Goal: Contribute content: Contribute content

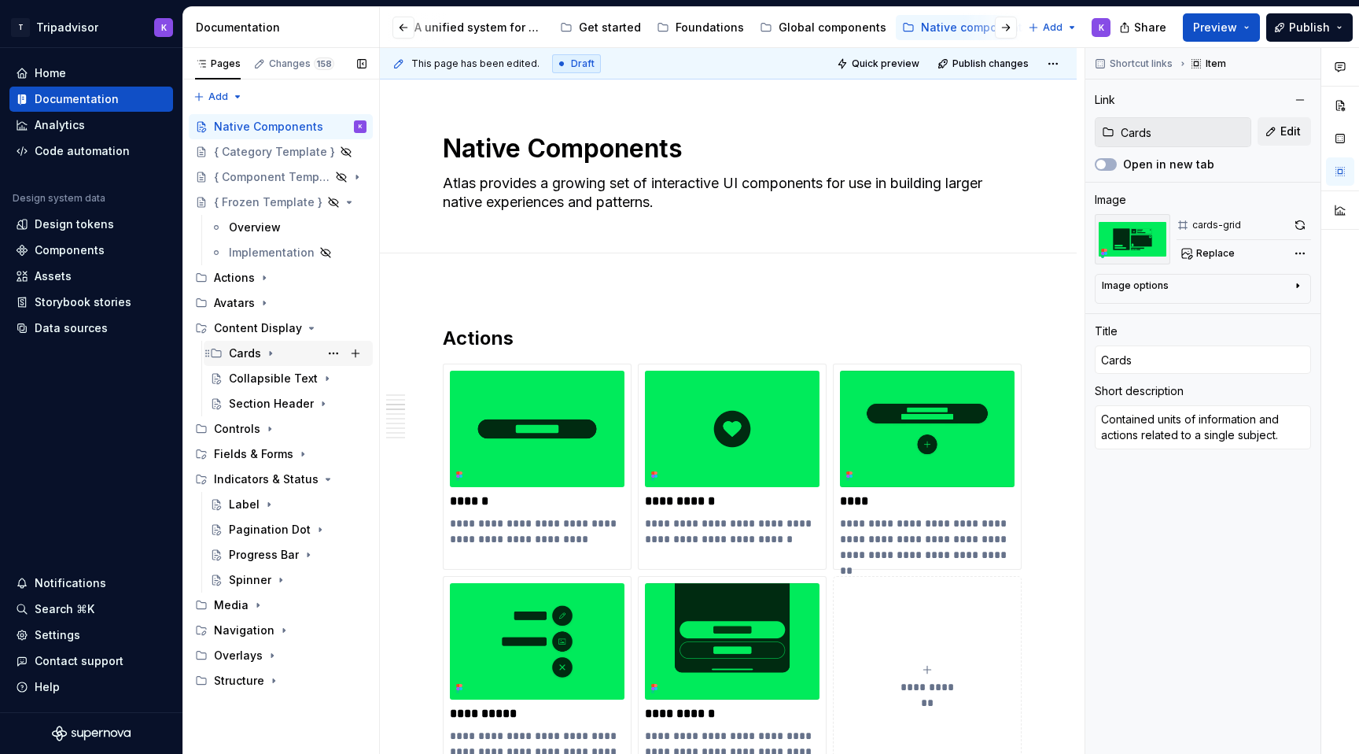
scroll to position [946, 0]
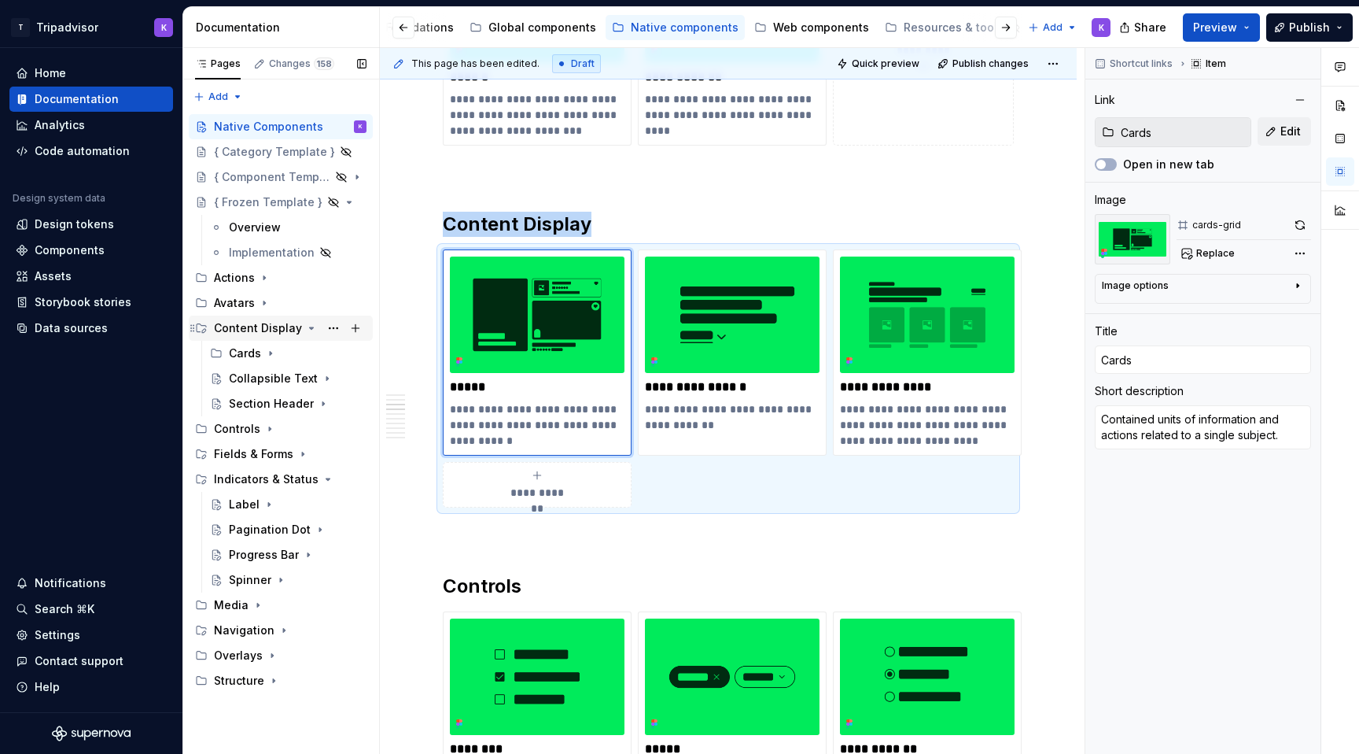
click at [310, 329] on icon "Page tree" at bounding box center [312, 328] width 4 height 2
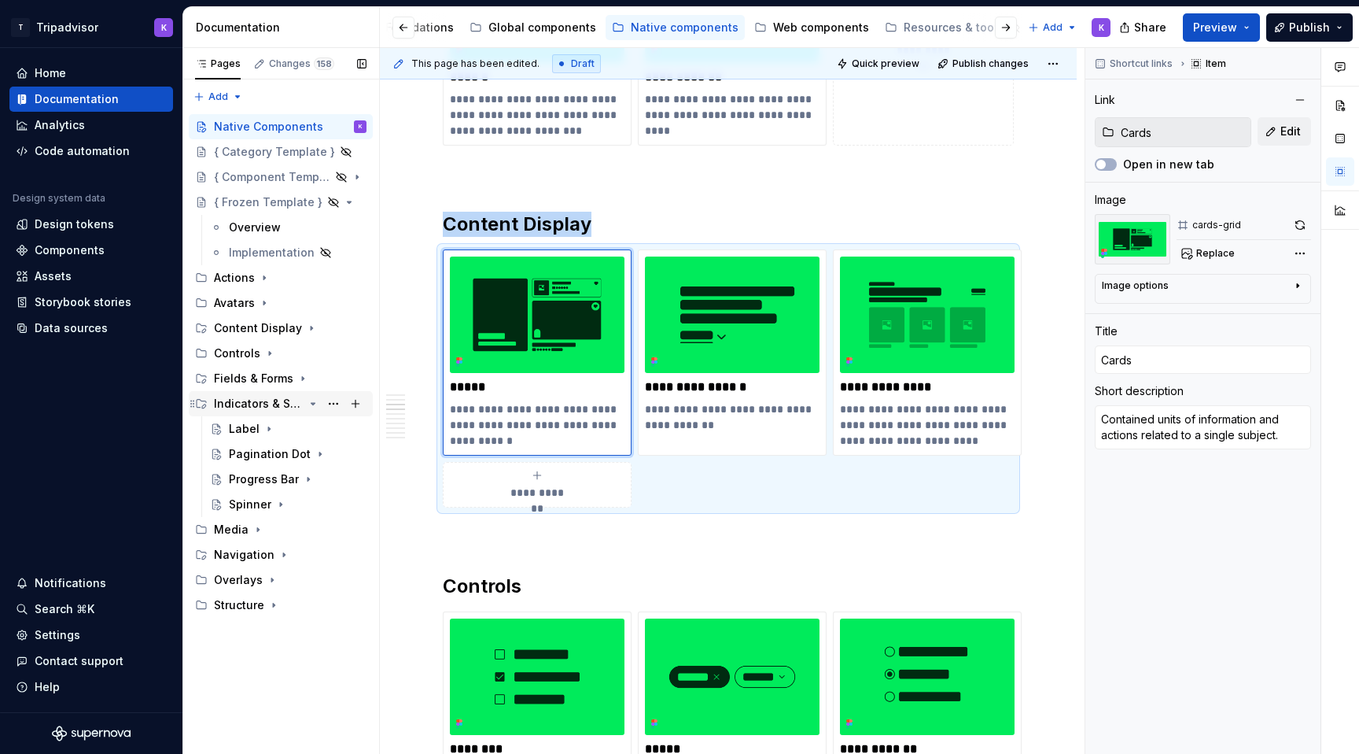
click at [310, 402] on icon "Page tree" at bounding box center [313, 403] width 13 height 13
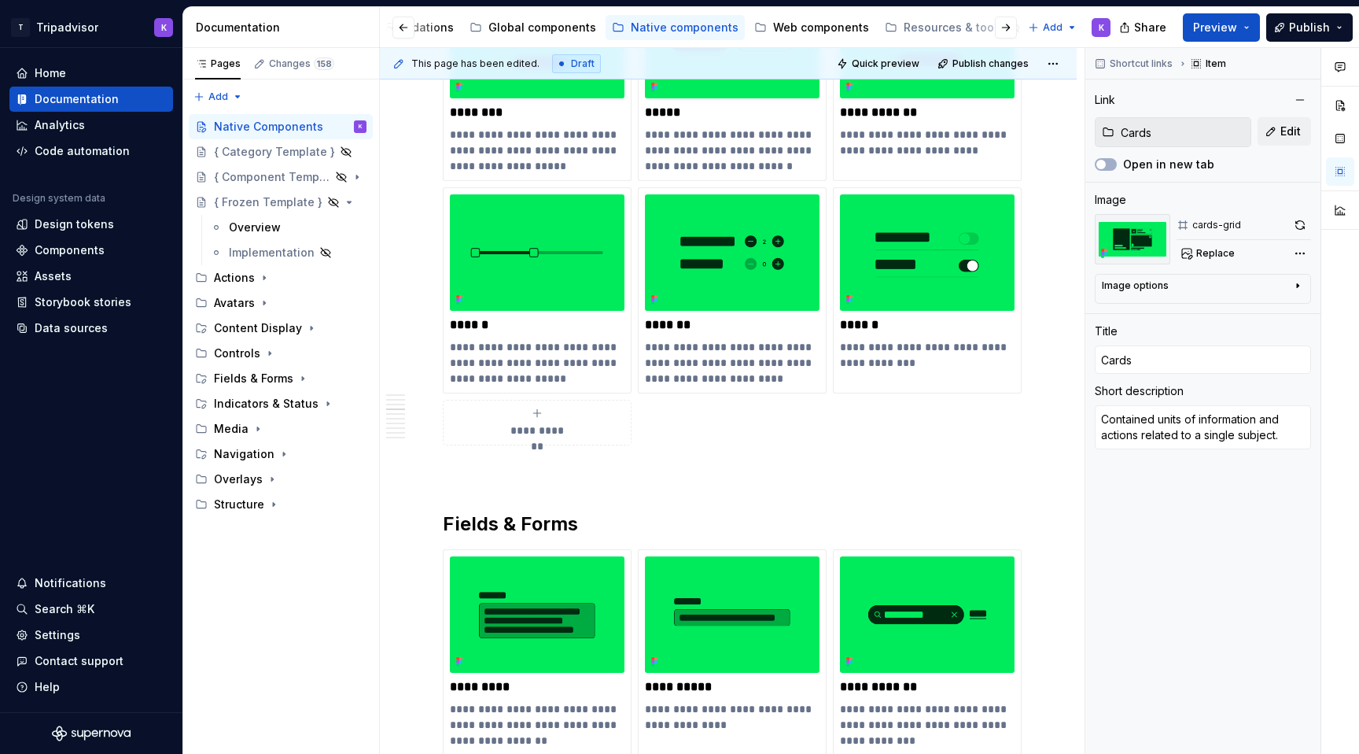
scroll to position [1861, 0]
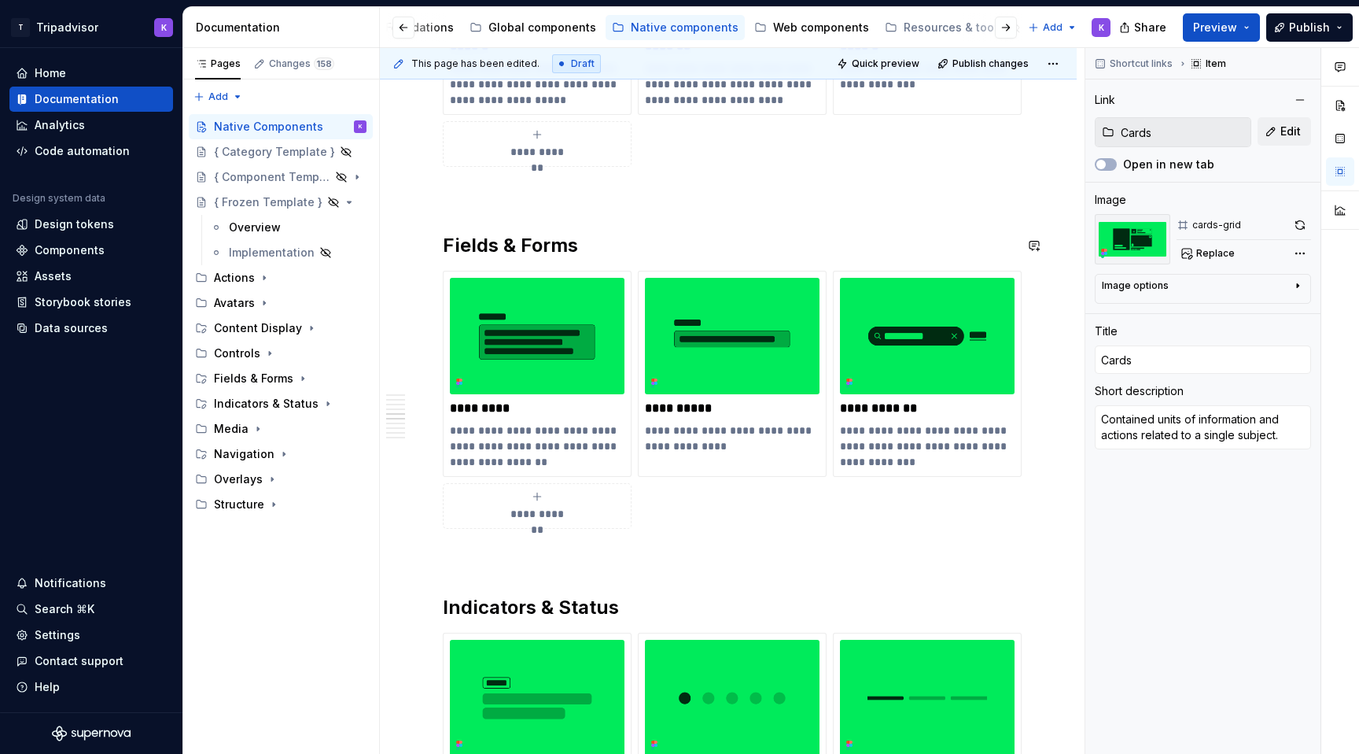
click at [531, 194] on p at bounding box center [728, 195] width 571 height 19
type textarea "*"
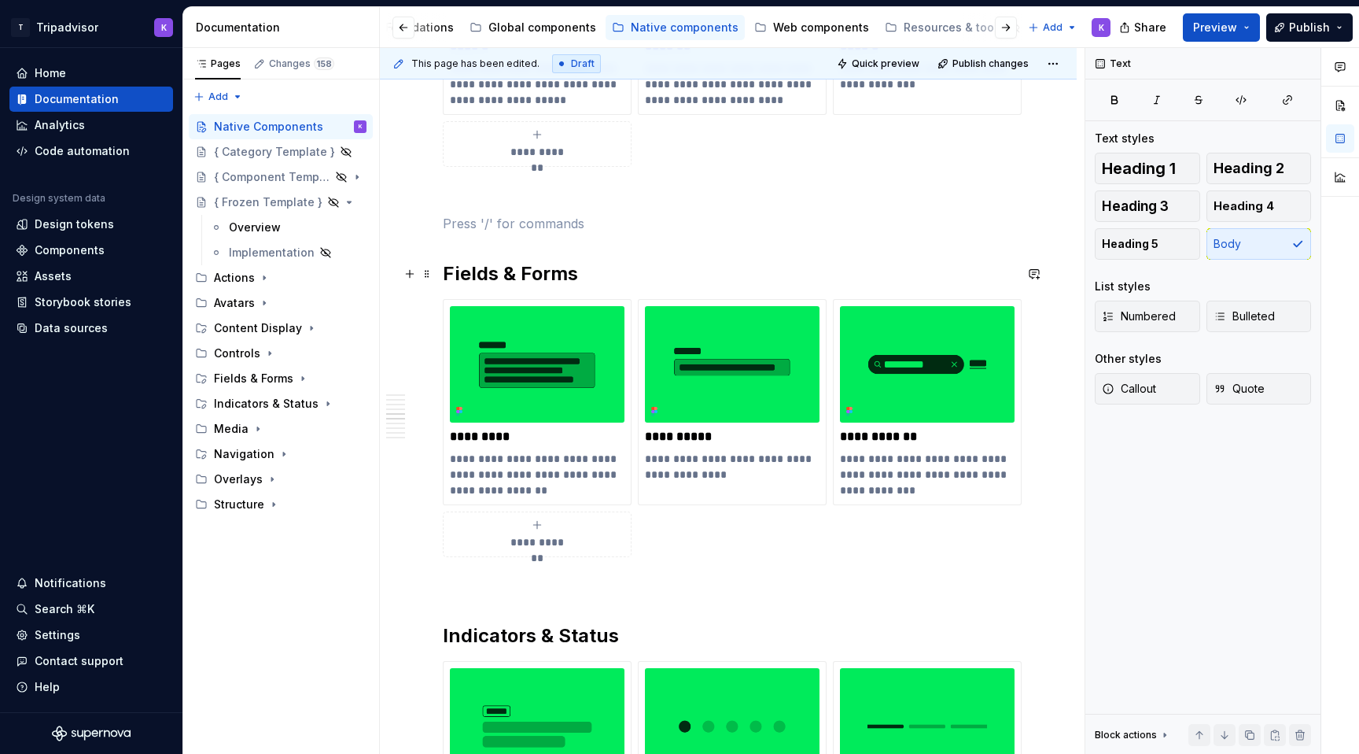
click at [549, 275] on h2 "Fields & Forms" at bounding box center [728, 273] width 571 height 25
click at [560, 230] on p at bounding box center [728, 223] width 571 height 19
click at [1278, 175] on span "Heading 2" at bounding box center [1249, 168] width 71 height 16
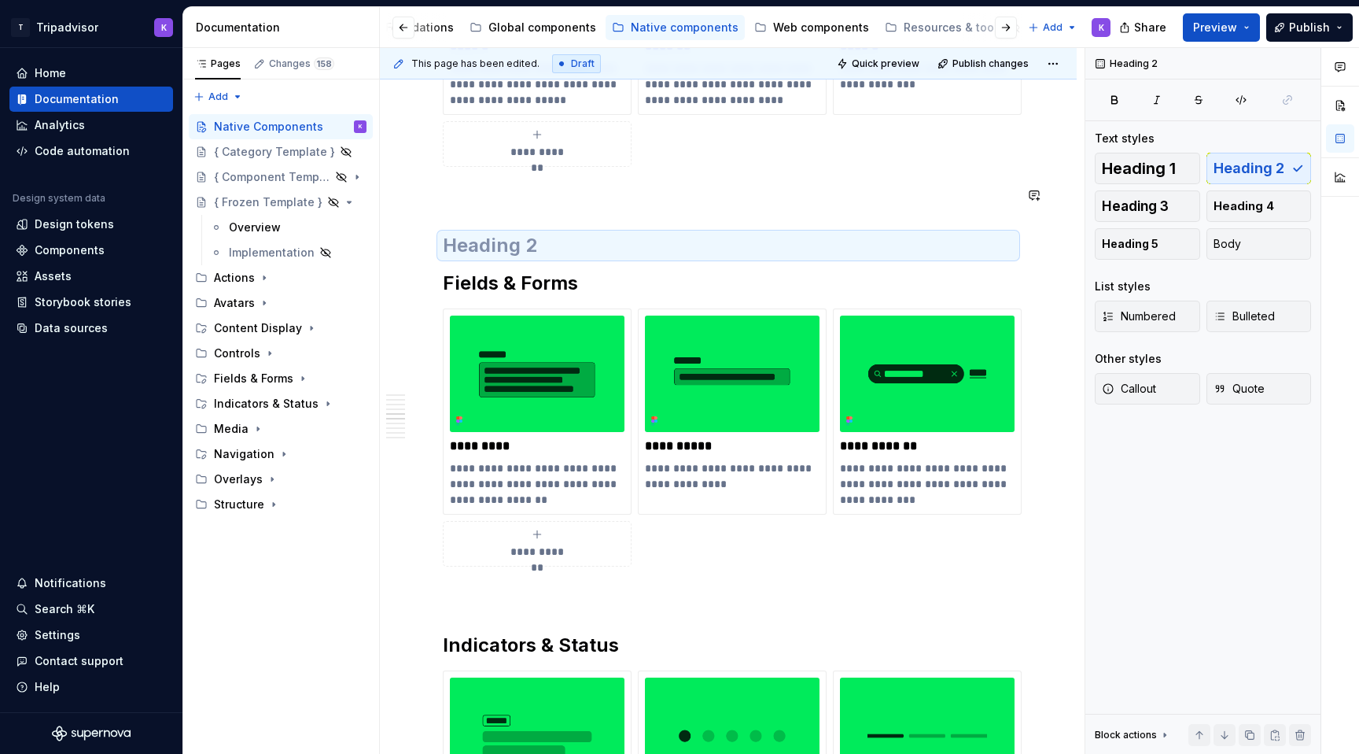
click at [875, 226] on div "**********" at bounding box center [728, 472] width 571 height 4017
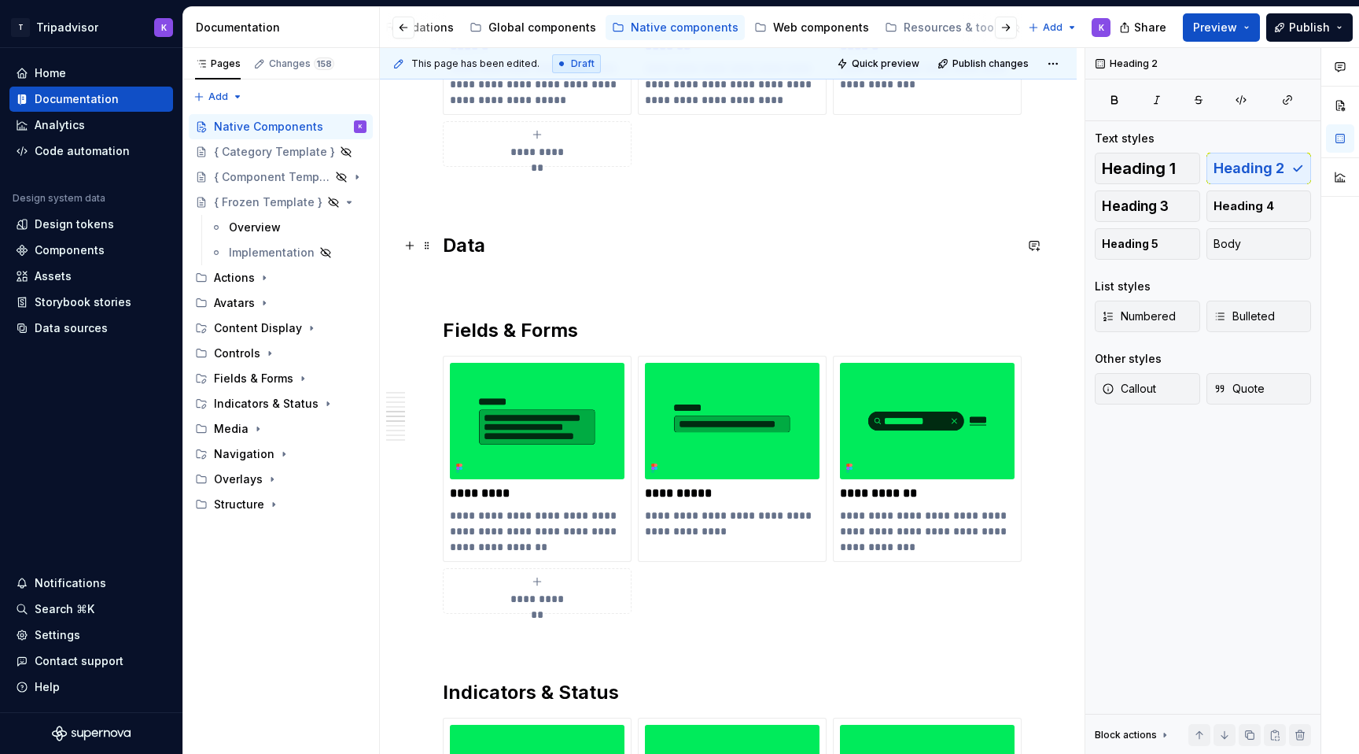
click at [592, 248] on h2 "Data" at bounding box center [728, 245] width 571 height 25
click at [543, 298] on div "**********" at bounding box center [728, 496] width 571 height 4064
click at [511, 290] on div "**********" at bounding box center [728, 496] width 571 height 4064
click at [500, 279] on p at bounding box center [728, 280] width 571 height 19
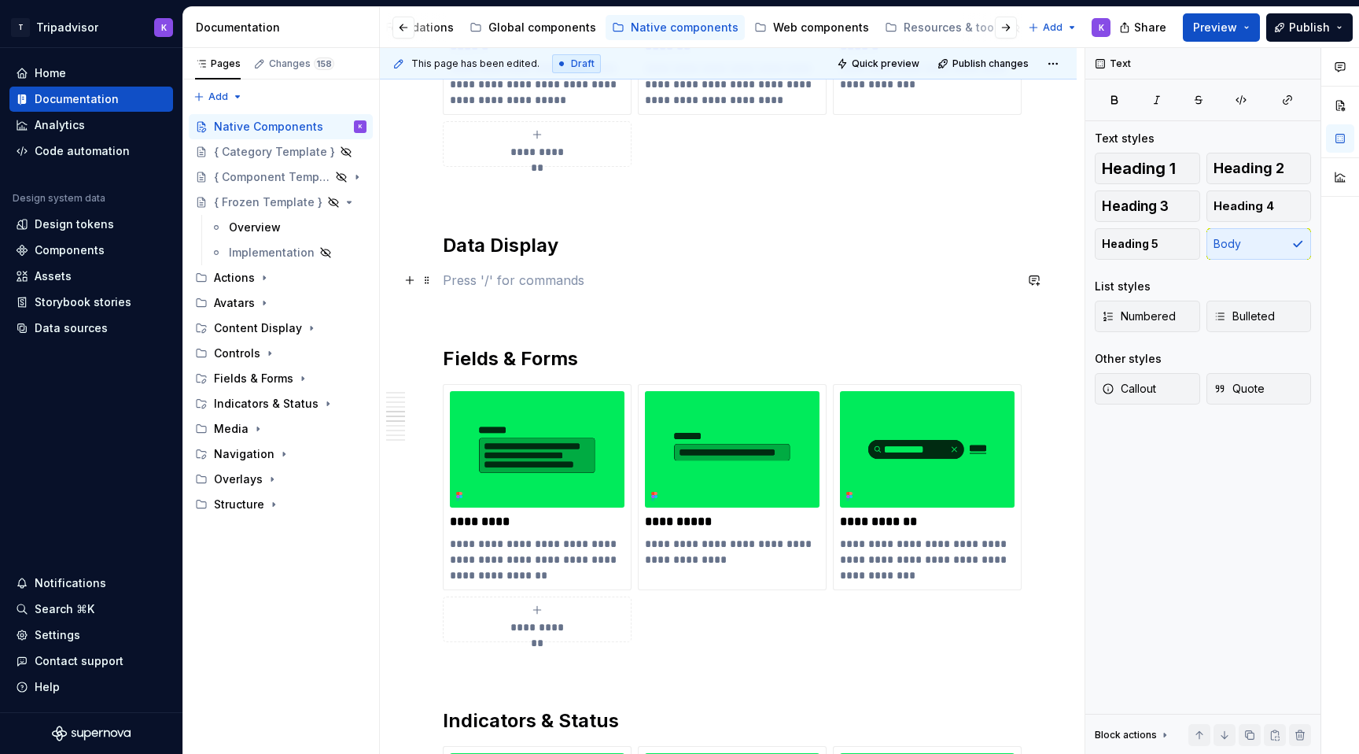
click at [499, 276] on p at bounding box center [728, 280] width 571 height 19
click at [552, 346] on div "Link to a page or external URL" at bounding box center [561, 351] width 140 height 13
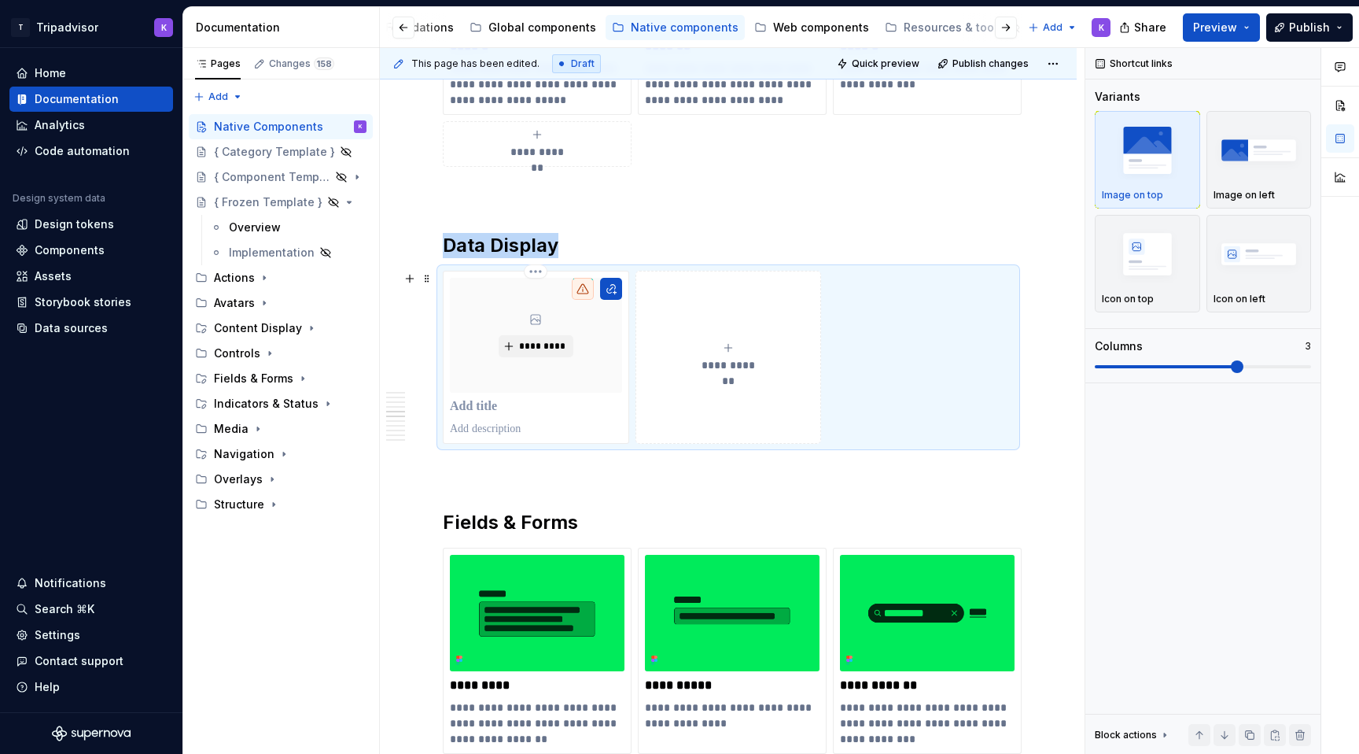
type textarea "*"
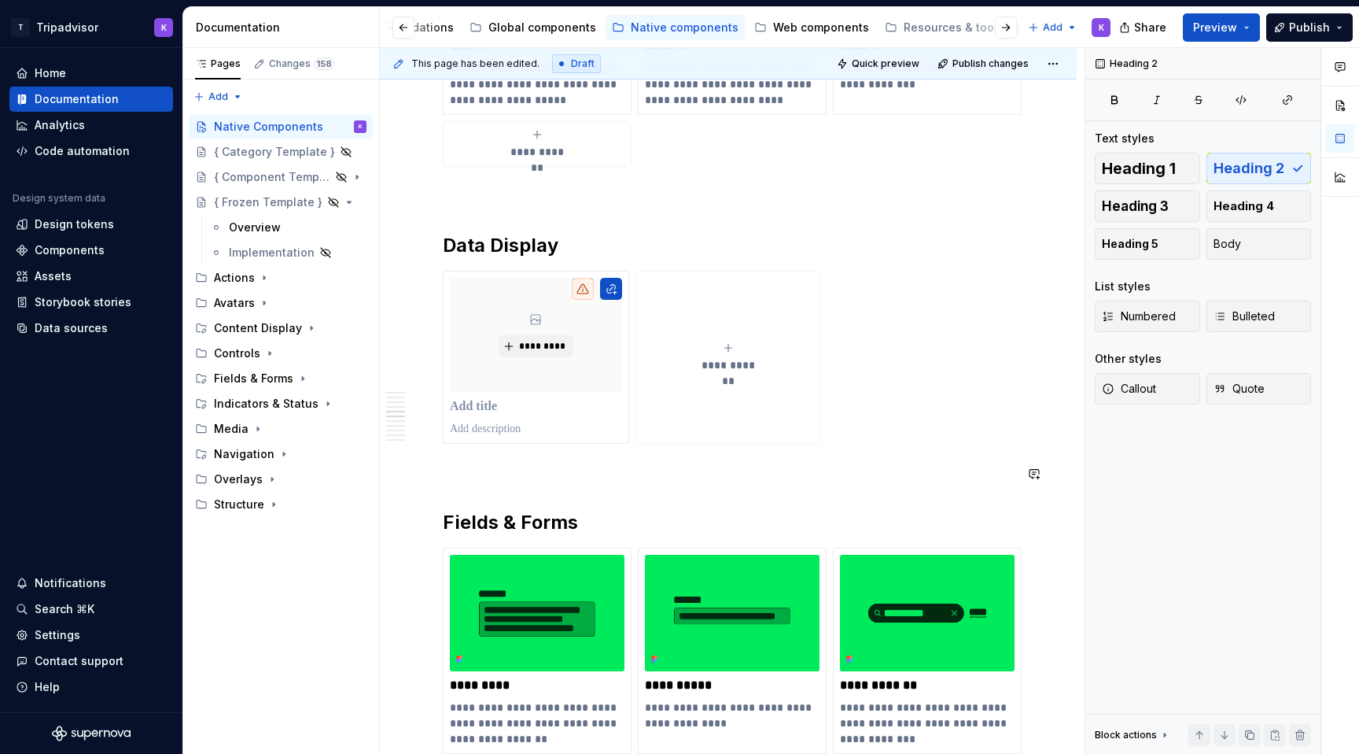
click at [498, 484] on div "**********" at bounding box center [728, 592] width 571 height 4256
click at [493, 478] on p at bounding box center [728, 472] width 571 height 19
click at [503, 203] on p at bounding box center [728, 195] width 571 height 19
click at [484, 479] on p at bounding box center [728, 472] width 571 height 19
click at [208, 95] on div "Pages Changes 158 Add Accessibility guide for tree Page tree. Navigate the tree…" at bounding box center [281, 401] width 197 height 706
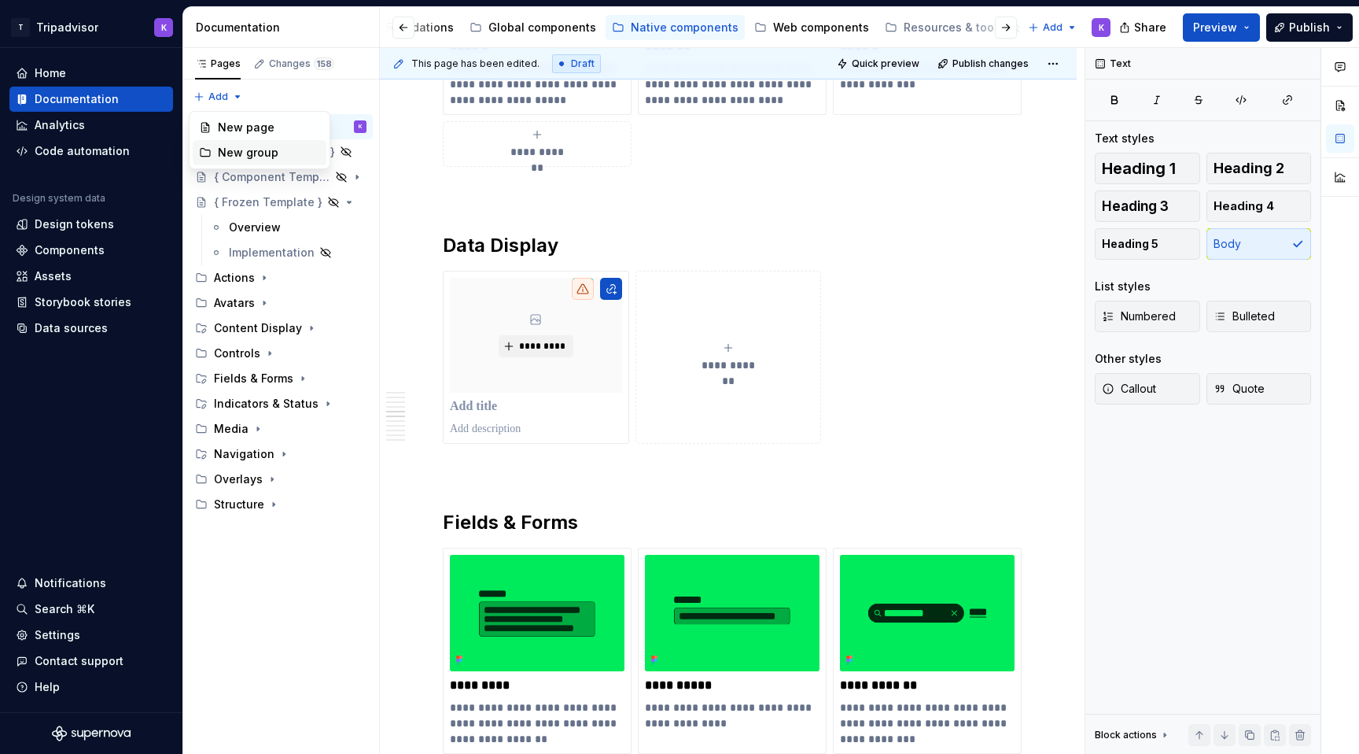
click at [246, 152] on div "New group" at bounding box center [269, 153] width 102 height 16
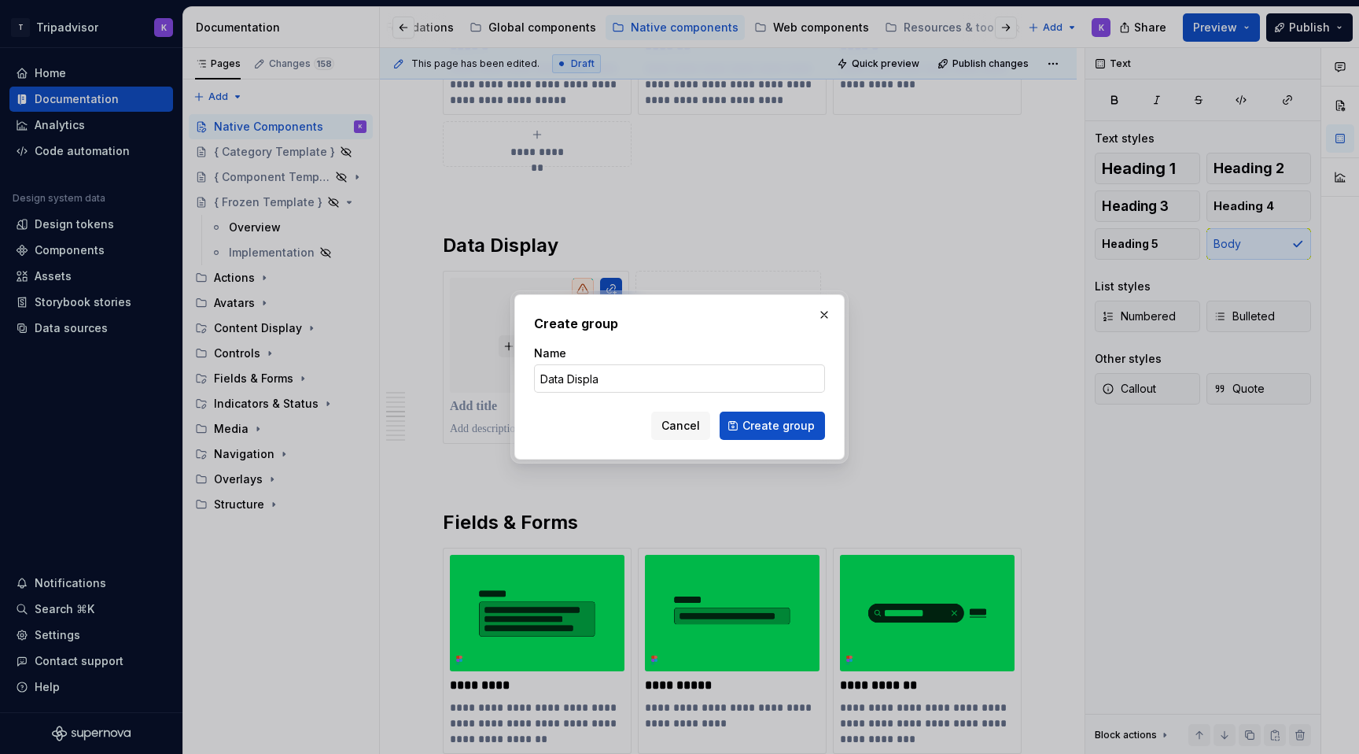
type input "Data Display"
click button "Create group" at bounding box center [772, 425] width 105 height 28
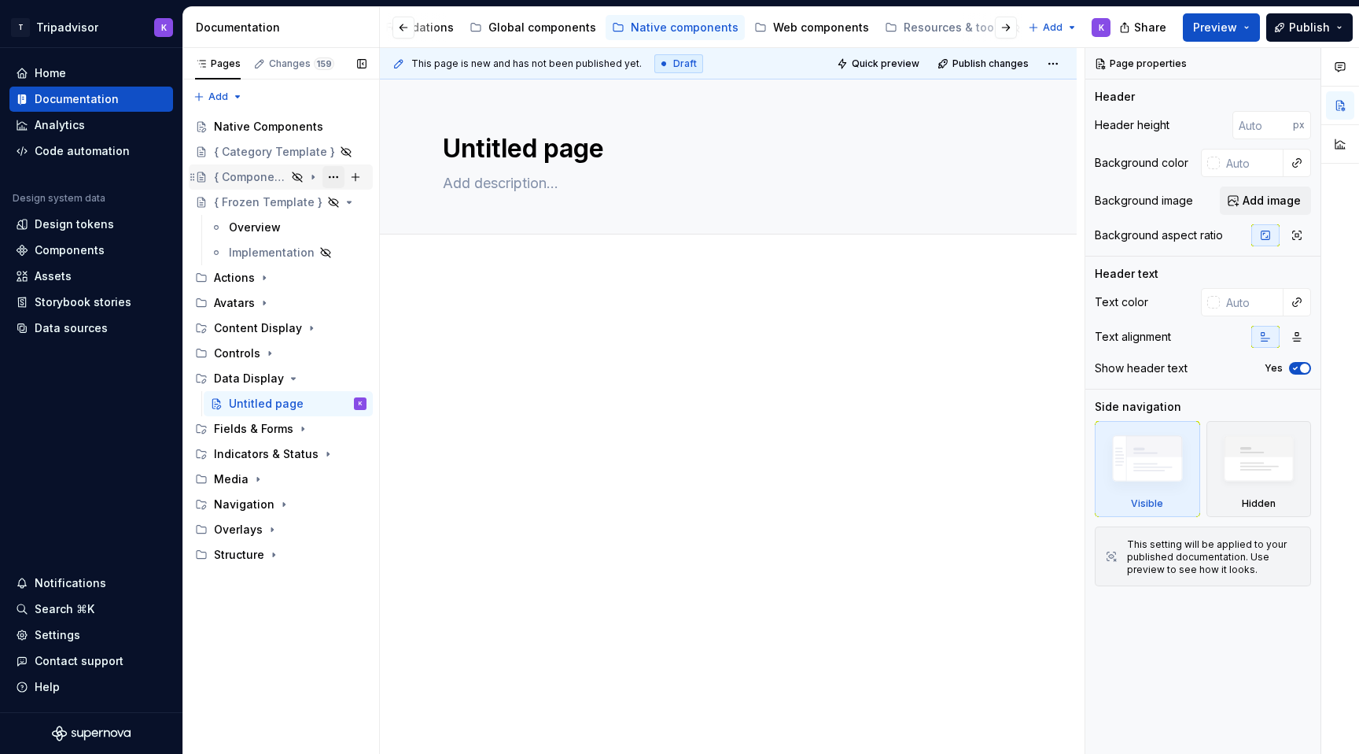
click at [334, 181] on button "Page tree" at bounding box center [334, 177] width 22 height 22
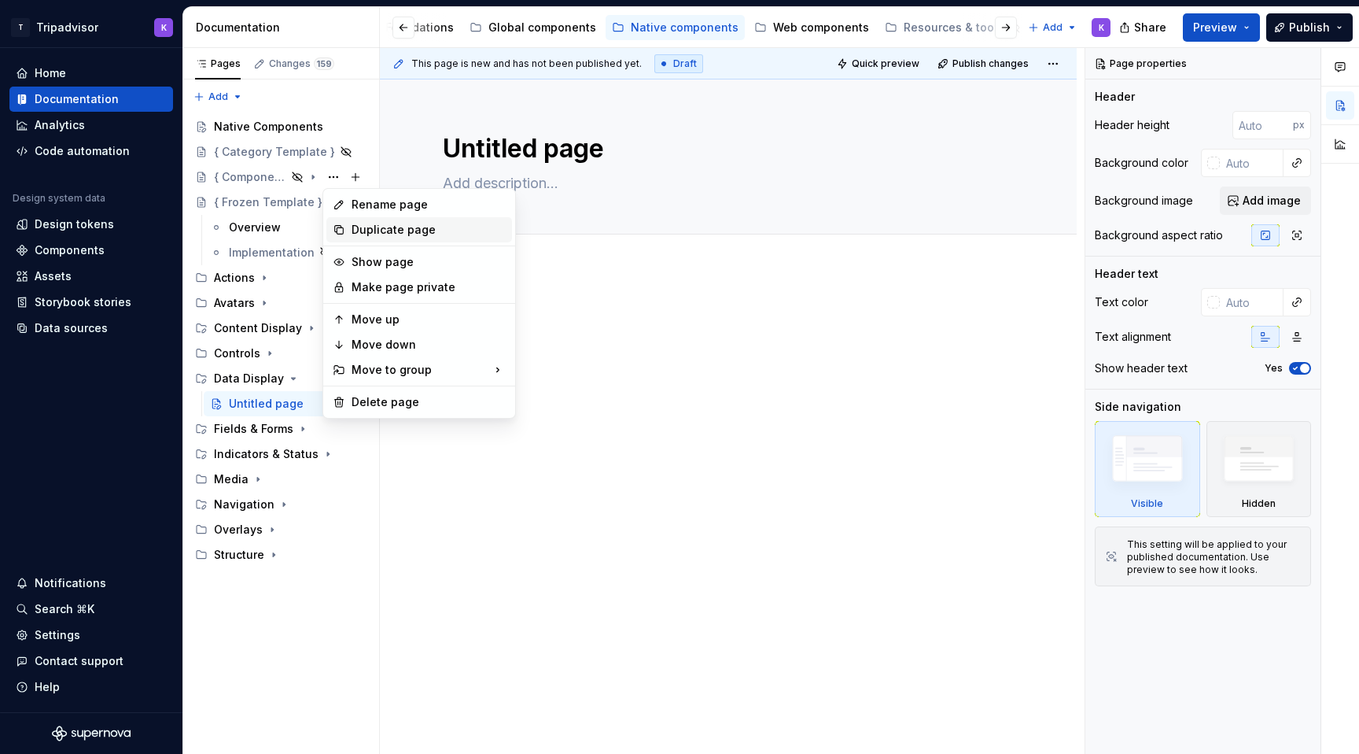
click at [378, 229] on div "Duplicate page" at bounding box center [429, 230] width 154 height 16
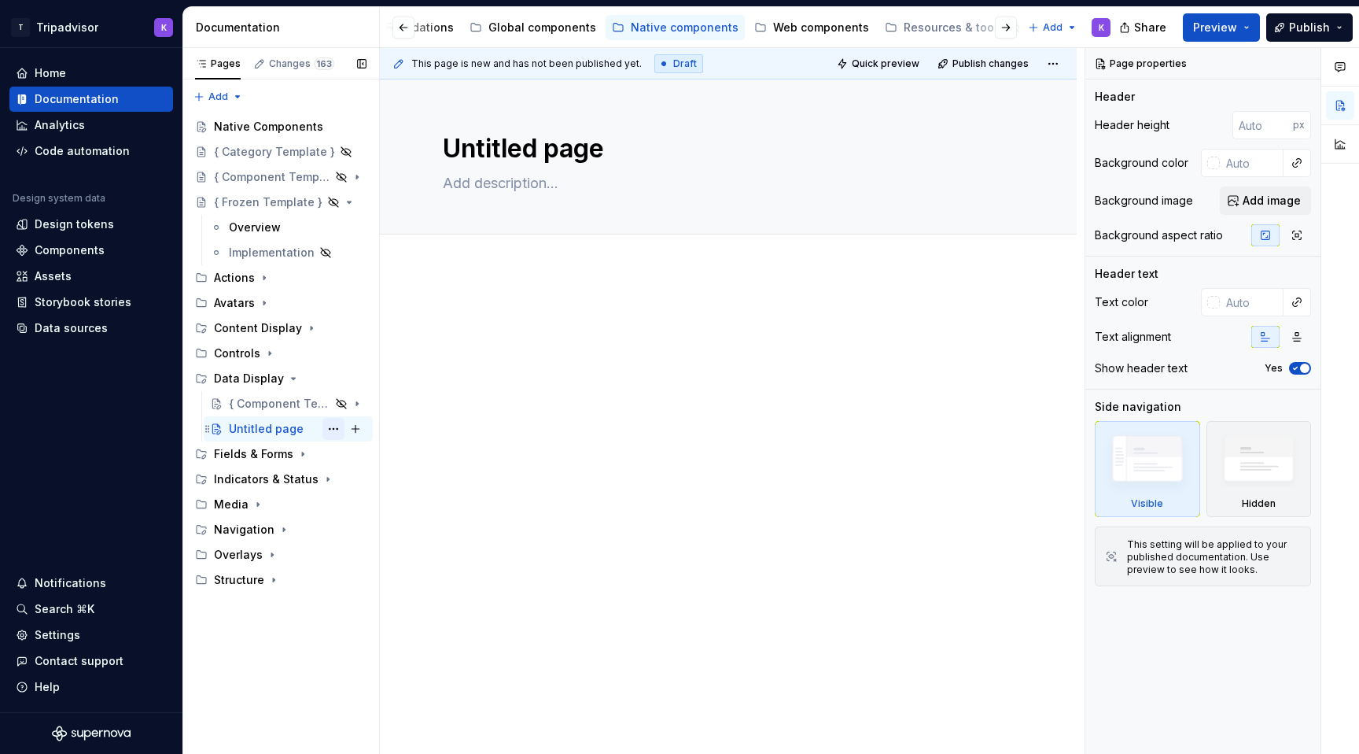
click at [330, 433] on button "Page tree" at bounding box center [334, 429] width 22 height 22
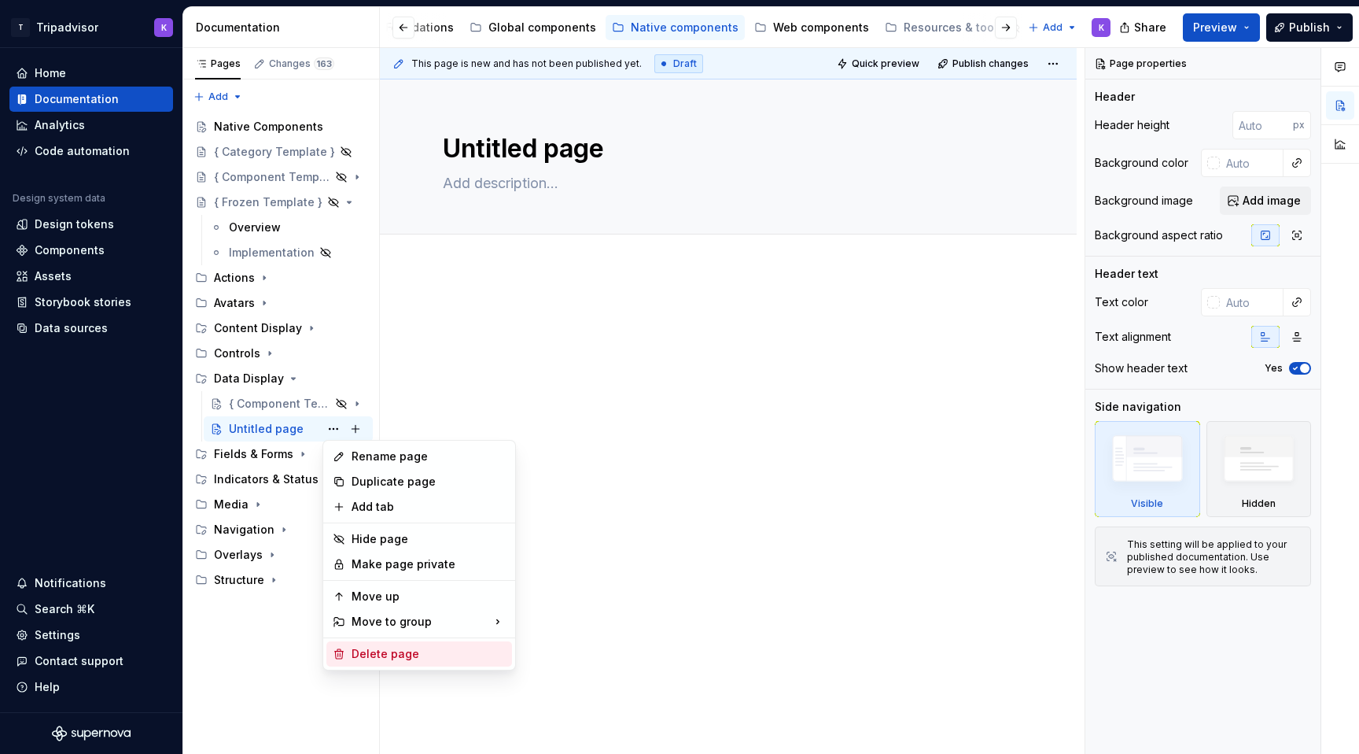
click at [371, 647] on div "Delete page" at bounding box center [429, 654] width 154 height 16
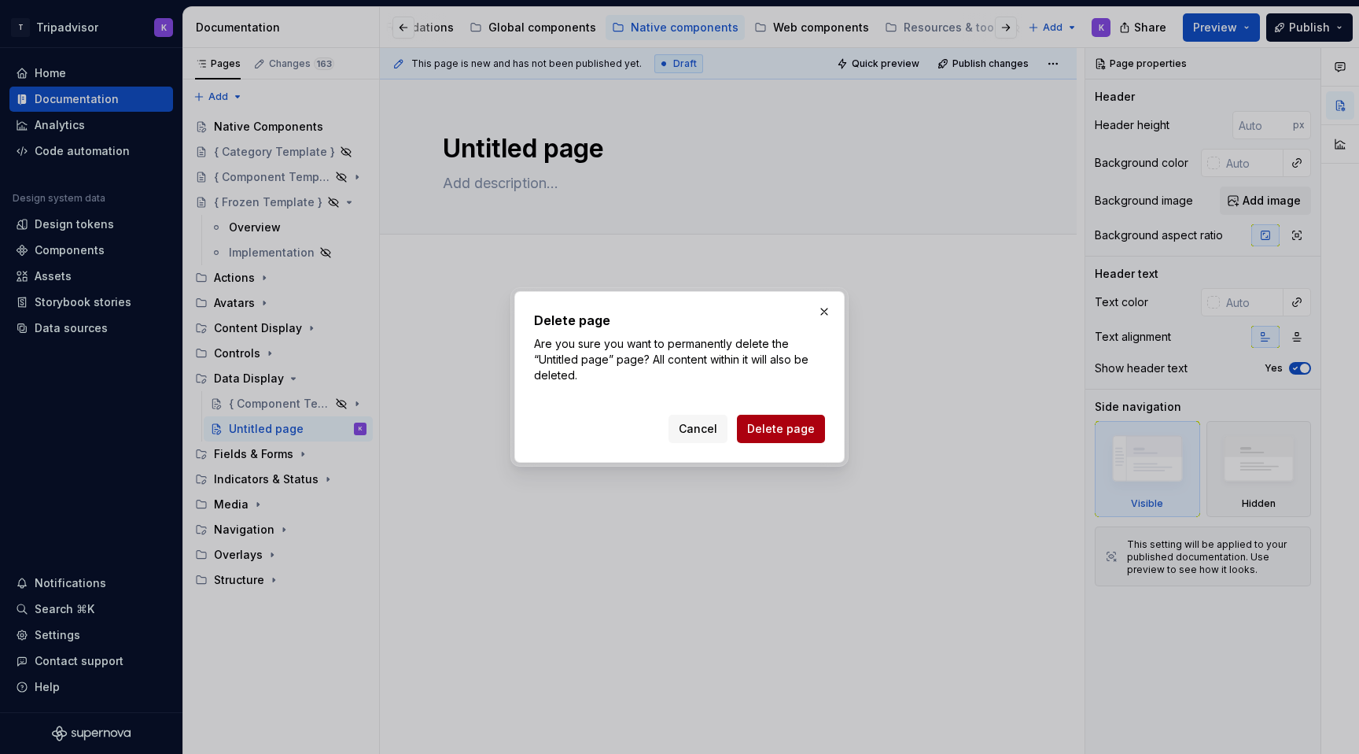
click at [789, 422] on span "Delete page" at bounding box center [781, 429] width 68 height 16
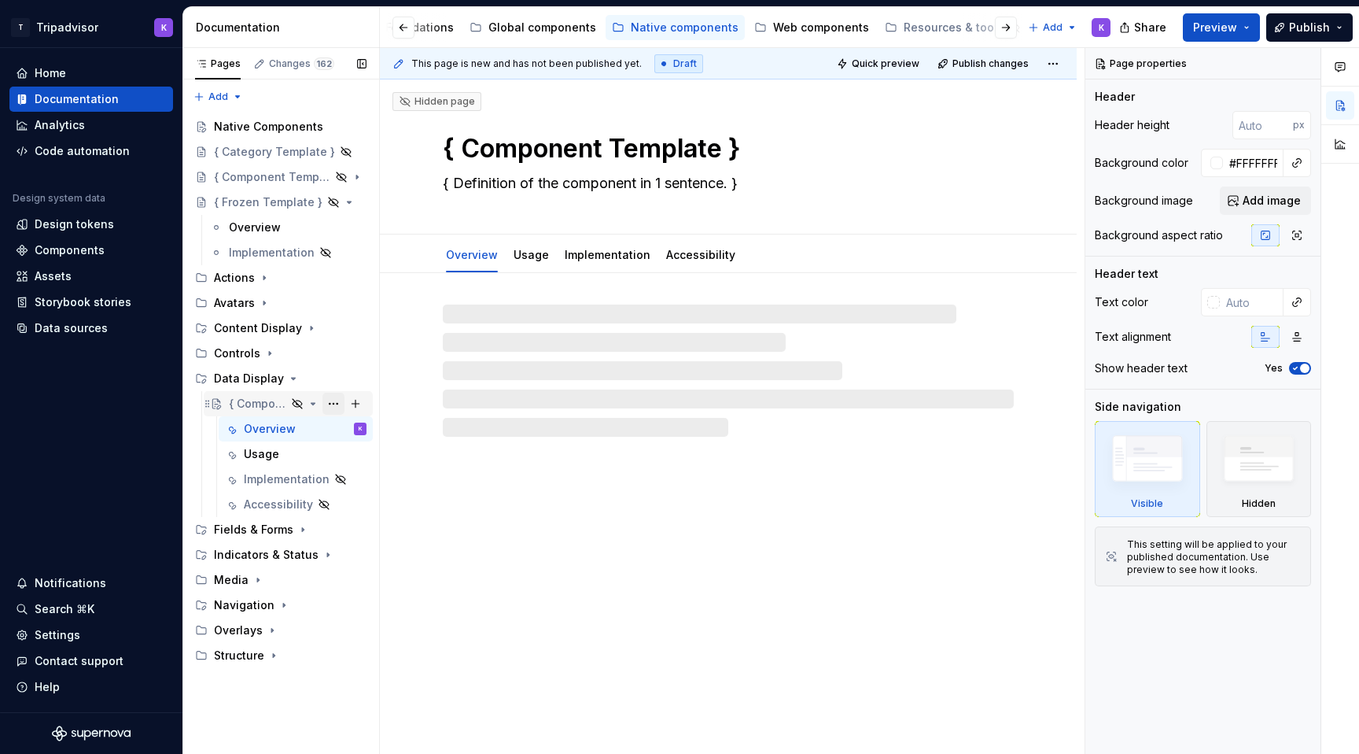
click at [335, 404] on button "Page tree" at bounding box center [334, 404] width 22 height 22
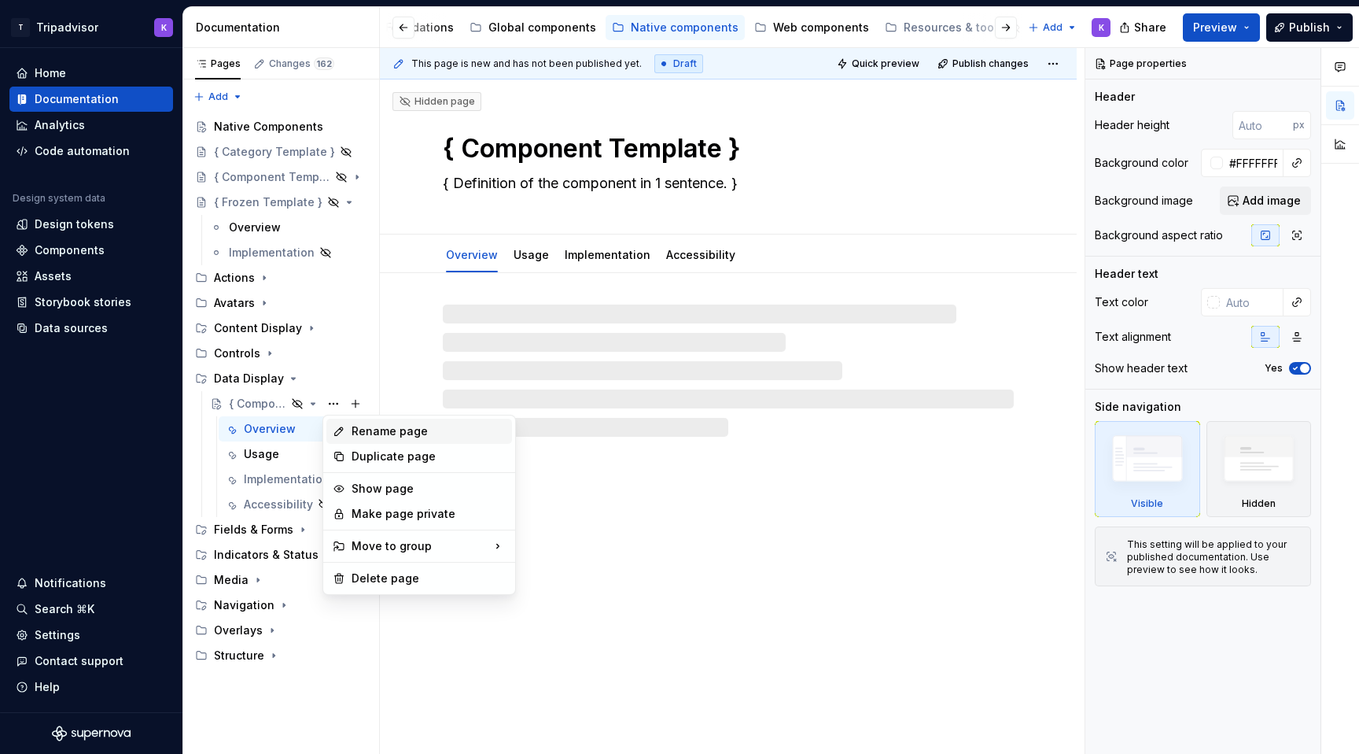
click at [363, 430] on div "Rename page" at bounding box center [429, 431] width 154 height 16
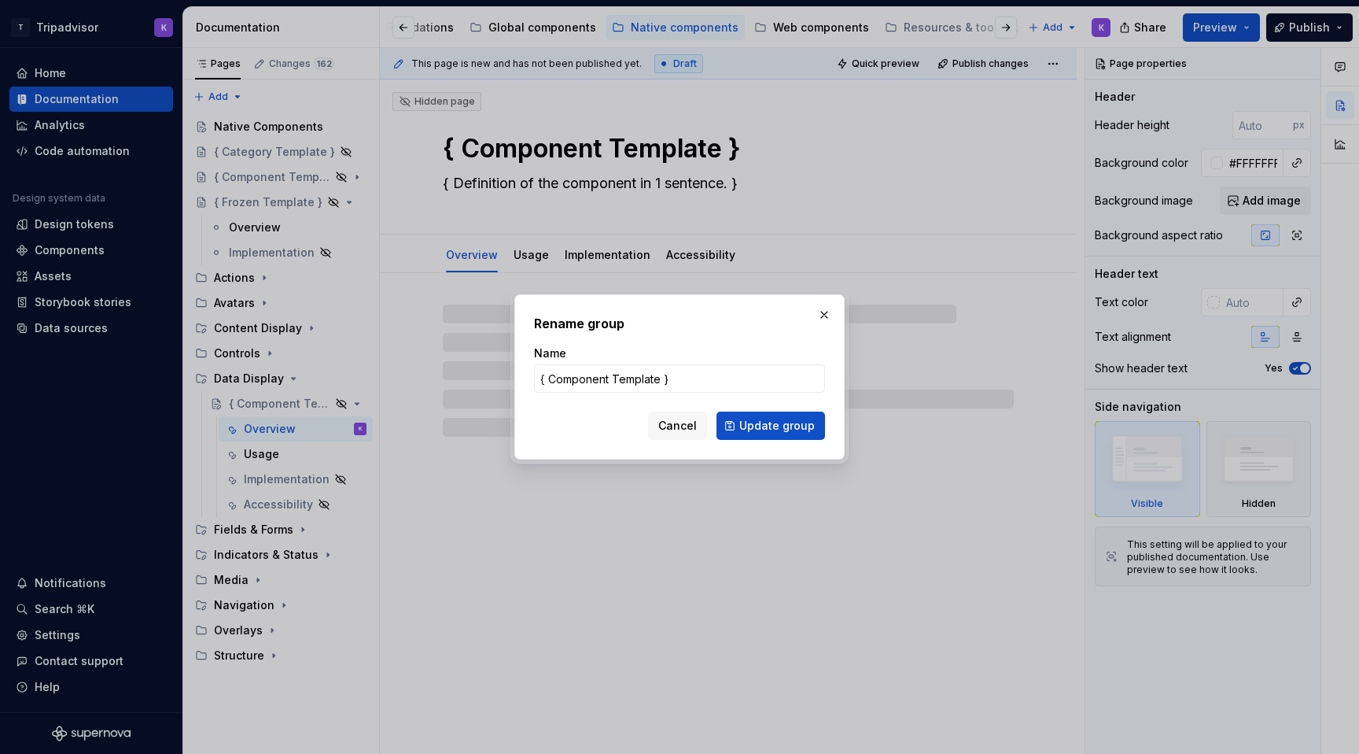
type textarea "*"
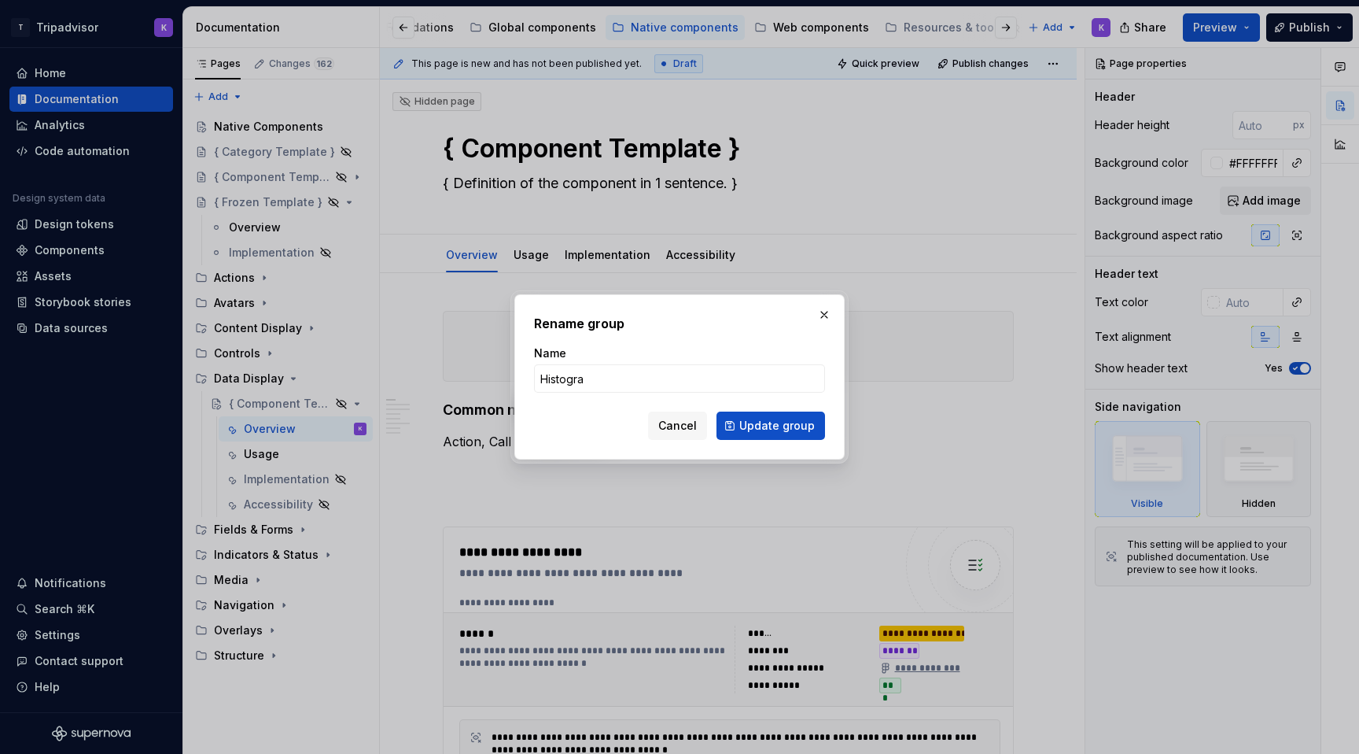
type input "Histogram"
click button "Update group" at bounding box center [771, 425] width 109 height 28
type textarea "*"
type textarea "Histogram"
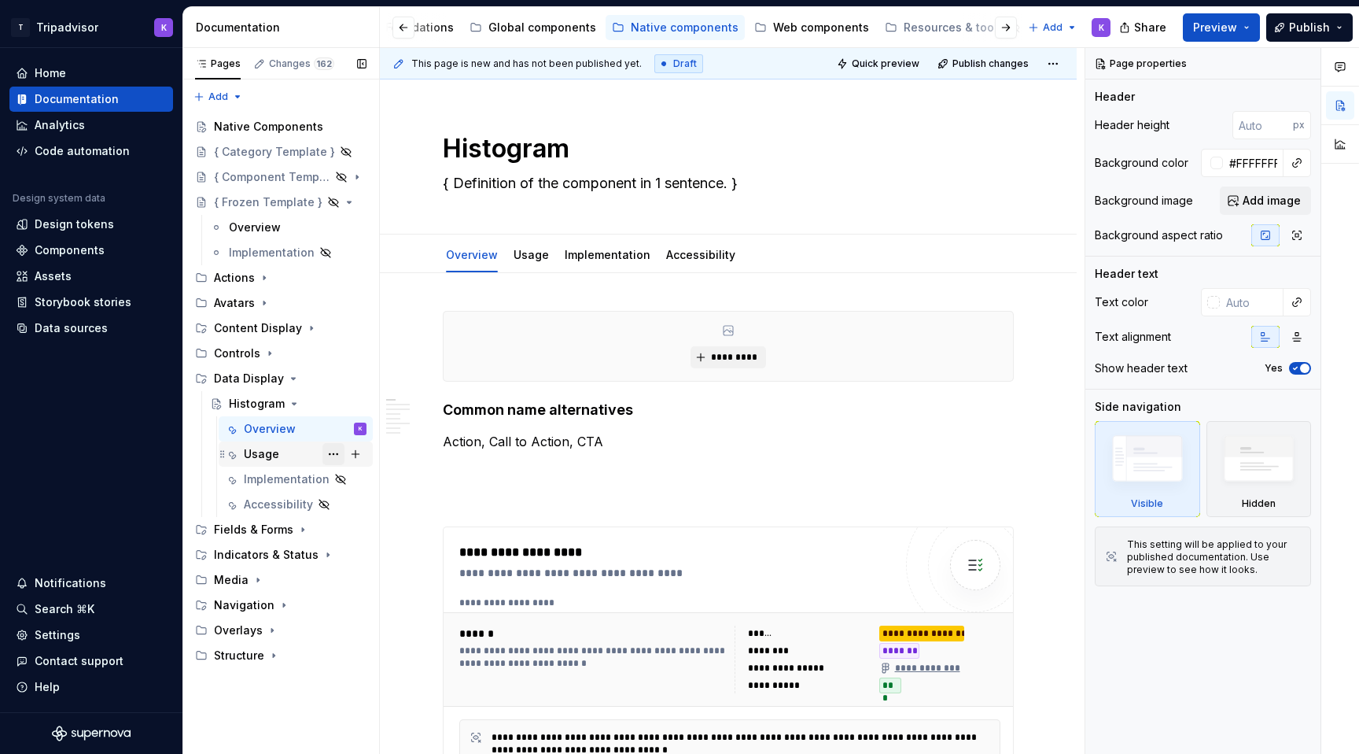
click at [331, 456] on button "Page tree" at bounding box center [334, 454] width 22 height 22
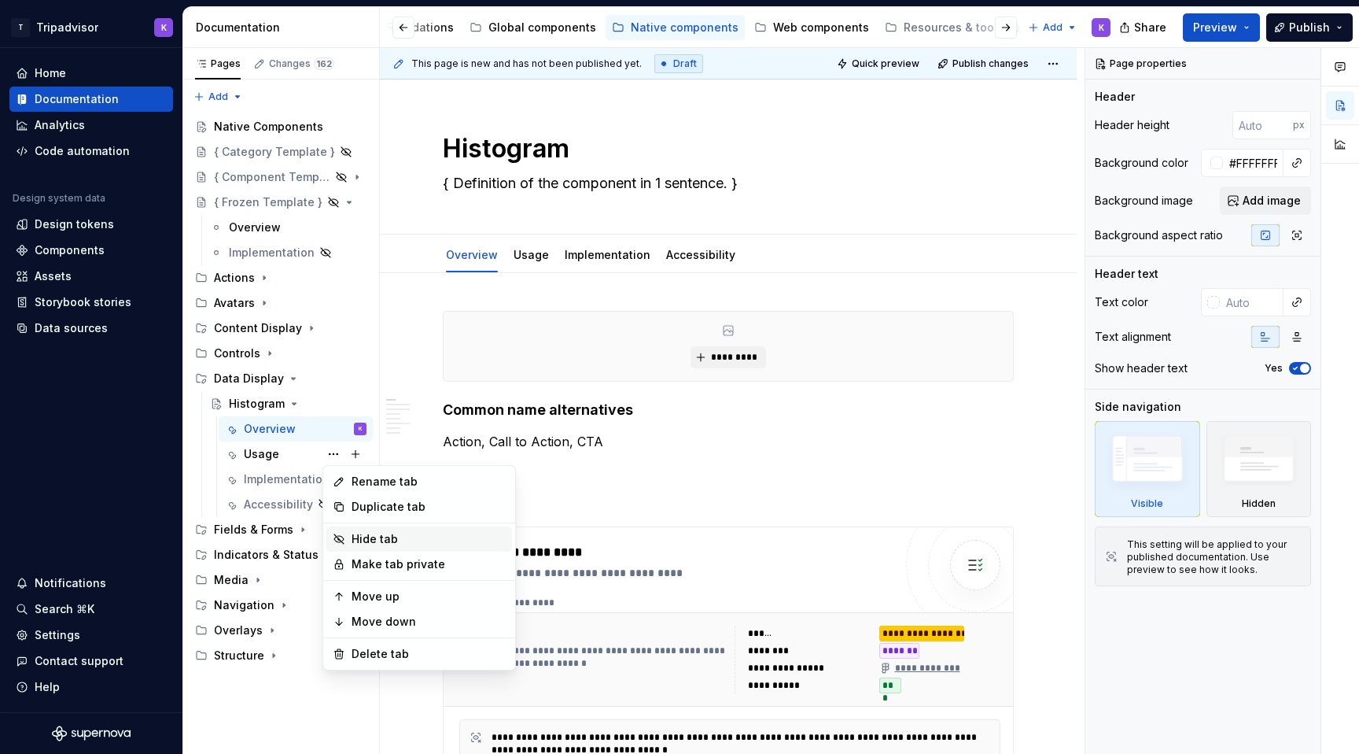
click at [379, 541] on div "Hide tab" at bounding box center [429, 539] width 154 height 16
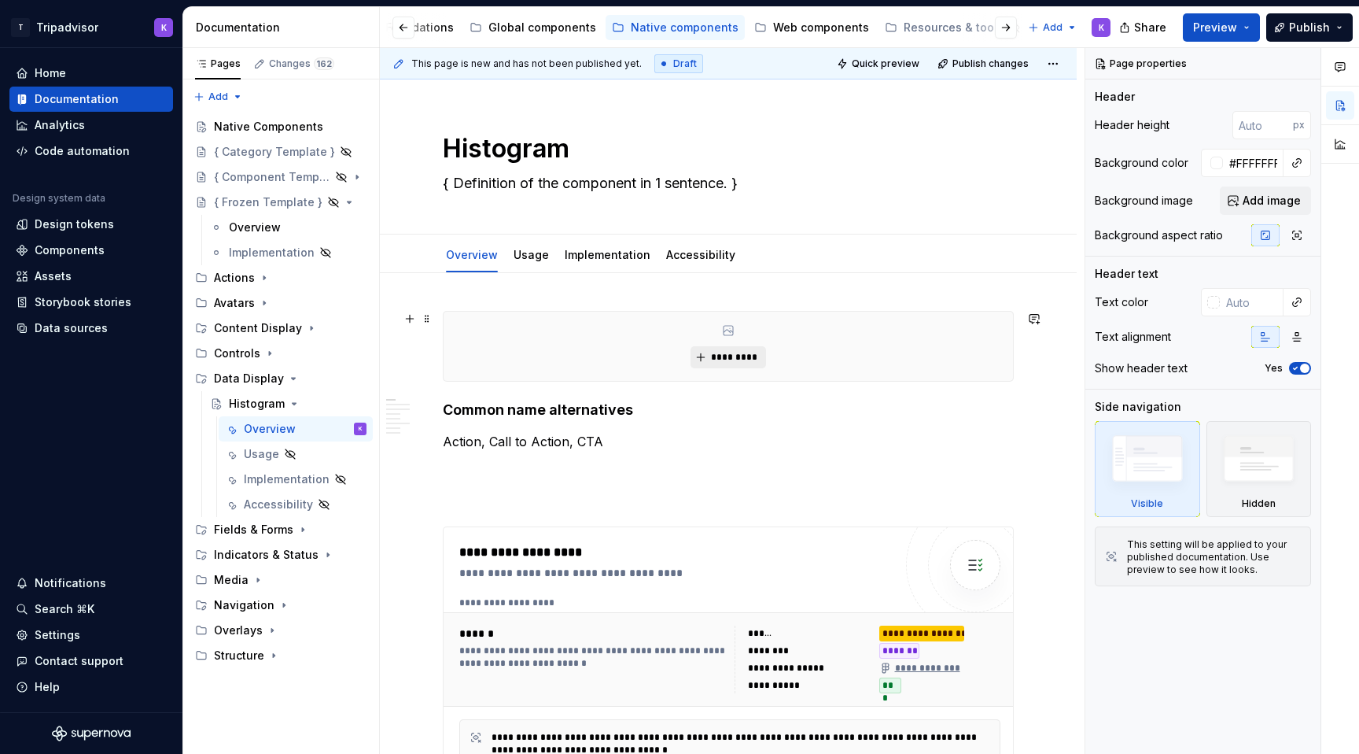
click at [738, 352] on span "*********" at bounding box center [734, 357] width 48 height 13
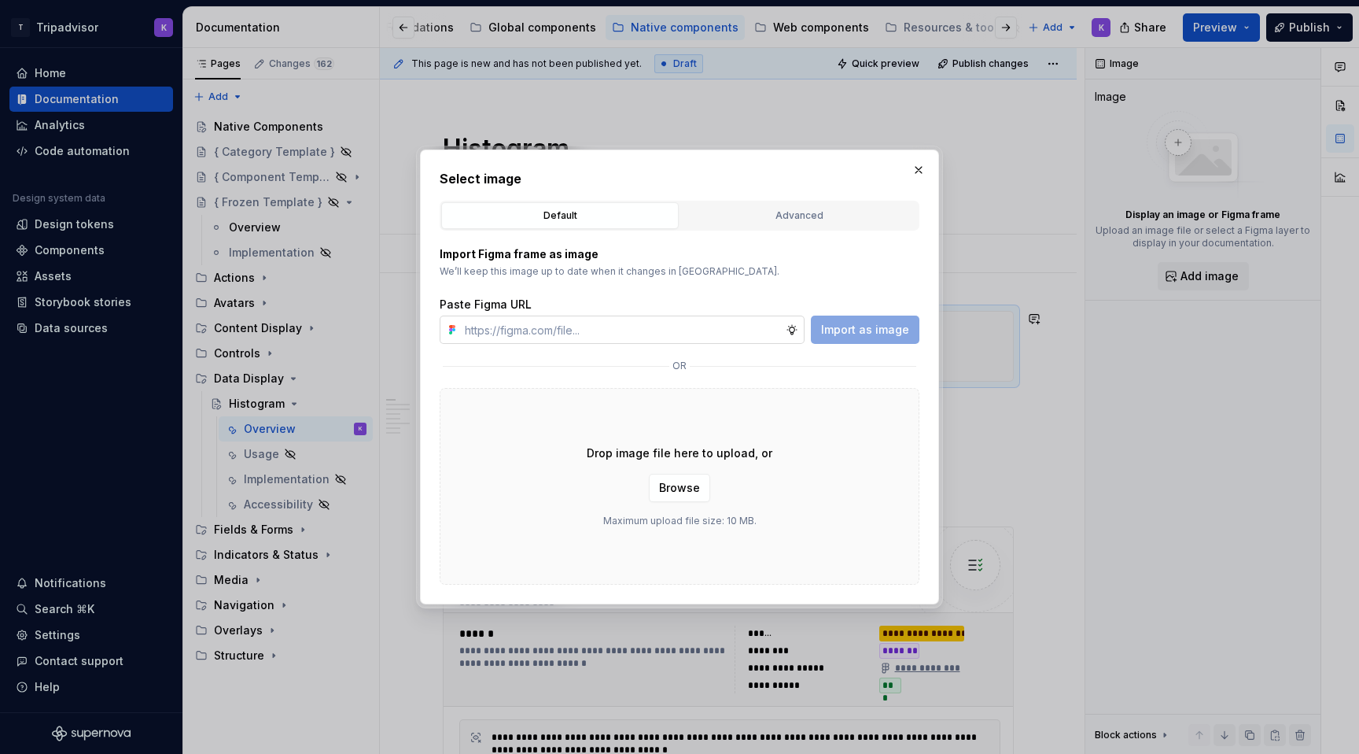
type textarea "*"
click at [684, 333] on input "text" at bounding box center [622, 329] width 327 height 28
paste input "[URL][DOMAIN_NAME]"
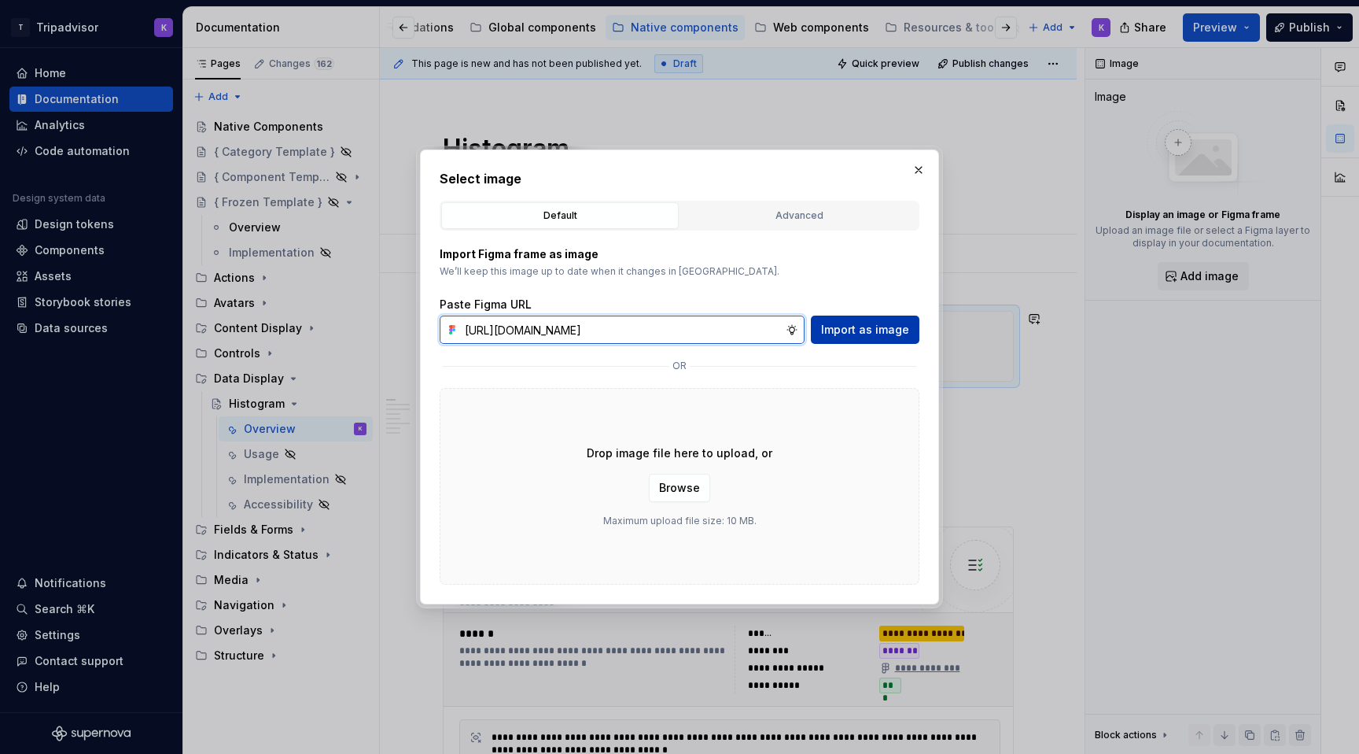
type input "[URL][DOMAIN_NAME]"
click at [895, 330] on span "Import as image" at bounding box center [865, 330] width 88 height 16
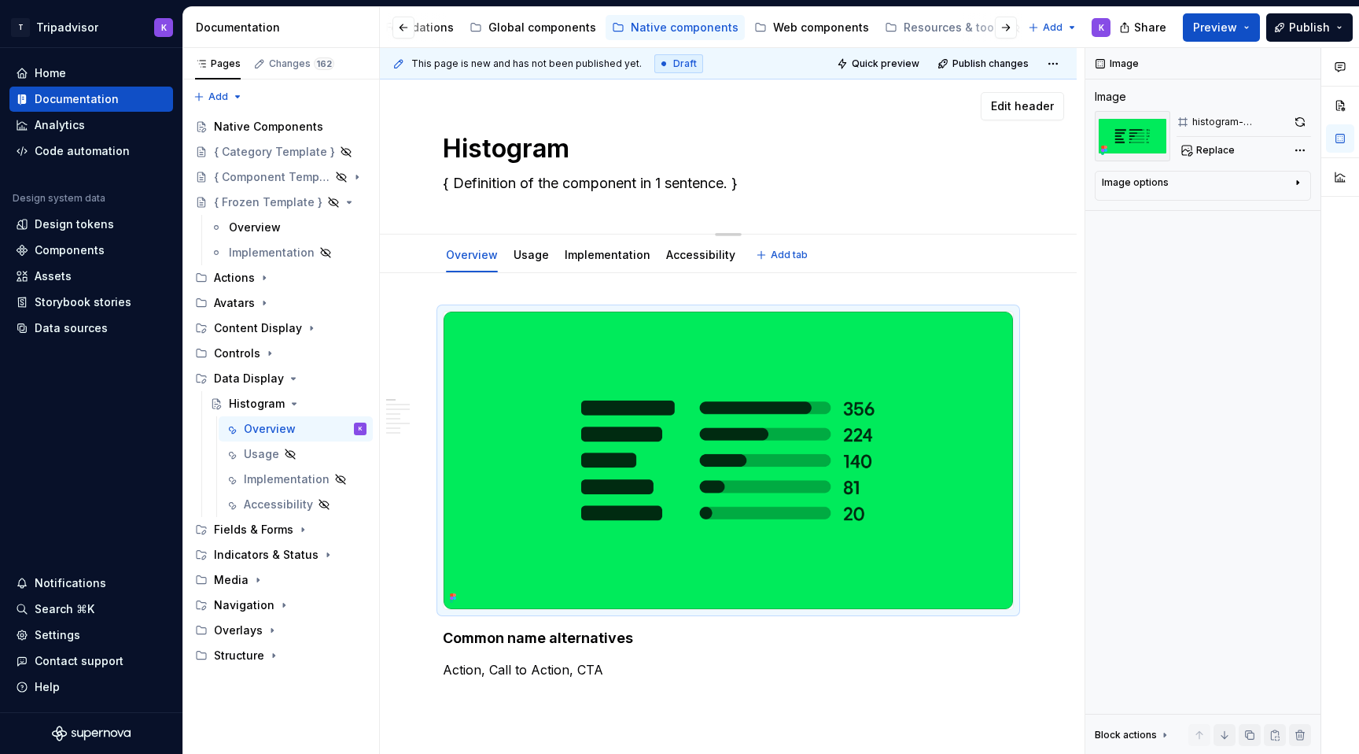
click at [453, 186] on textarea "{ Definition of the component in 1 sentence. }" at bounding box center [725, 183] width 571 height 25
paste textarea "Histogram displays the distribution of ratings and review counts, helping users…"
type textarea "*"
type textarea "Histogram displays the distribution of ratings and review counts, helping users…"
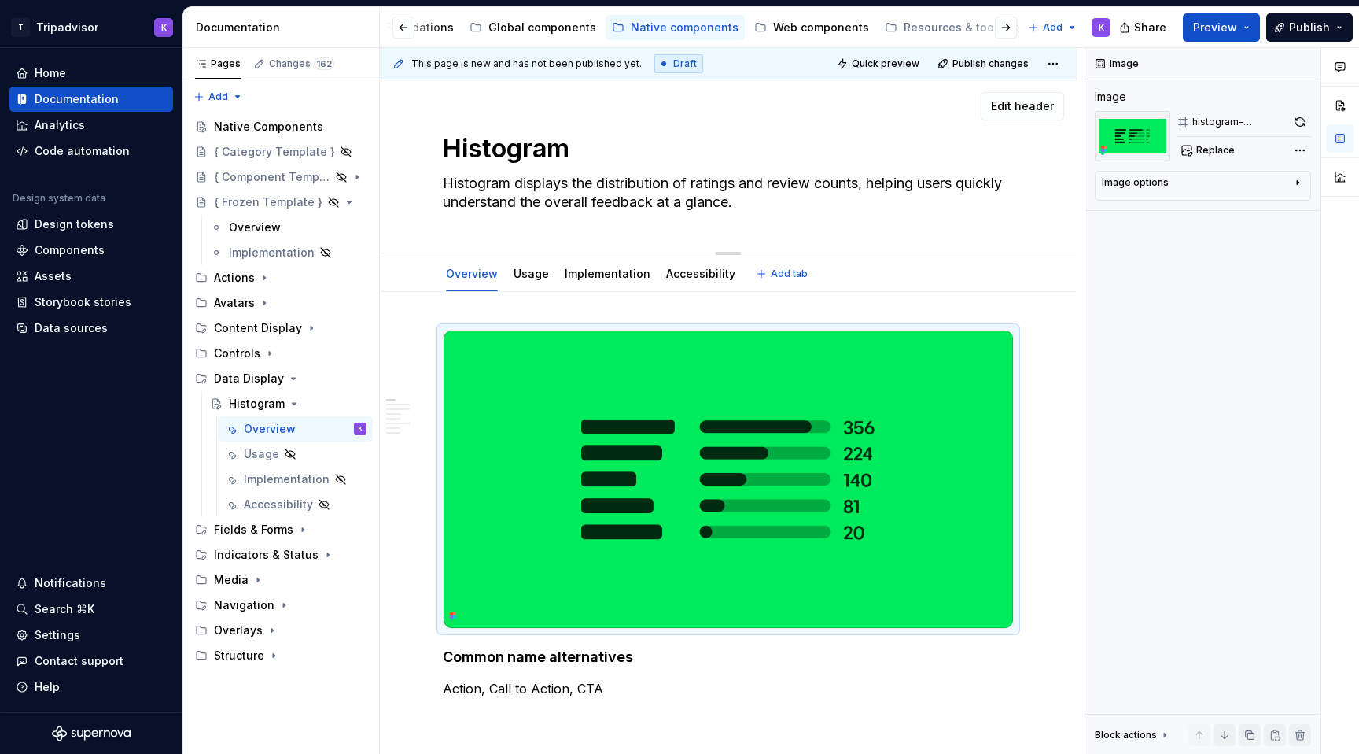
type textarea "*"
type textarea "Histogram displays the distribution of ratings and review counts, helping users…"
click at [238, 131] on div "Native Components" at bounding box center [266, 127] width 105 height 16
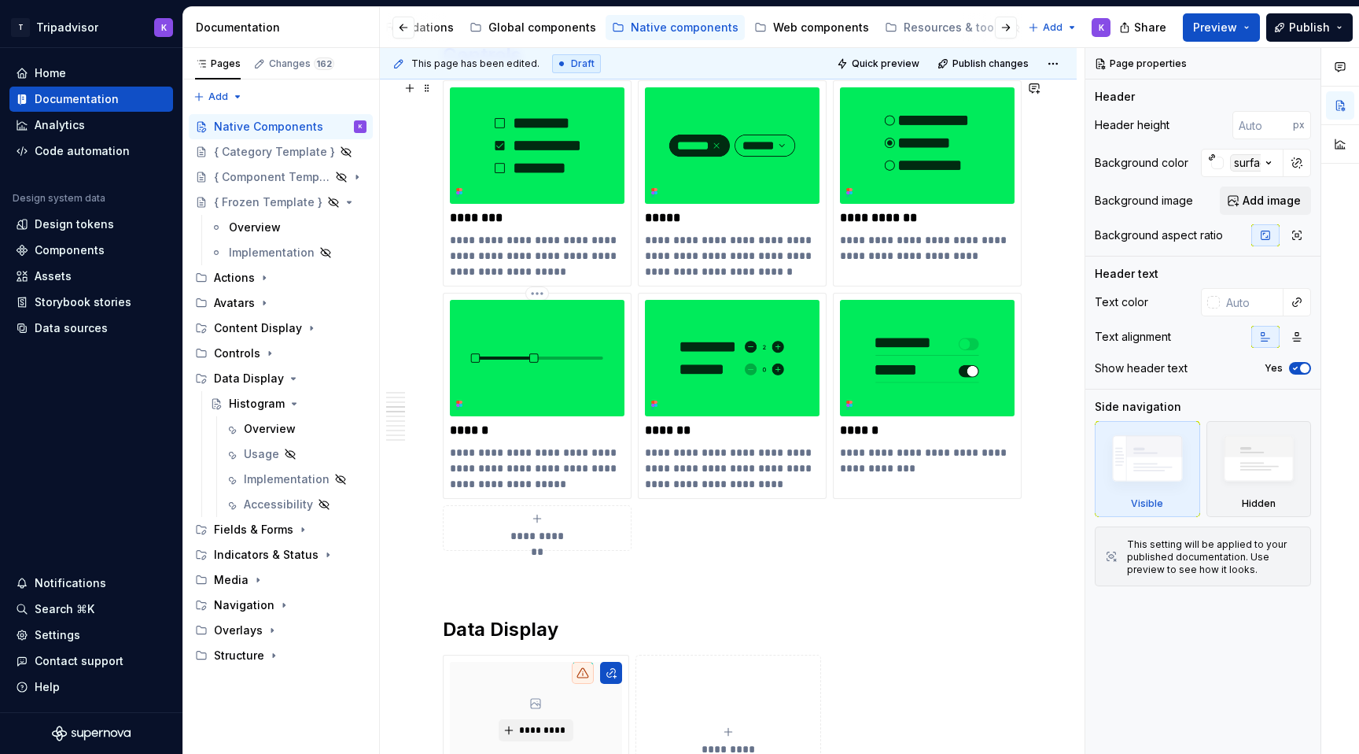
scroll to position [1729, 0]
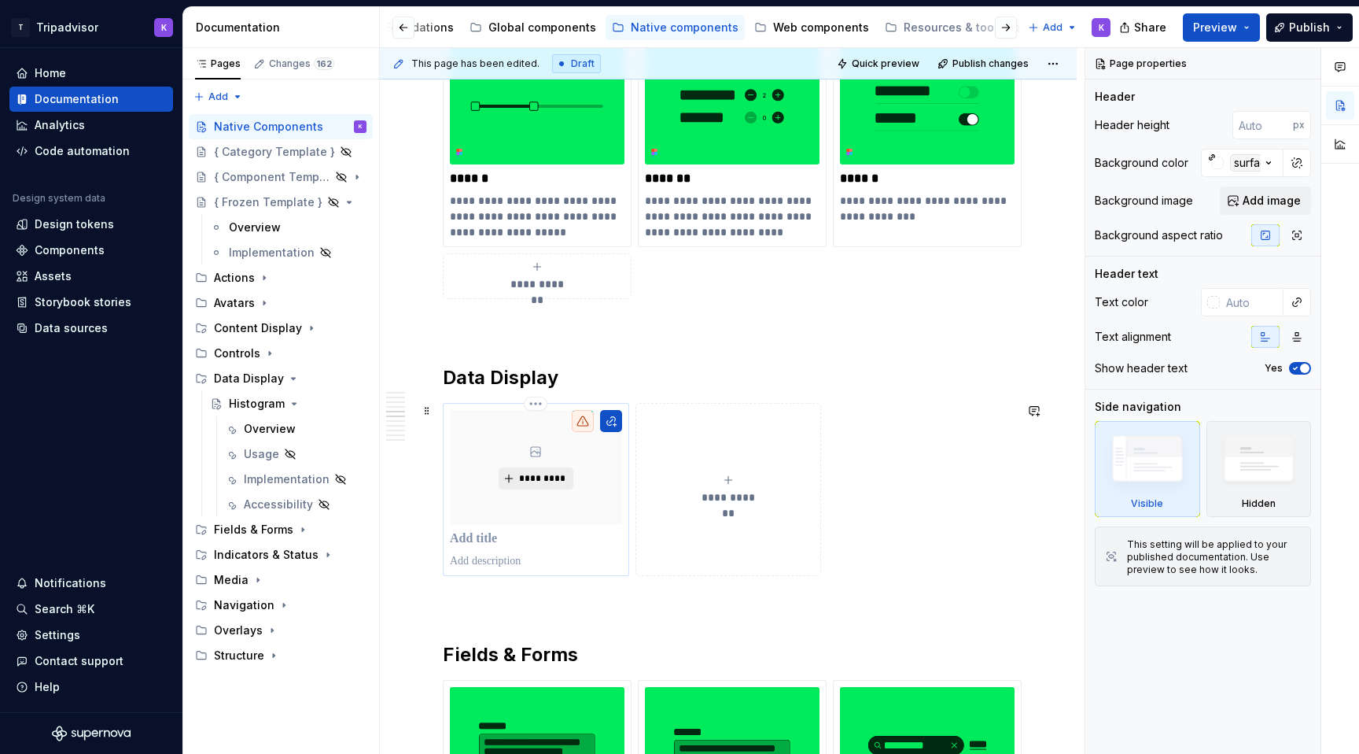
click at [531, 483] on span "*********" at bounding box center [542, 478] width 48 height 13
type textarea "*"
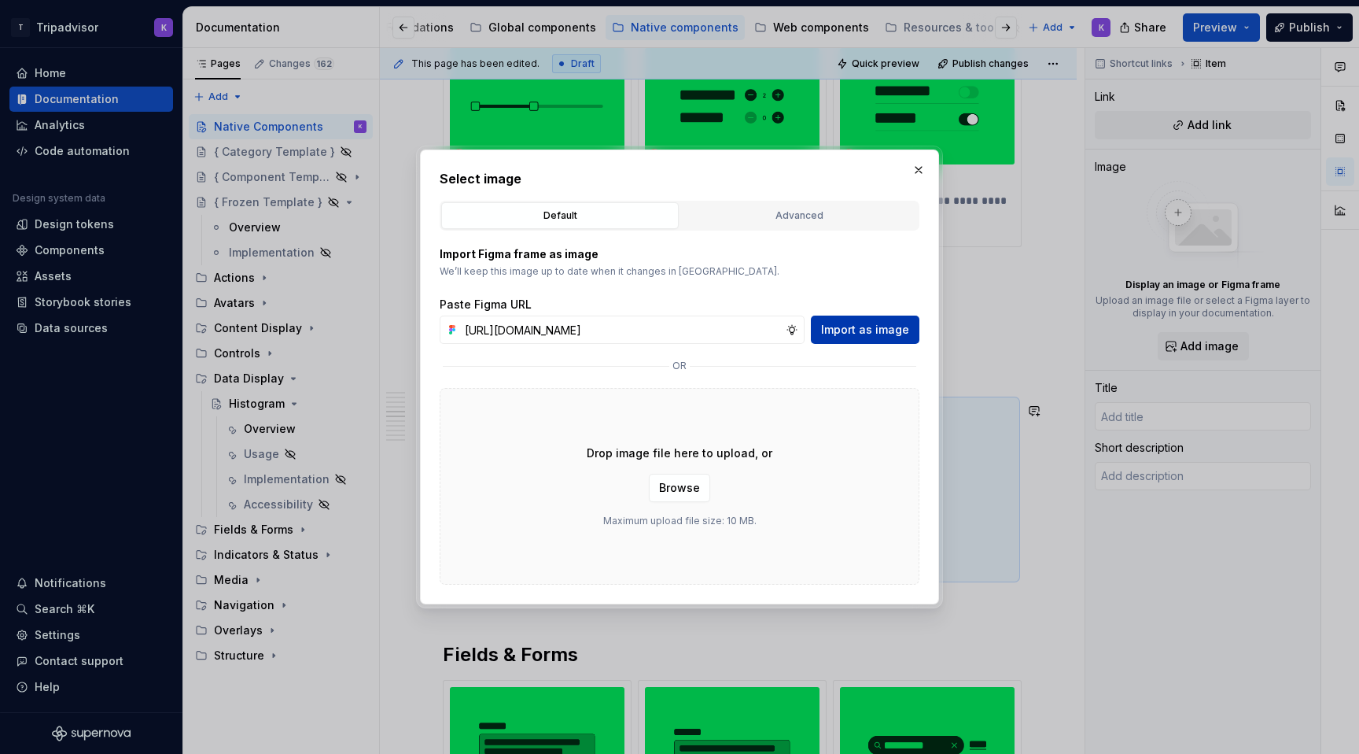
scroll to position [0, 420]
type input "[URL][DOMAIN_NAME]"
click at [880, 330] on span "Import as image" at bounding box center [865, 330] width 88 height 16
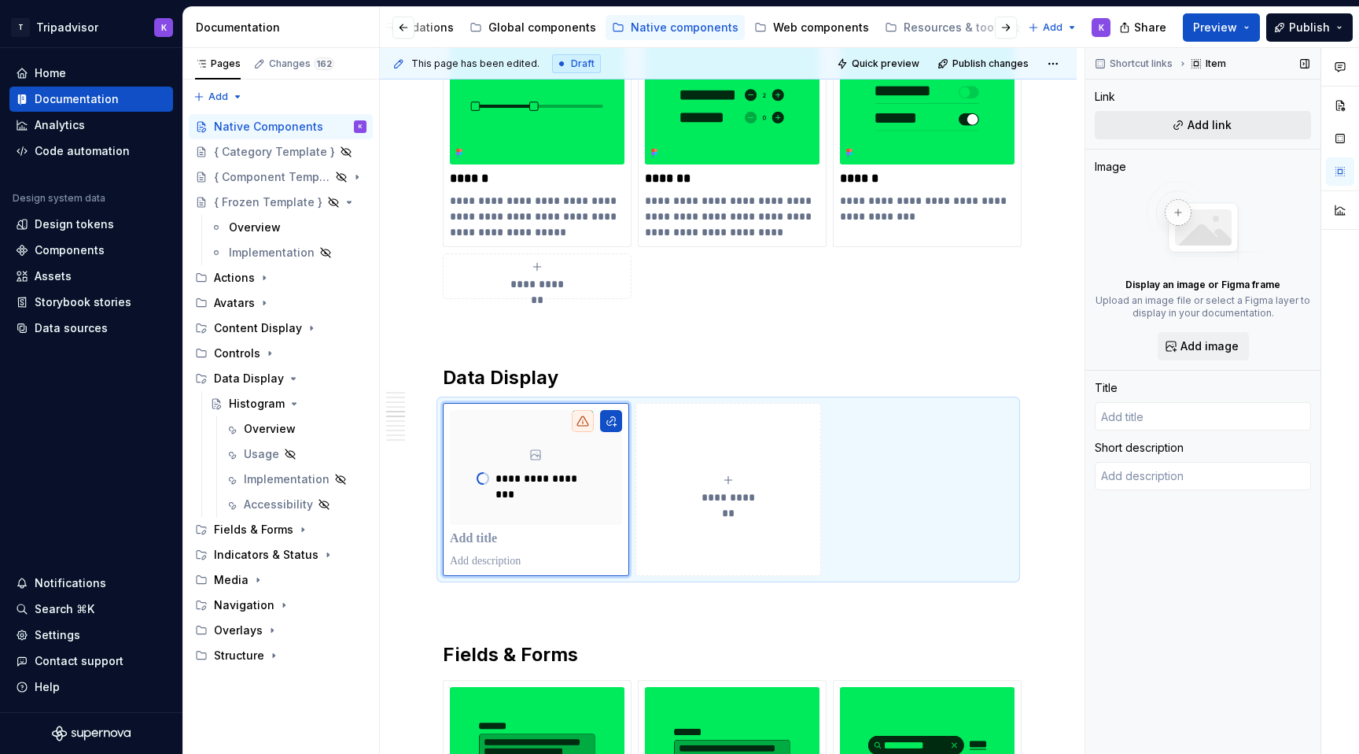
click at [1206, 127] on span "Add link" at bounding box center [1210, 125] width 44 height 16
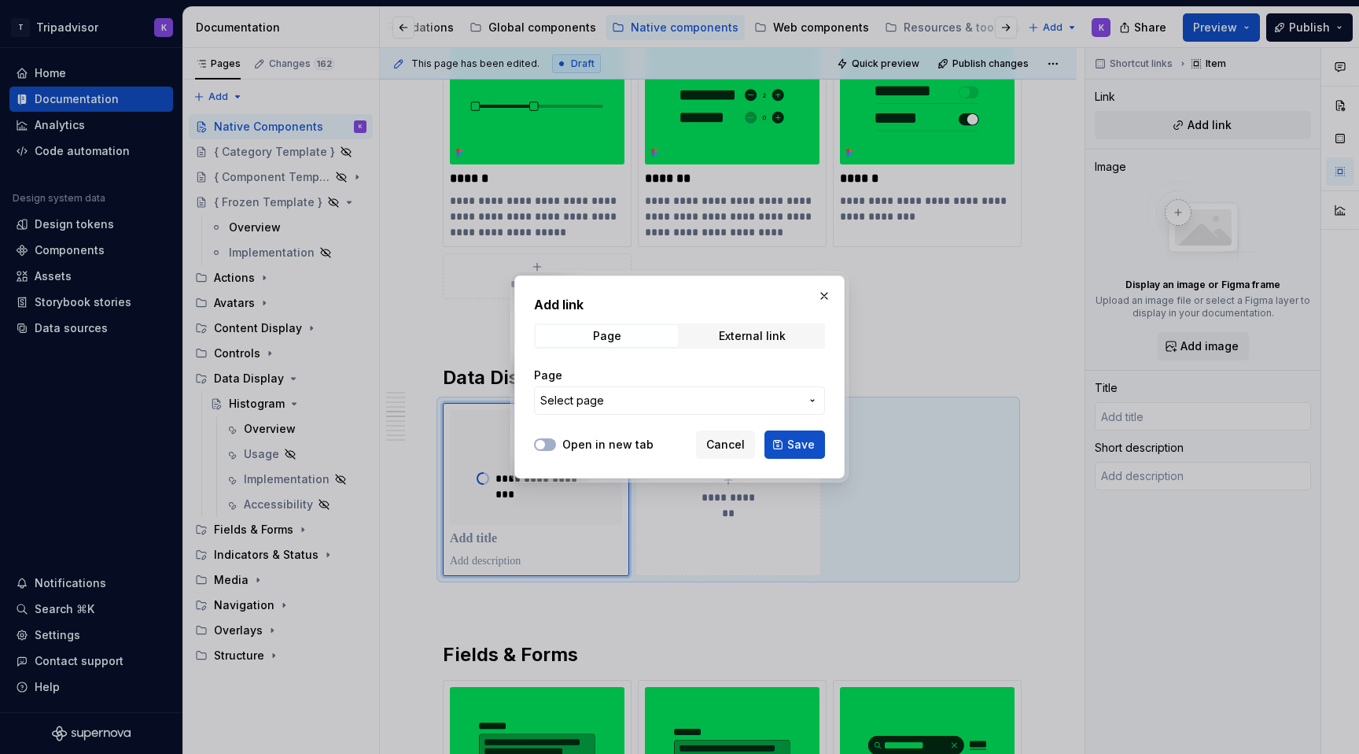
type textarea "*"
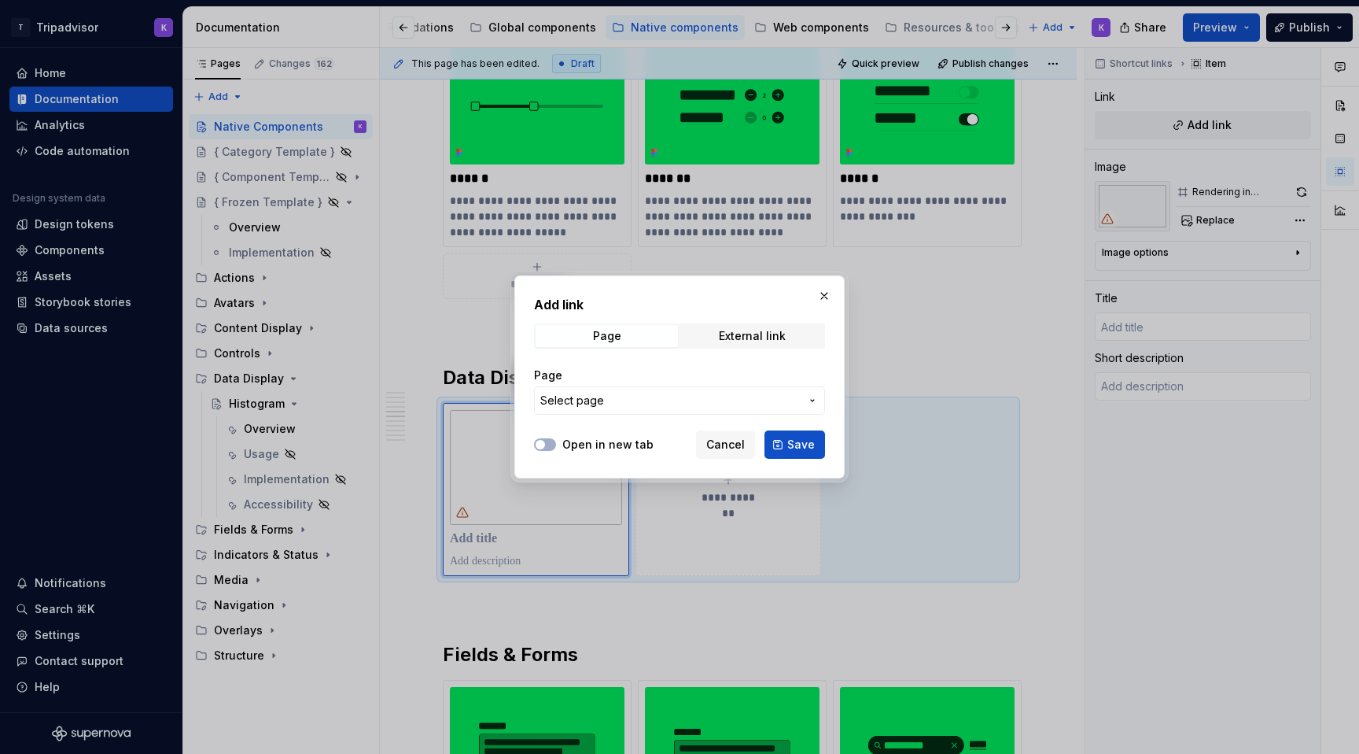
click at [623, 399] on span "Select page" at bounding box center [670, 401] width 260 height 16
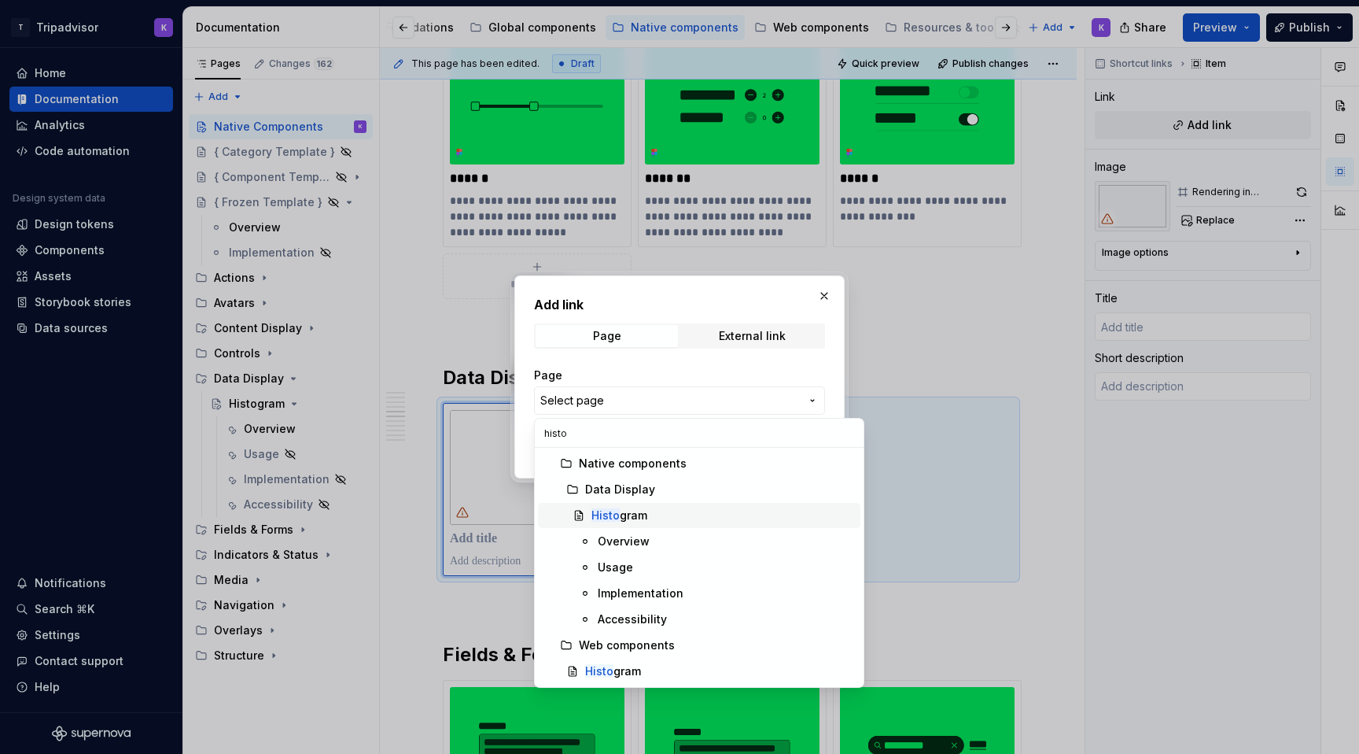
type input "histo"
click at [640, 519] on div "Histo gram" at bounding box center [620, 515] width 56 height 16
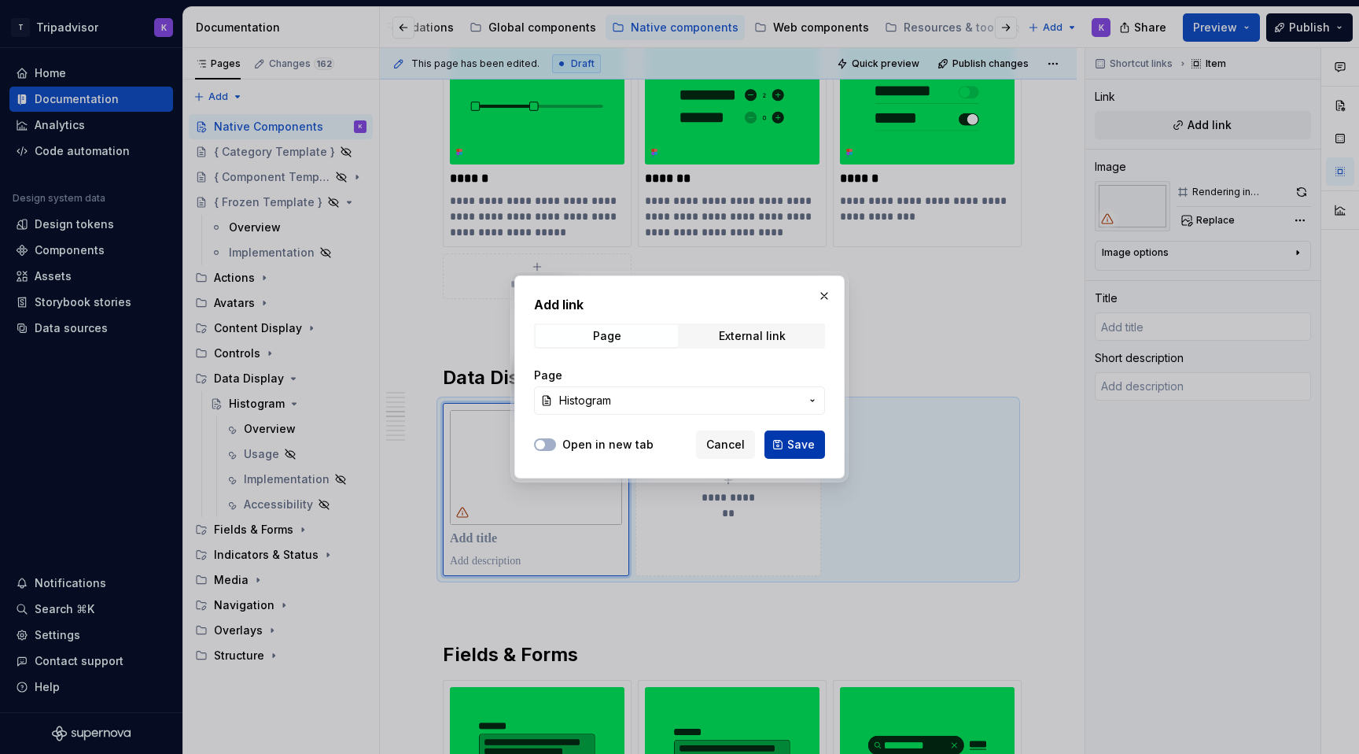
click at [793, 448] on span "Save" at bounding box center [802, 445] width 28 height 16
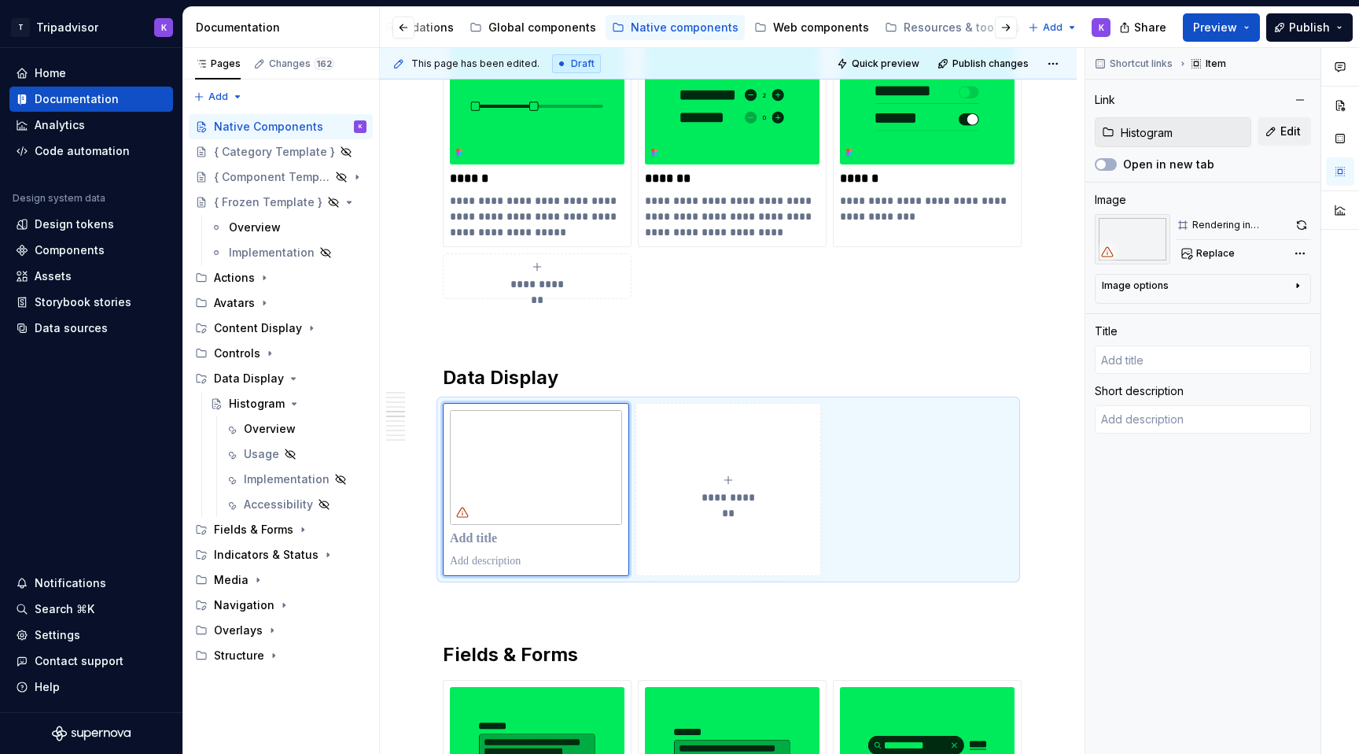
type textarea "*"
type input "Histogram"
type textarea "Histogram displays the distribution of ratings and review counts, helping users…"
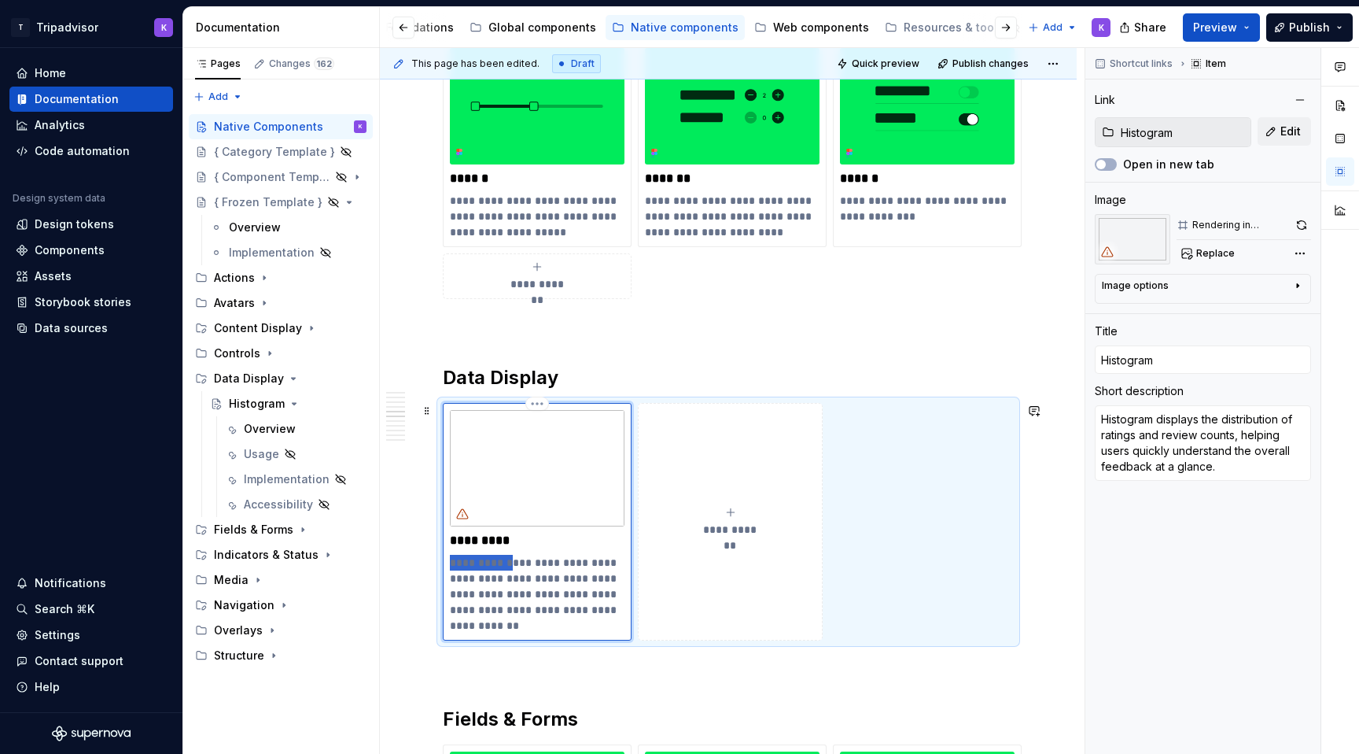
drag, startPoint x: 511, startPoint y: 563, endPoint x: 448, endPoint y: 561, distance: 63.0
click at [448, 561] on div "**********" at bounding box center [537, 522] width 189 height 238
type textarea "*"
type textarea "Sisplays the distribution of ratings and review counts, helping users quickly u…"
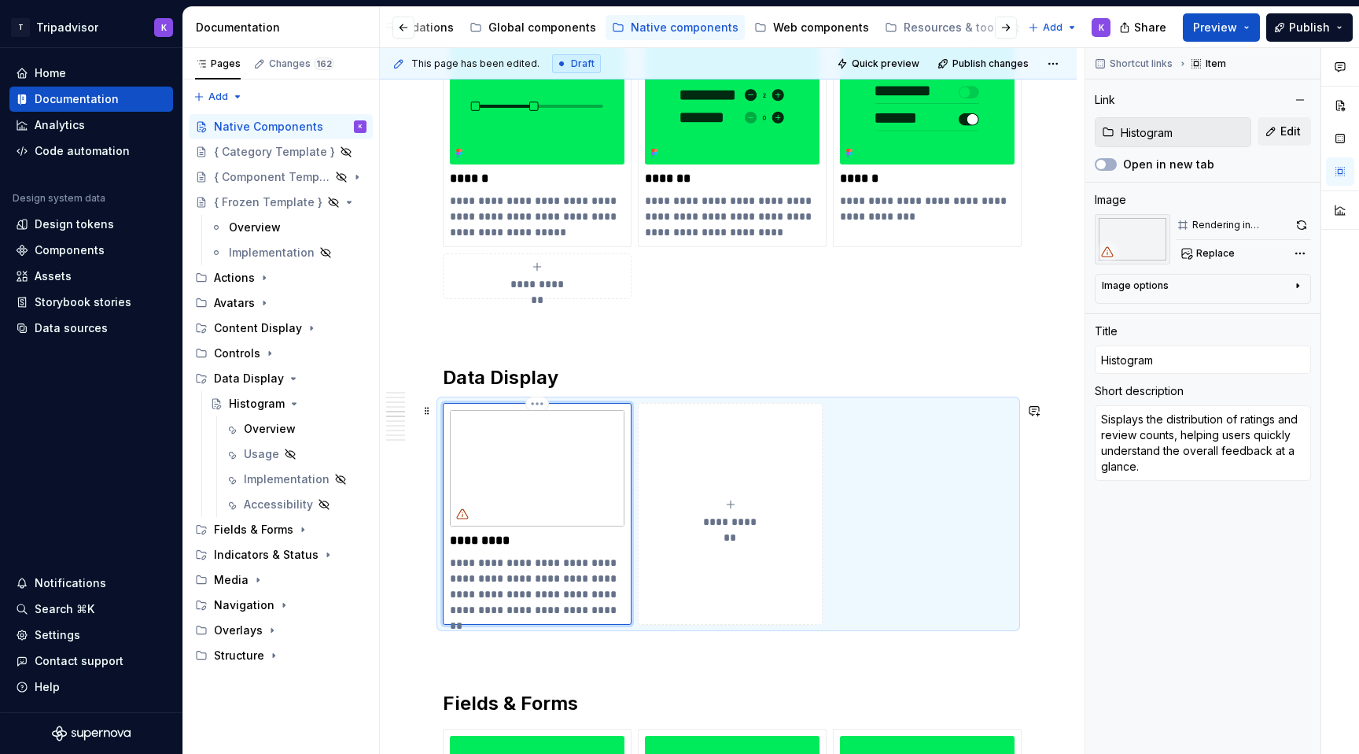
type textarea "*"
type textarea "isplays the distribution of ratings and review counts, helping users quickly un…"
type textarea "*"
type textarea "Displays the distribution of ratings and review counts, helping users quickly u…"
click at [594, 578] on p "**********" at bounding box center [537, 586] width 175 height 63
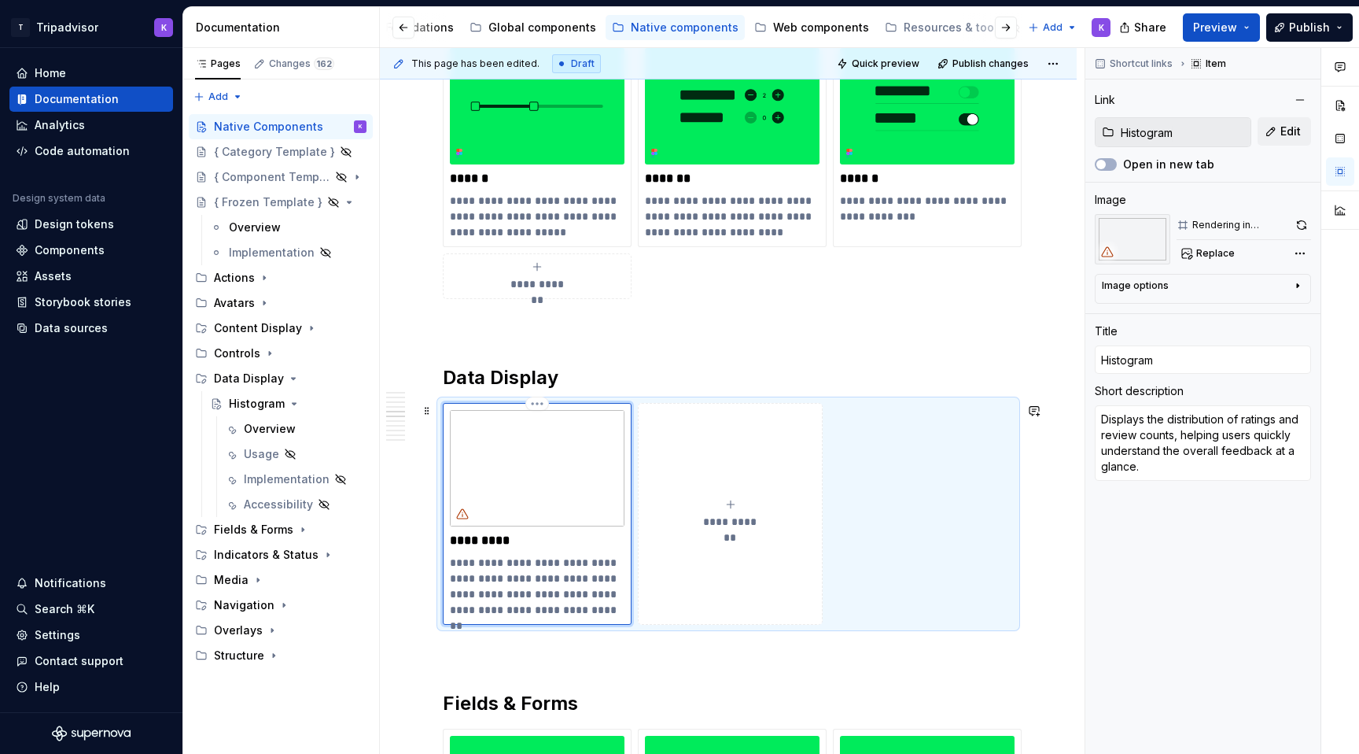
type textarea "*"
type textarea "Displays the distribution of ratings and review counts,helping users quickly un…"
type textarea "*"
type textarea "Displays the distribution of ratings and review countshelping users quickly und…"
type textarea "*"
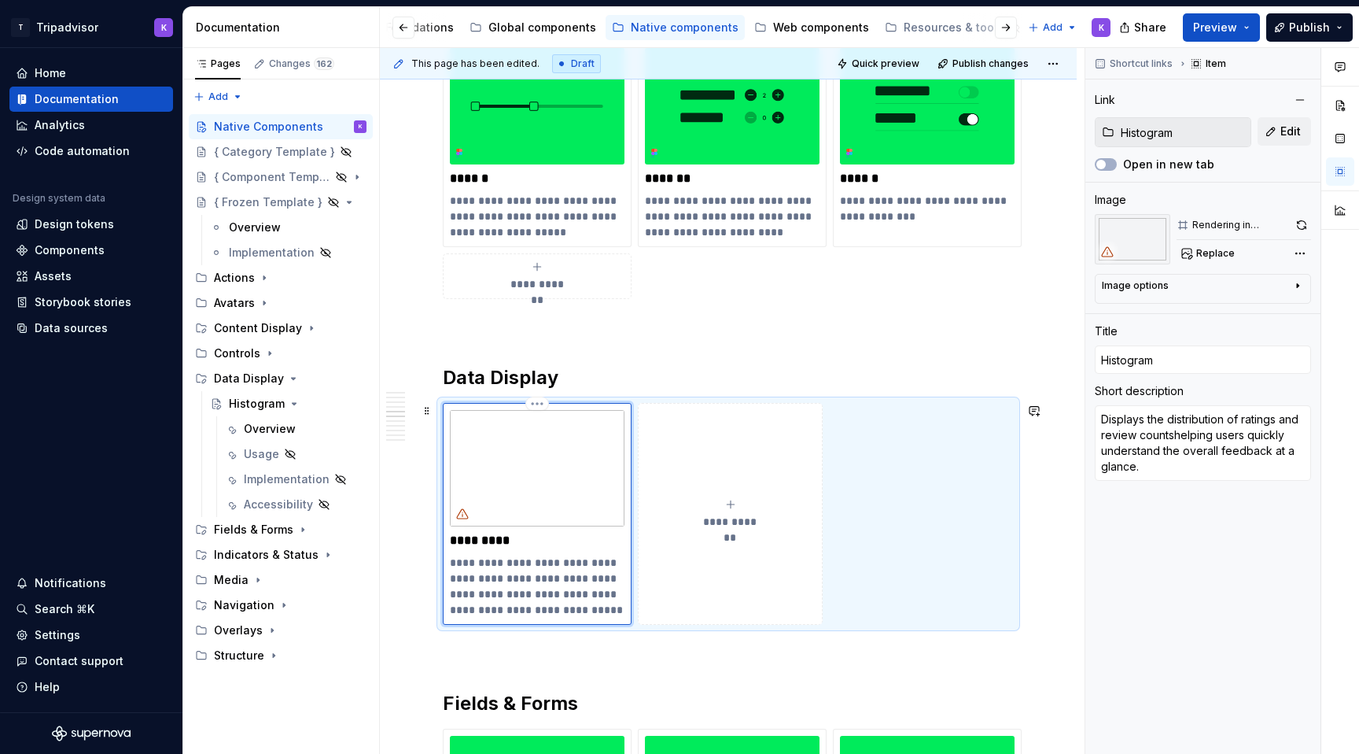
type textarea "Displays the distribution of ratings and review countsthelping users quickly un…"
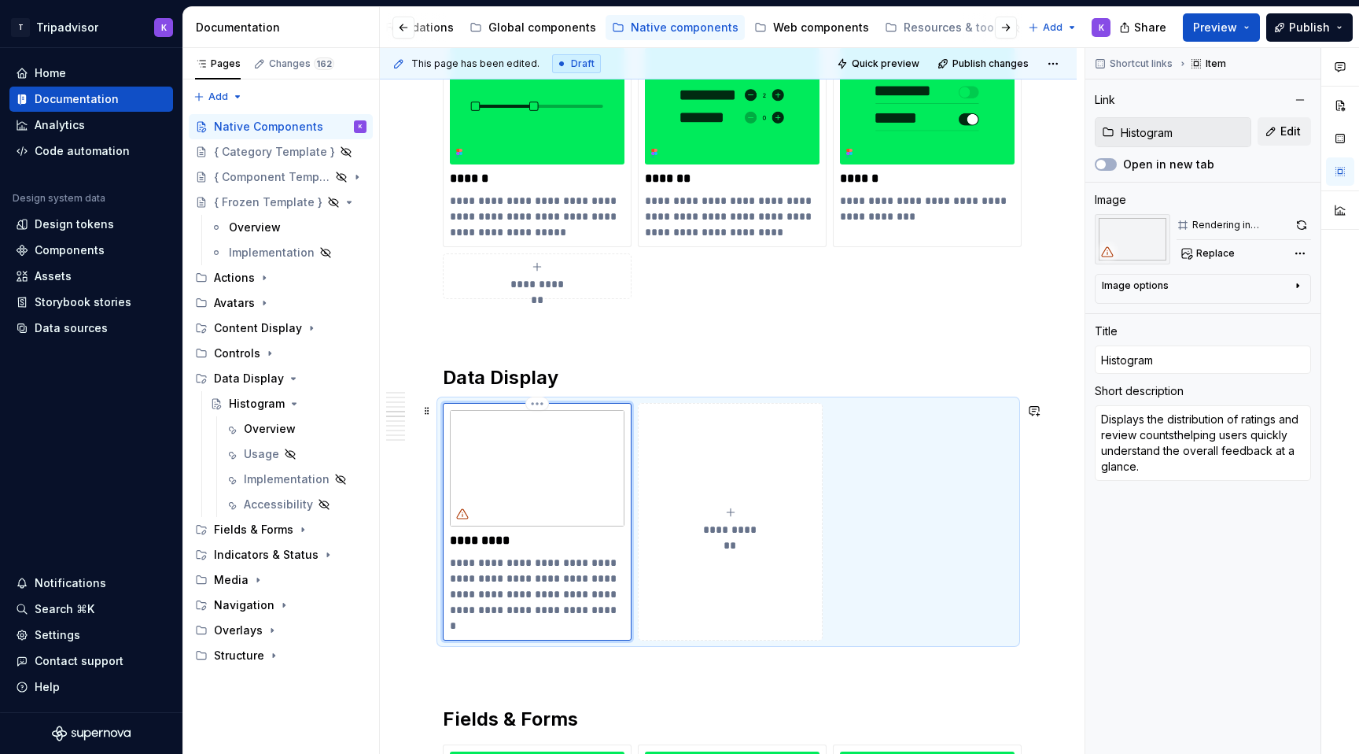
type textarea "*"
type textarea "Displays the distribution of ratings and review countshelping users quickly und…"
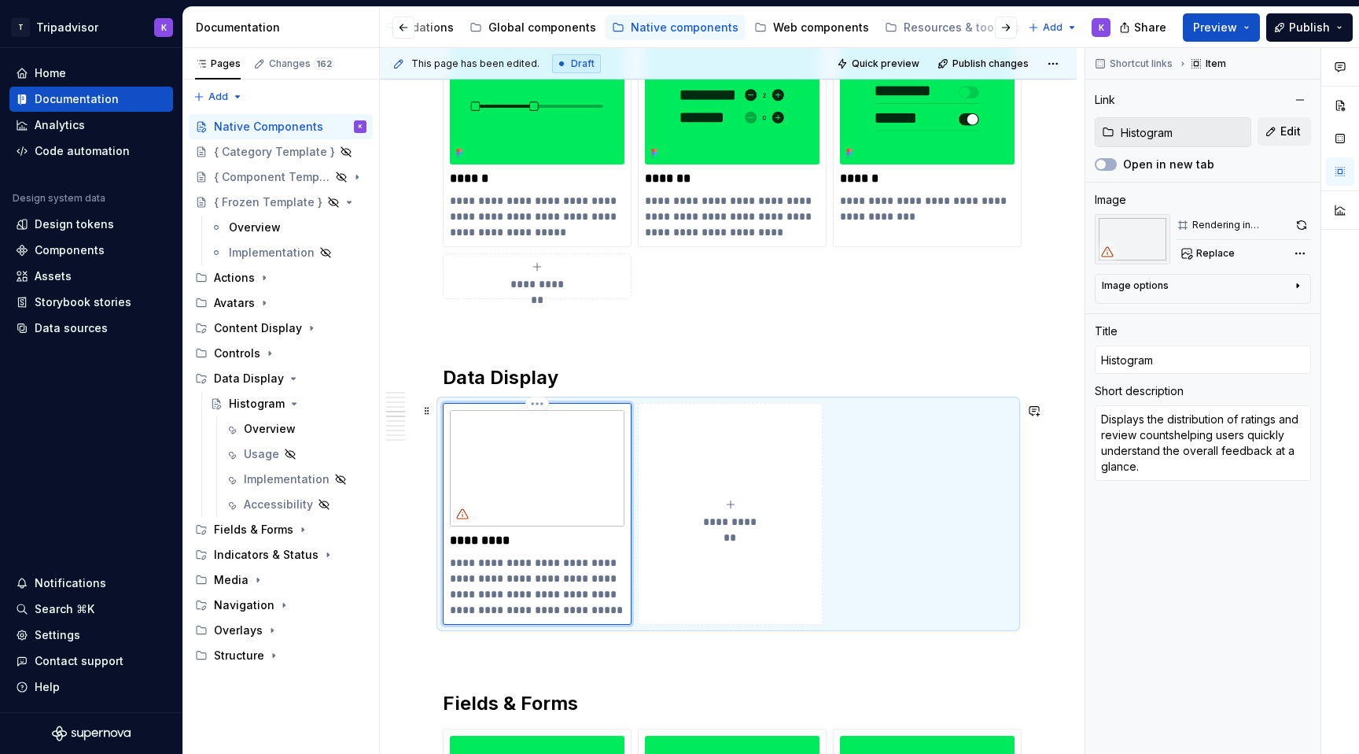
type textarea "*"
type textarea "Displays the distribution of ratings and review counts helping users quickly un…"
type textarea "*"
type textarea "Displays the distribution of ratings and review counts thelping users quickly u…"
type textarea "*"
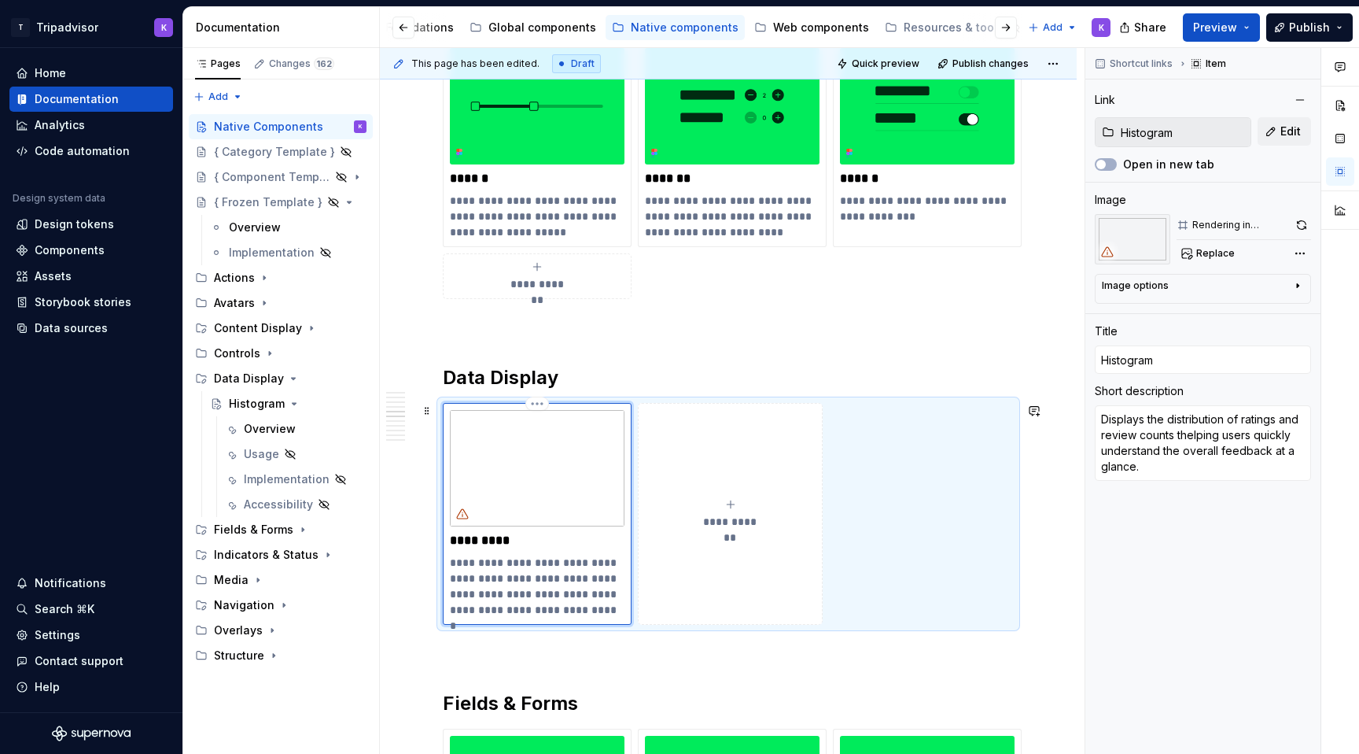
type textarea "Displays the distribution of ratings and review counts tohelping users quickly …"
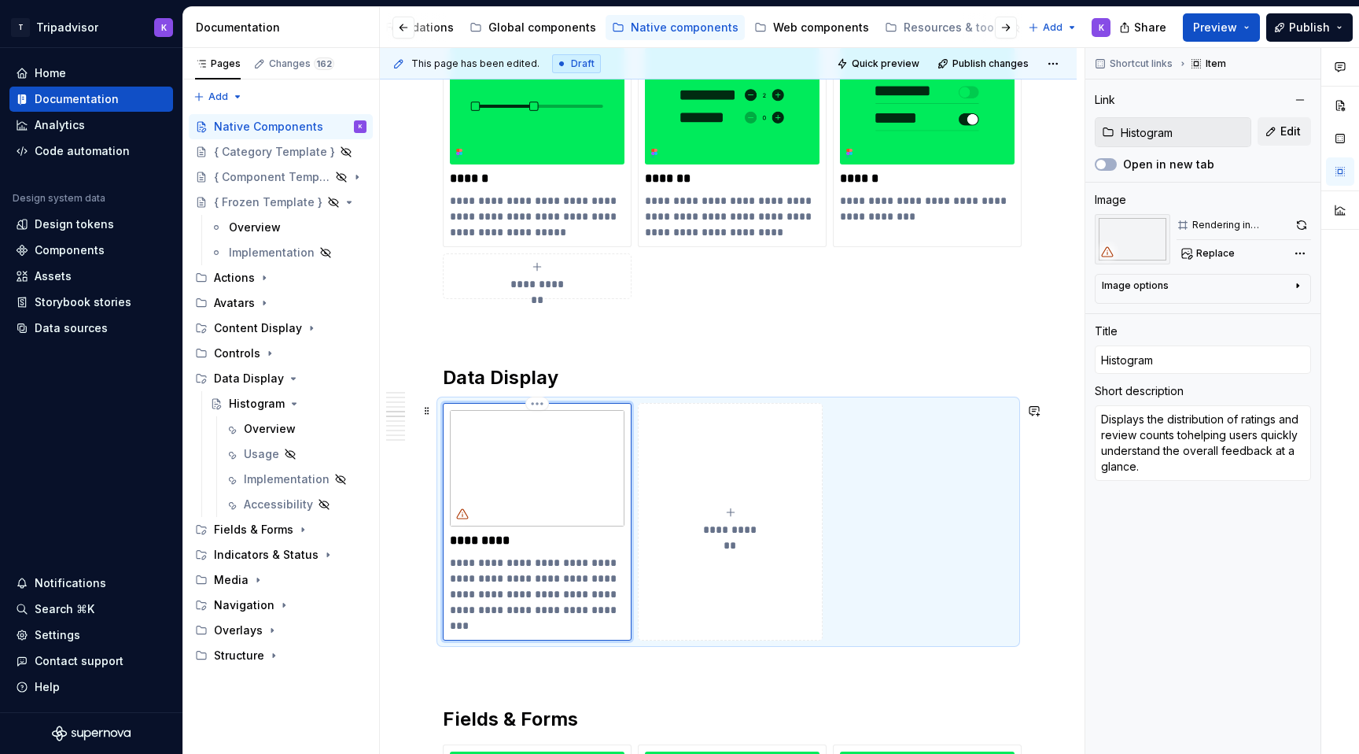
type textarea "*"
type textarea "Displays the distribution of ratings and review counts to helping users quickly…"
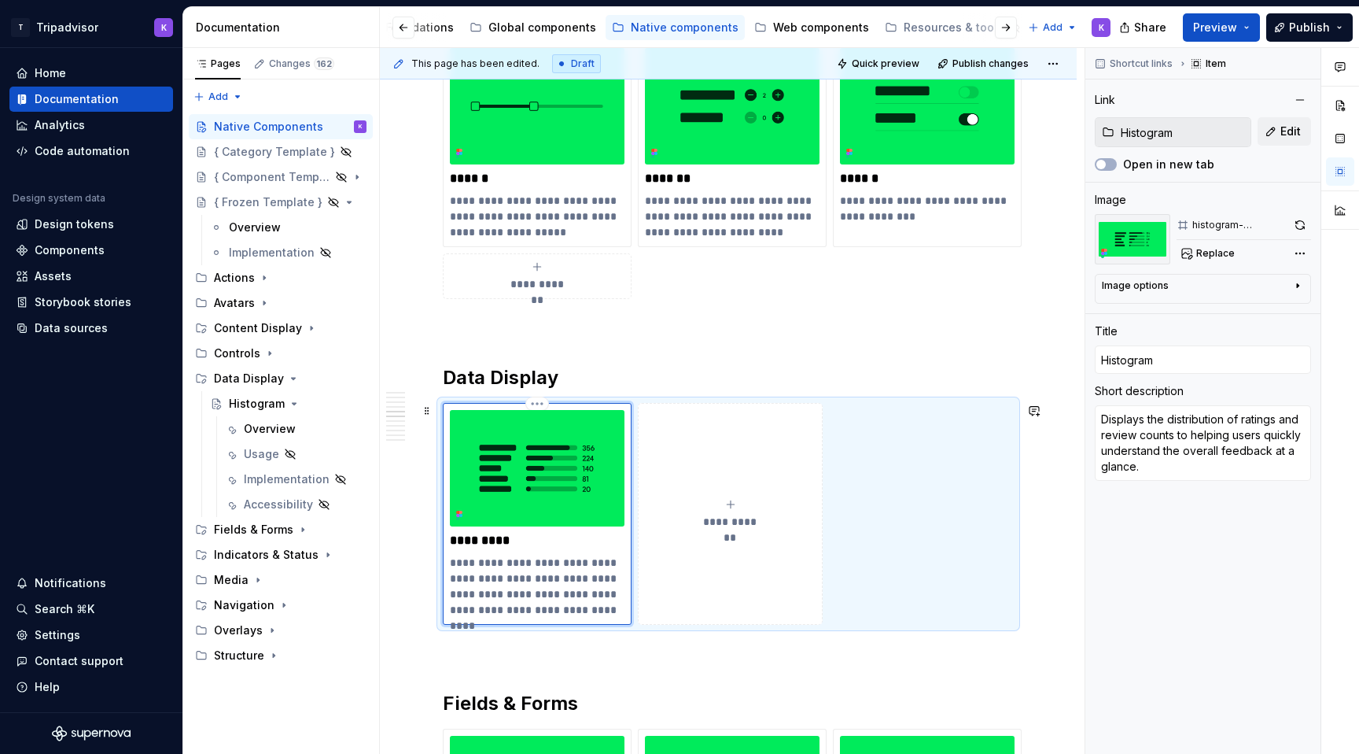
click at [487, 593] on p "**********" at bounding box center [537, 586] width 175 height 63
drag, startPoint x: 619, startPoint y: 607, endPoint x: 583, endPoint y: 578, distance: 46.4
click at [583, 578] on p "**********" at bounding box center [537, 586] width 175 height 63
type textarea "*"
type textarea "Displays the distribution of ratings and review counts."
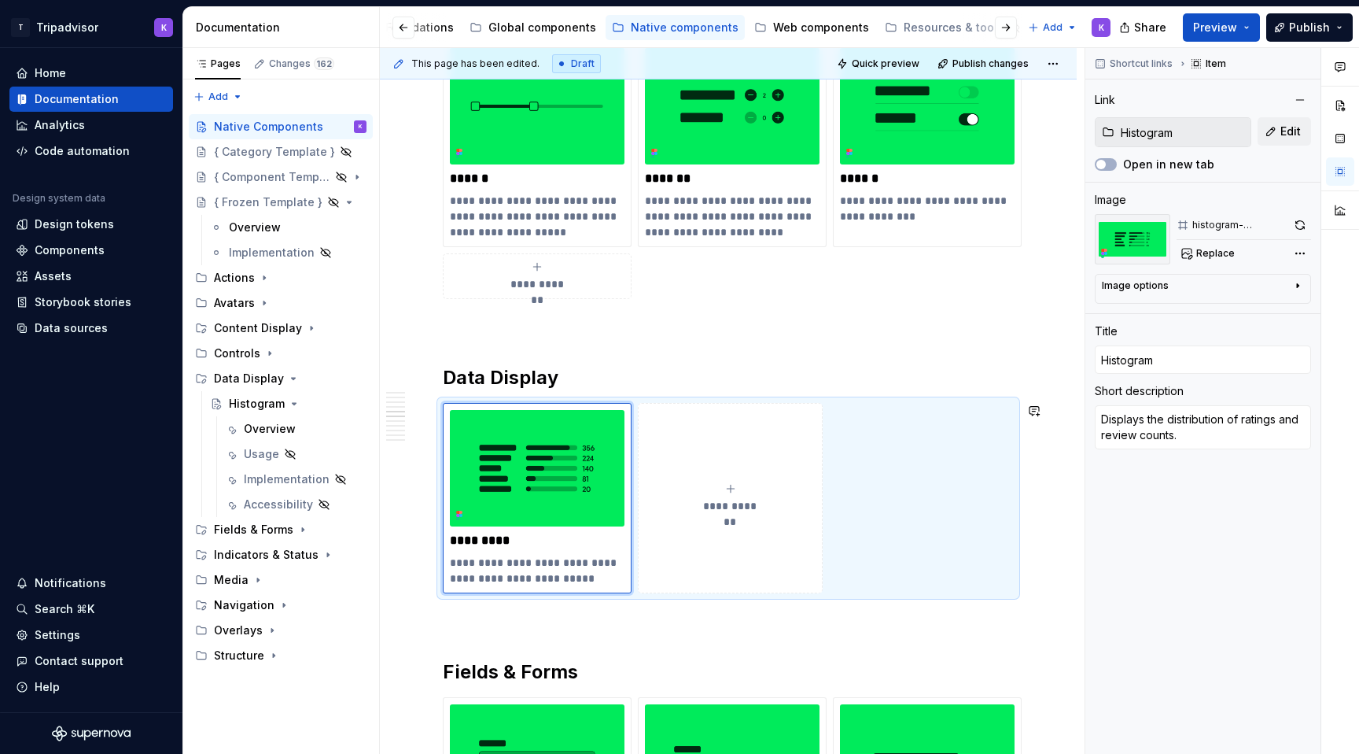
click at [600, 618] on p at bounding box center [728, 621] width 571 height 19
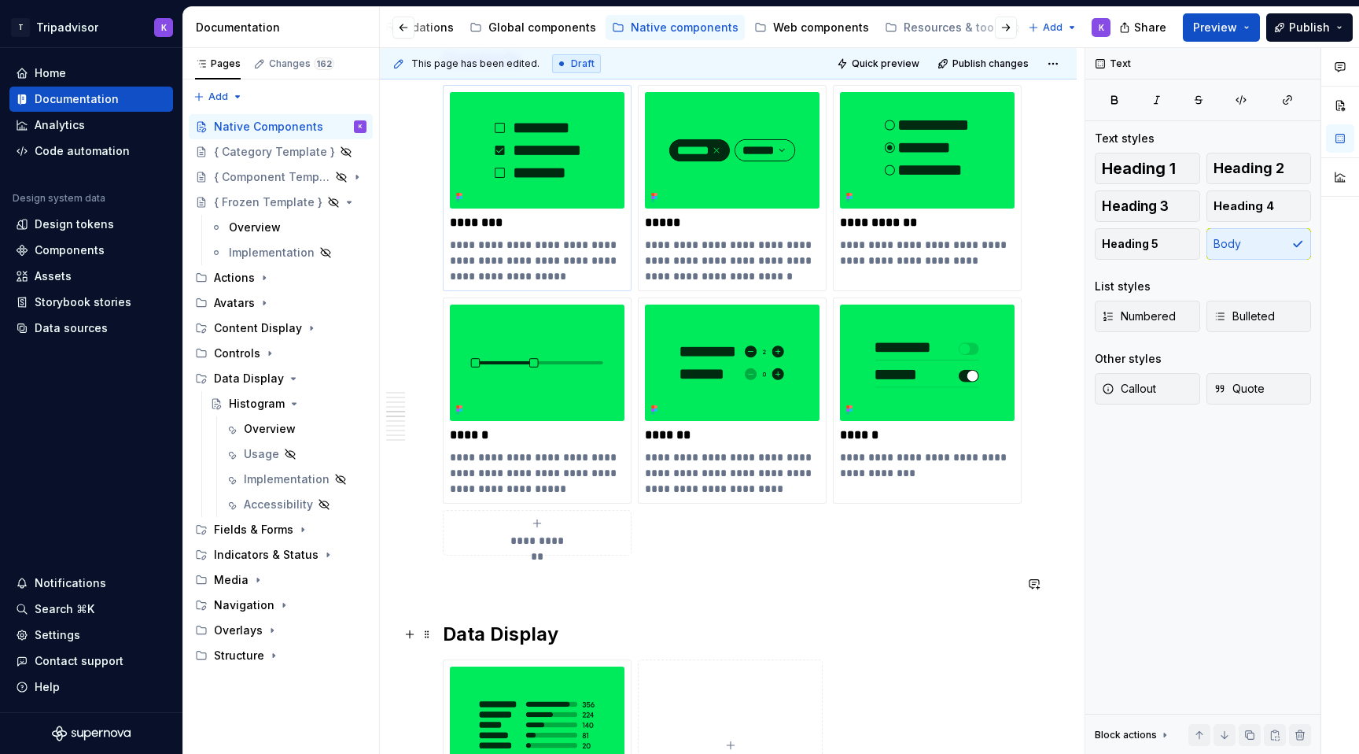
scroll to position [1775, 0]
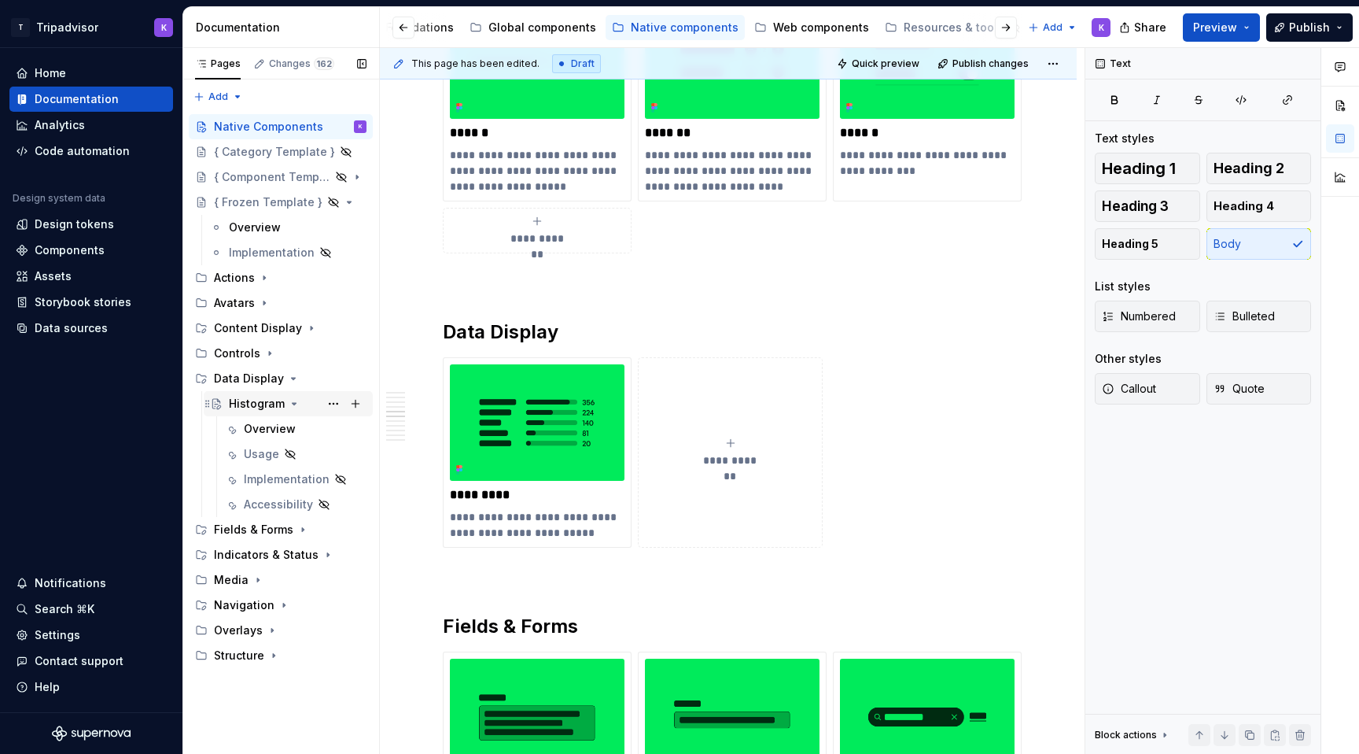
click at [253, 405] on div "Histogram" at bounding box center [257, 404] width 56 height 16
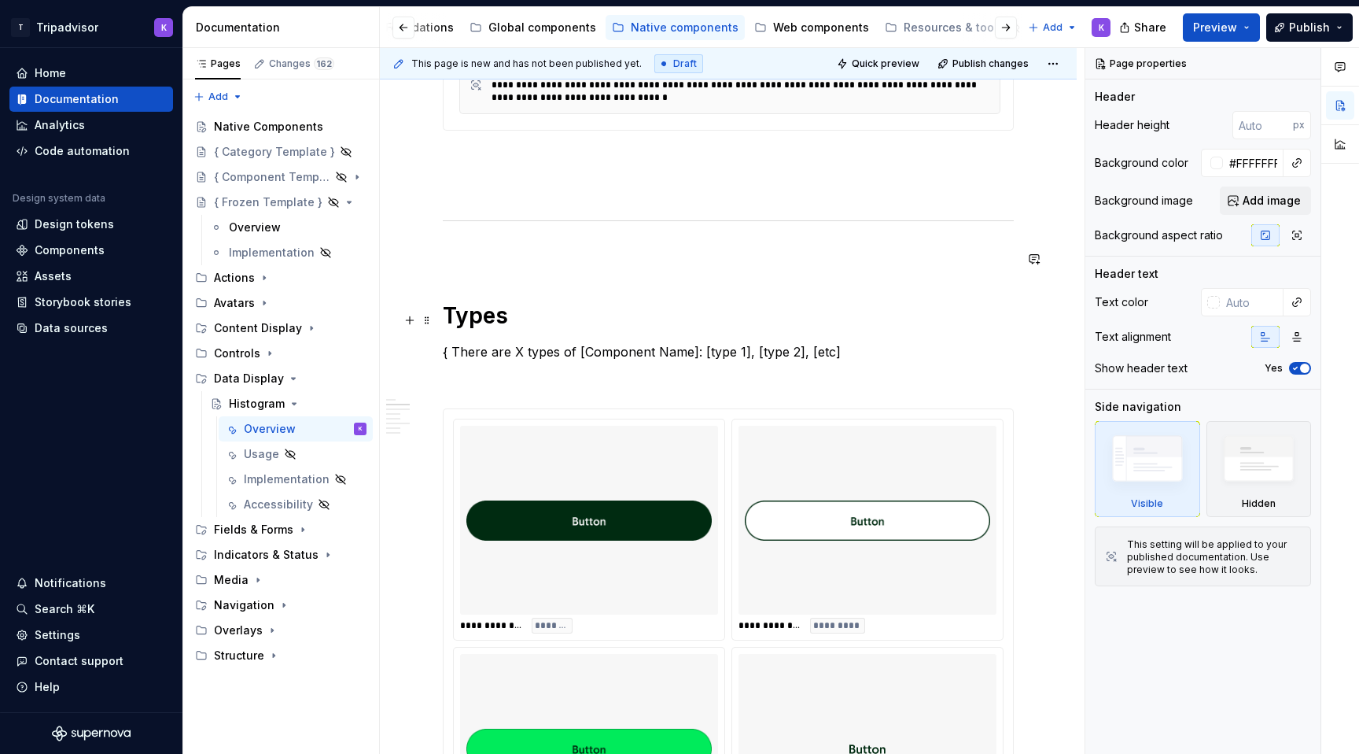
scroll to position [1078, 0]
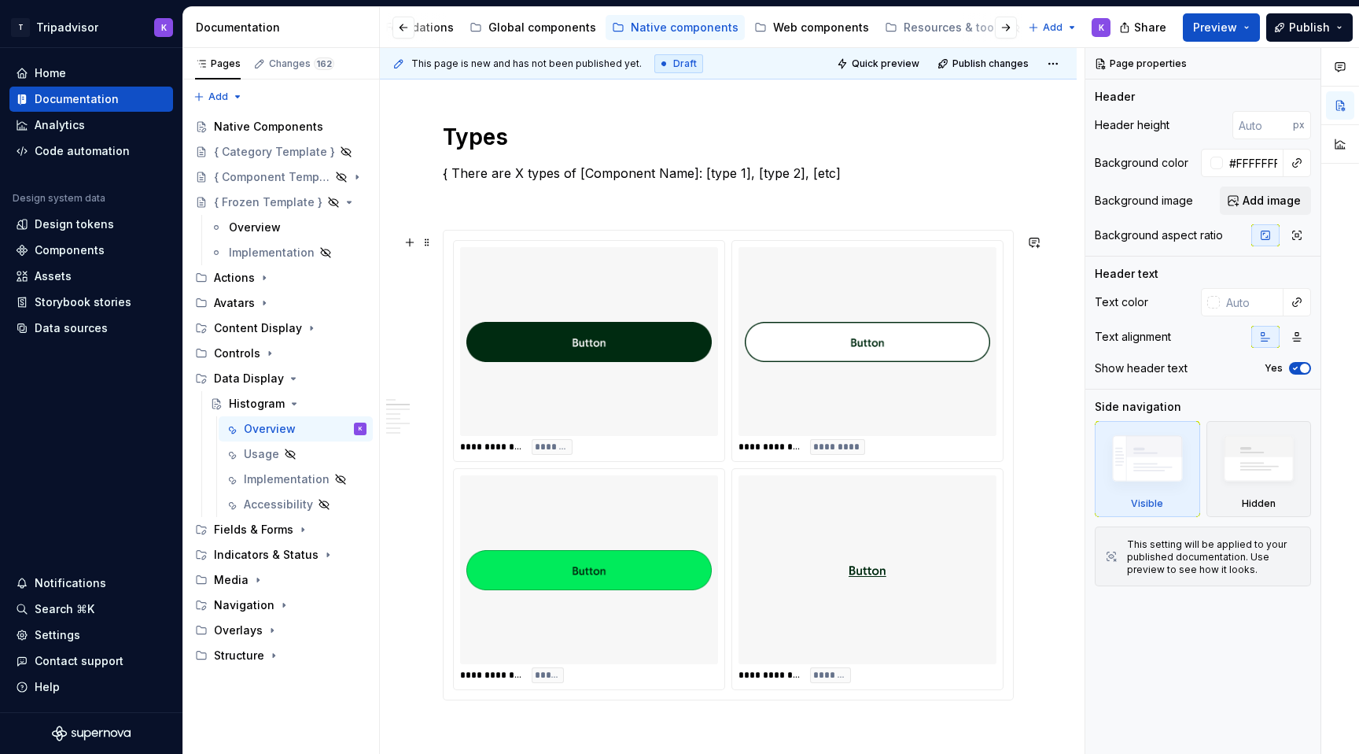
click at [574, 442] on div "**********" at bounding box center [589, 351] width 271 height 220
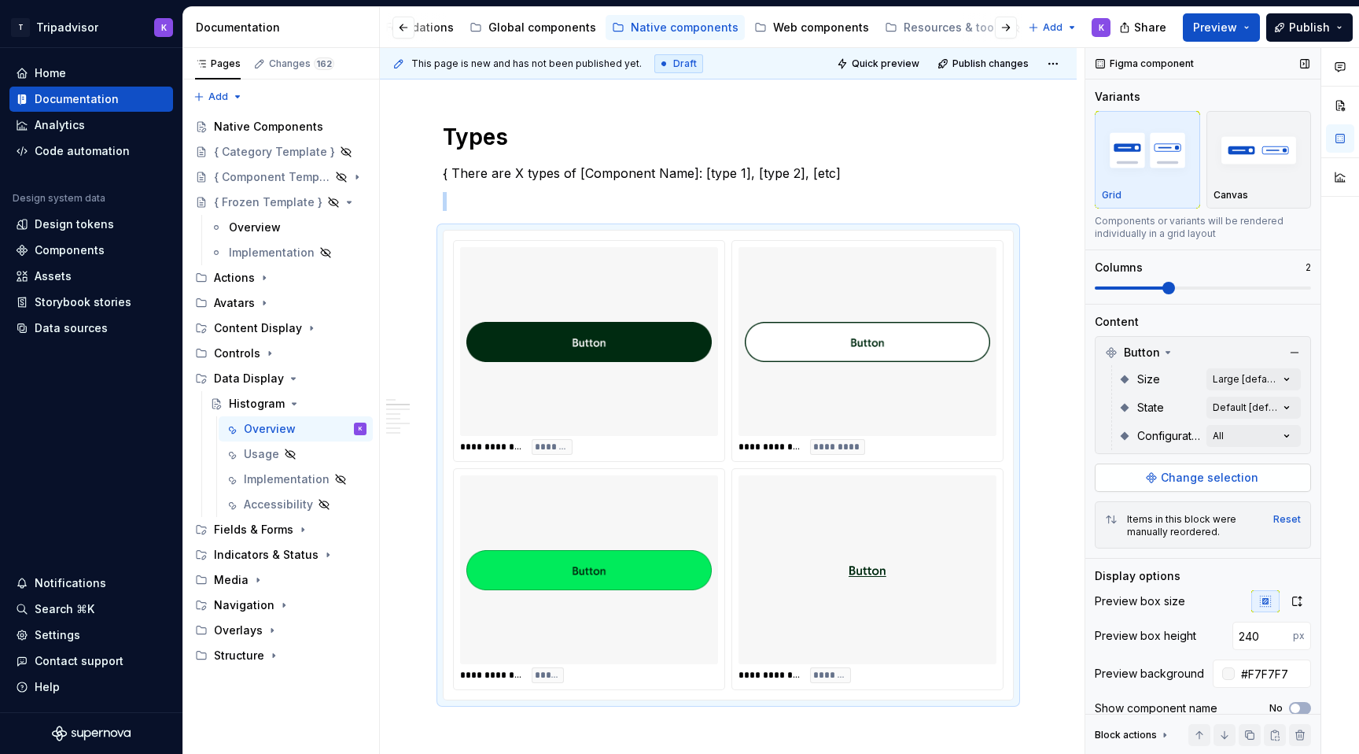
click at [1209, 481] on span "Change selection" at bounding box center [1210, 478] width 98 height 16
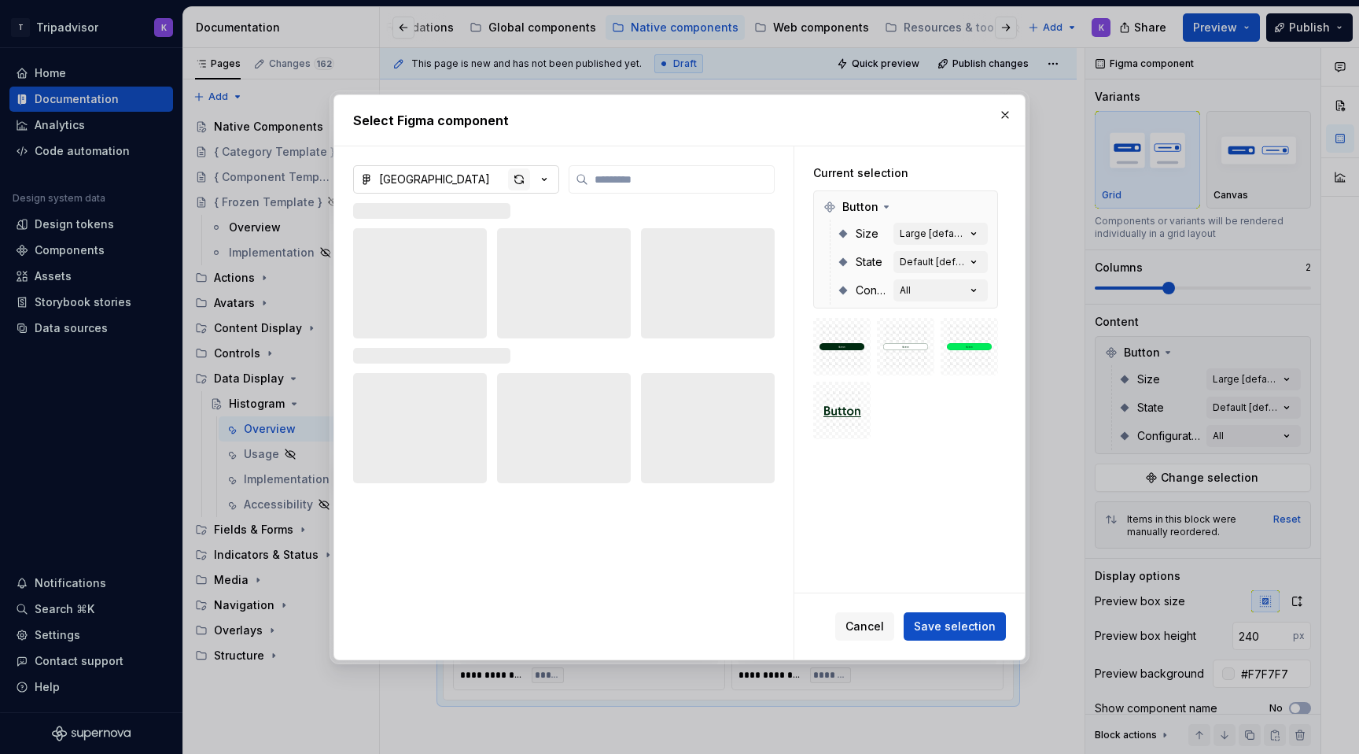
click at [515, 178] on div "button" at bounding box center [519, 179] width 22 height 22
click at [989, 205] on button "button" at bounding box center [982, 207] width 22 height 22
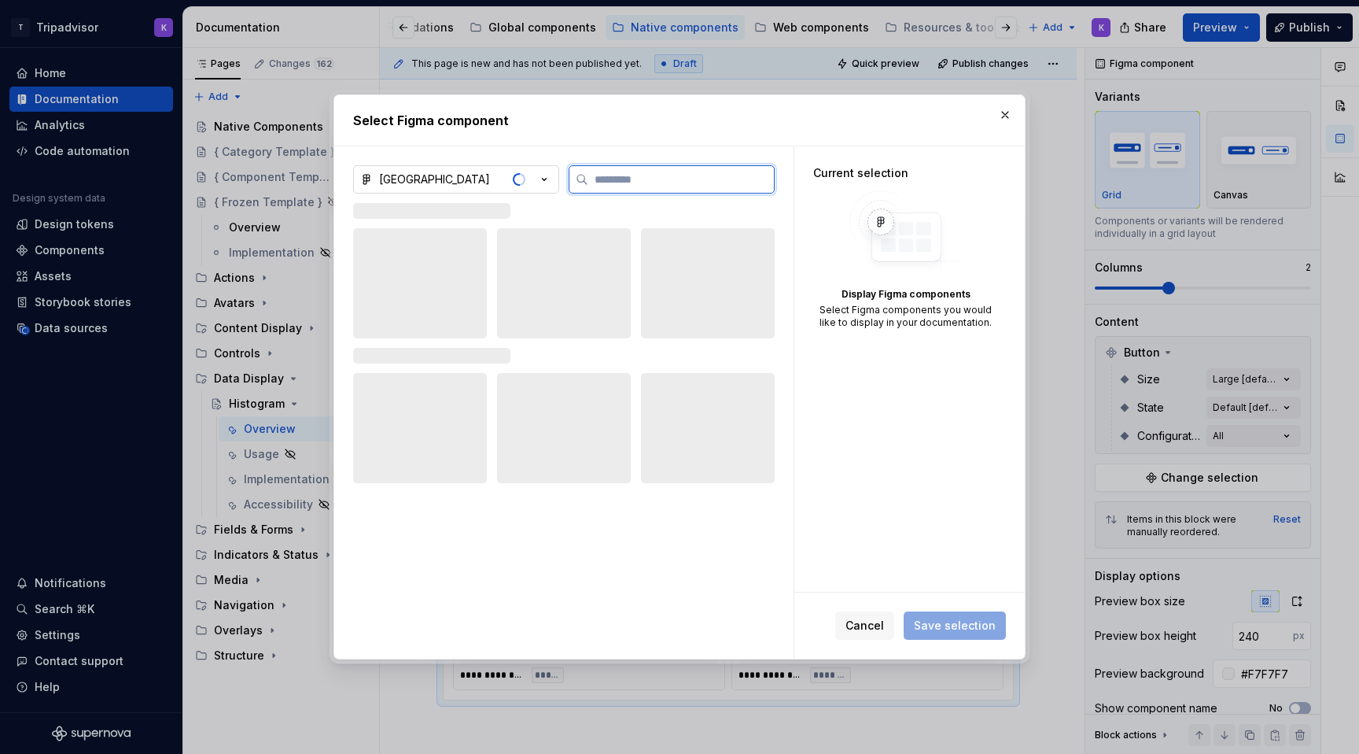
click at [714, 182] on input "search" at bounding box center [681, 180] width 186 height 16
type textarea "*"
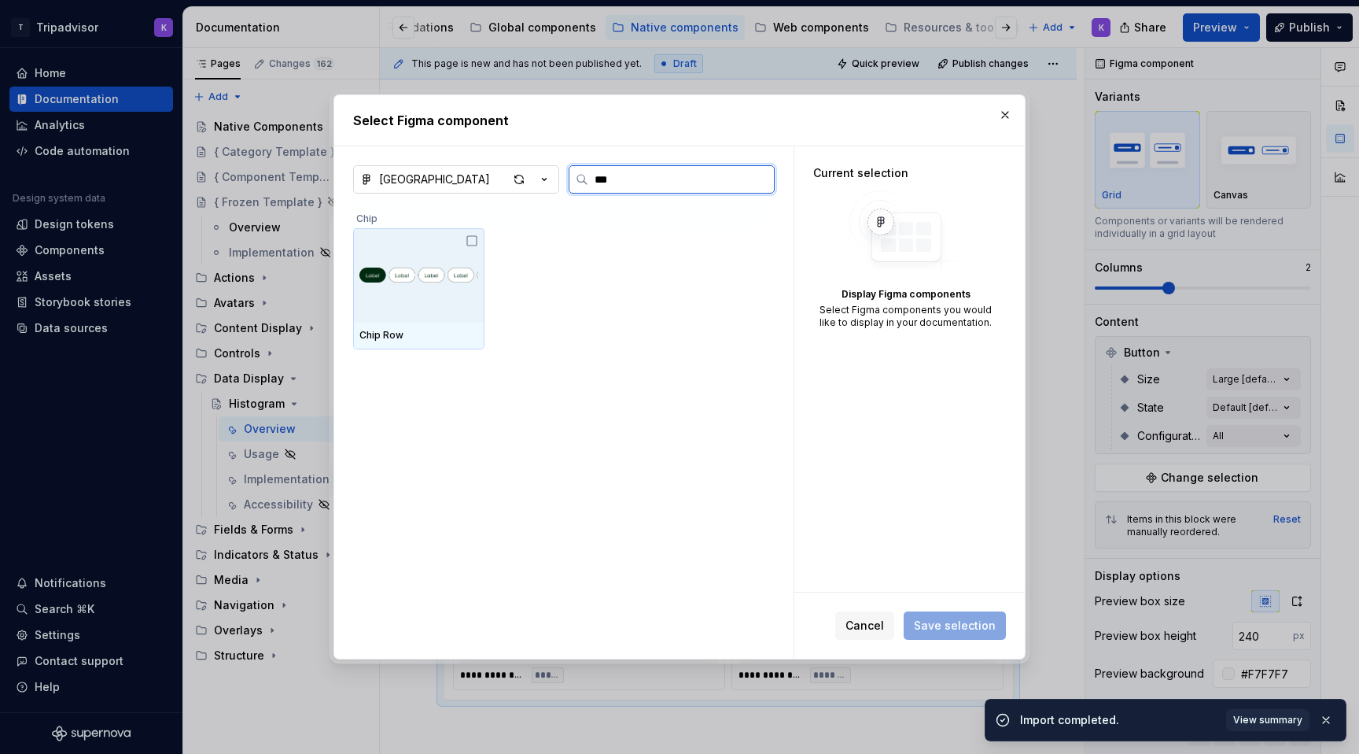
type input "****"
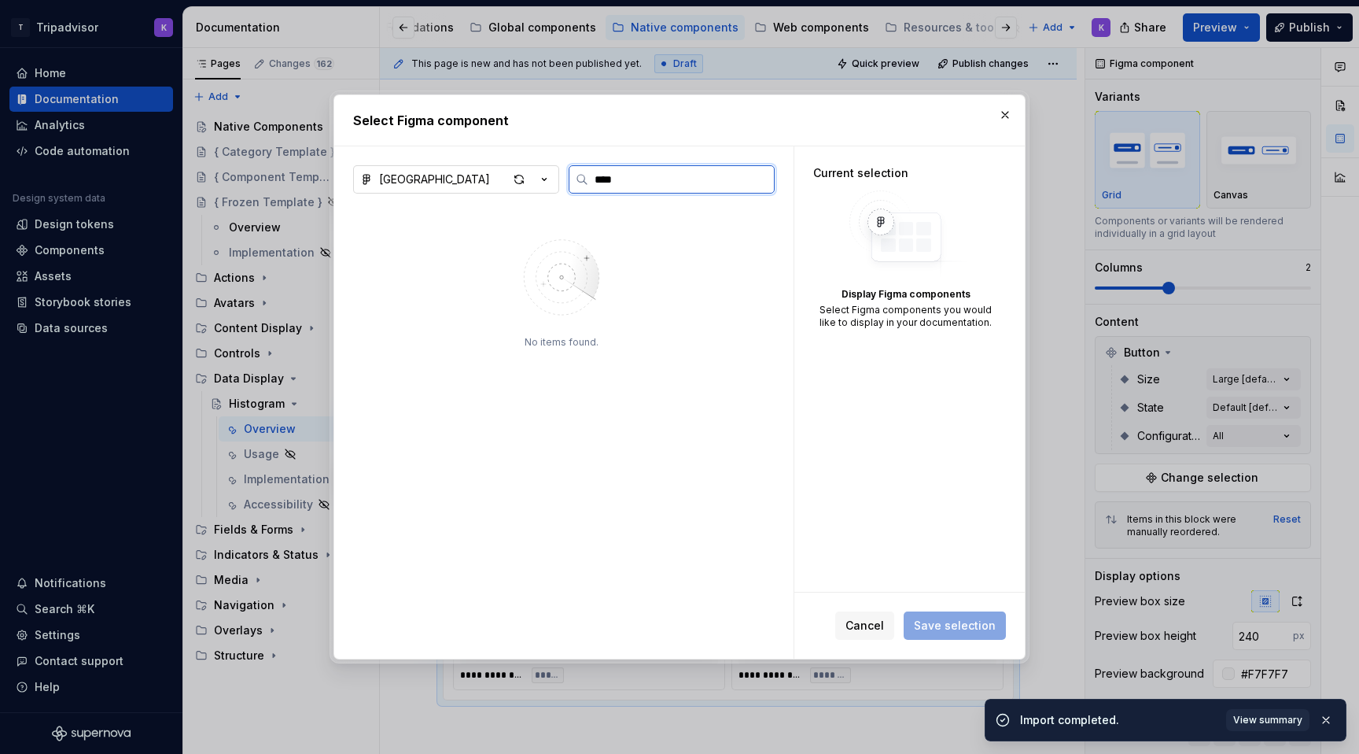
type textarea "*"
type input "****"
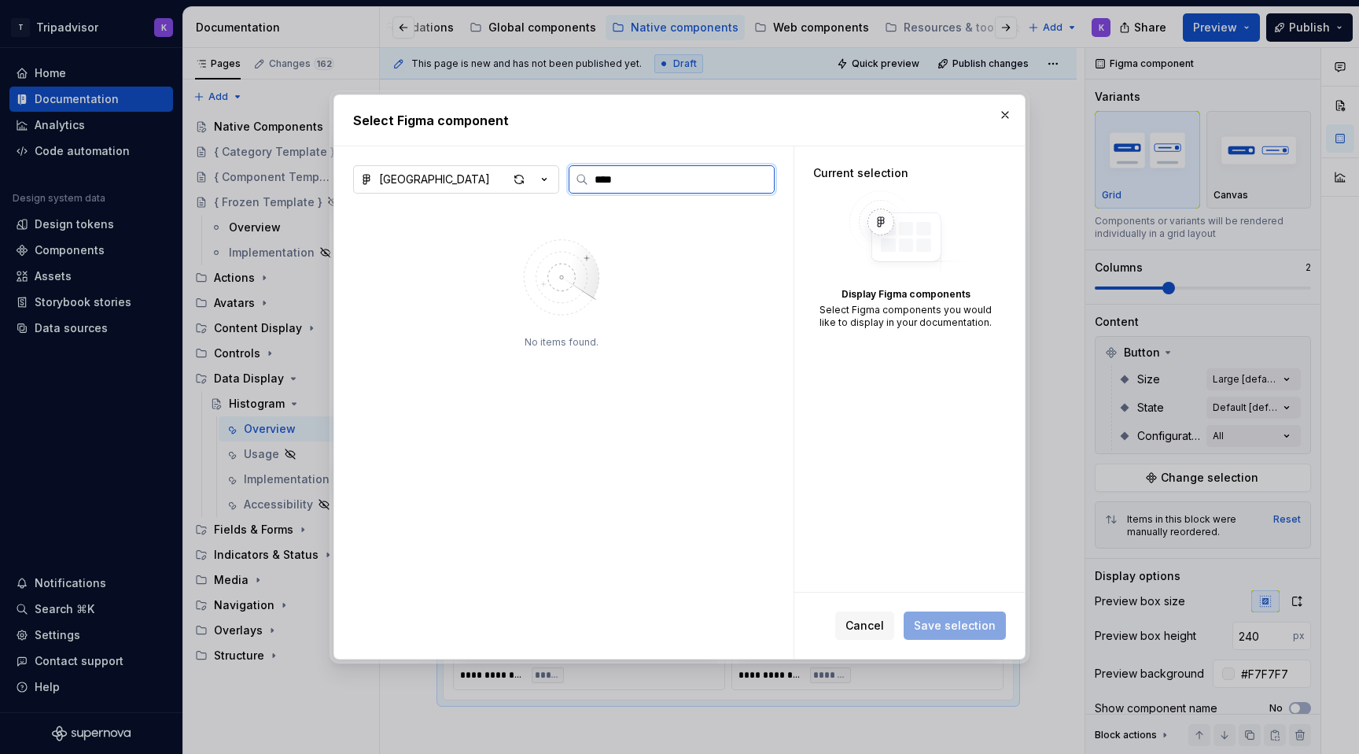
type textarea "*"
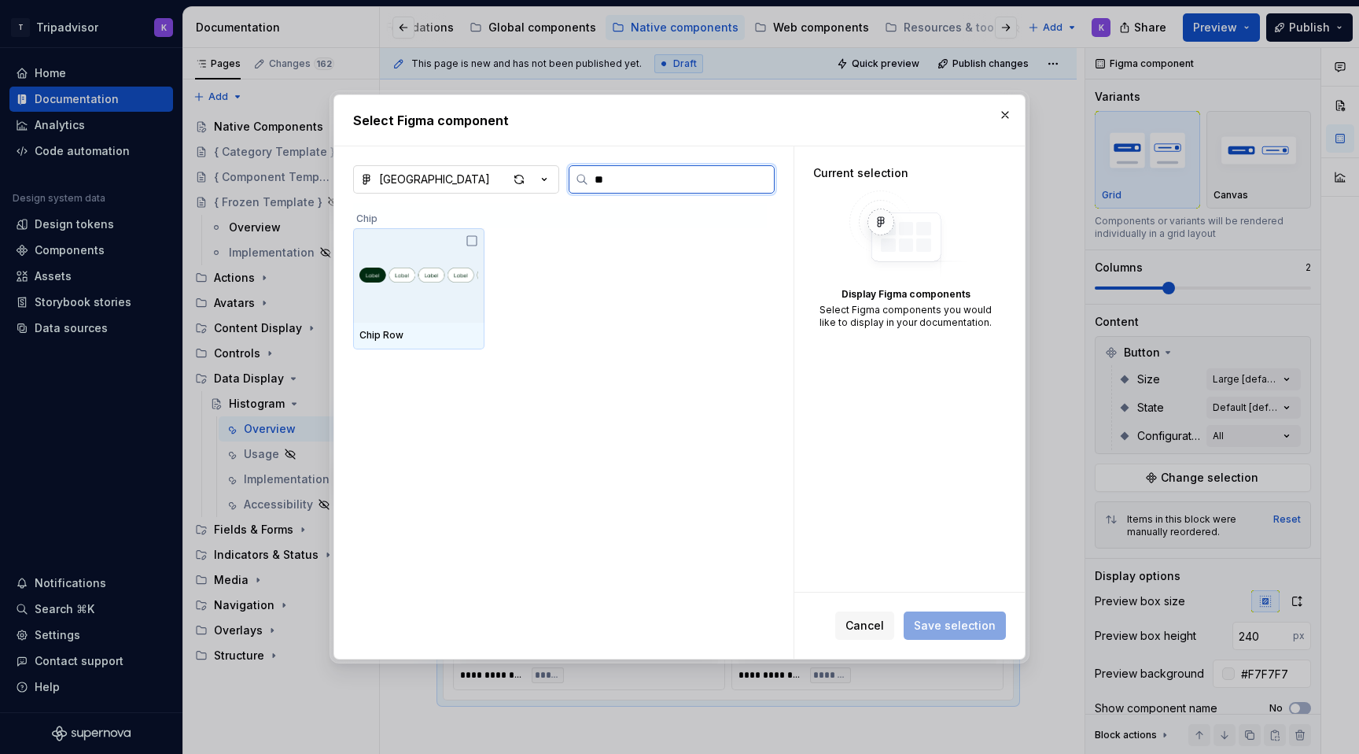
type input "*"
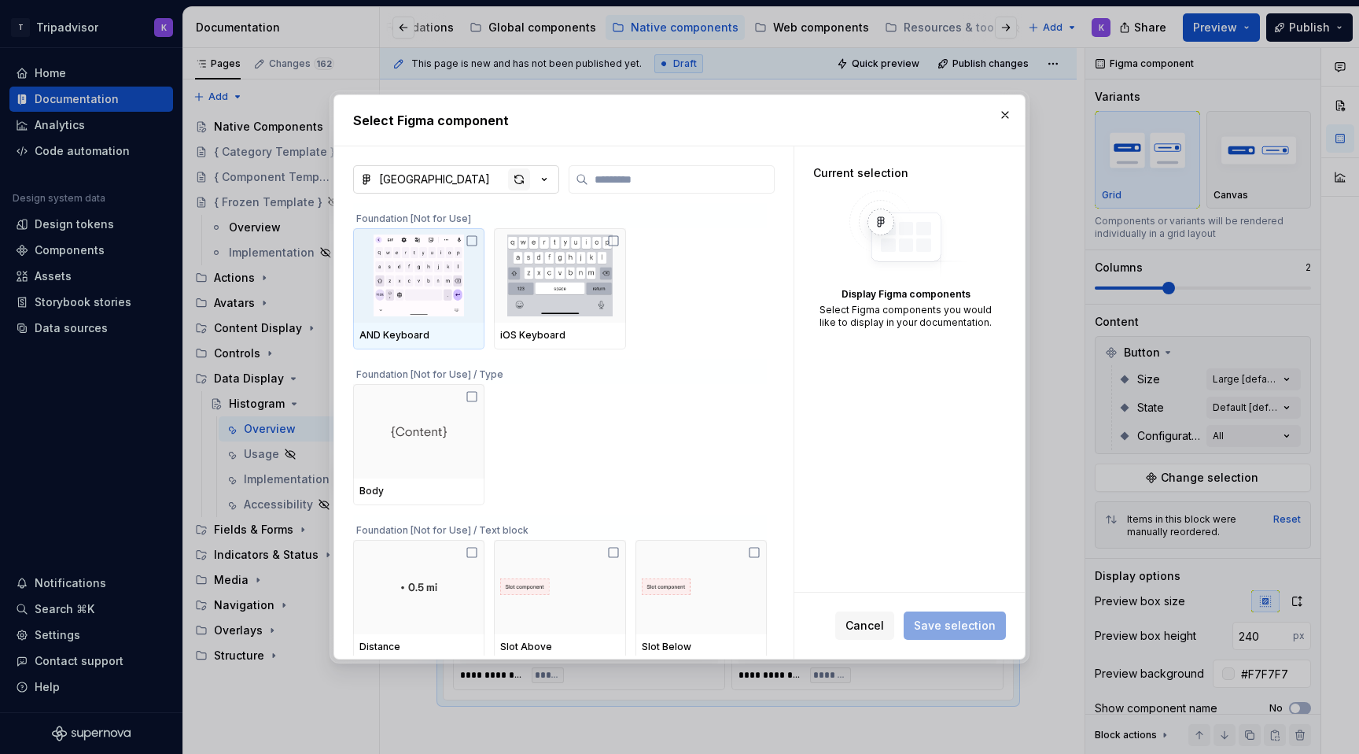
click at [524, 180] on div "button" at bounding box center [519, 179] width 22 height 22
type textarea "*"
click at [603, 184] on input "search" at bounding box center [681, 180] width 186 height 16
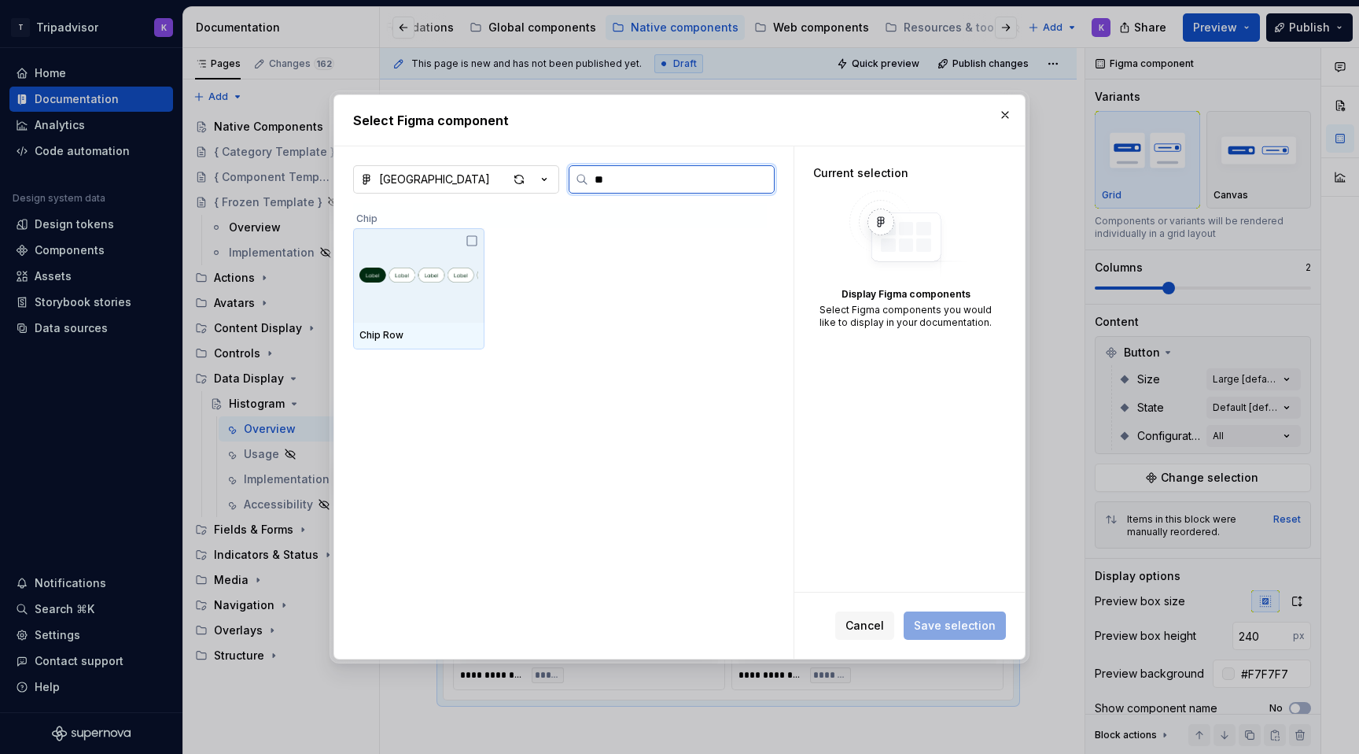
type input "*"
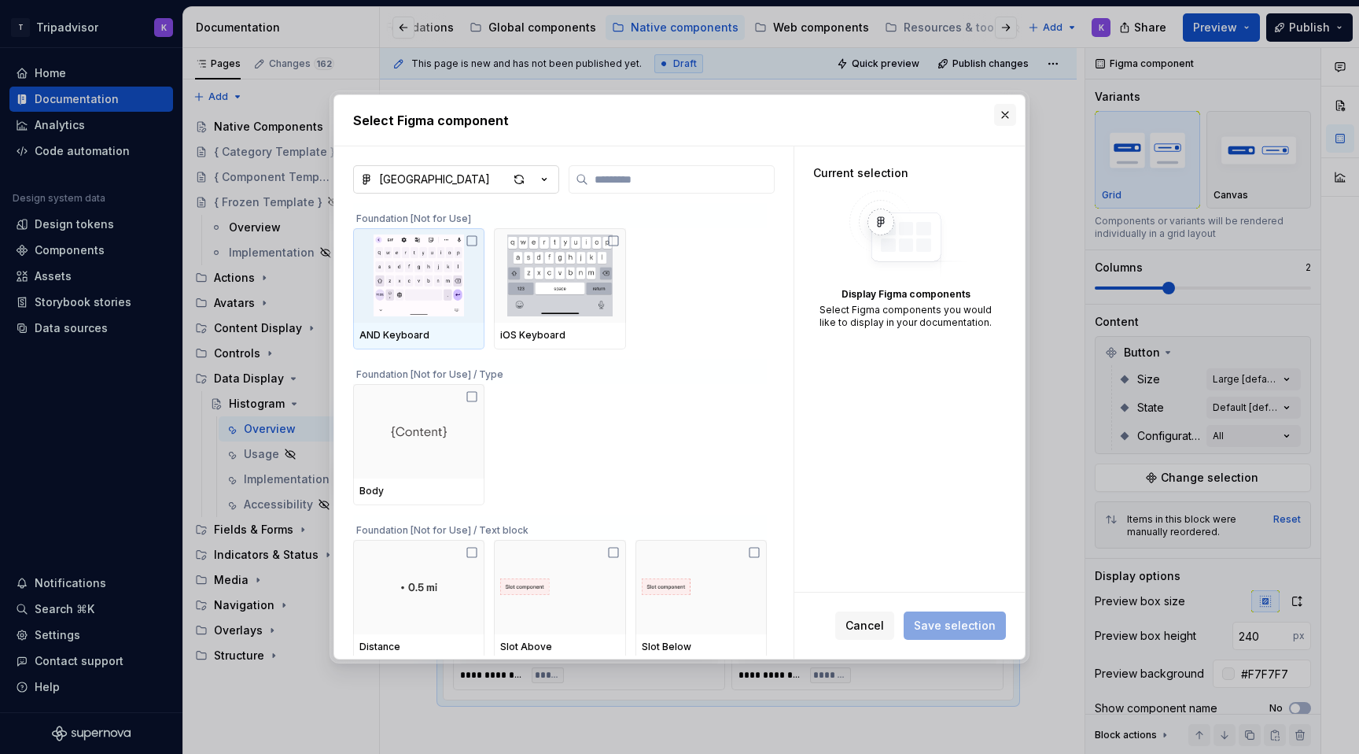
click at [1000, 116] on button "button" at bounding box center [1005, 115] width 22 height 22
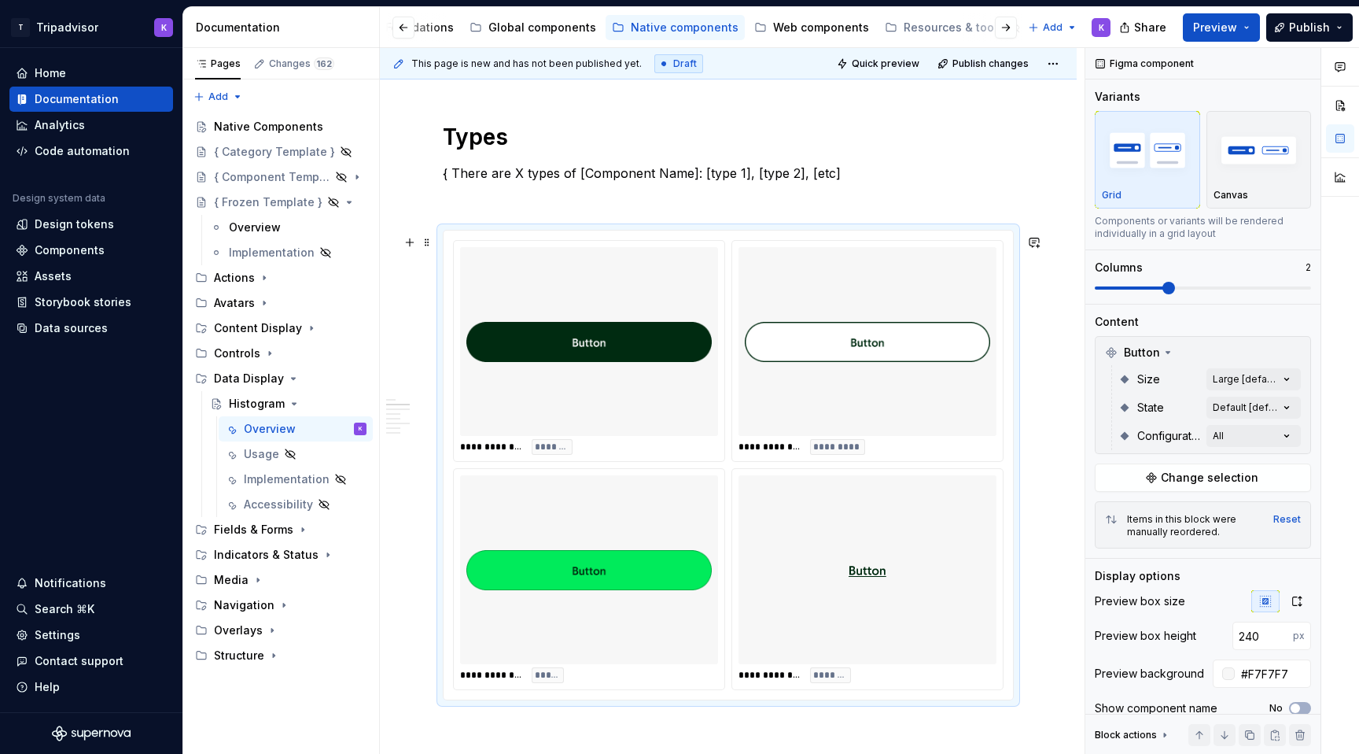
scroll to position [1083, 0]
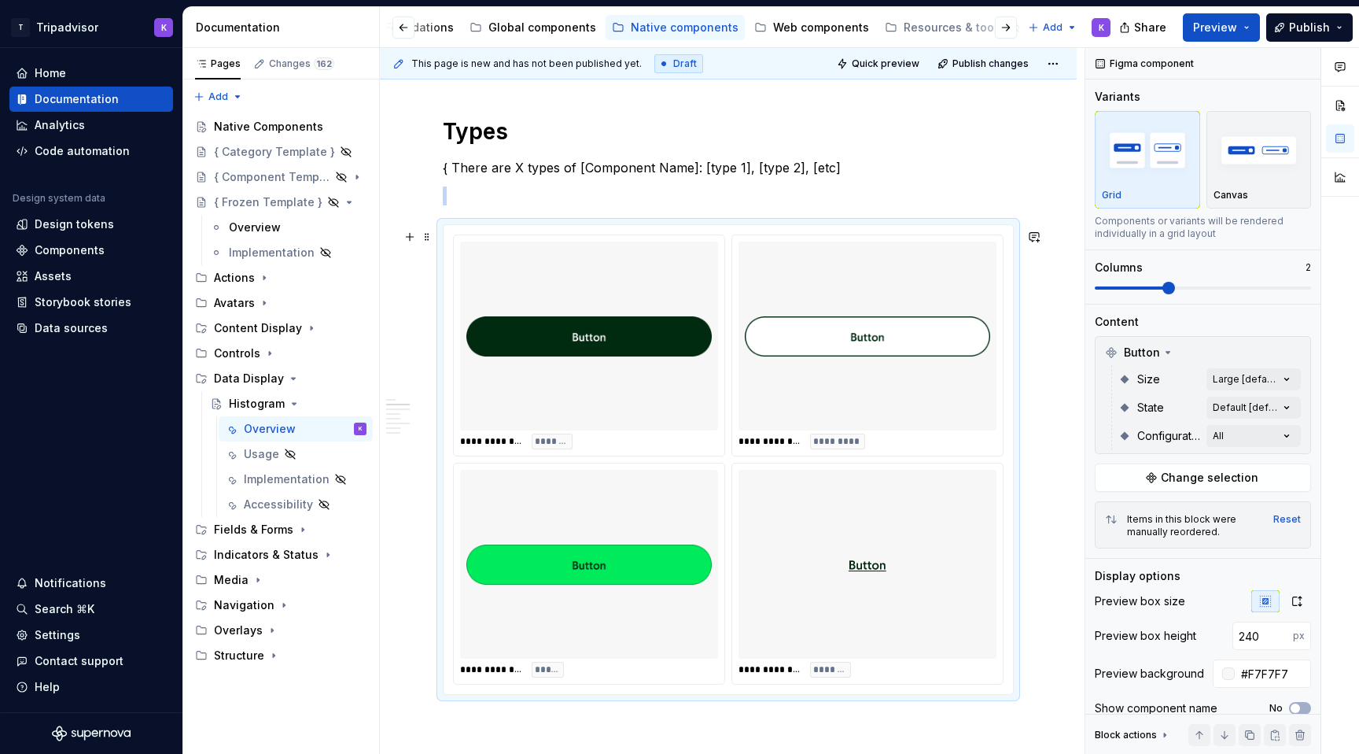
click at [801, 405] on img at bounding box center [867, 336] width 245 height 176
click at [1292, 349] on button "button" at bounding box center [1295, 352] width 22 height 22
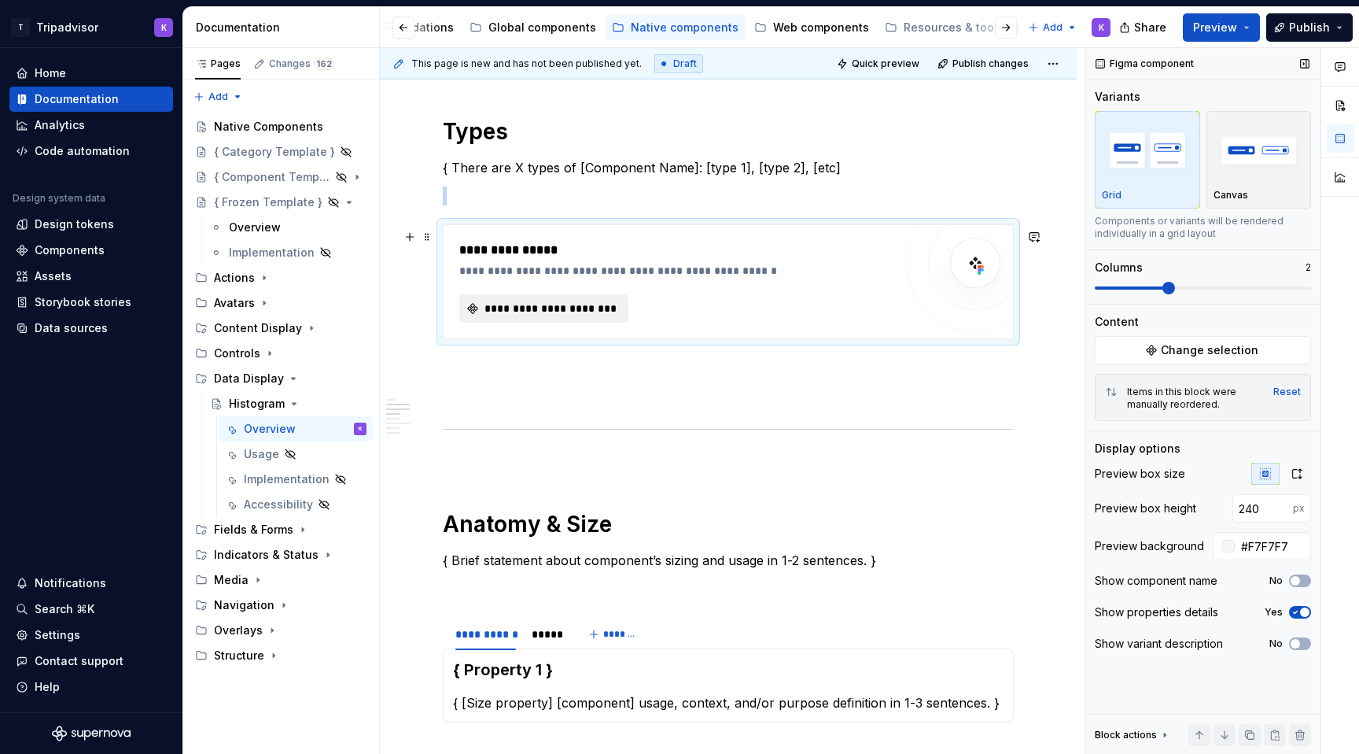
click at [560, 306] on span "**********" at bounding box center [550, 309] width 136 height 16
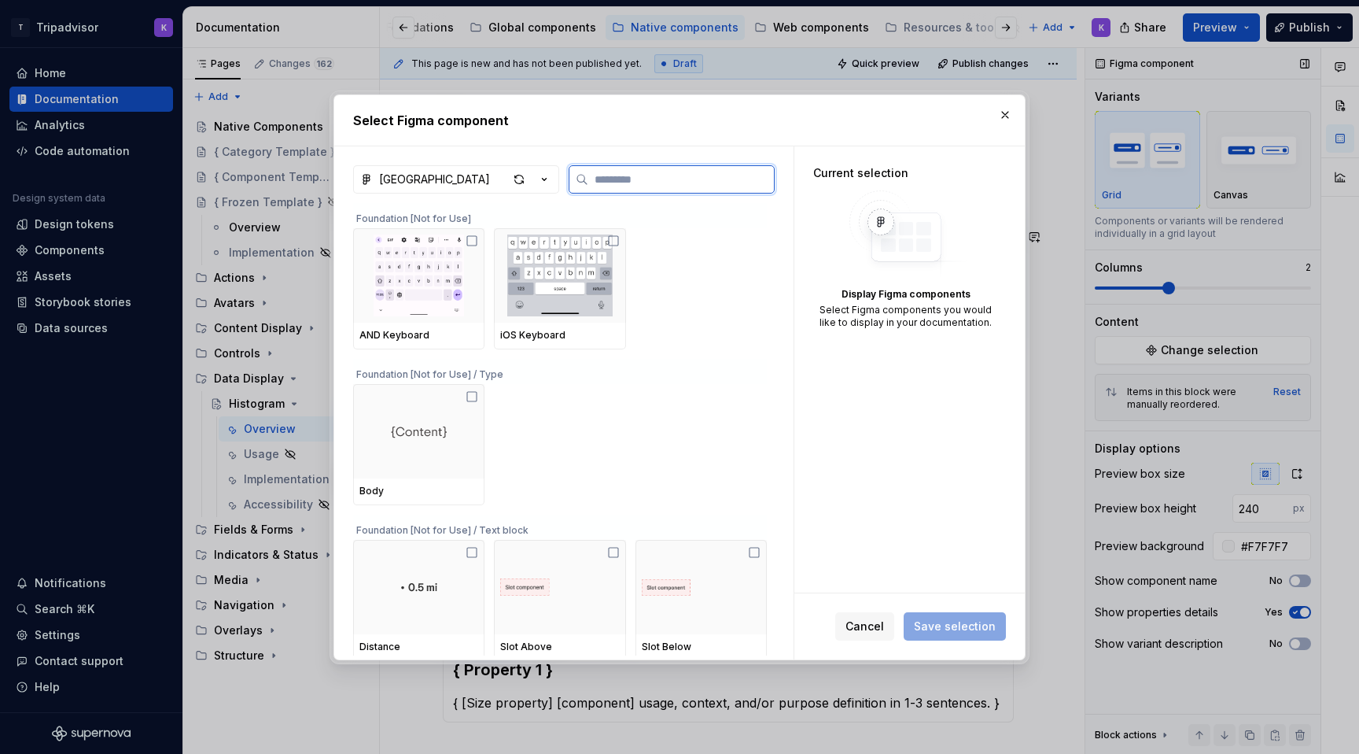
type textarea "*"
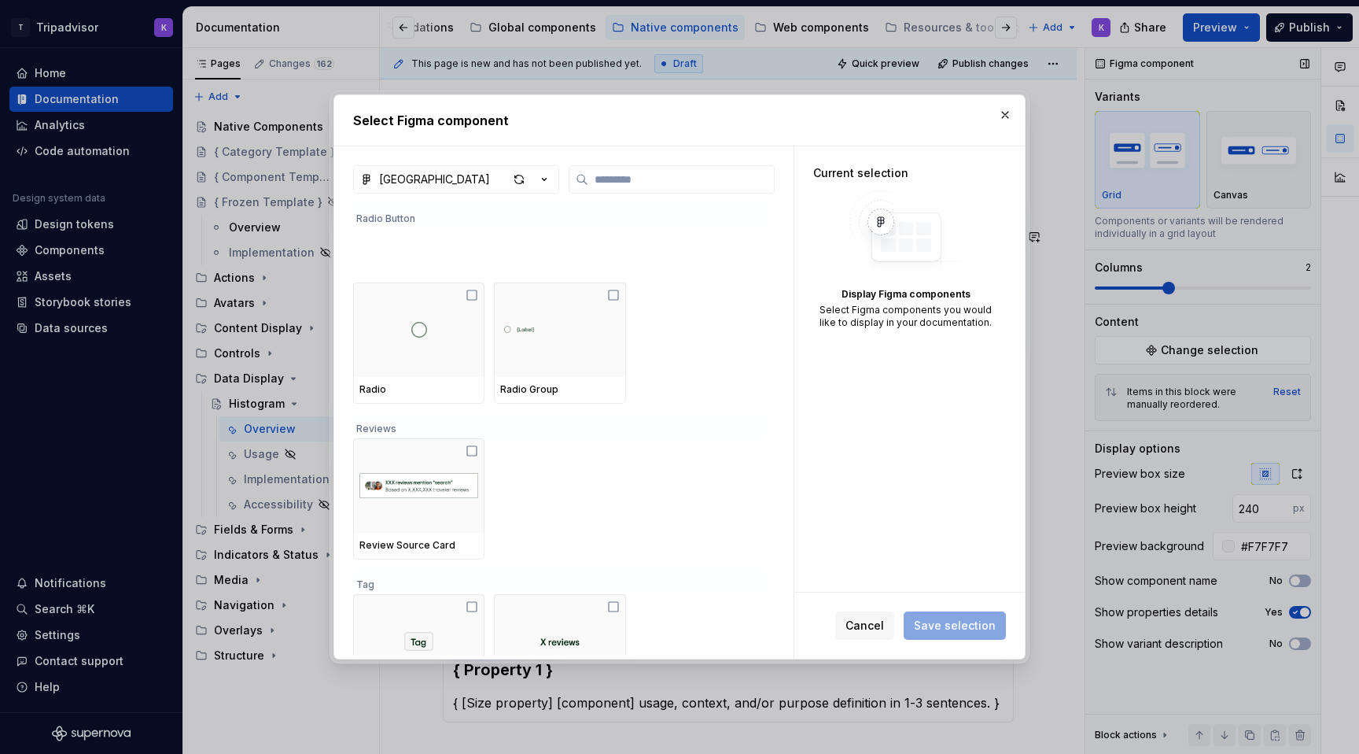
scroll to position [8391, 0]
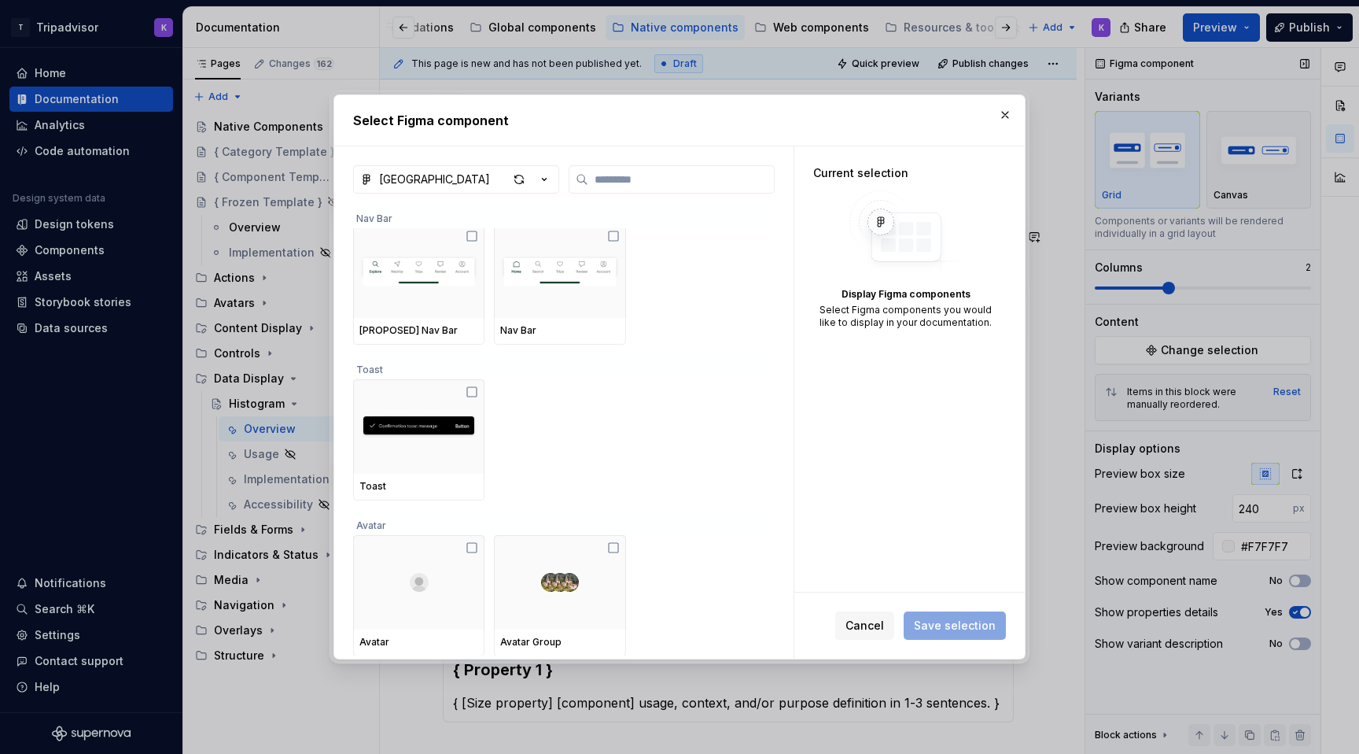
click at [637, 194] on div "Atlas Native Library Nav Bar [PROPOSED] Nav Bar Nav Bar Toast Toast Avatar Avat…" at bounding box center [564, 412] width 422 height 494
click at [637, 176] on input "search" at bounding box center [681, 180] width 186 height 16
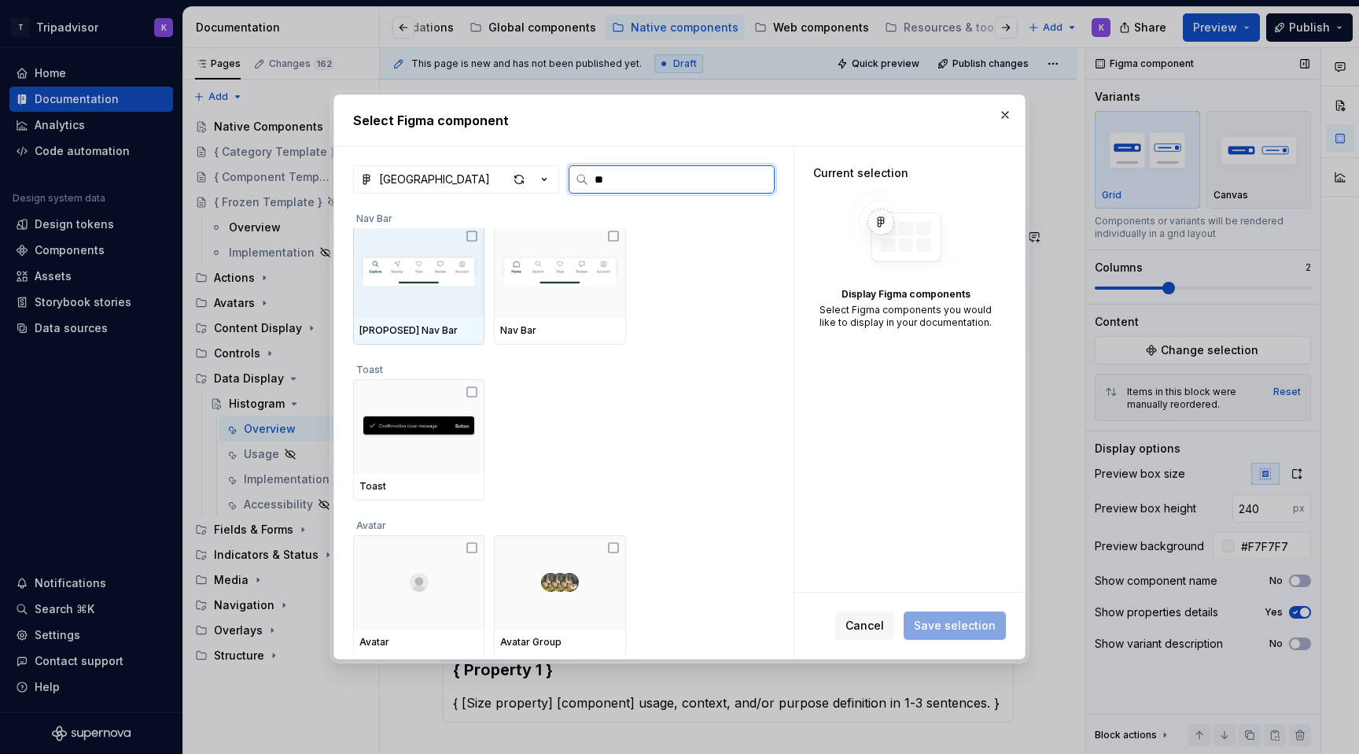
scroll to position [0, 0]
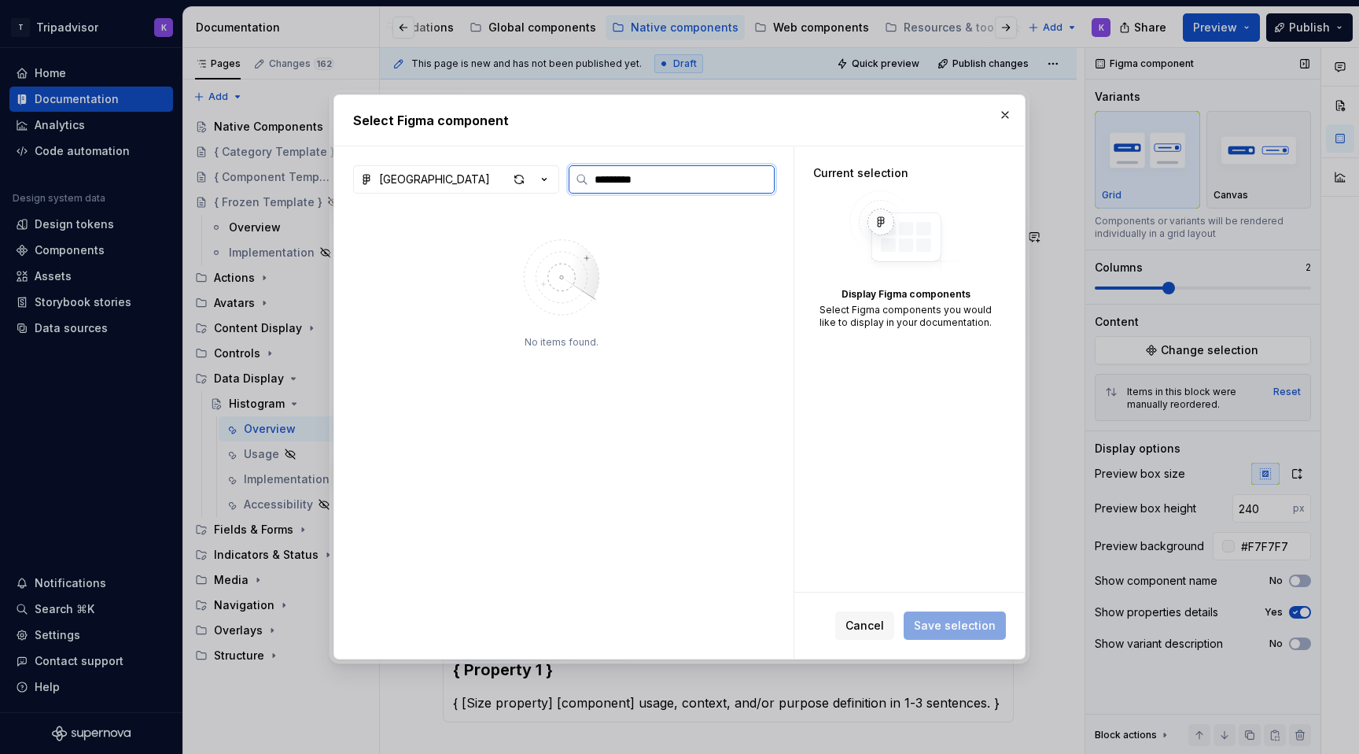
type input "*********"
click at [526, 184] on div "button" at bounding box center [519, 179] width 22 height 22
type textarea "*"
click at [540, 180] on icon "button" at bounding box center [545, 180] width 16 height 16
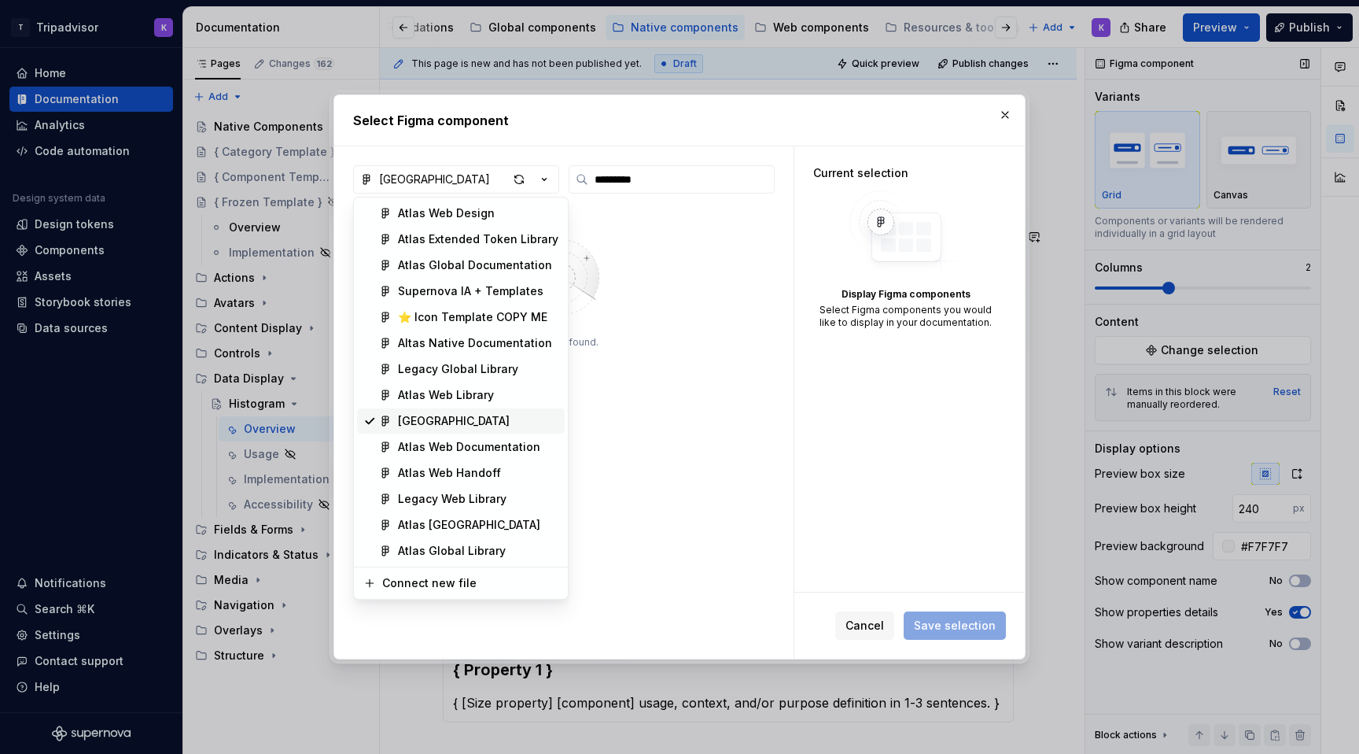
click at [453, 415] on div "[GEOGRAPHIC_DATA]" at bounding box center [454, 421] width 112 height 16
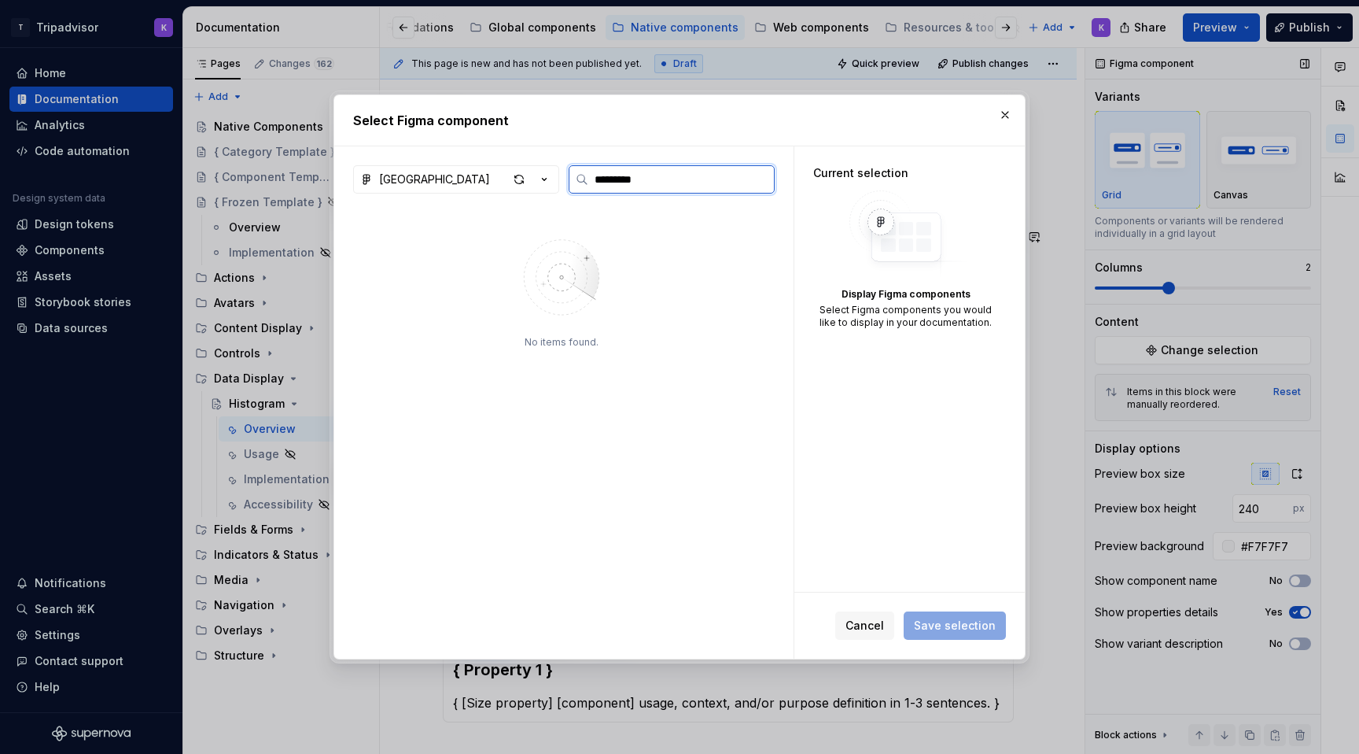
click at [625, 185] on input "*********" at bounding box center [681, 180] width 186 height 16
click at [761, 183] on input "*********" at bounding box center [681, 180] width 186 height 16
click at [761, 175] on input "*********" at bounding box center [681, 180] width 186 height 16
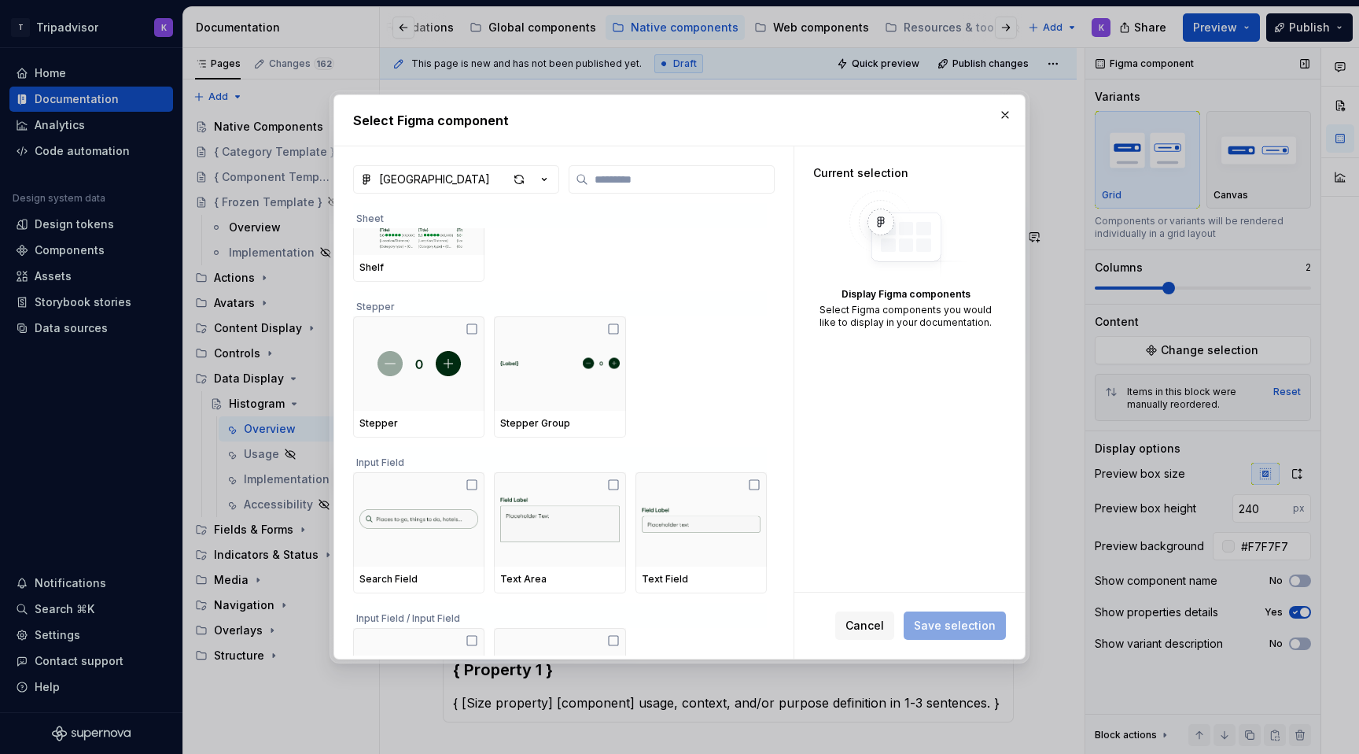
scroll to position [5325, 0]
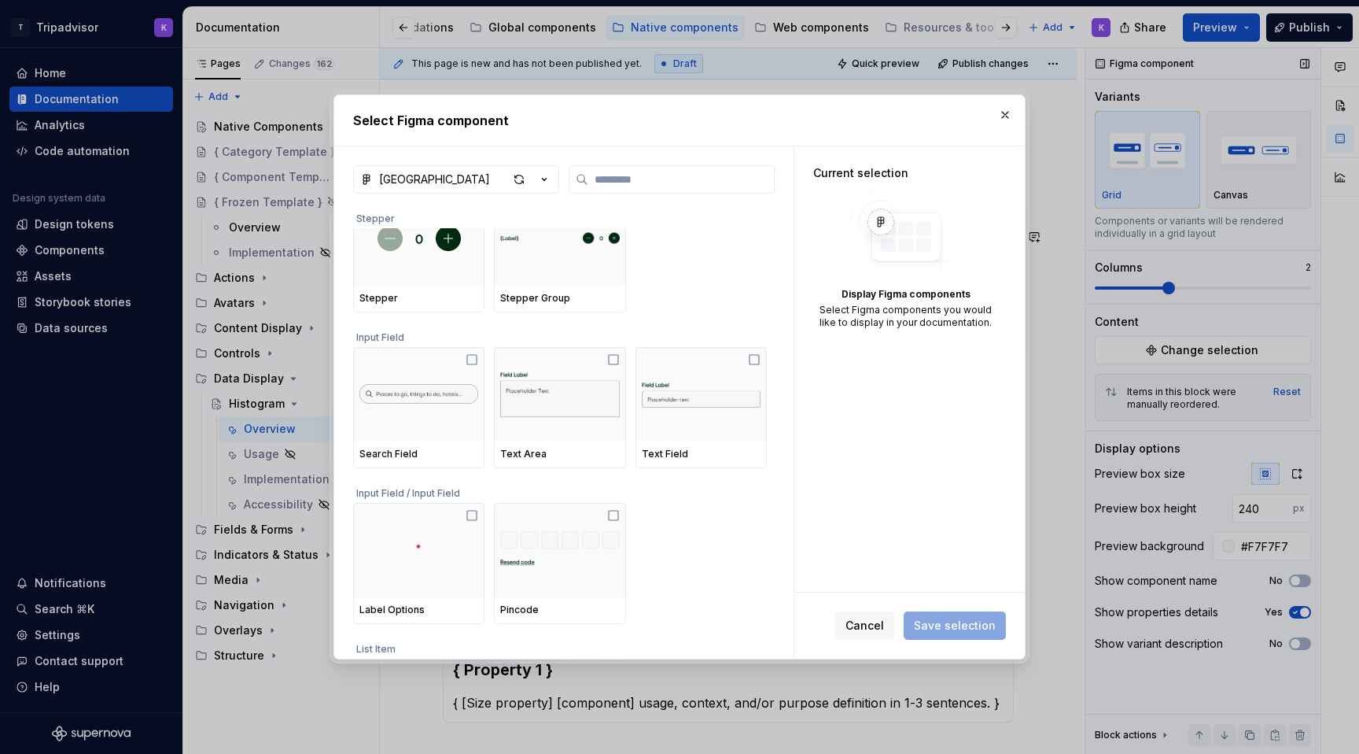
type textarea "*"
click at [542, 178] on icon "button" at bounding box center [545, 180] width 16 height 16
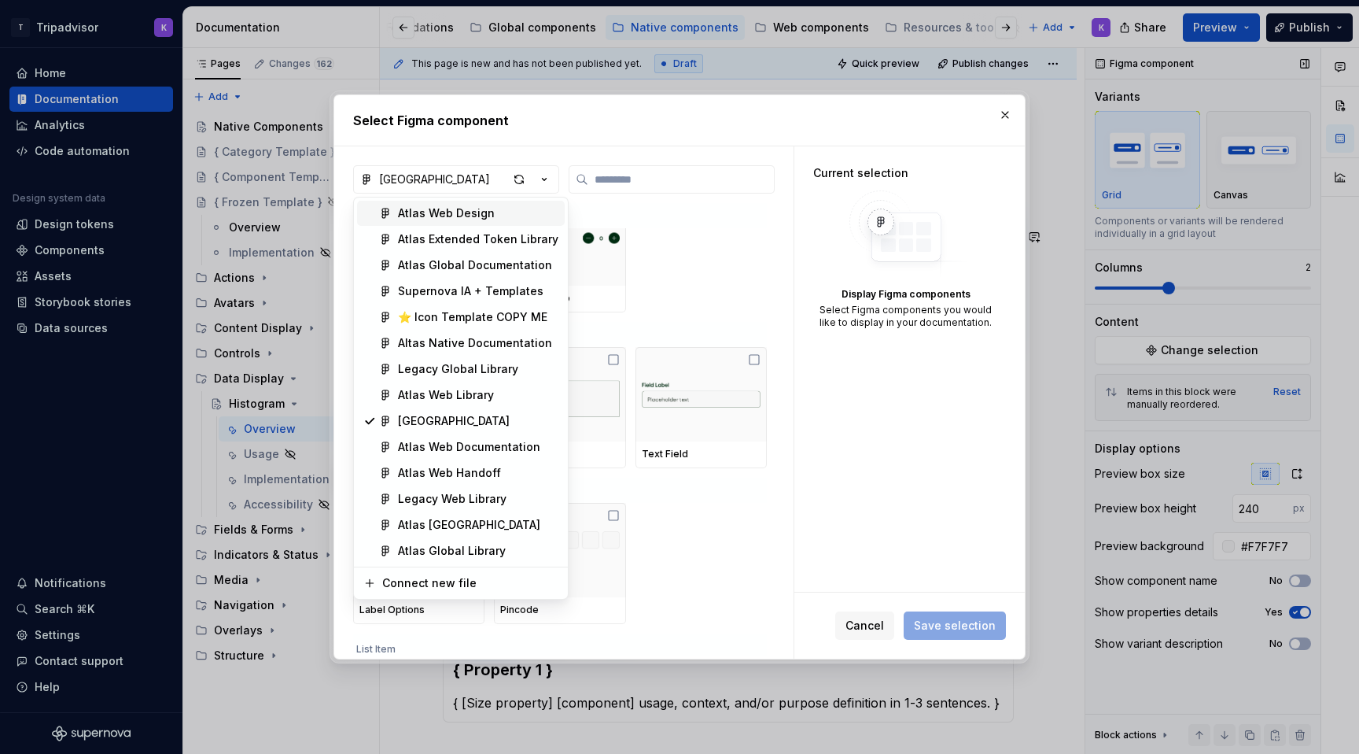
click at [518, 181] on div "Select Figma component Atlas Native Library Stepper Stepper Stepper Group Input…" at bounding box center [679, 377] width 1359 height 754
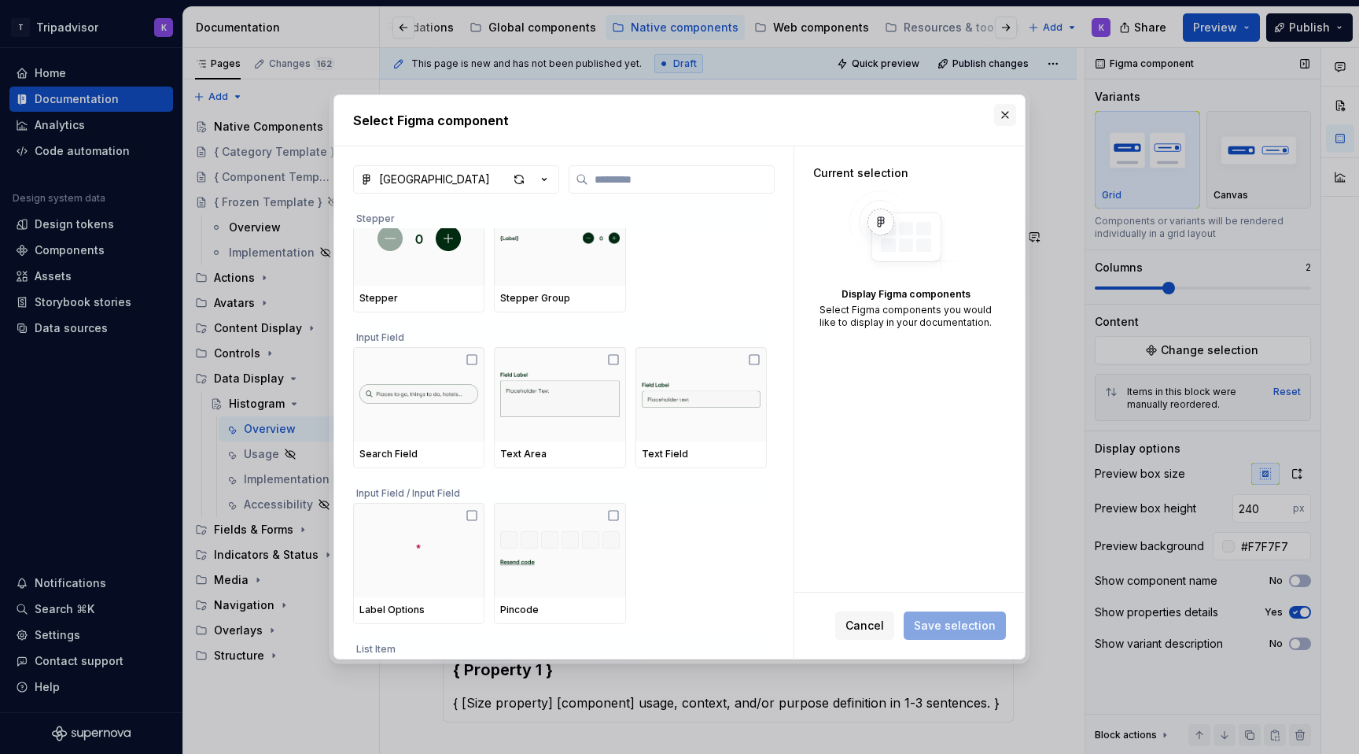
click at [1014, 110] on button "button" at bounding box center [1005, 115] width 22 height 22
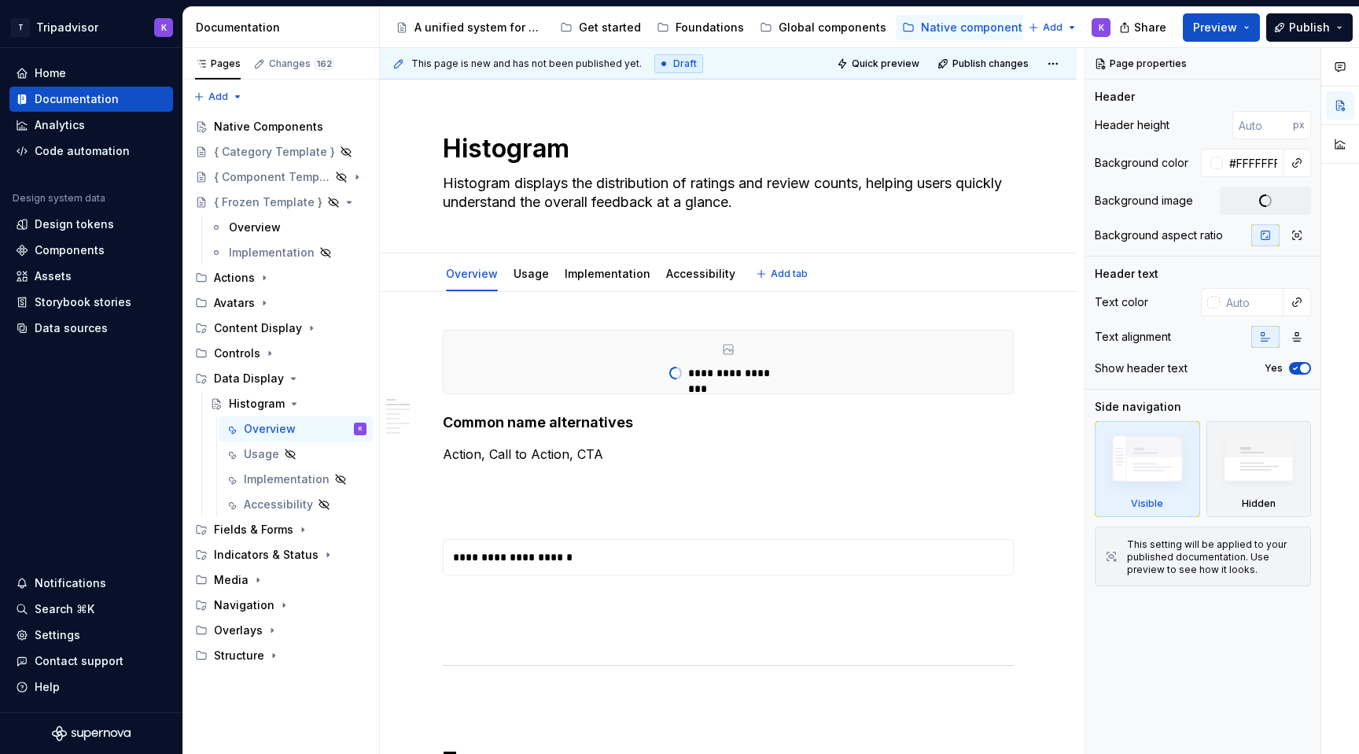
type textarea "*"
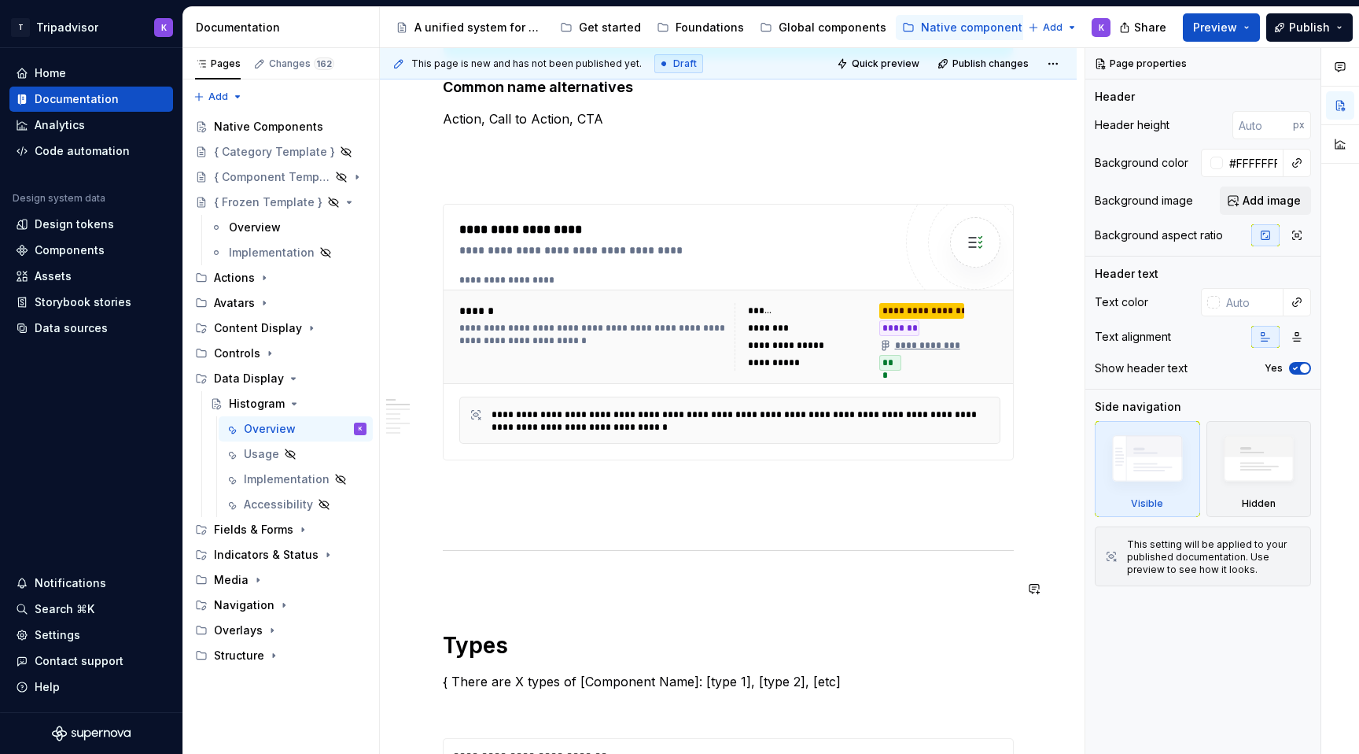
scroll to position [845, 0]
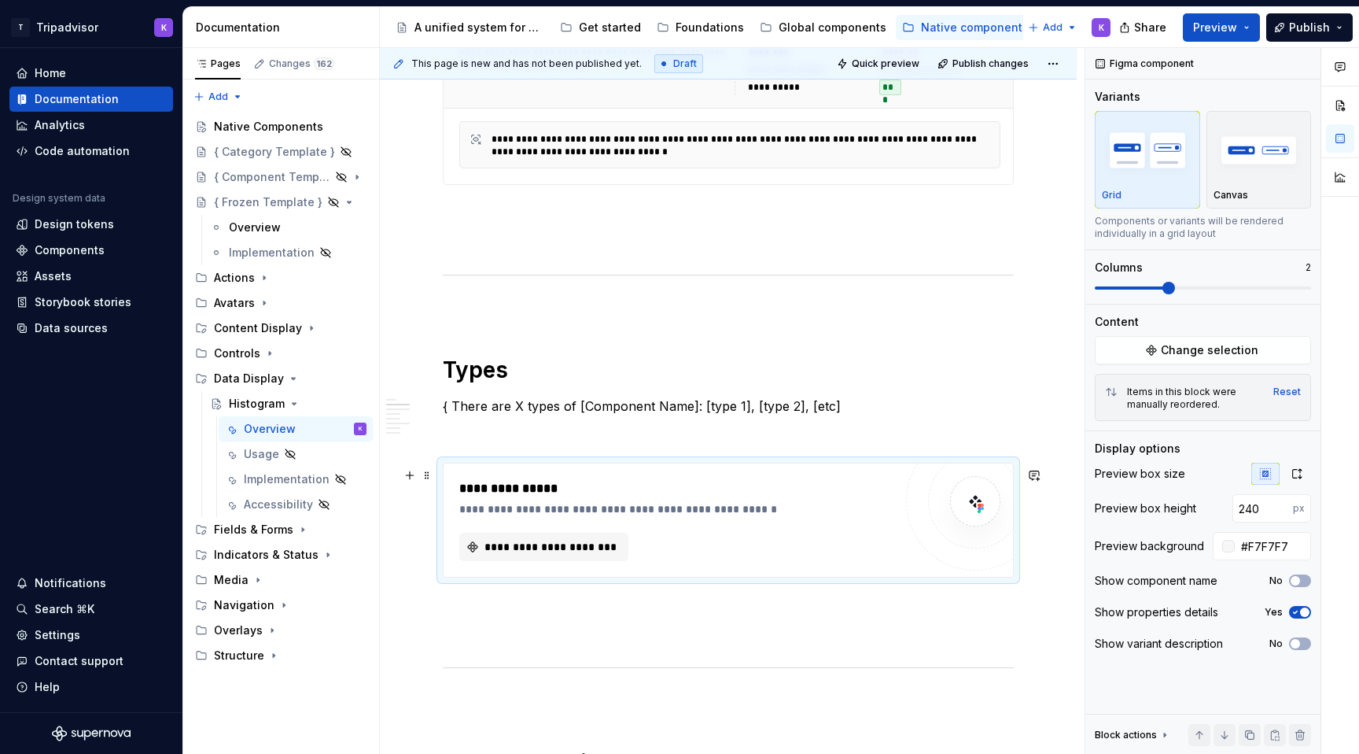
click at [640, 537] on div "**********" at bounding box center [676, 547] width 434 height 28
click at [567, 549] on span "**********" at bounding box center [550, 547] width 136 height 16
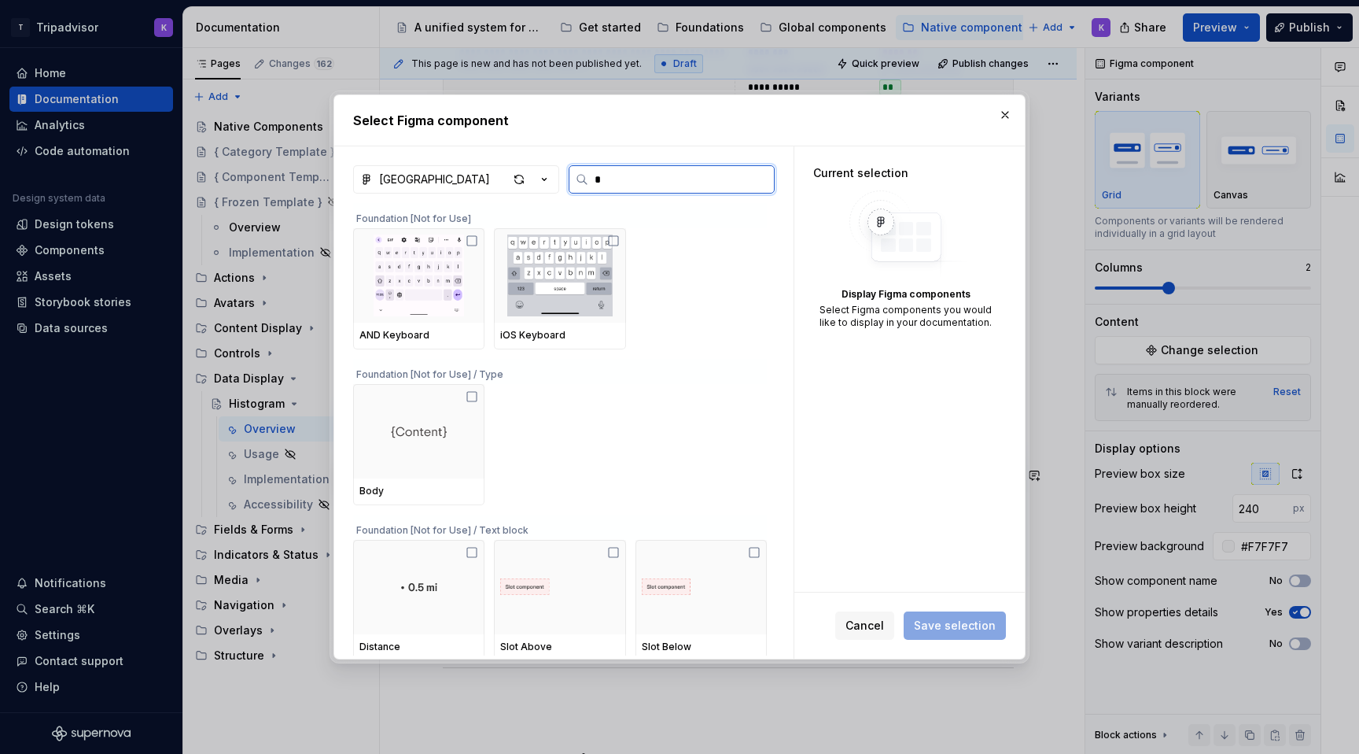
type input "**"
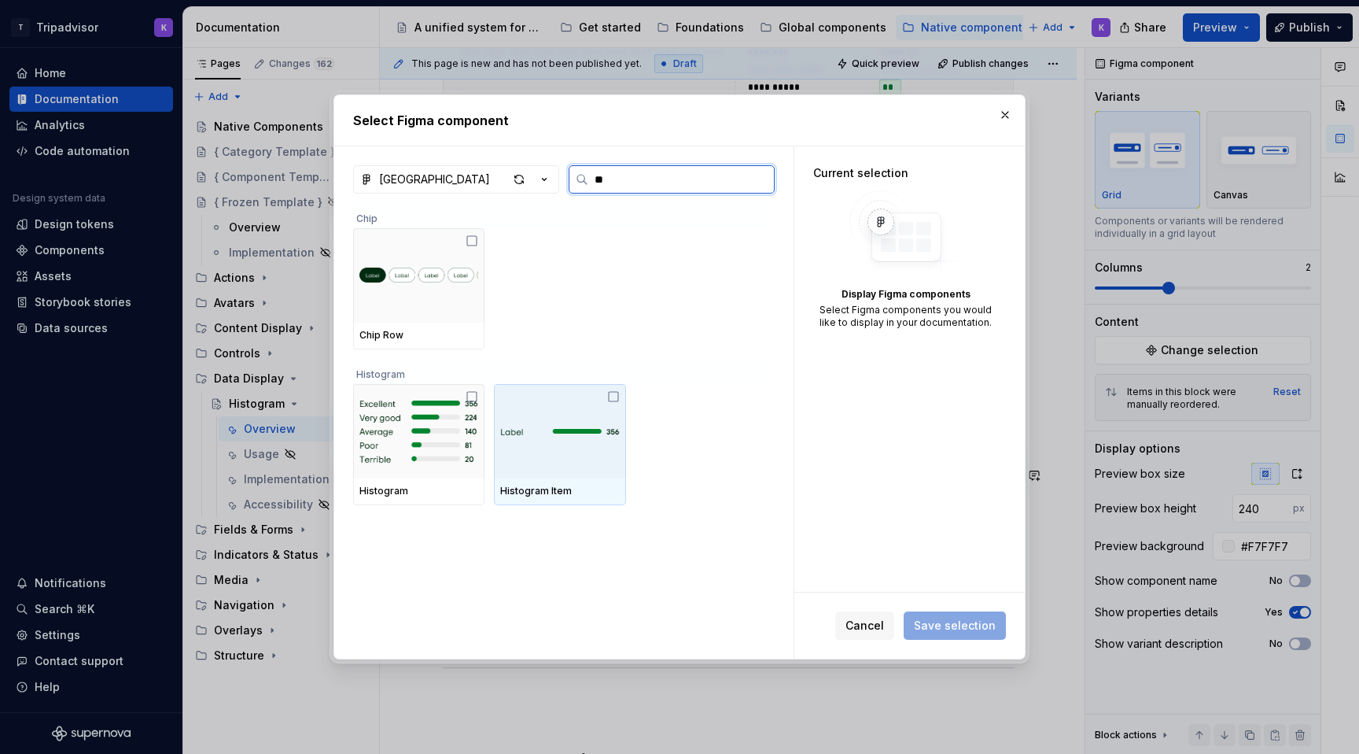
click at [603, 435] on img at bounding box center [559, 431] width 119 height 14
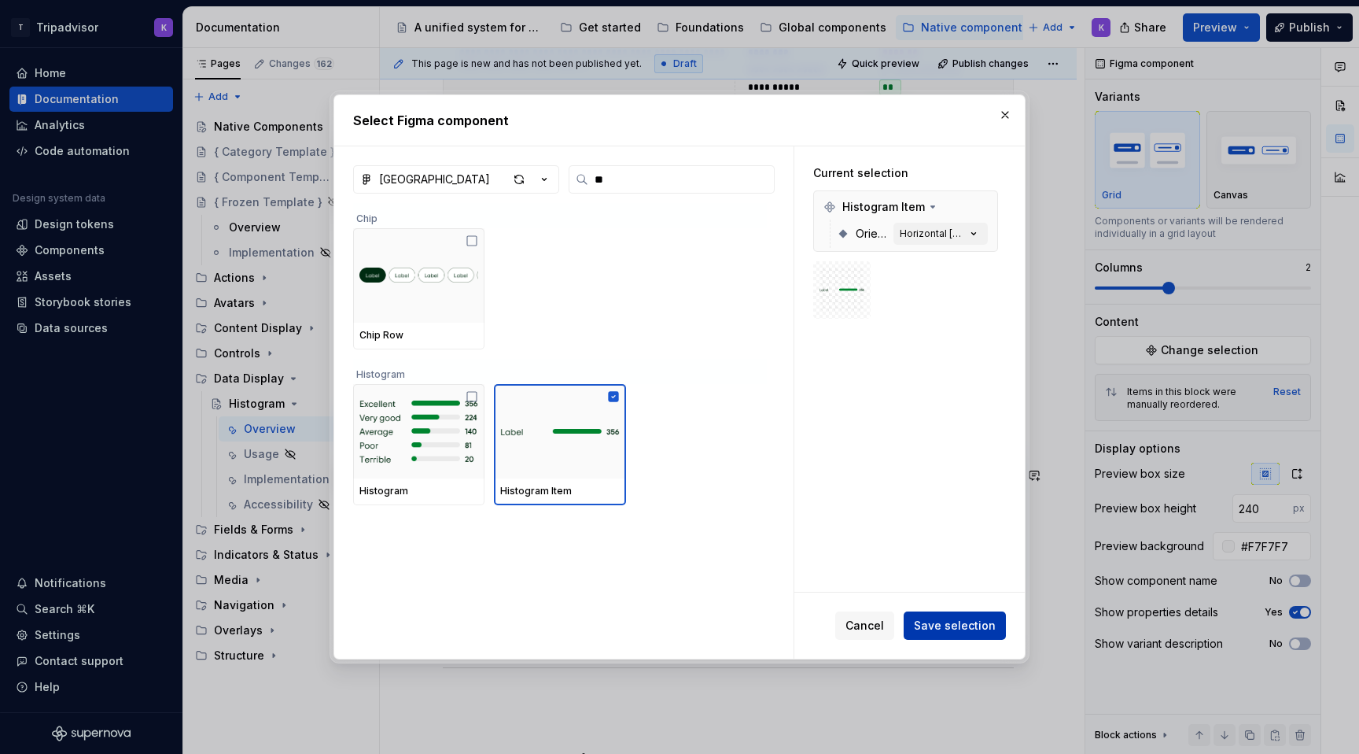
click at [948, 628] on span "Save selection" at bounding box center [955, 626] width 82 height 16
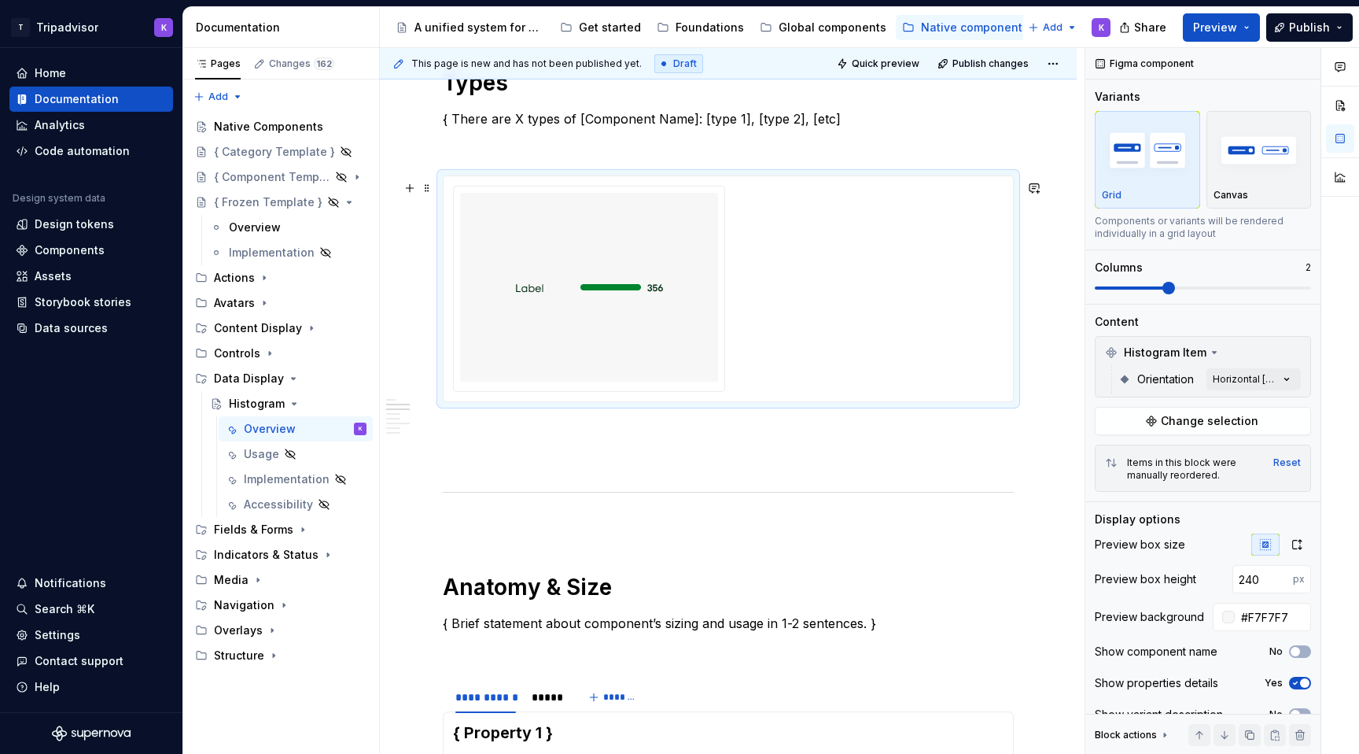
scroll to position [1095, 0]
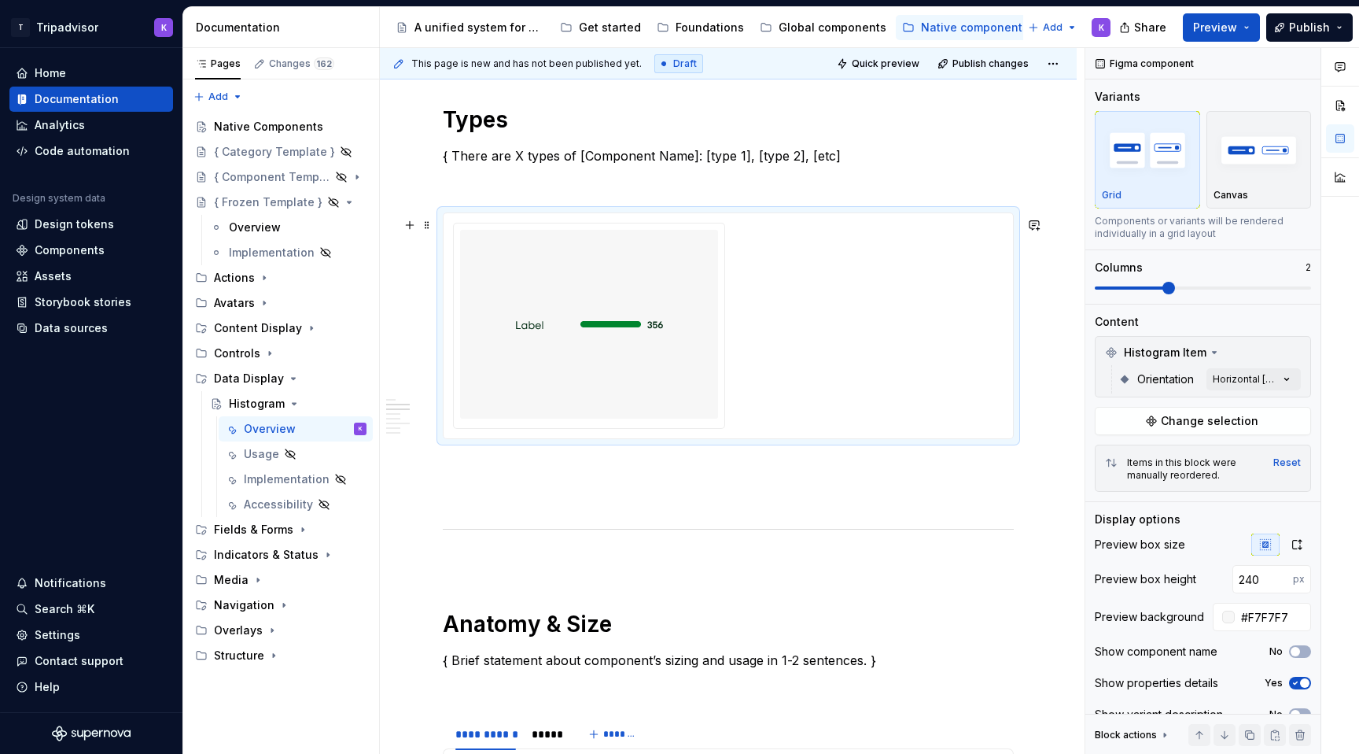
click at [762, 304] on div at bounding box center [728, 326] width 551 height 206
click at [1255, 371] on div "Comments Open comments No comments yet Select ‘Comment’ from the block context …" at bounding box center [1223, 401] width 274 height 706
click at [1107, 448] on div "Horizontal" at bounding box center [1137, 455] width 76 height 16
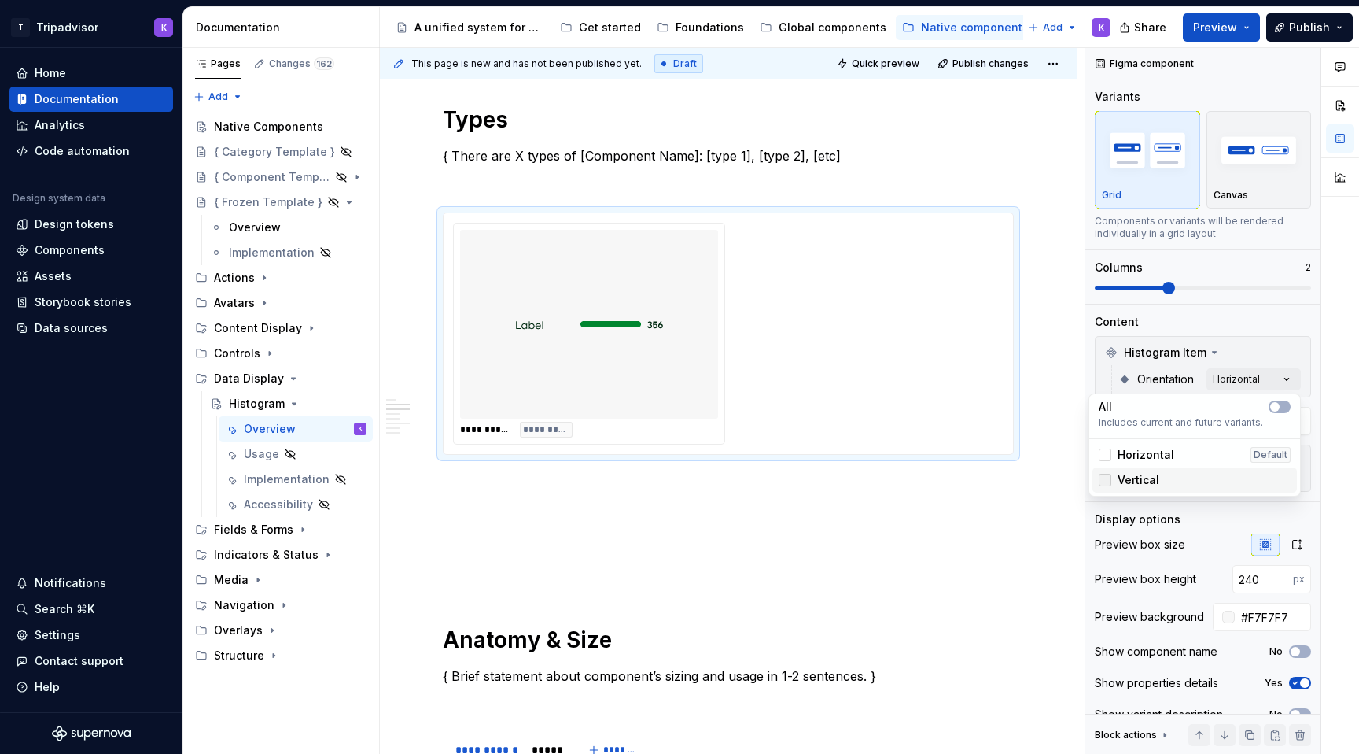
click at [1107, 485] on div "Vertical" at bounding box center [1129, 480] width 61 height 16
click at [950, 526] on html "T Tripadvisor K Home Documentation Analytics Code automation Design system data…" at bounding box center [679, 377] width 1359 height 754
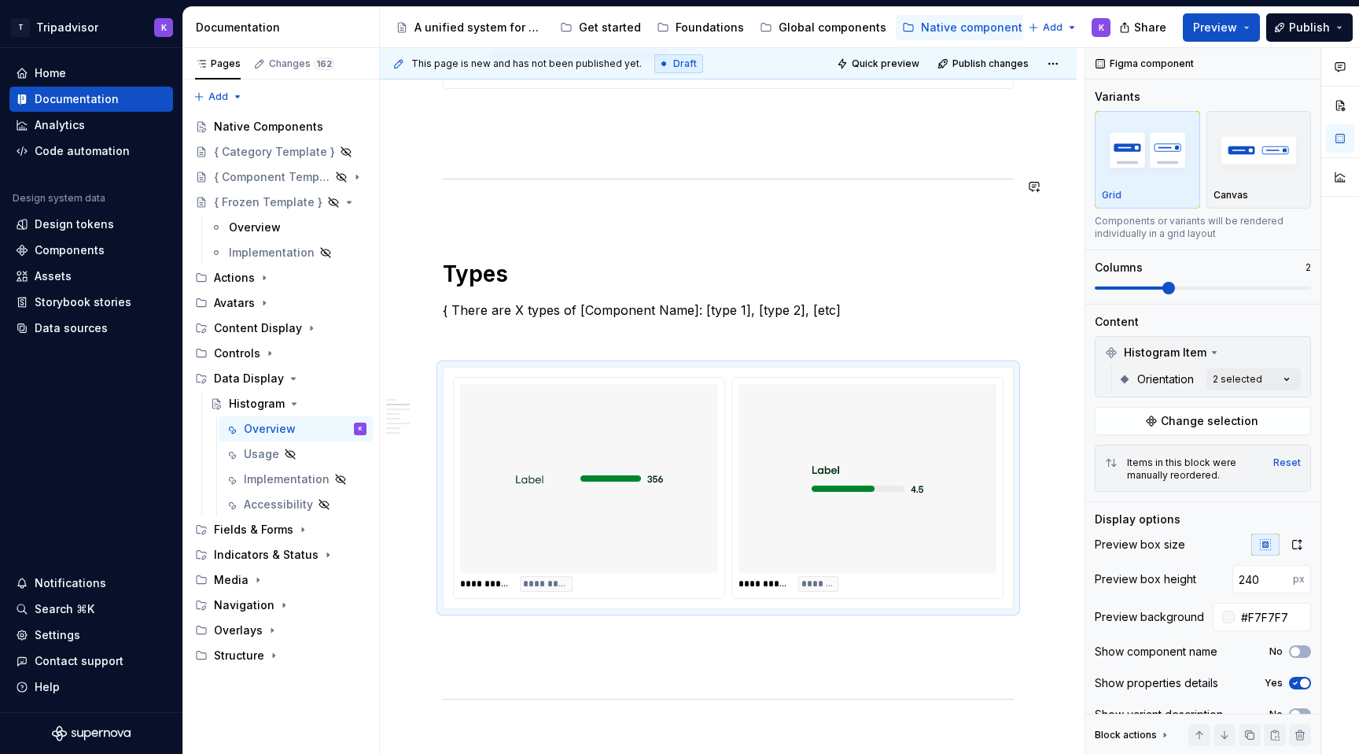
scroll to position [924, 0]
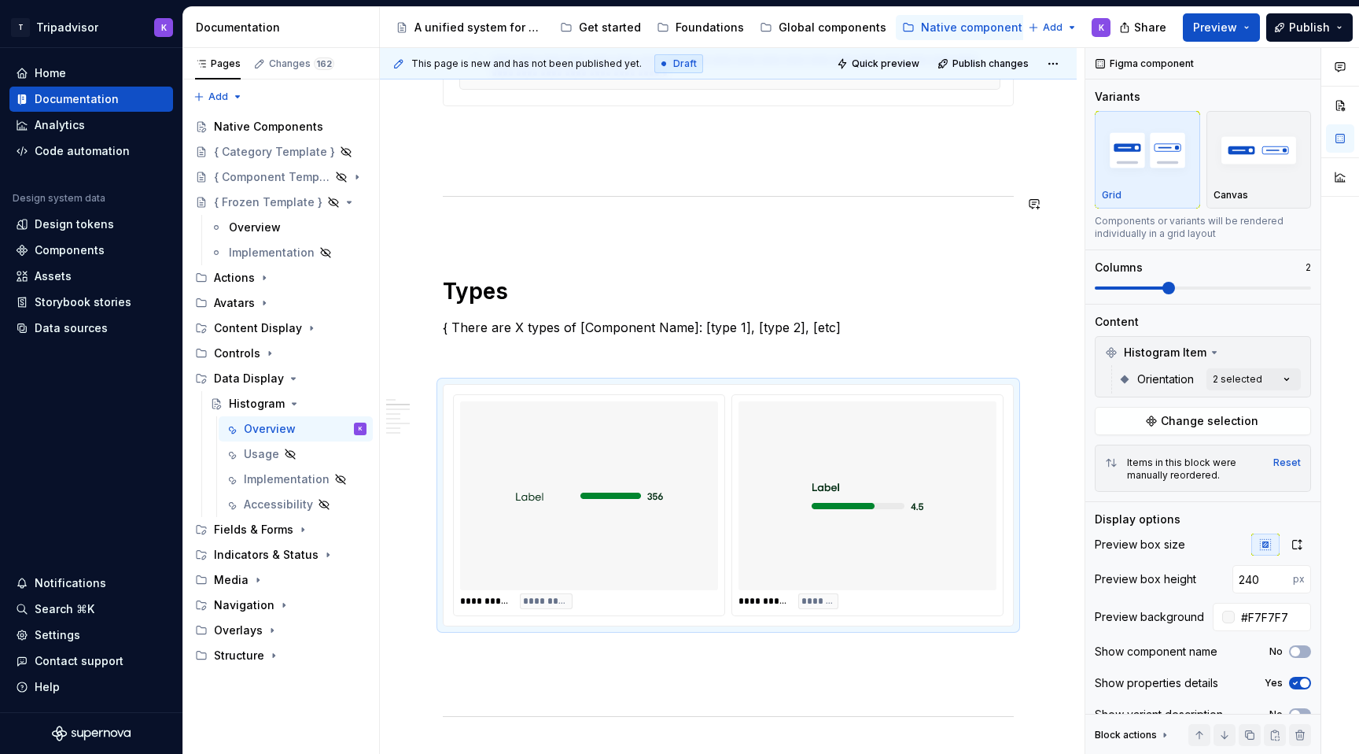
type textarea "*"
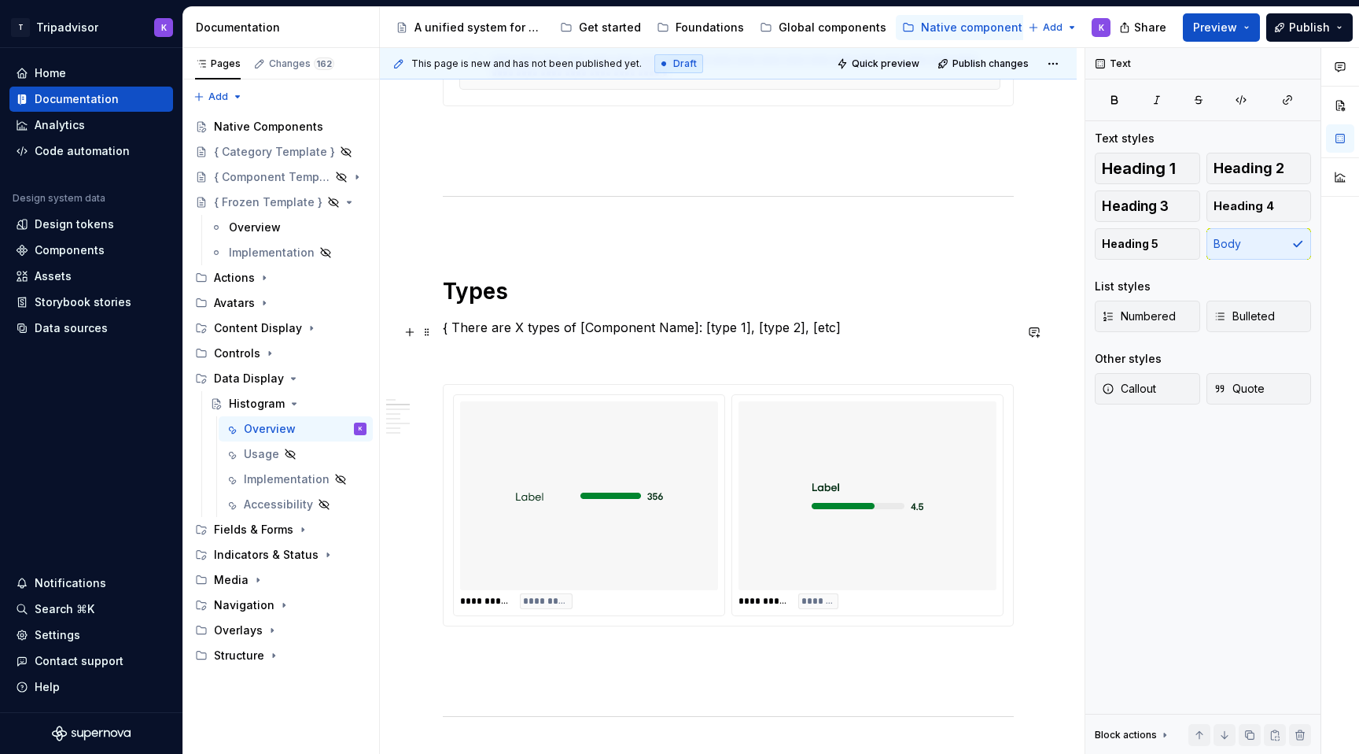
click at [582, 326] on p "{ There are X types of [Component Name]: [type 1], [type 2], [etc]" at bounding box center [728, 327] width 571 height 19
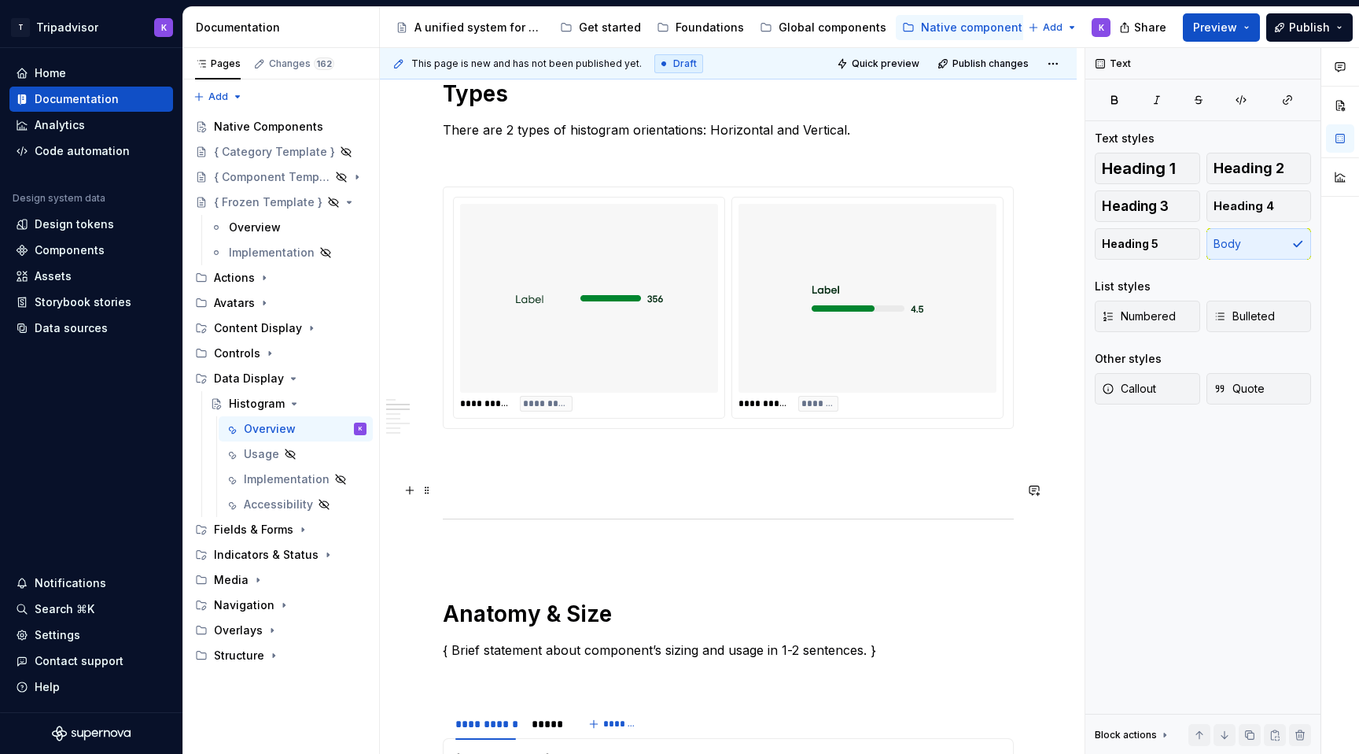
click at [711, 486] on p at bounding box center [728, 485] width 571 height 19
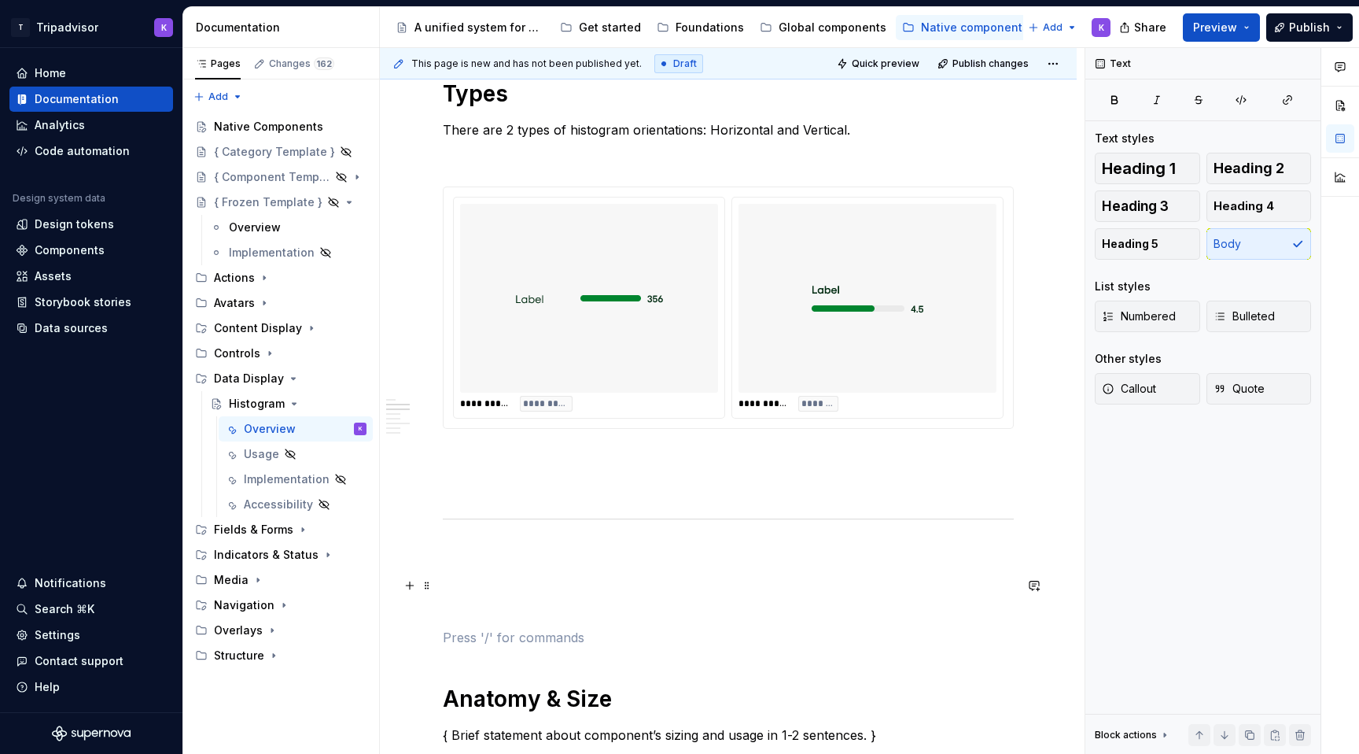
click at [616, 590] on p at bounding box center [728, 580] width 571 height 19
click at [458, 95] on h1 "Types" at bounding box center [728, 93] width 571 height 28
click at [502, 587] on p at bounding box center [728, 580] width 571 height 19
click at [1167, 179] on button "Heading 1" at bounding box center [1147, 168] width 105 height 31
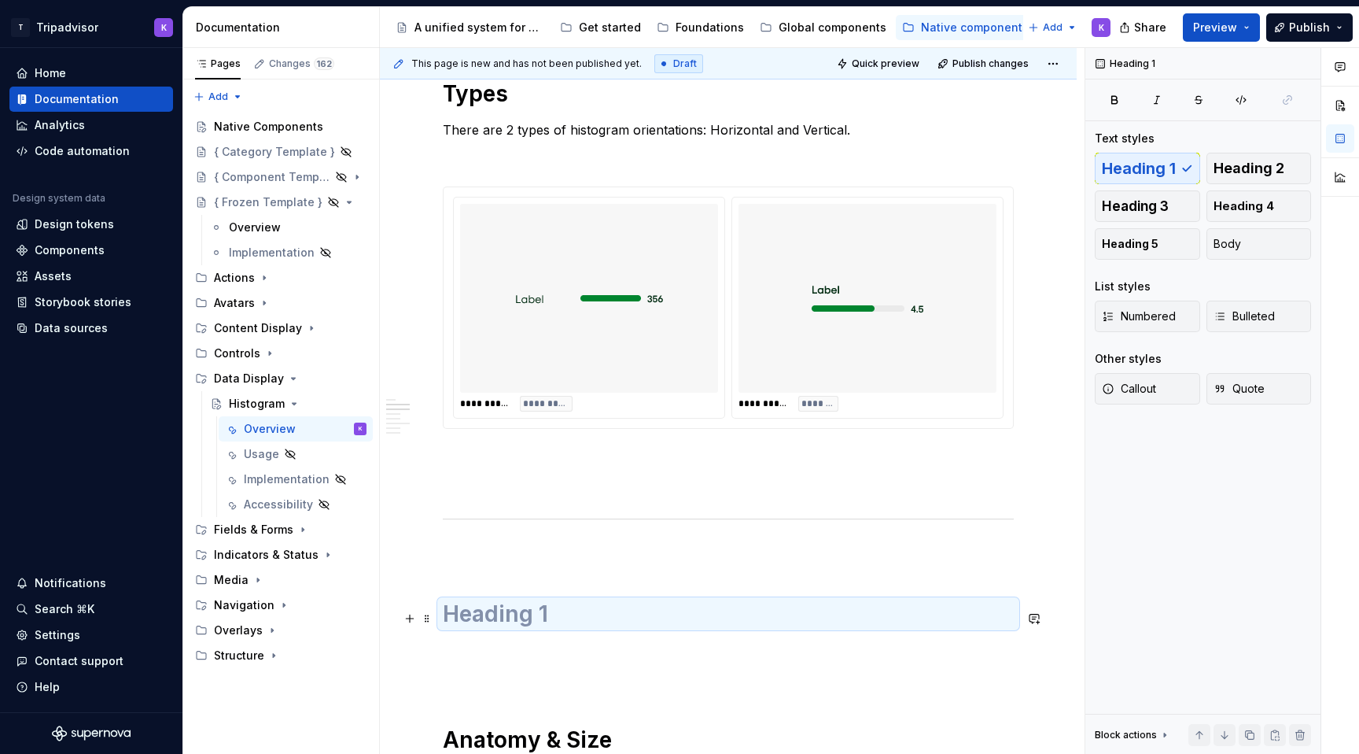
click at [545, 611] on h1 at bounding box center [728, 613] width 571 height 28
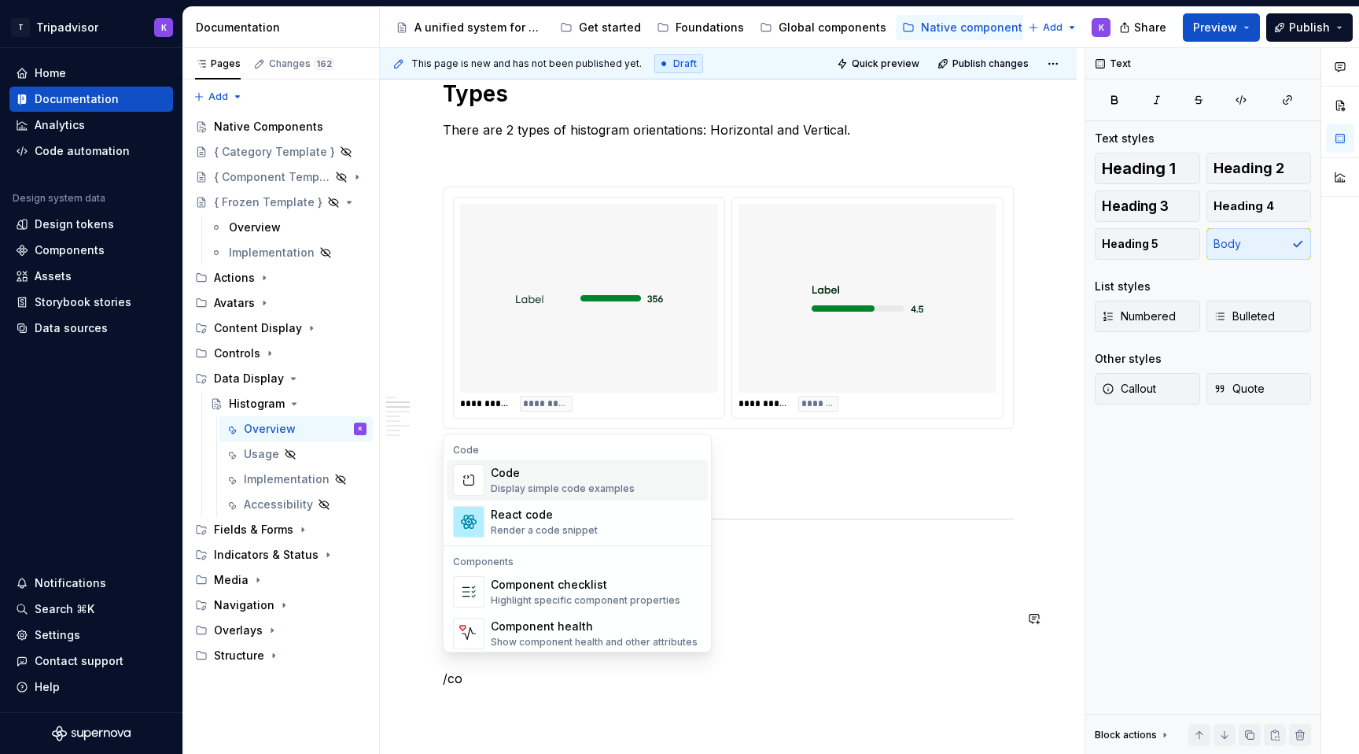
scroll to position [1135, 0]
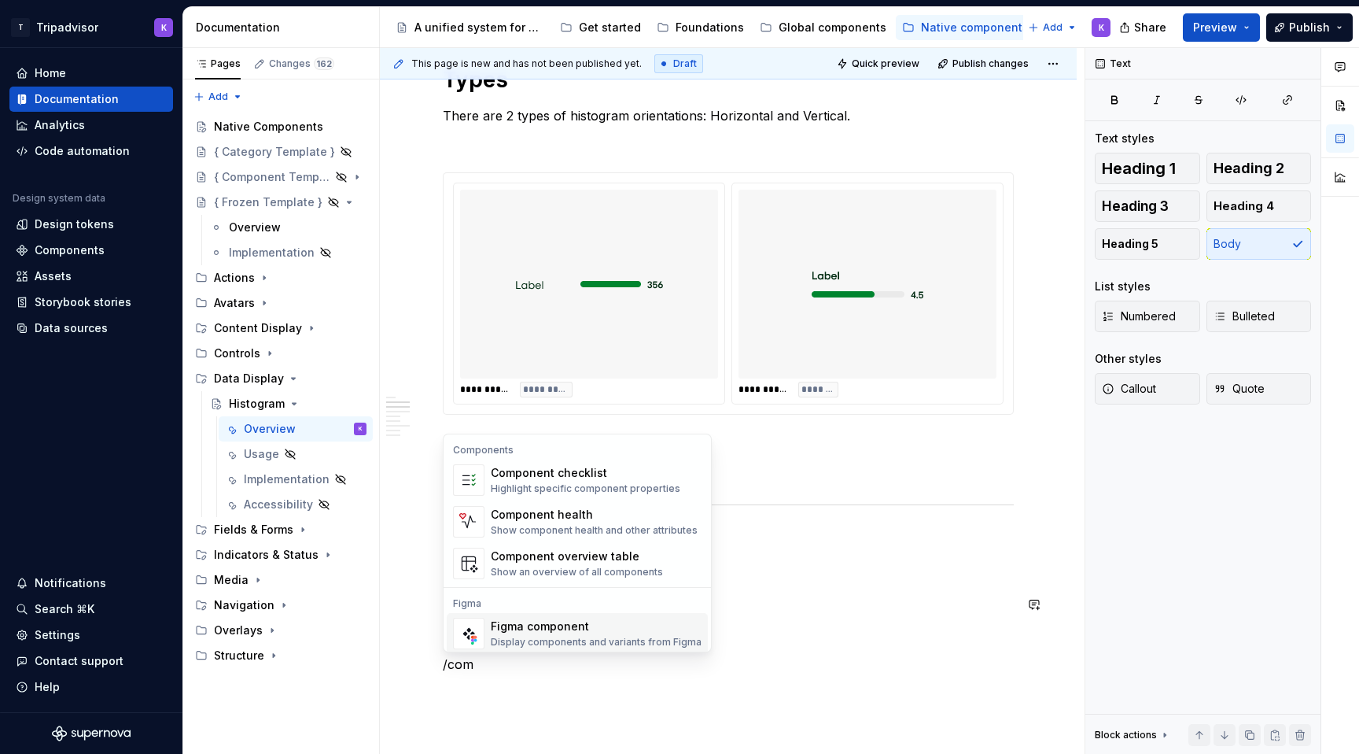
click at [542, 629] on div "Figma component" at bounding box center [596, 626] width 211 height 16
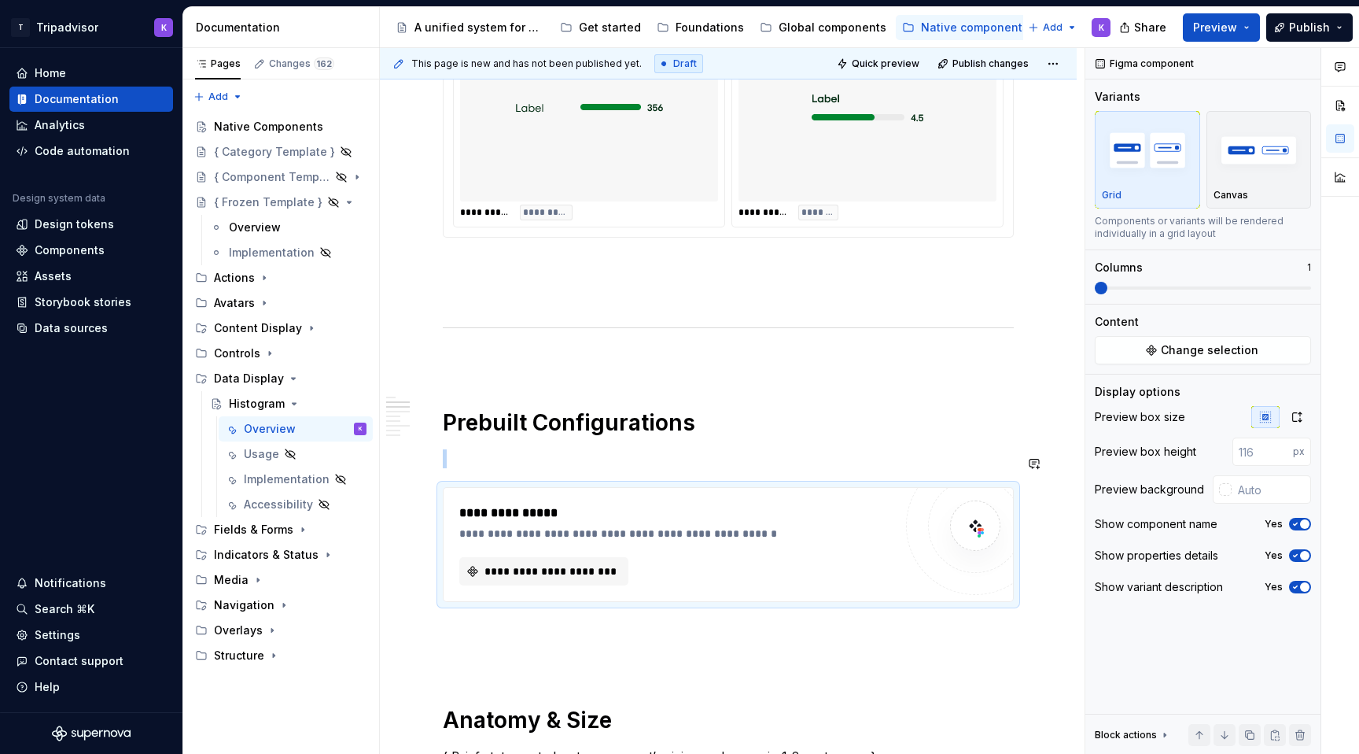
scroll to position [1461, 0]
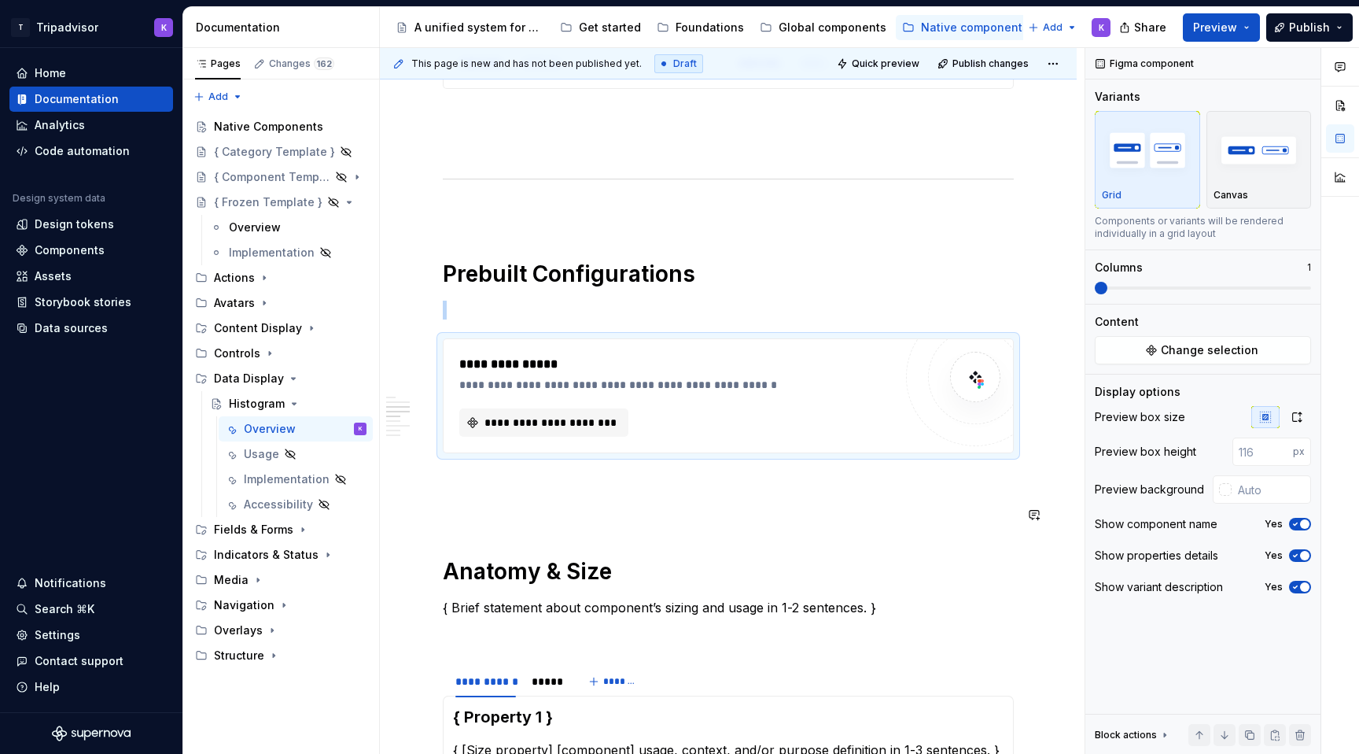
type textarea "*"
click at [567, 430] on span "**********" at bounding box center [550, 423] width 136 height 16
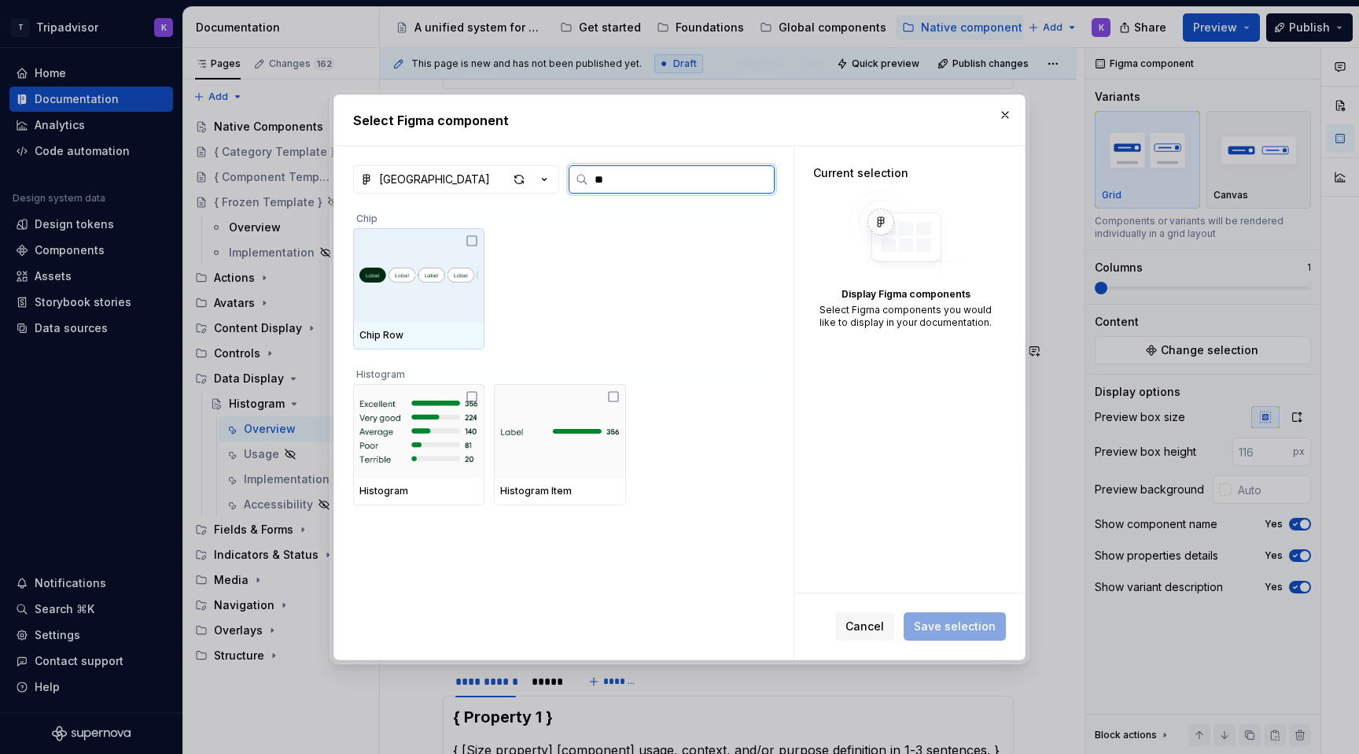
type input "***"
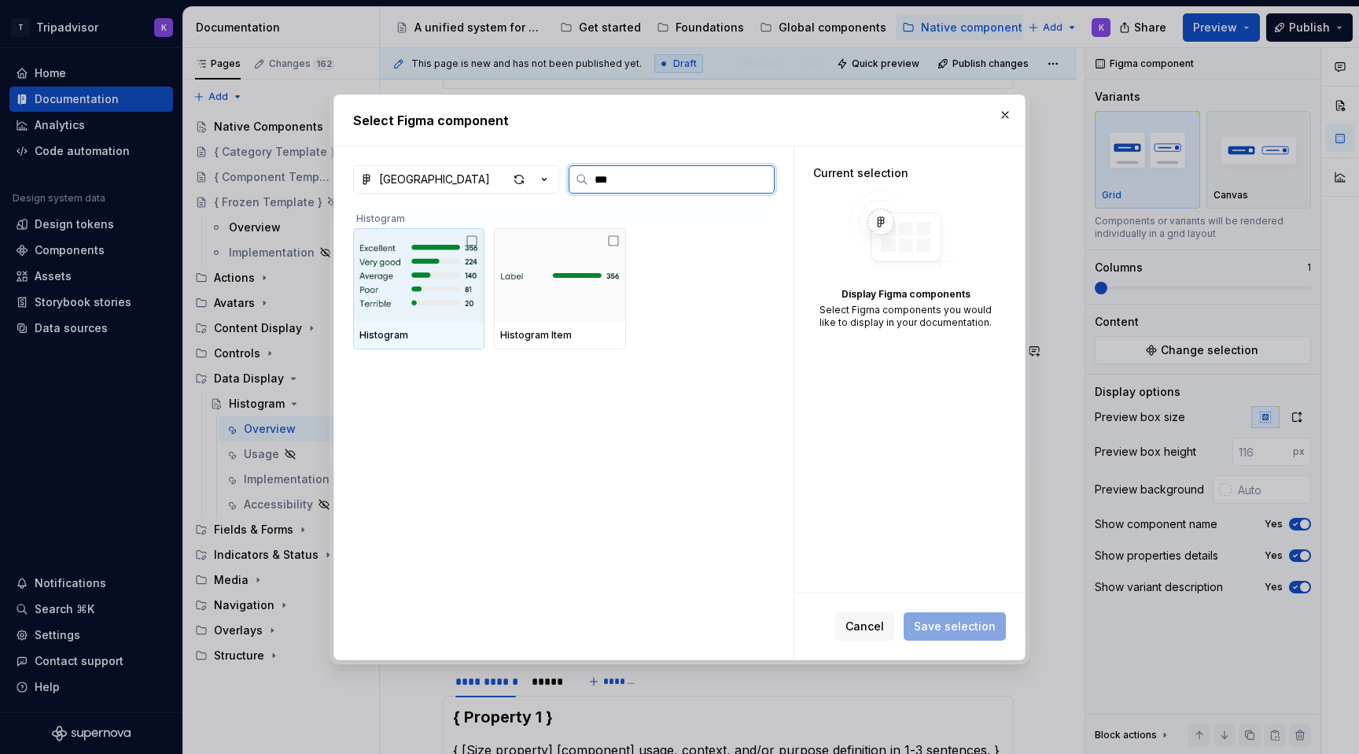
click at [464, 332] on div "Histogram" at bounding box center [419, 335] width 119 height 13
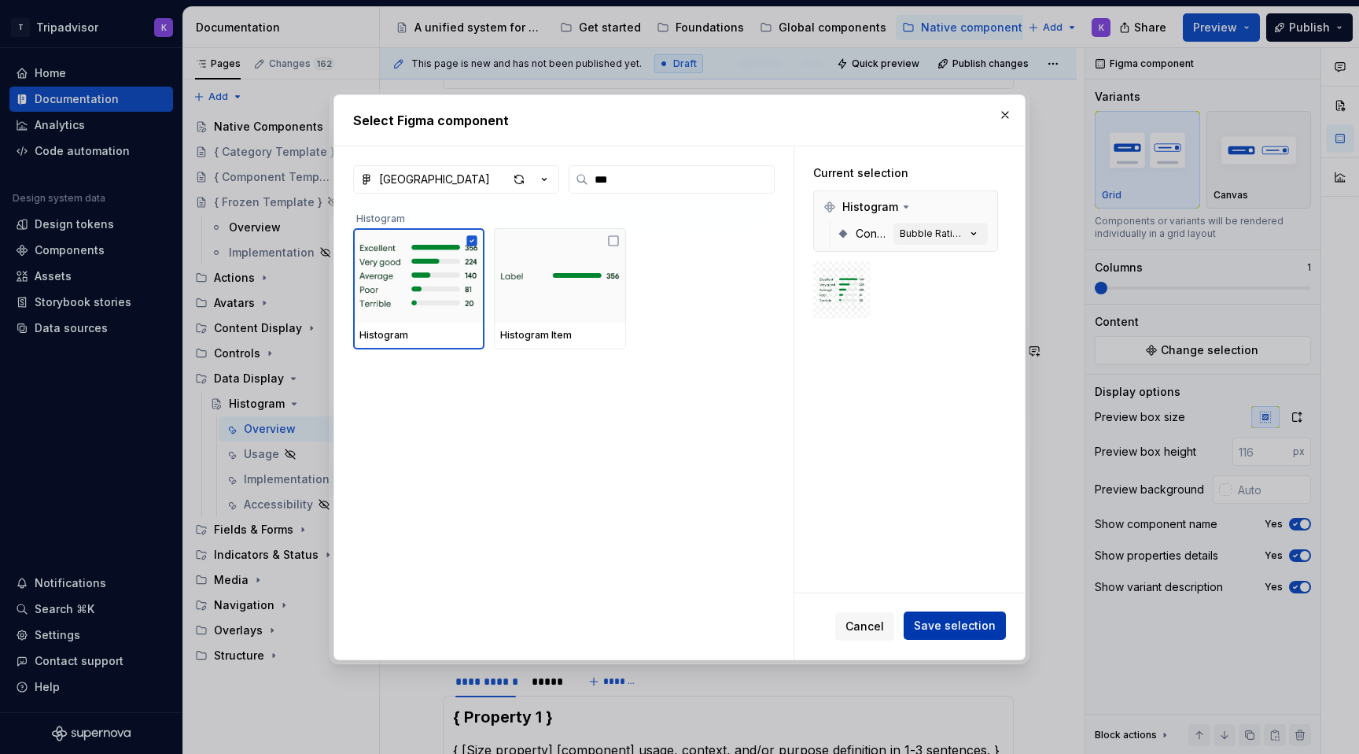
click at [946, 619] on span "Save selection" at bounding box center [955, 626] width 82 height 16
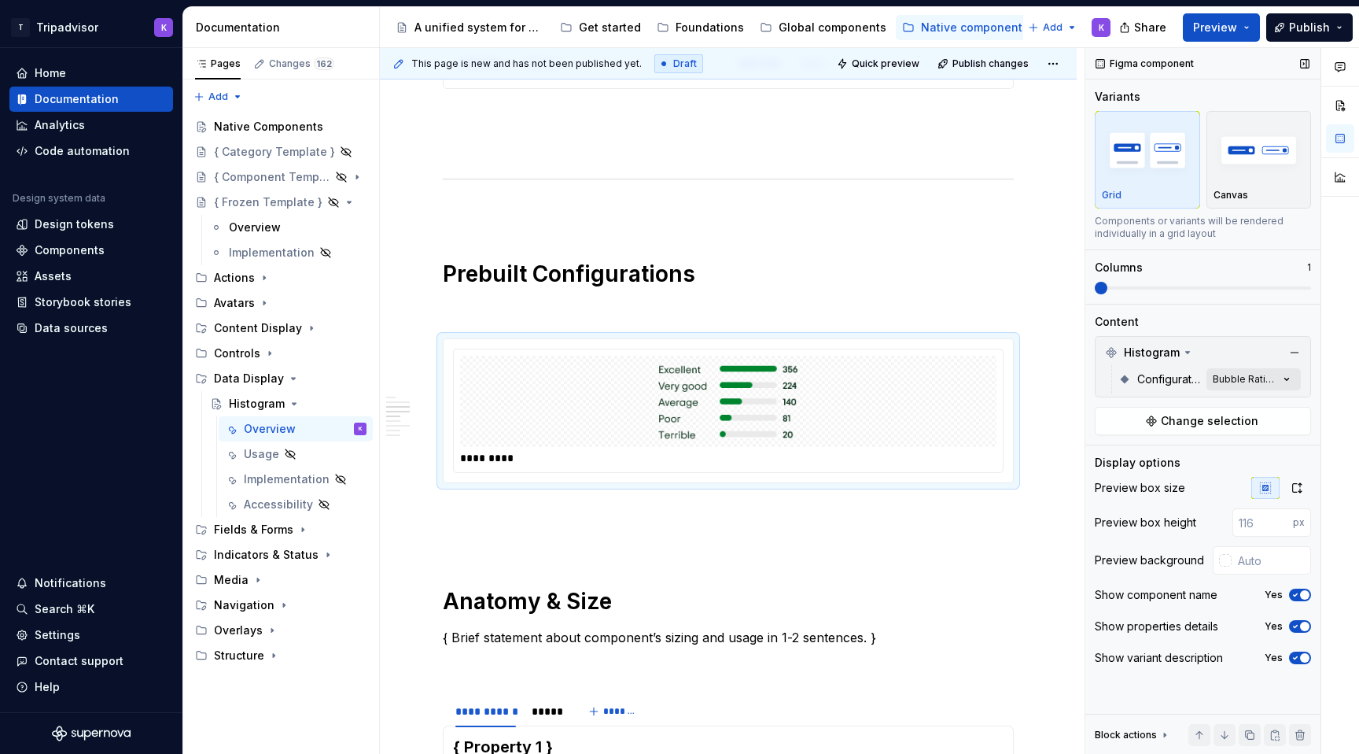
click at [1274, 382] on div "Comments Open comments No comments yet Select ‘Comment’ from the block context …" at bounding box center [1223, 401] width 274 height 706
click at [1208, 460] on div "Subratings" at bounding box center [1195, 455] width 192 height 16
click at [1206, 485] on div "Bubble Rating Default" at bounding box center [1195, 480] width 192 height 16
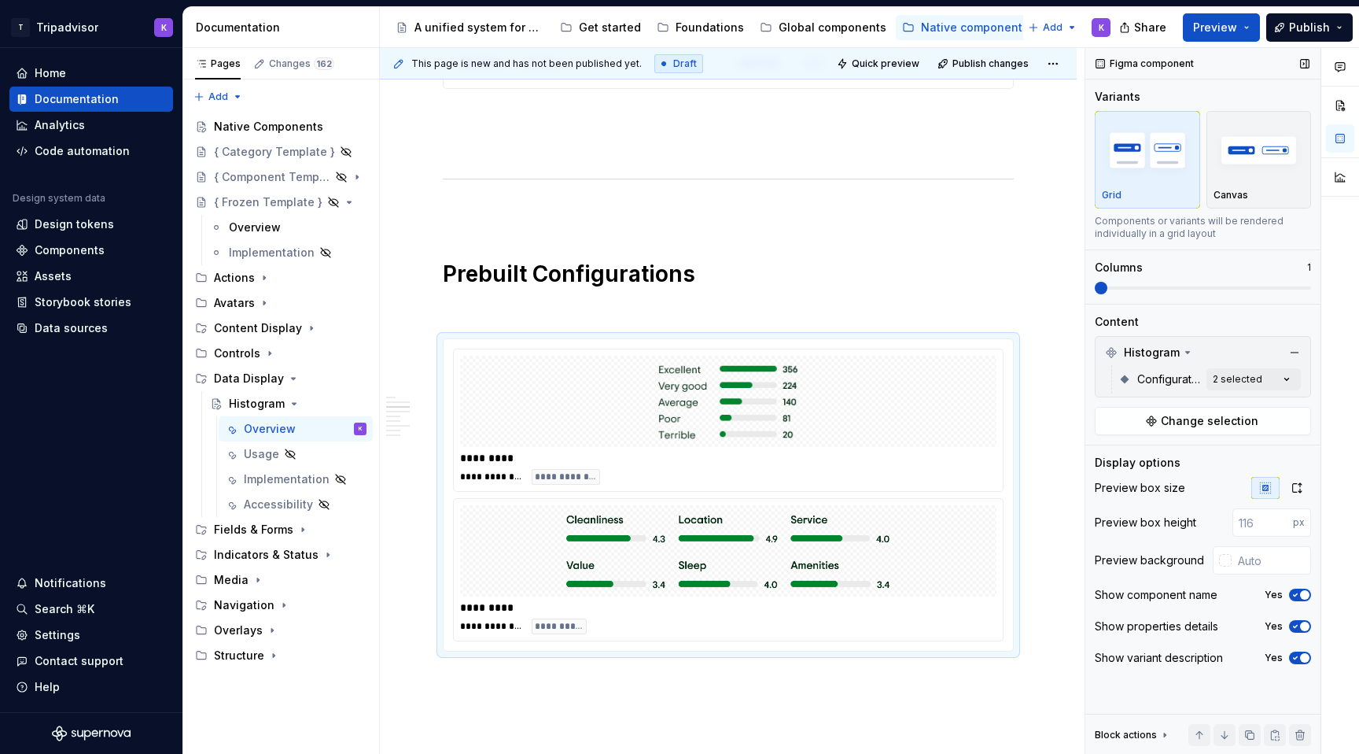
drag, startPoint x: 1111, startPoint y: 293, endPoint x: 1161, endPoint y: 291, distance: 50.4
click at [1162, 291] on div "Comments Open comments No comments yet Select ‘Comment’ from the block context …" at bounding box center [1223, 401] width 274 height 706
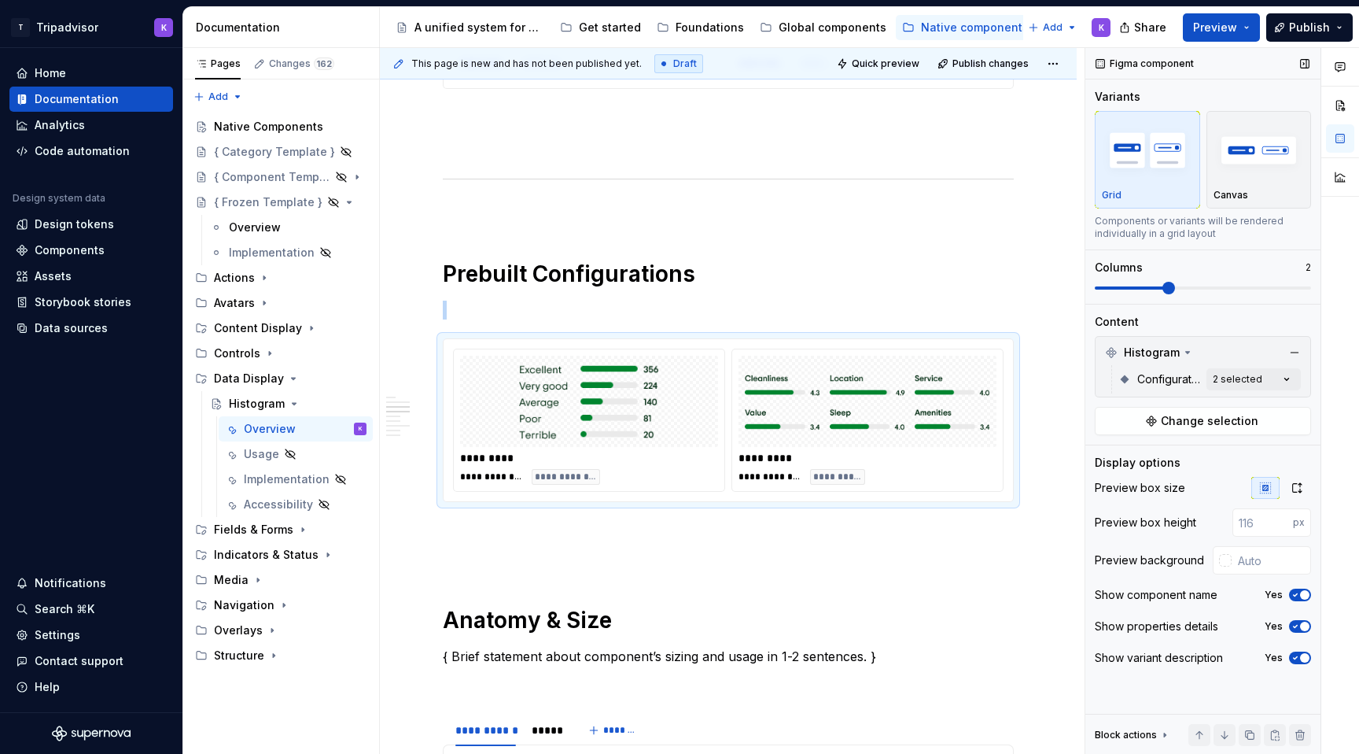
click at [1175, 282] on span at bounding box center [1169, 288] width 13 height 13
click at [743, 319] on p at bounding box center [728, 310] width 571 height 19
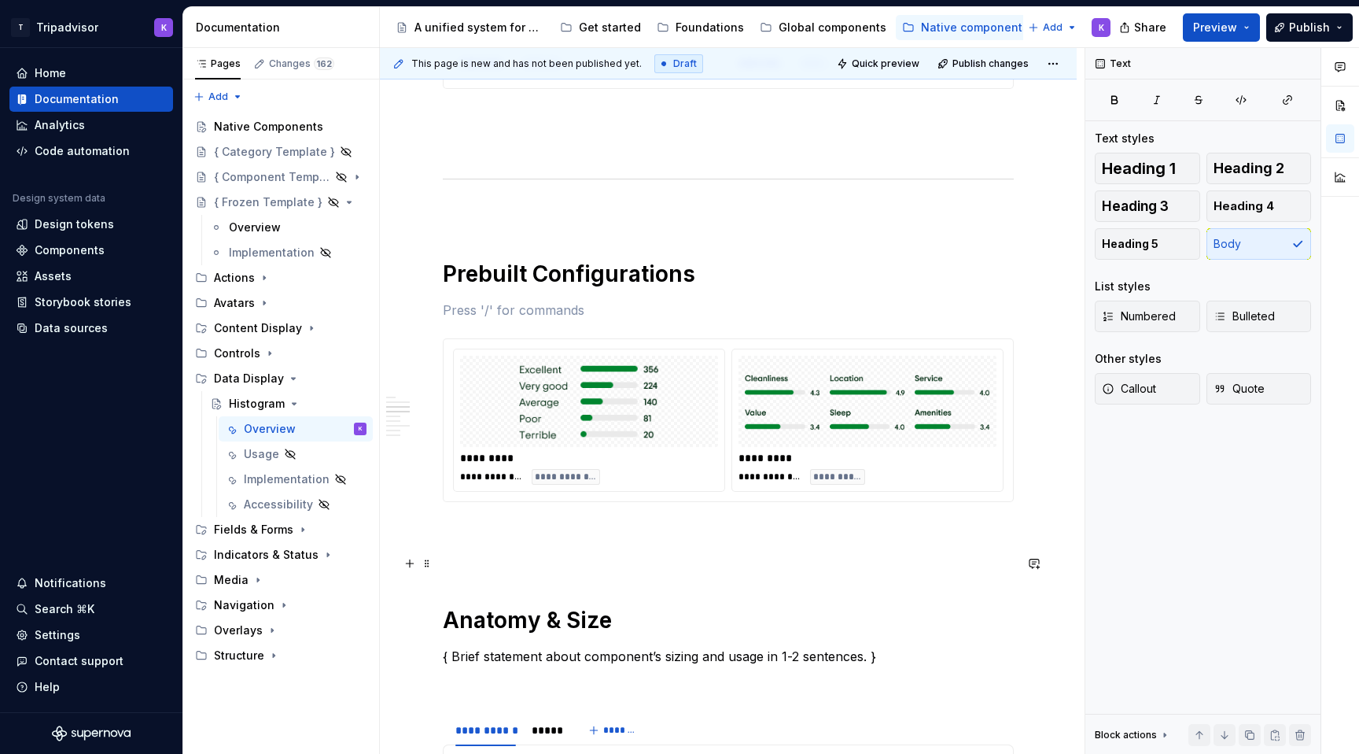
click at [592, 557] on p at bounding box center [728, 558] width 571 height 19
click at [519, 625] on div "Divider" at bounding box center [530, 618] width 79 height 16
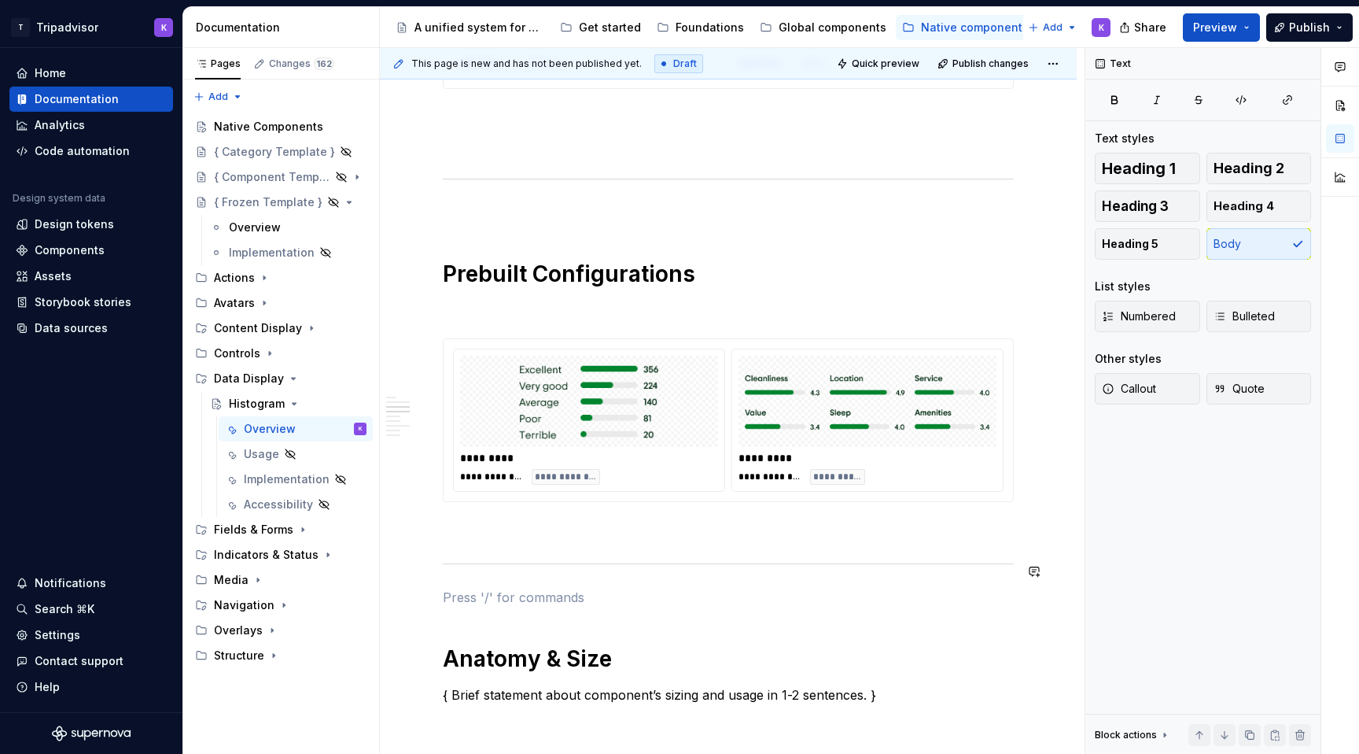
click at [517, 519] on div "**********" at bounding box center [728, 264] width 571 height 2790
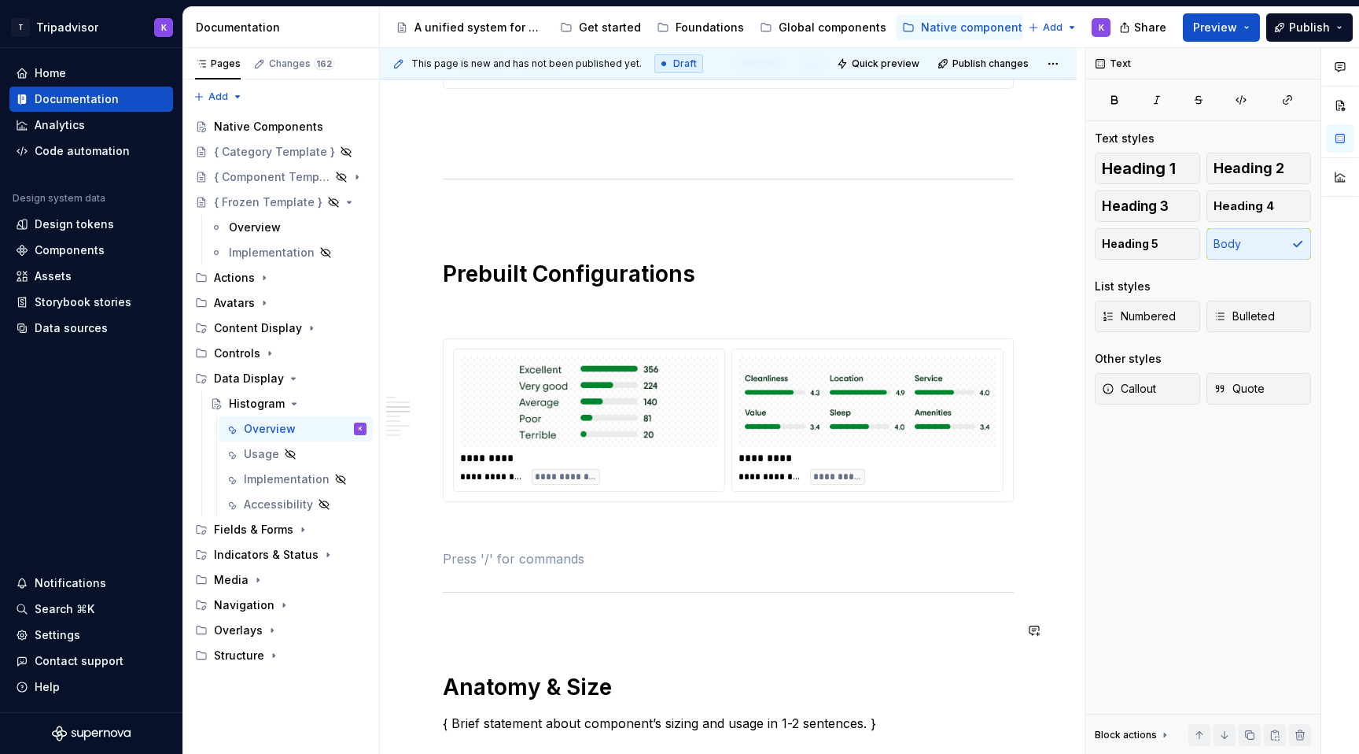
click at [526, 645] on div "**********" at bounding box center [728, 278] width 571 height 2818
click at [555, 294] on div "**********" at bounding box center [728, 278] width 571 height 2818
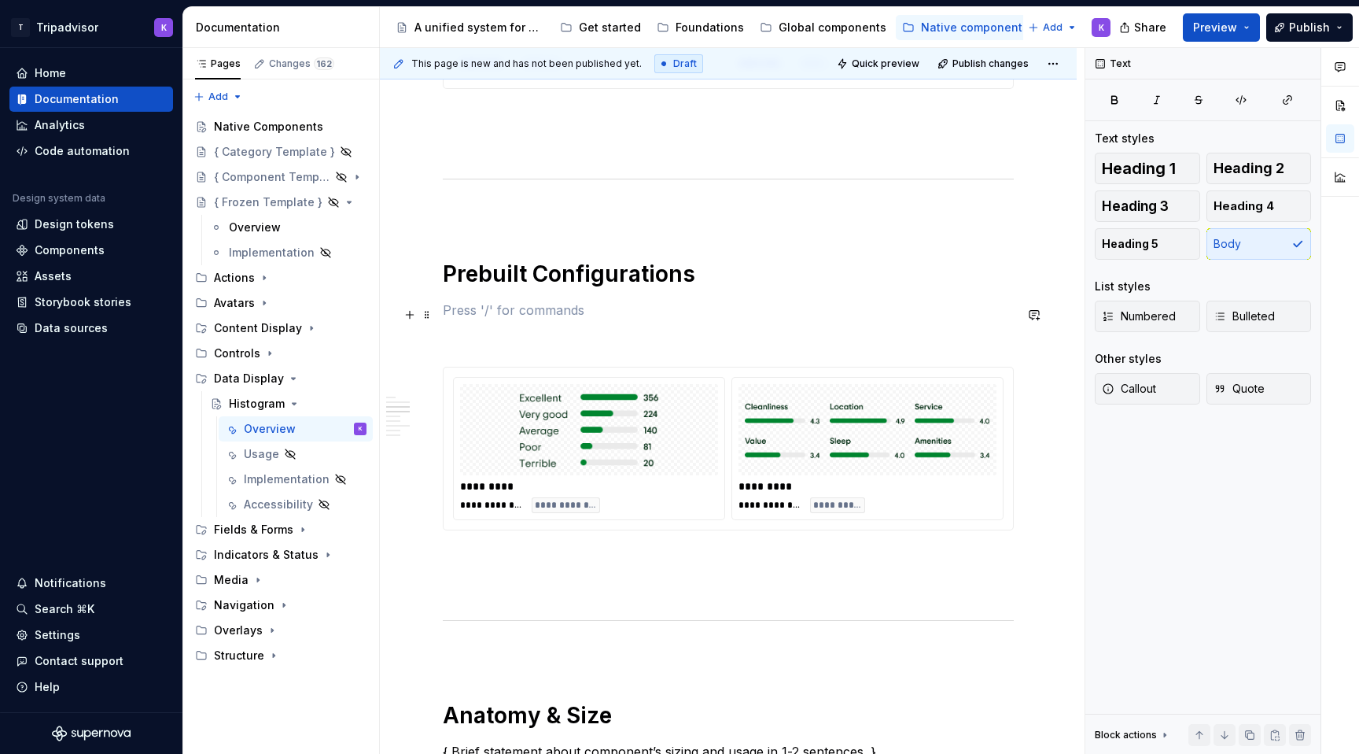
click at [515, 311] on p at bounding box center [728, 310] width 571 height 19
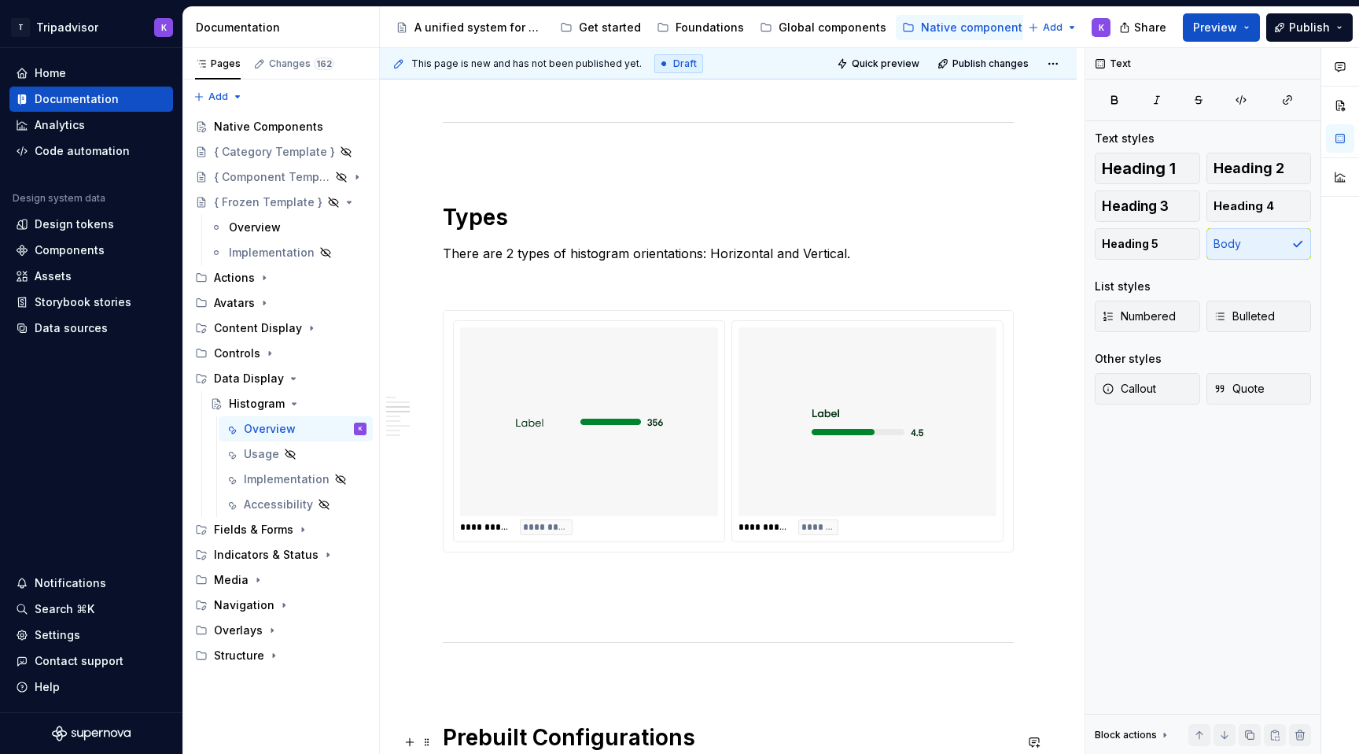
scroll to position [929, 0]
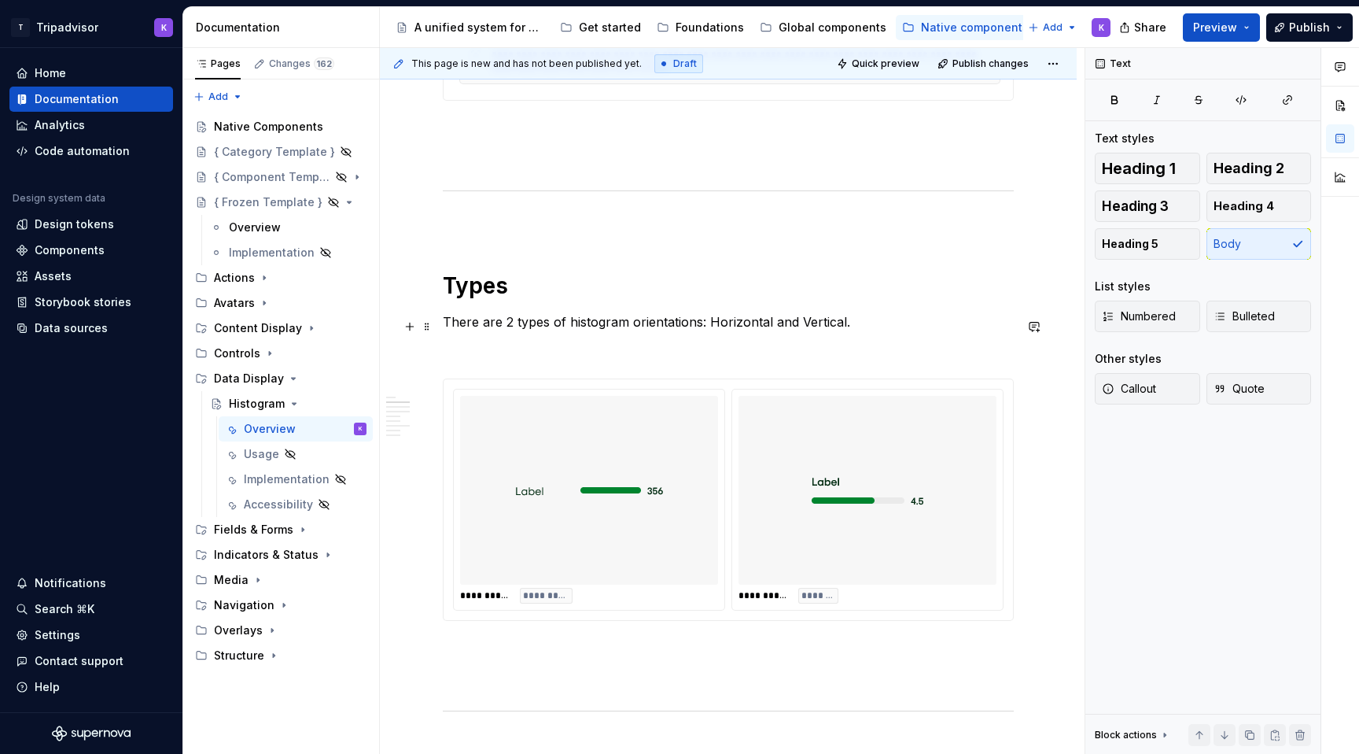
click at [511, 330] on p "There are 2 types of histogram orientations: Horizontal and Vertical." at bounding box center [728, 321] width 571 height 19
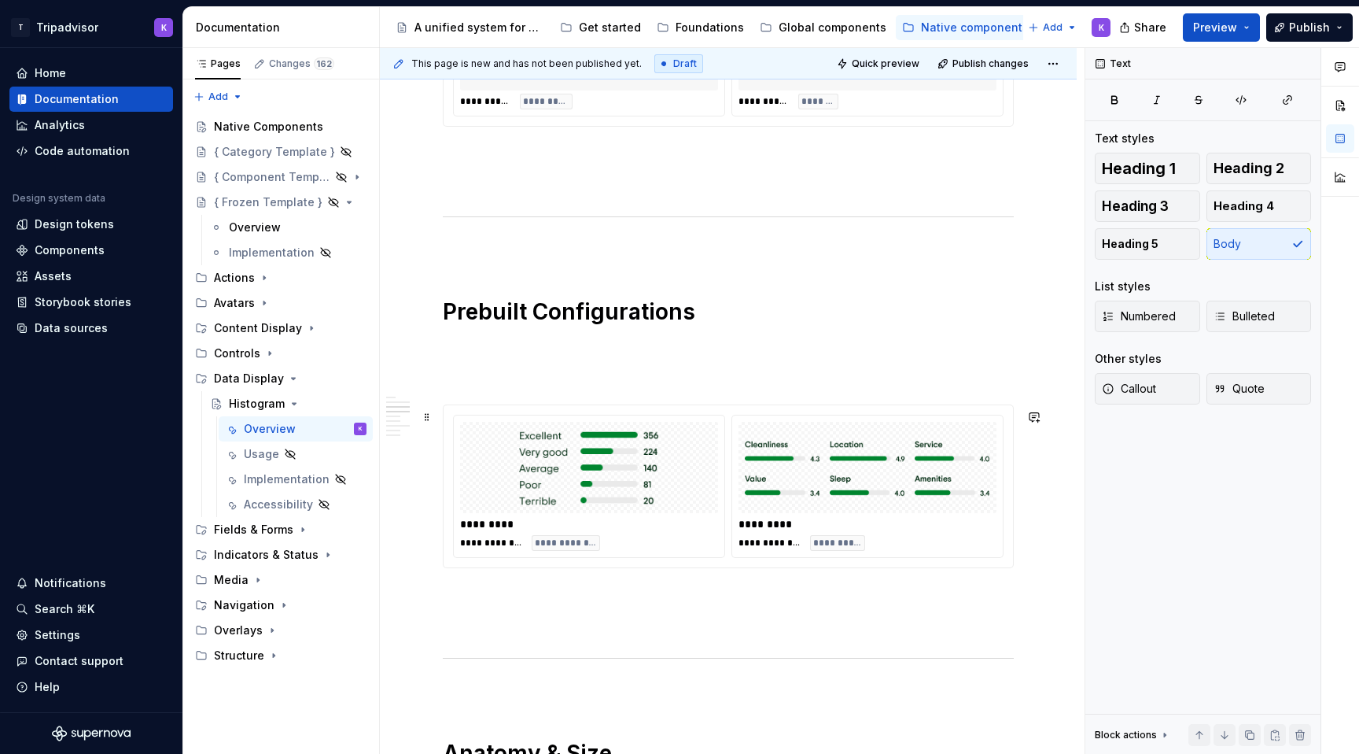
scroll to position [1452, 0]
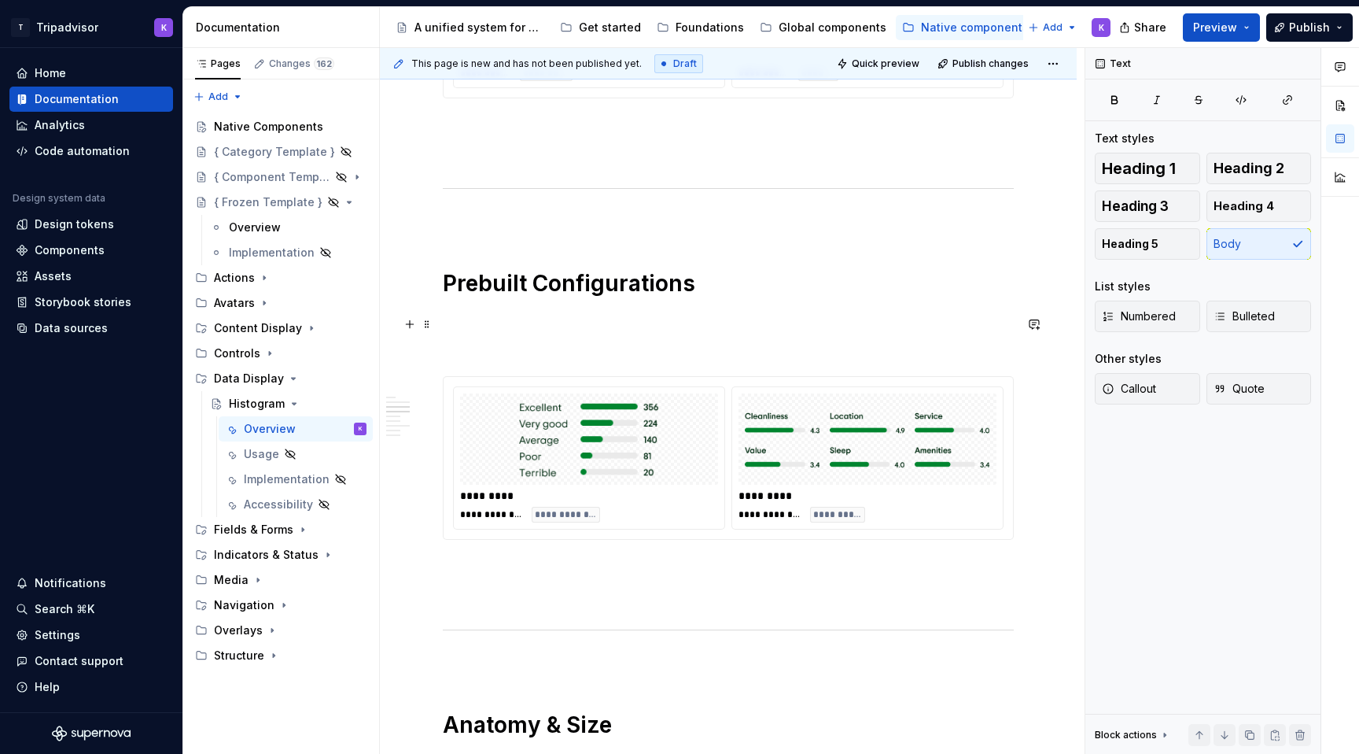
click at [623, 325] on p at bounding box center [728, 319] width 571 height 19
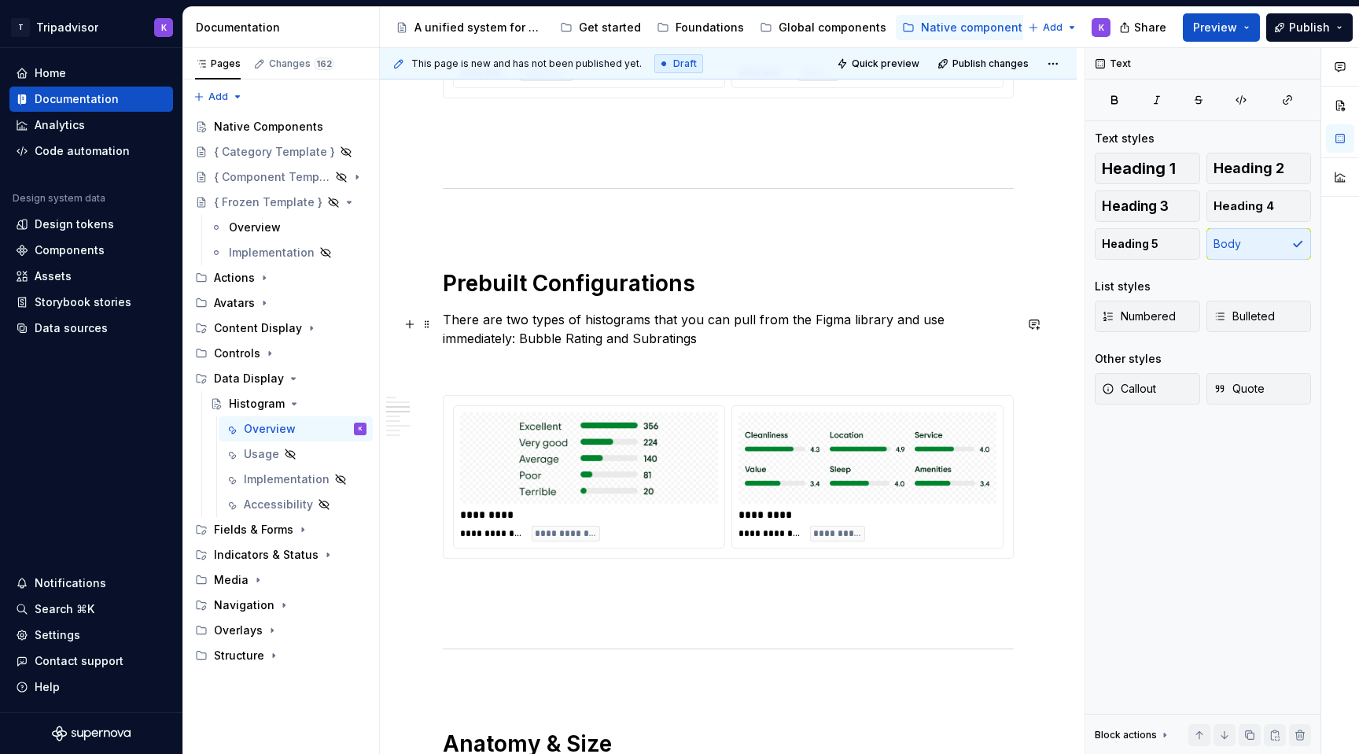
click at [629, 345] on p "There are two types of histograms that you can pull from the Figma library and …" at bounding box center [728, 329] width 571 height 38
click at [578, 342] on p "There are two types of histograms that you can pull from the Figma library and …" at bounding box center [728, 329] width 571 height 38
click at [636, 348] on p "There are two types of histograms that you can pull from the Figma library and …" at bounding box center [728, 329] width 571 height 38
click at [579, 338] on p "There are two types of histograms that you can pull from the Figma library and …" at bounding box center [728, 329] width 571 height 38
click at [674, 344] on p "There are two types of histograms that you can pull from the Figma library and …" at bounding box center [728, 329] width 571 height 38
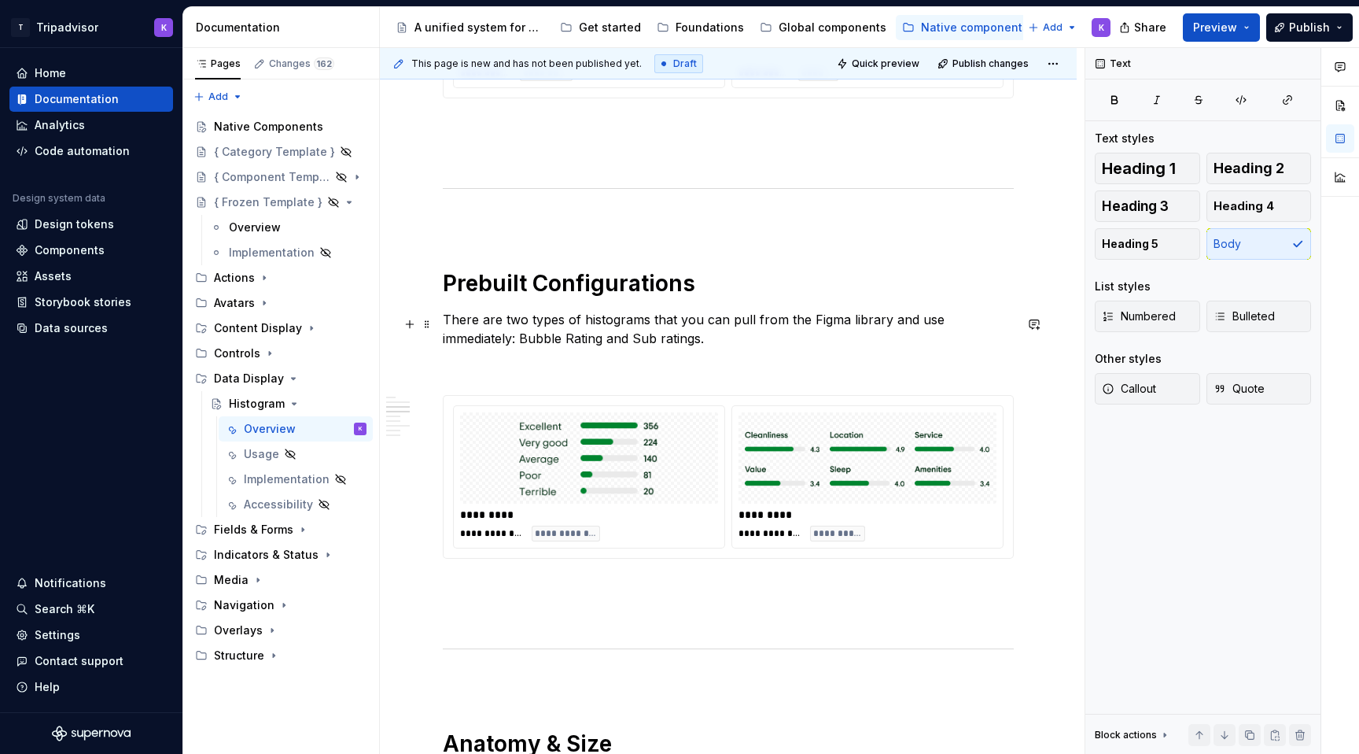
click at [583, 343] on p "There are two types of histograms that you can pull from the Figma library and …" at bounding box center [728, 329] width 571 height 38
click at [688, 387] on div "**********" at bounding box center [728, 310] width 571 height 2865
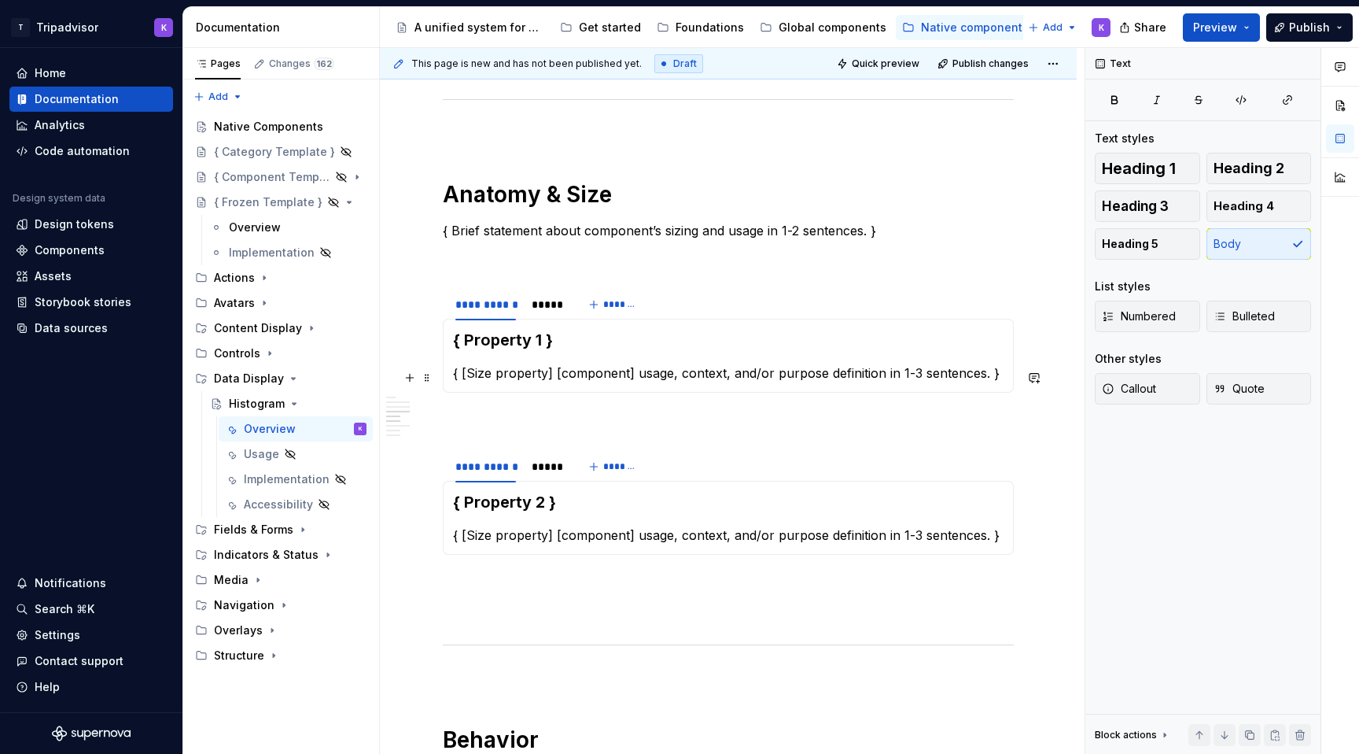
scroll to position [2075, 0]
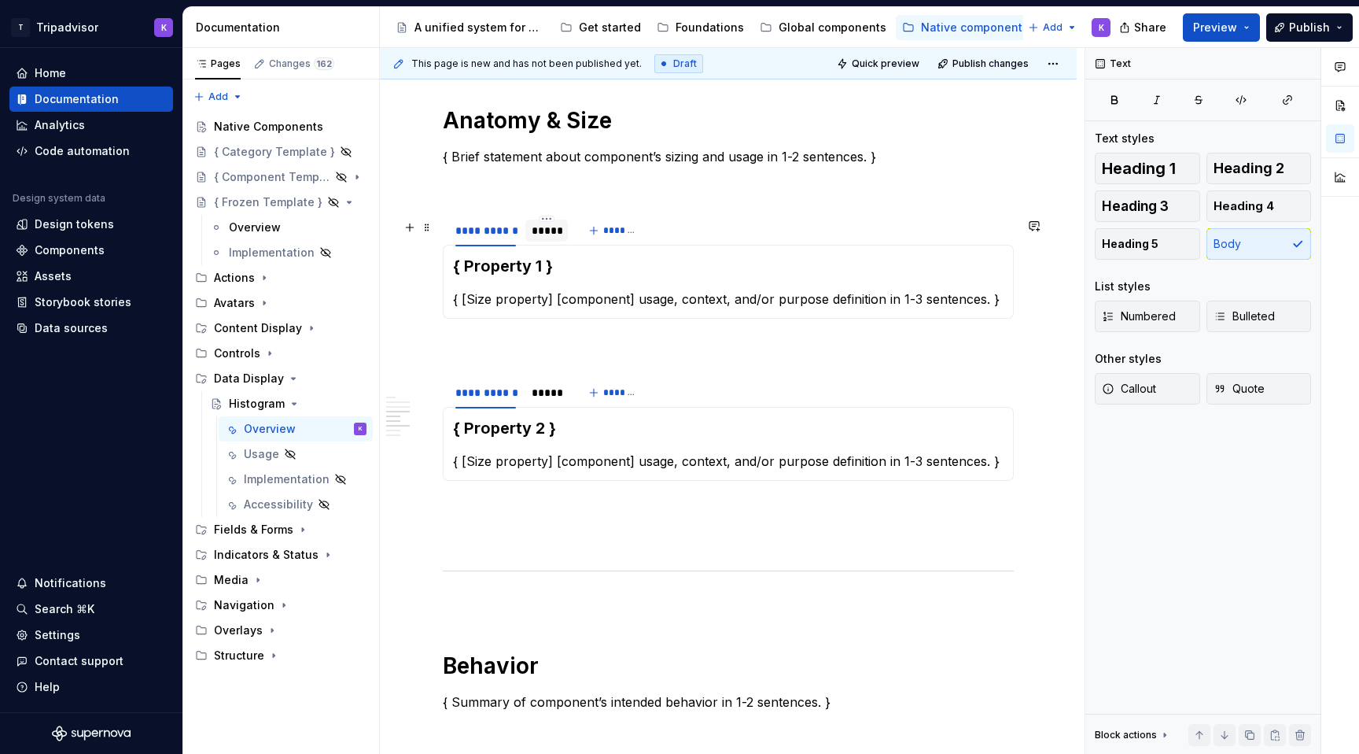
click at [543, 234] on div "*****" at bounding box center [547, 231] width 30 height 16
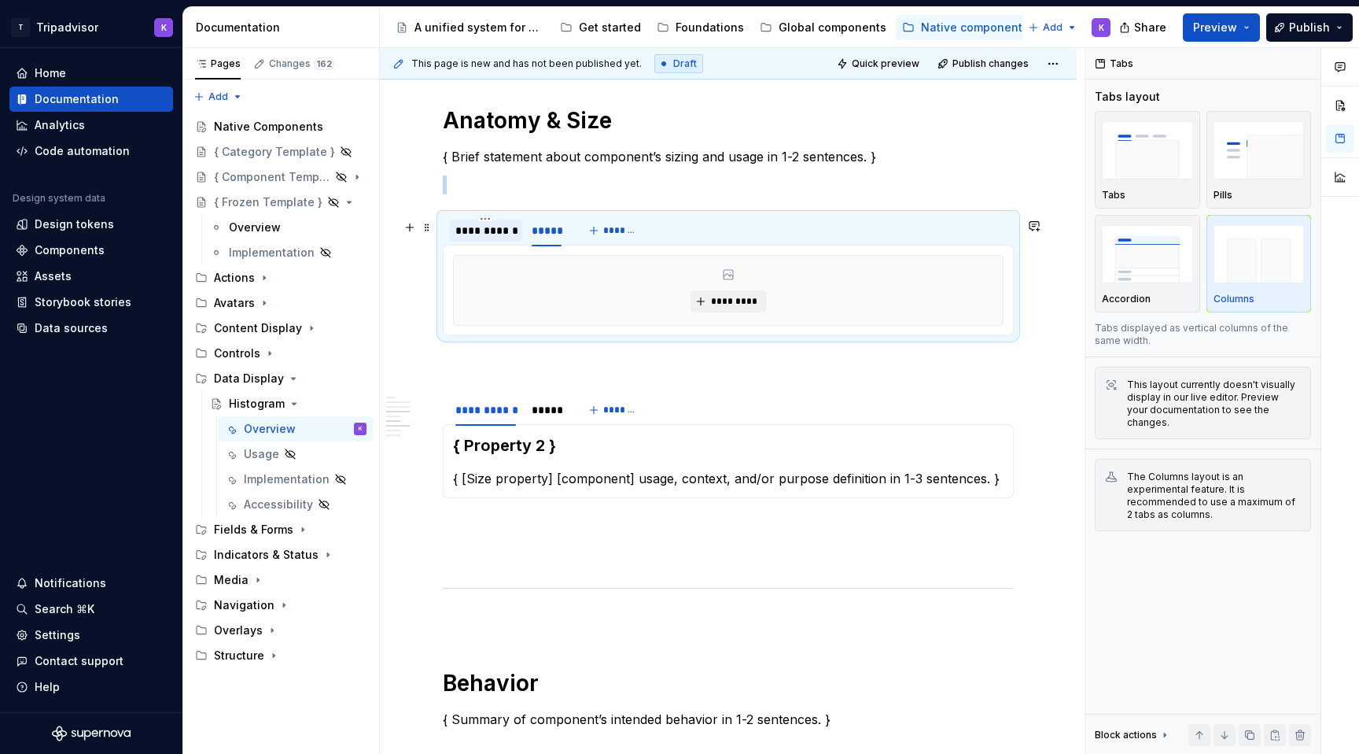
click at [480, 226] on div "**********" at bounding box center [485, 231] width 73 height 22
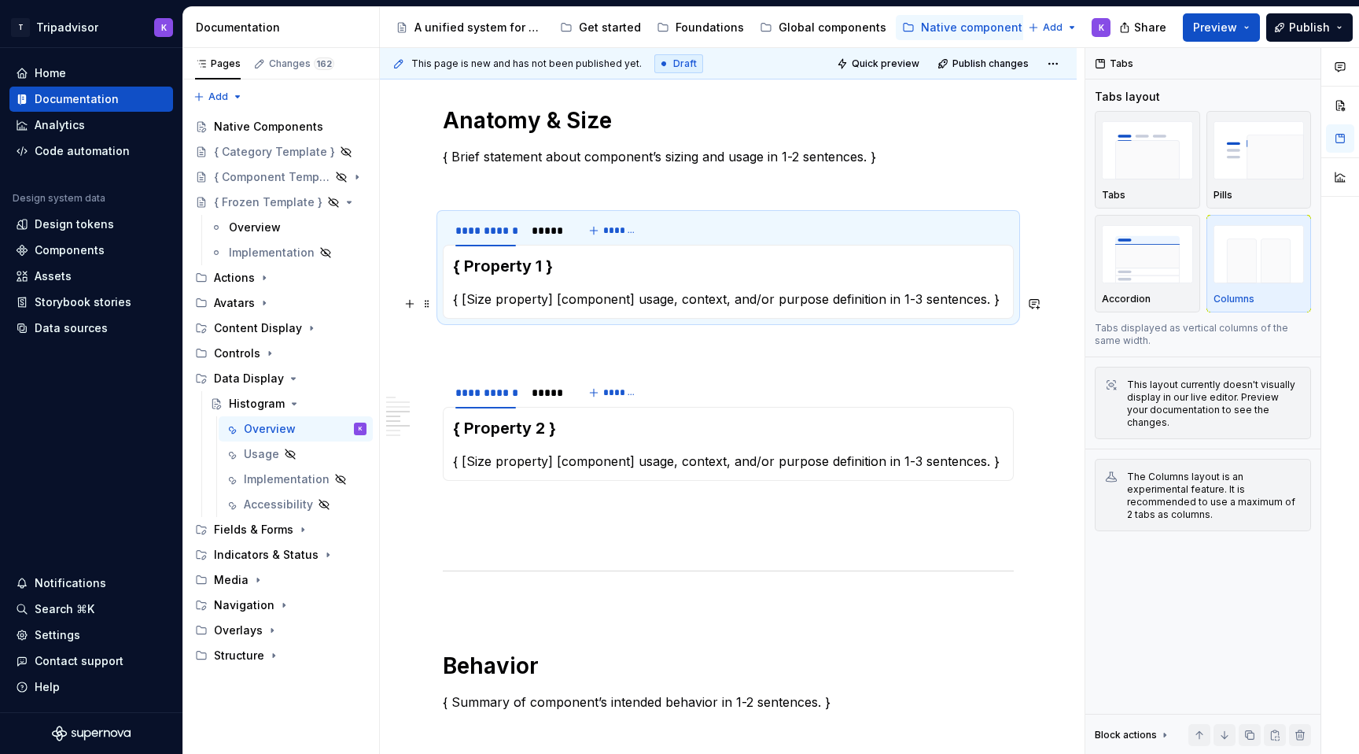
click at [998, 306] on p "{ [Size property] [component] usage, context, and/or purpose definition in 1-3 …" at bounding box center [728, 299] width 551 height 19
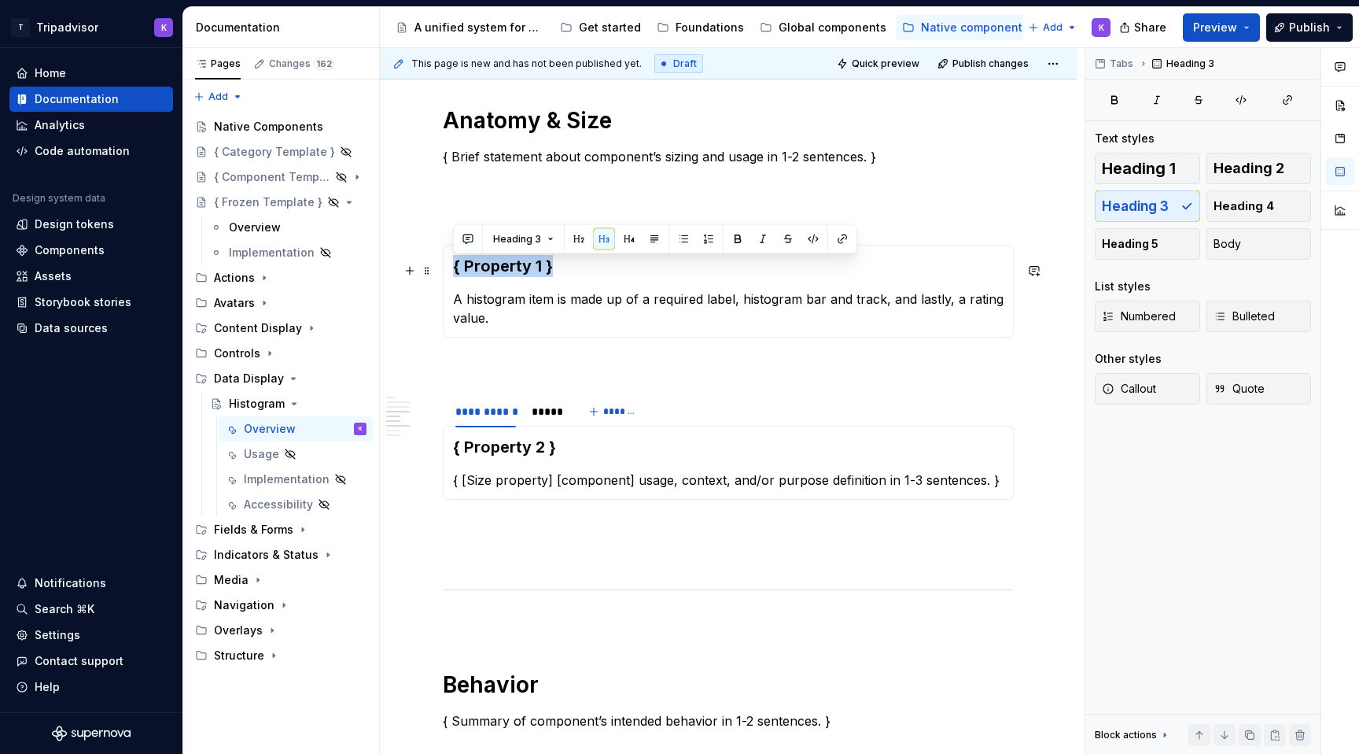
drag, startPoint x: 556, startPoint y: 275, endPoint x: 450, endPoint y: 270, distance: 106.3
click at [450, 270] on div "{ Property 1 } A histogram item is made up of a required label, histogram bar a…" at bounding box center [728, 291] width 571 height 93
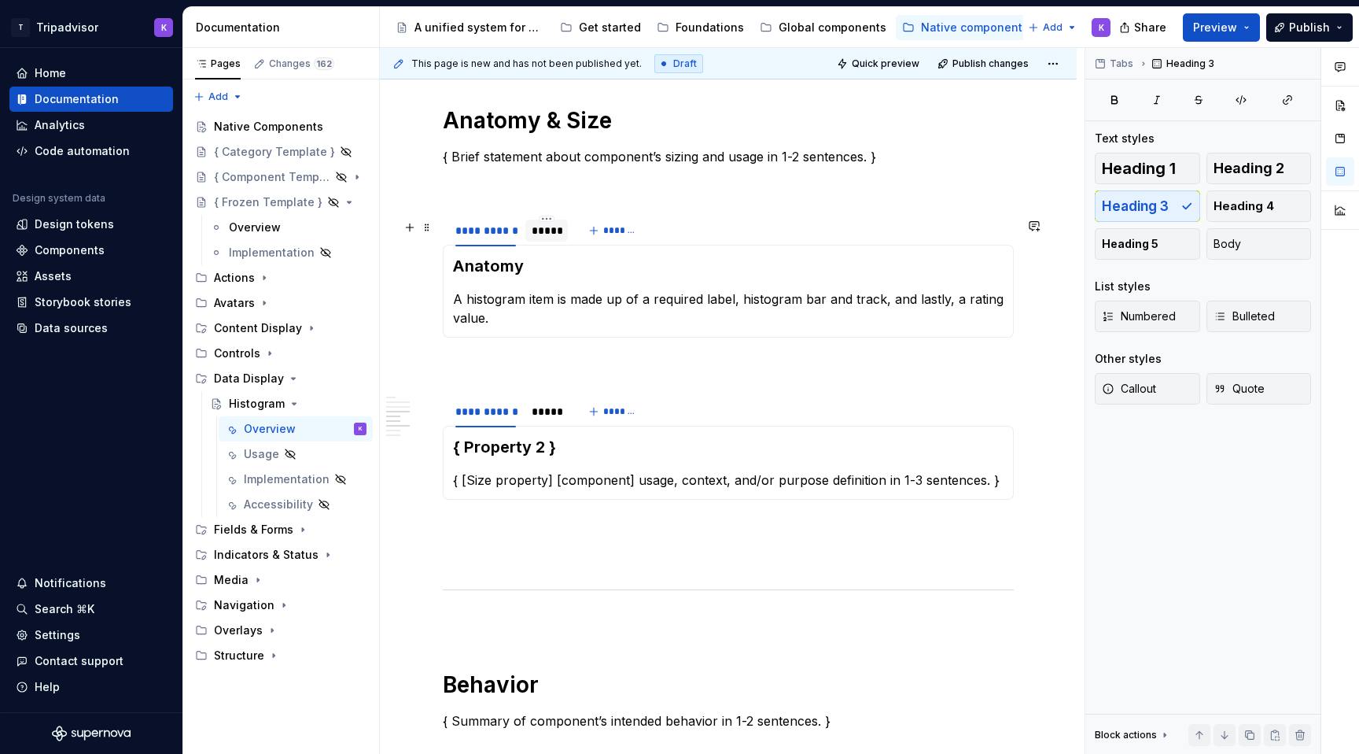
click at [558, 232] on div "*****" at bounding box center [547, 231] width 30 height 16
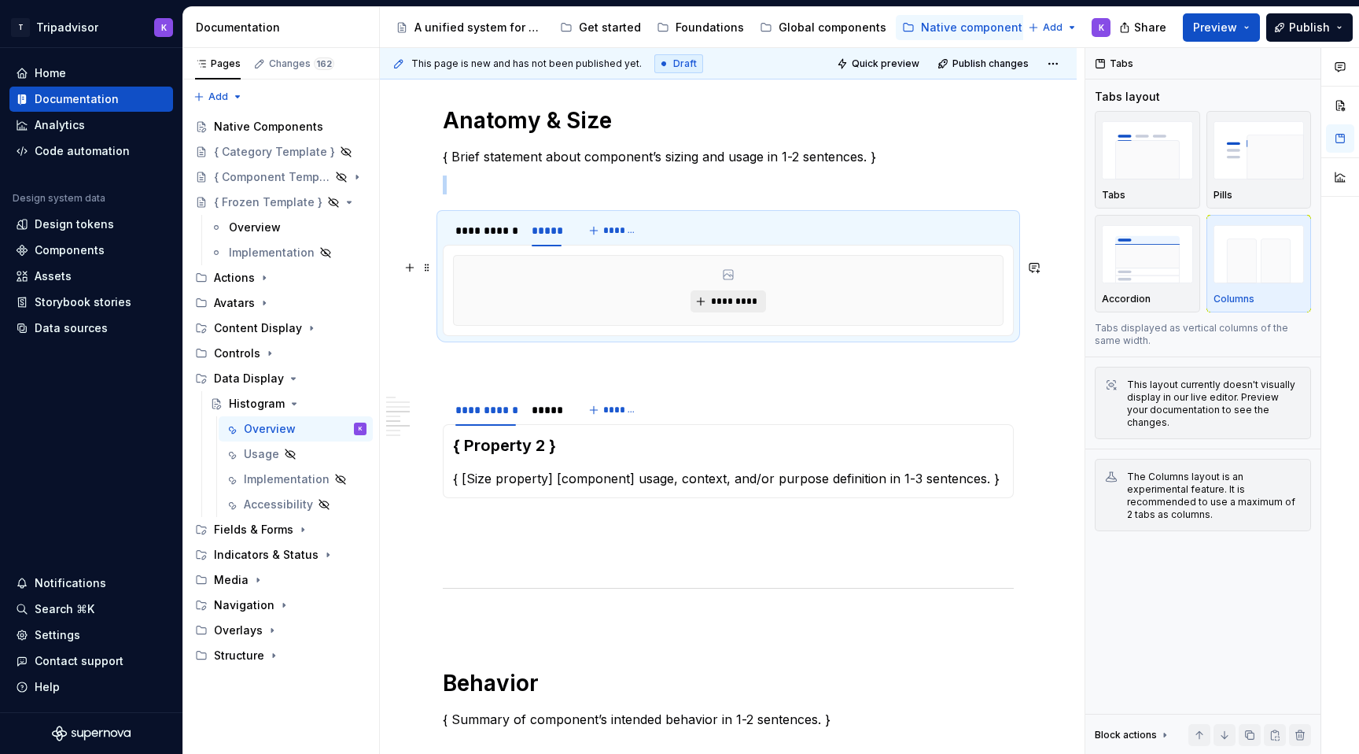
click at [722, 308] on span "*********" at bounding box center [734, 301] width 48 height 13
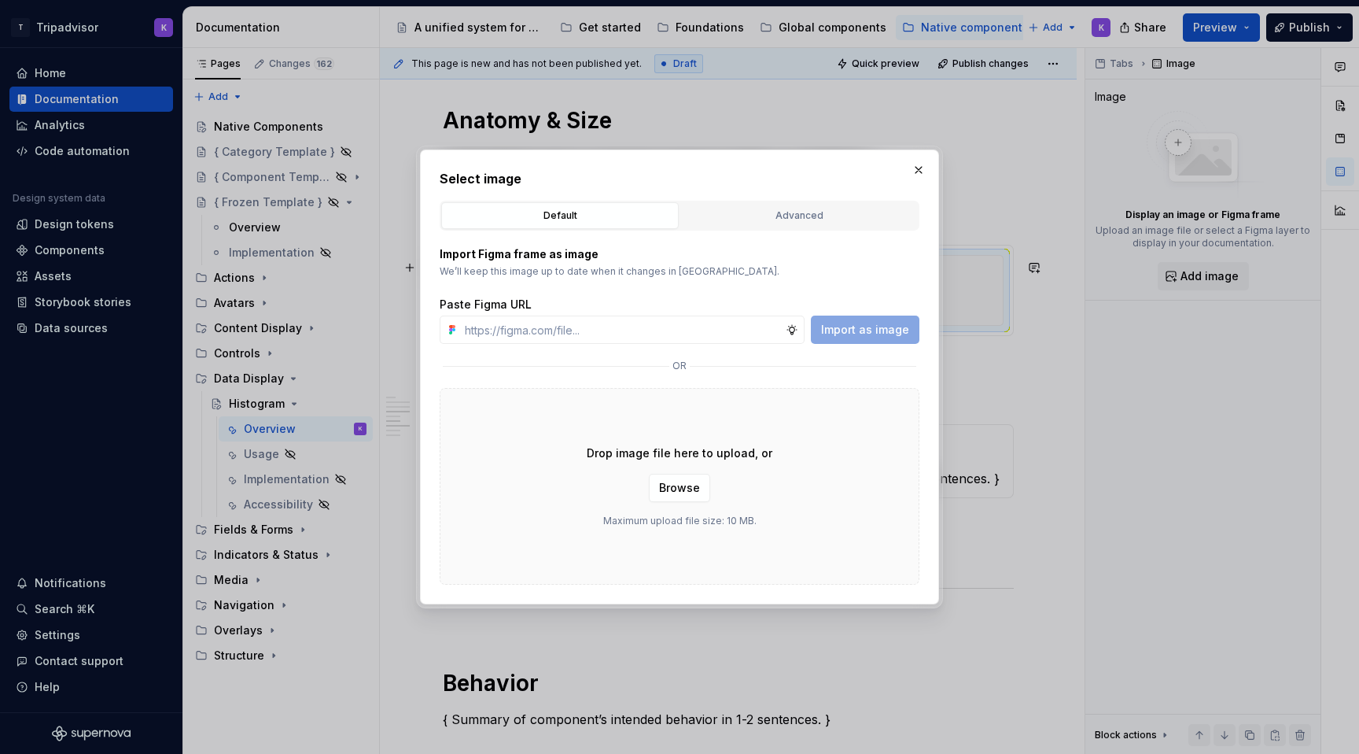
type textarea "*"
type input "https://www.figma.com/design/eWzZGbXTCMsZ0gwC1u1MU0/Altas-Native-Documentation?…"
click at [903, 334] on span "Import as image" at bounding box center [865, 330] width 88 height 16
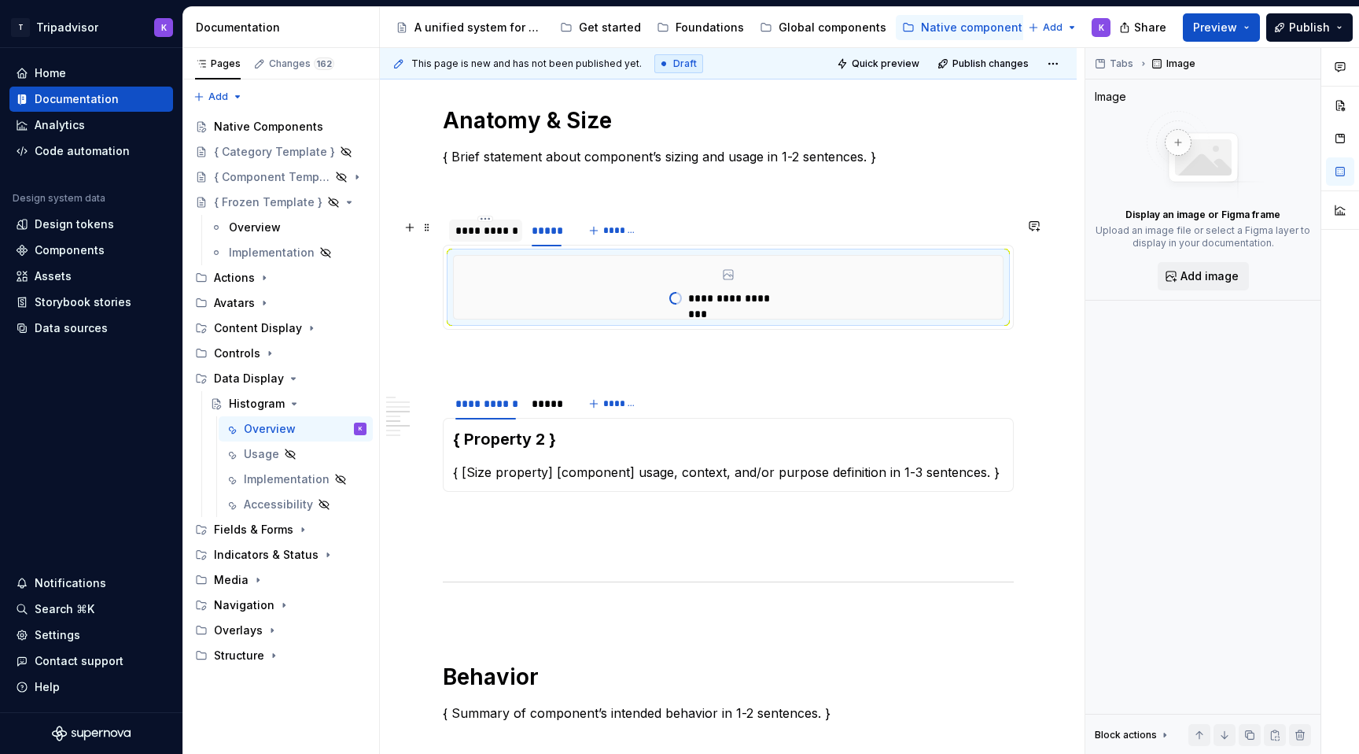
click at [497, 238] on div "**********" at bounding box center [486, 231] width 61 height 16
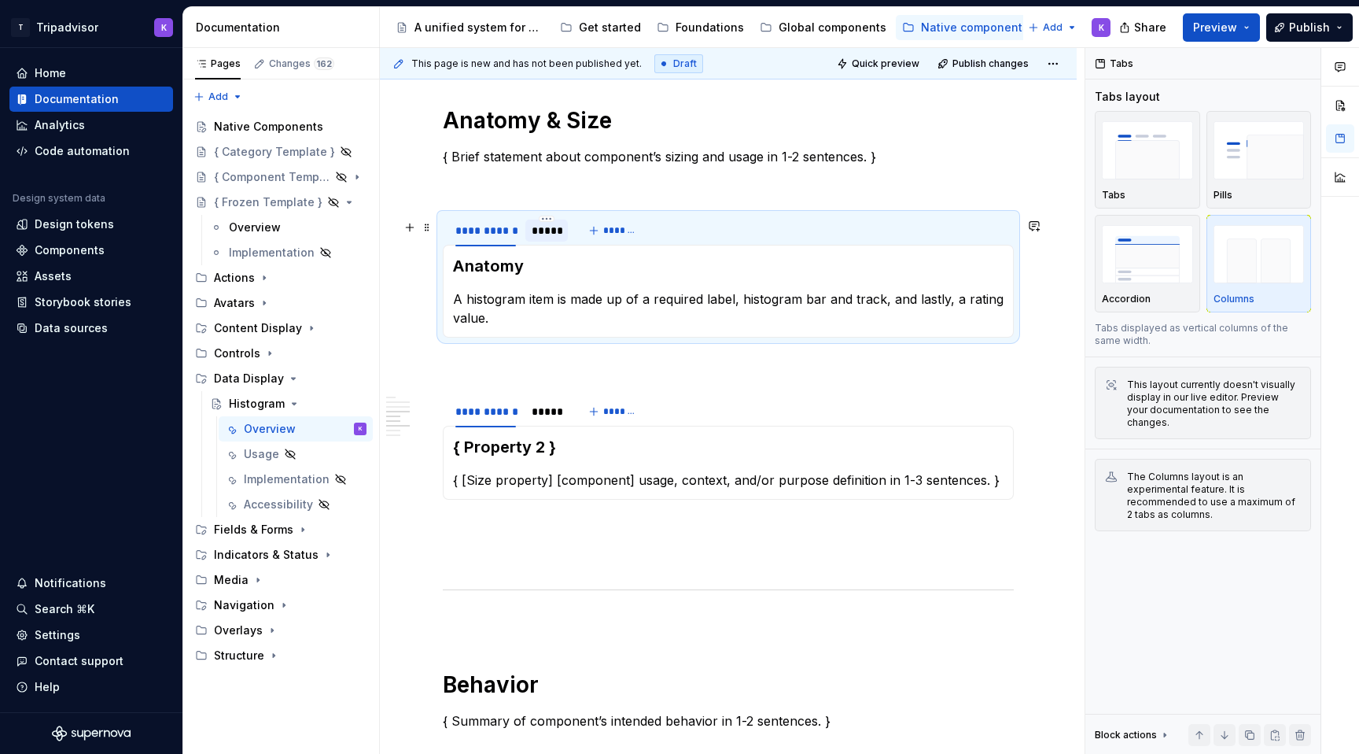
click at [552, 237] on div "*****" at bounding box center [547, 231] width 30 height 16
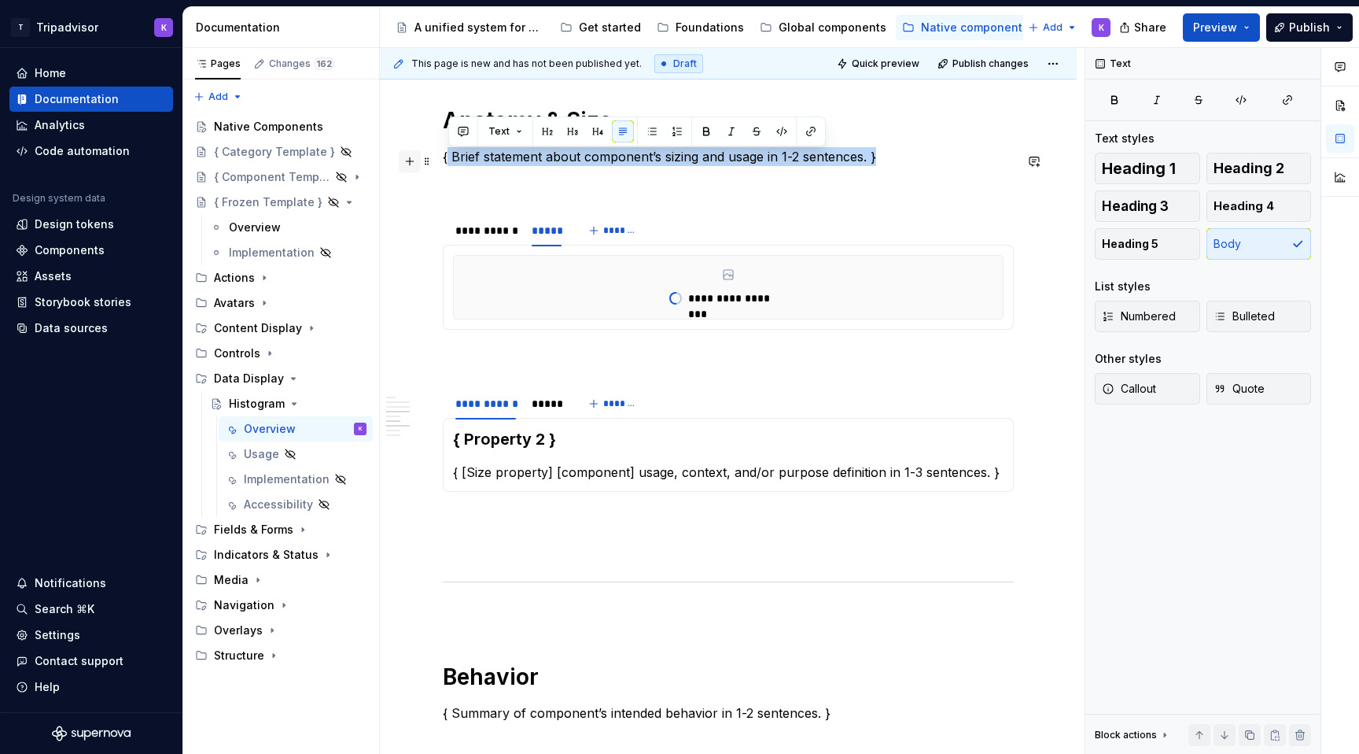
drag, startPoint x: 884, startPoint y: 161, endPoint x: 414, endPoint y: 164, distance: 469.7
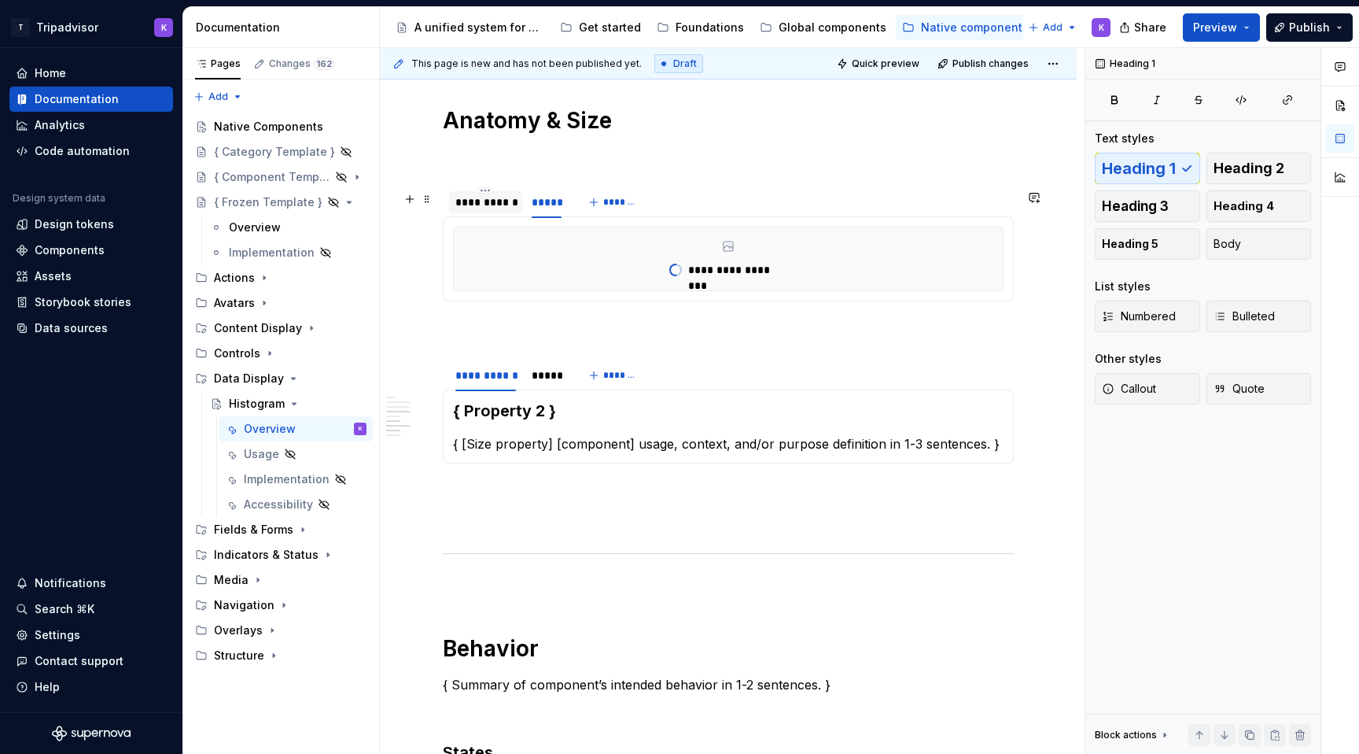
click at [487, 201] on div "**********" at bounding box center [486, 202] width 61 height 16
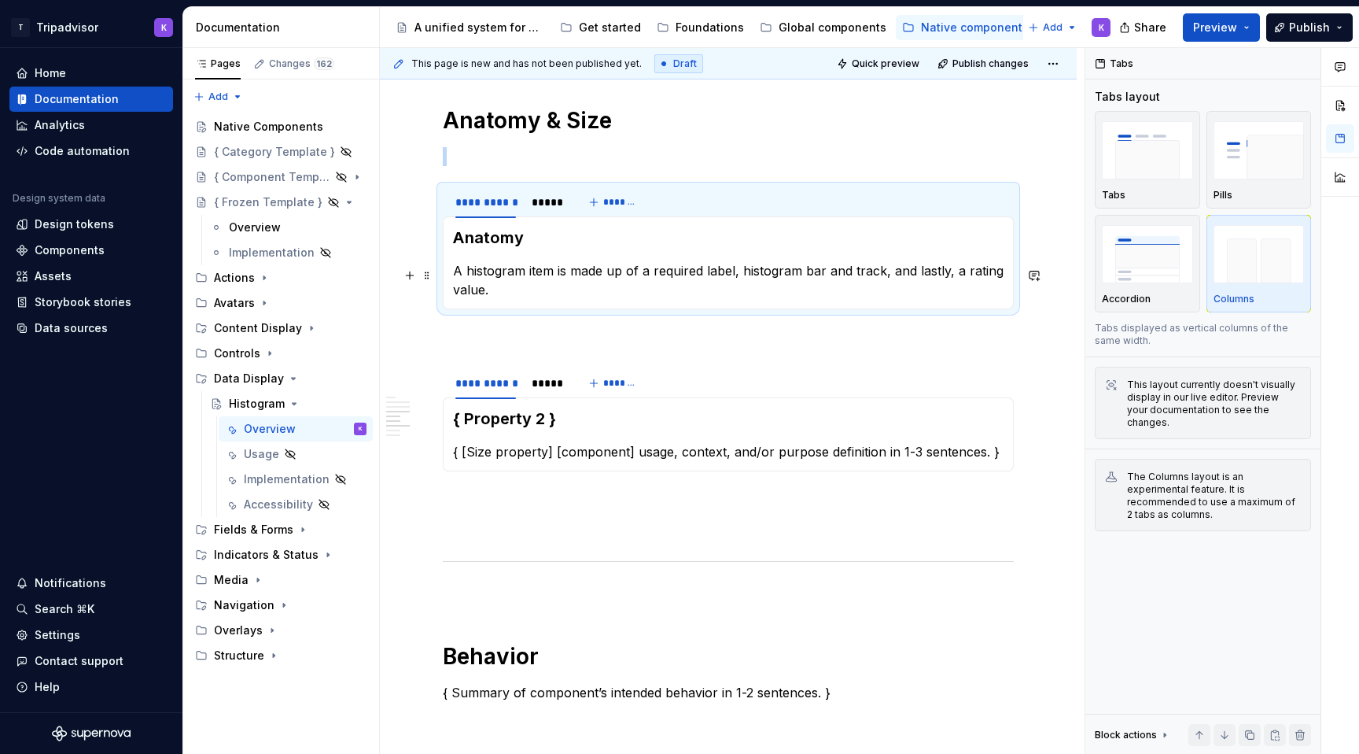
click at [958, 272] on p "A histogram item is made up of a required label, histogram bar and track, and l…" at bounding box center [728, 280] width 551 height 38
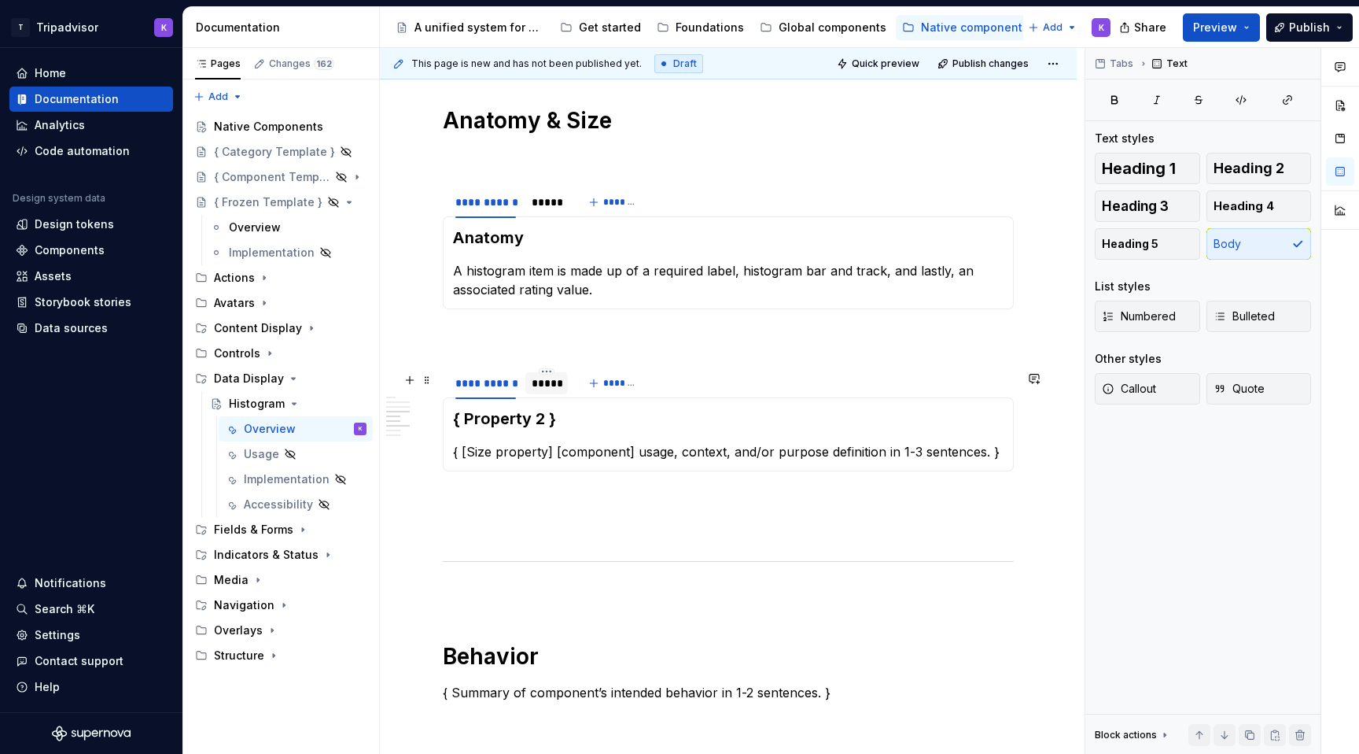
click at [547, 386] on div "*****" at bounding box center [547, 383] width 30 height 16
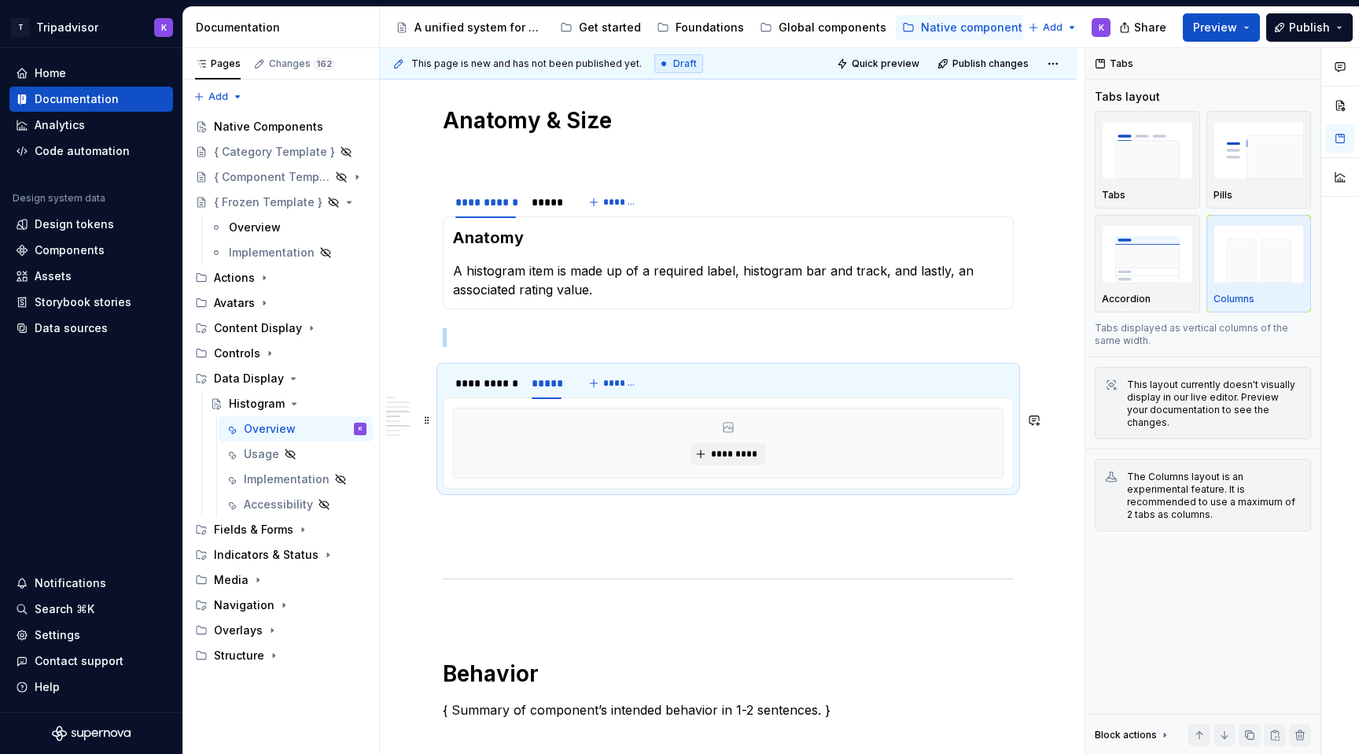
click at [685, 478] on div "*********" at bounding box center [728, 443] width 551 height 71
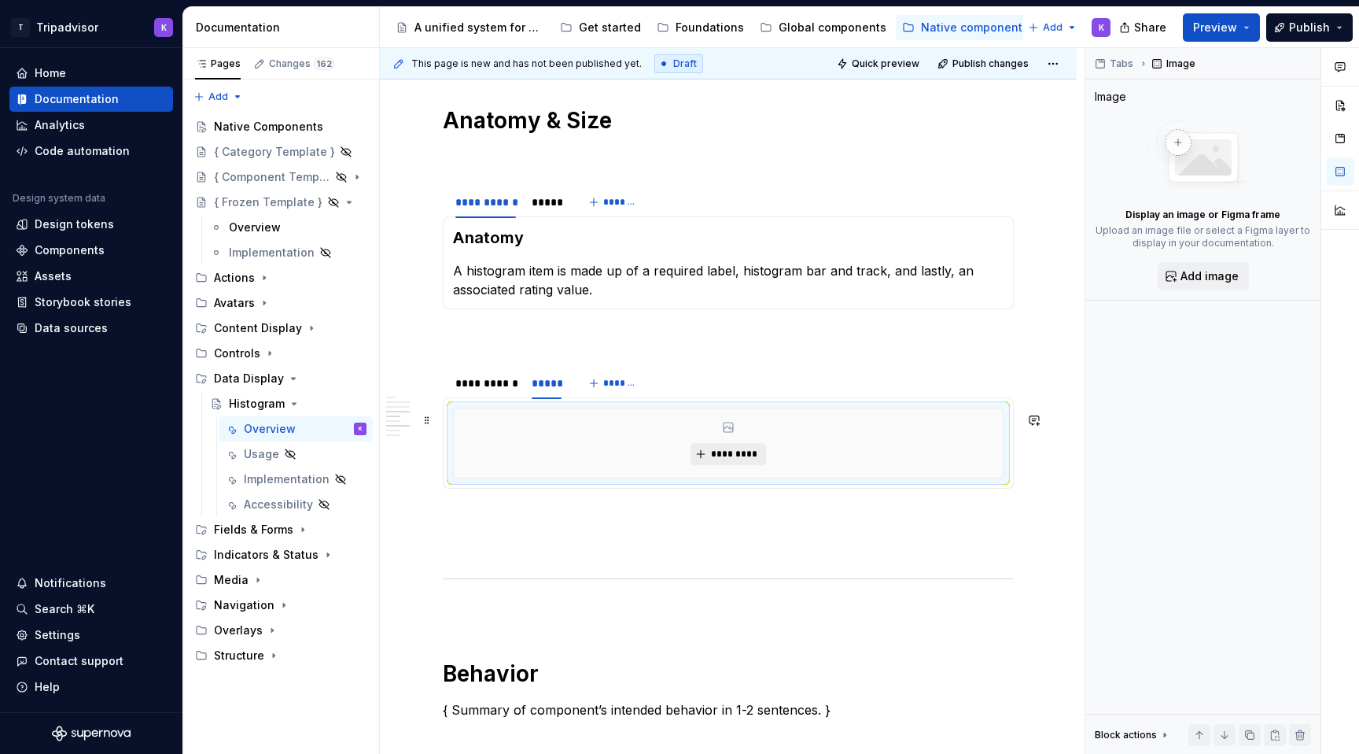
click at [734, 465] on button "*********" at bounding box center [728, 454] width 75 height 22
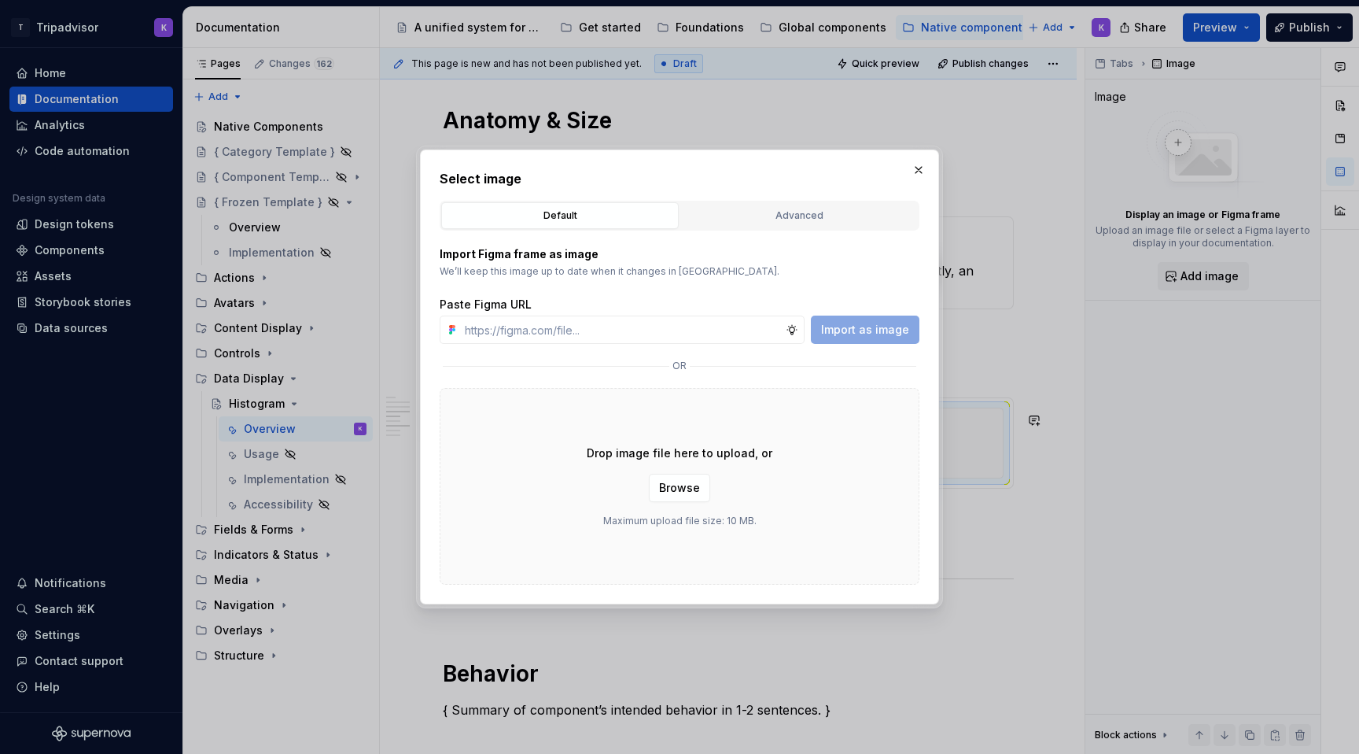
type textarea "*"
type input "https://www.figma.com/design/eWzZGbXTCMsZ0gwC1u1MU0/Altas-Native-Documentation?…"
click at [886, 330] on span "Import as image" at bounding box center [865, 330] width 88 height 16
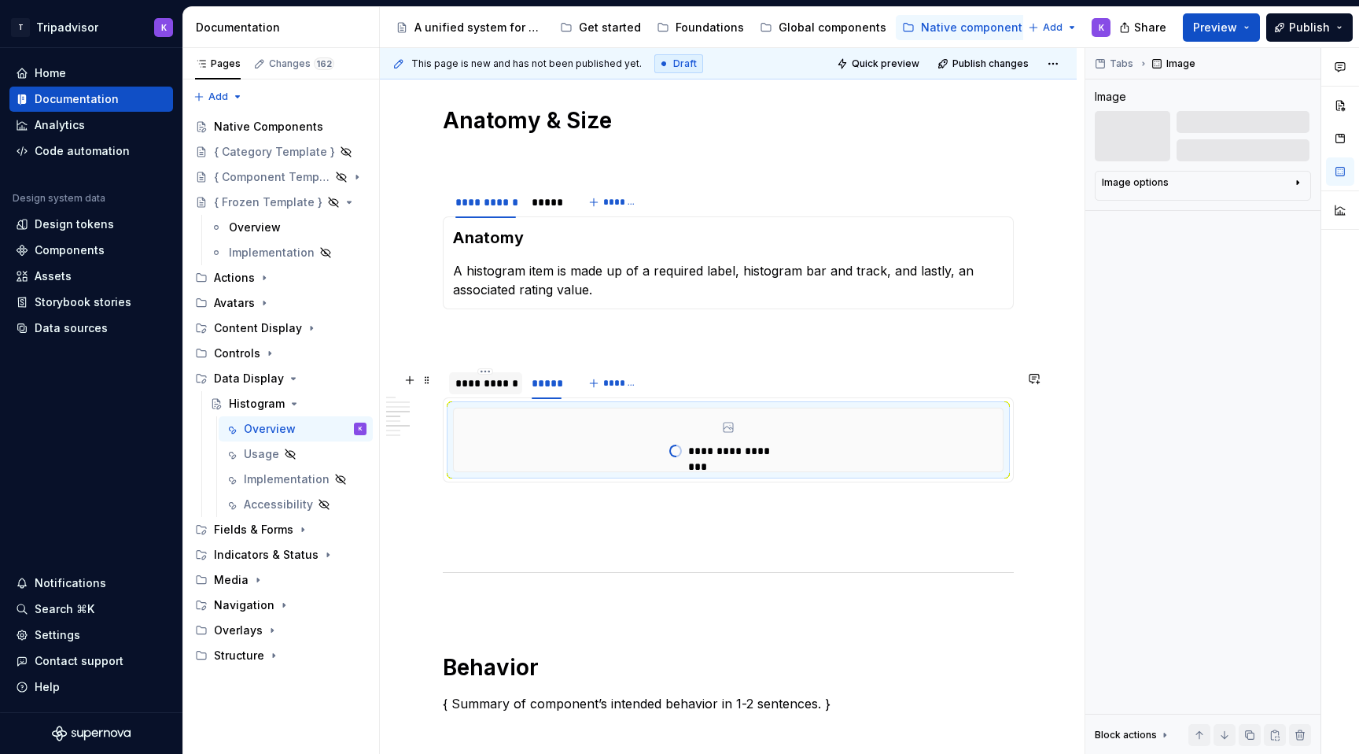
click at [477, 397] on div at bounding box center [485, 397] width 73 height 2
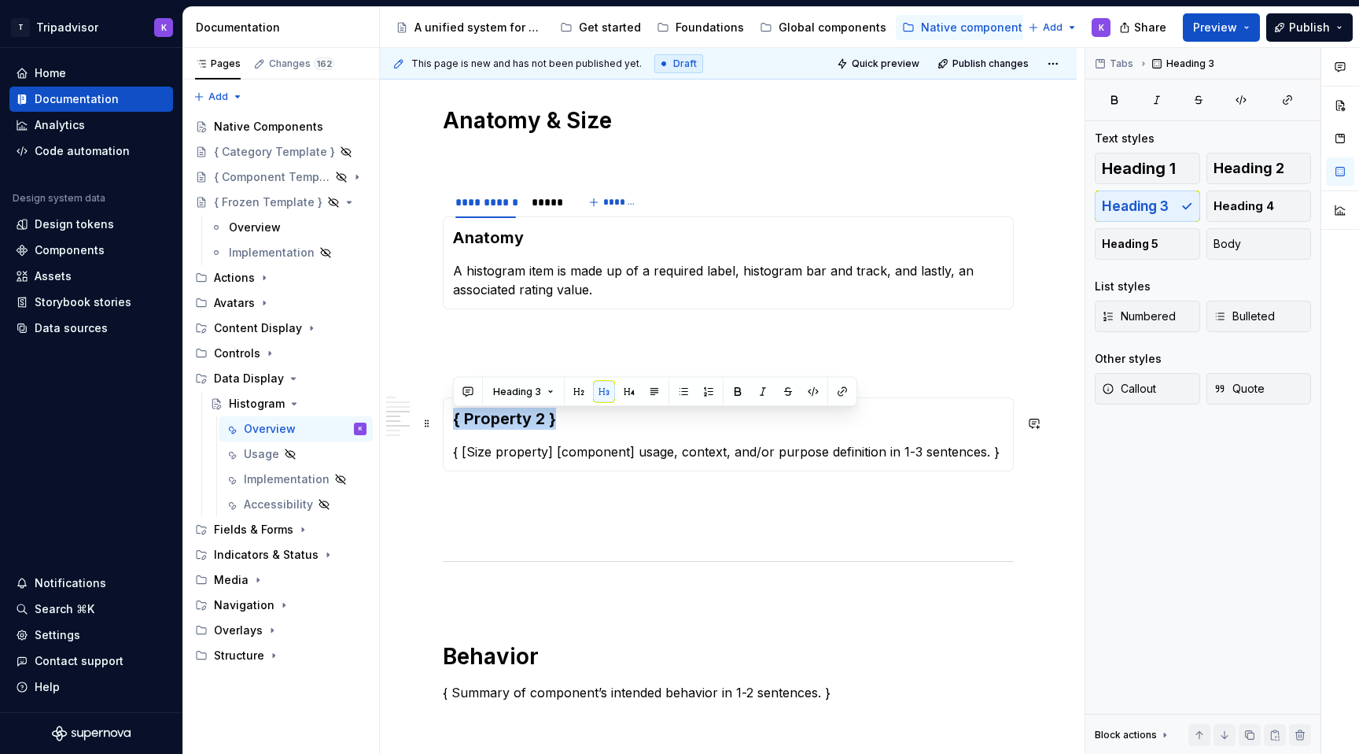
drag, startPoint x: 564, startPoint y: 419, endPoint x: 448, endPoint y: 419, distance: 115.7
click at [448, 419] on div "**********" at bounding box center [728, 434] width 571 height 74
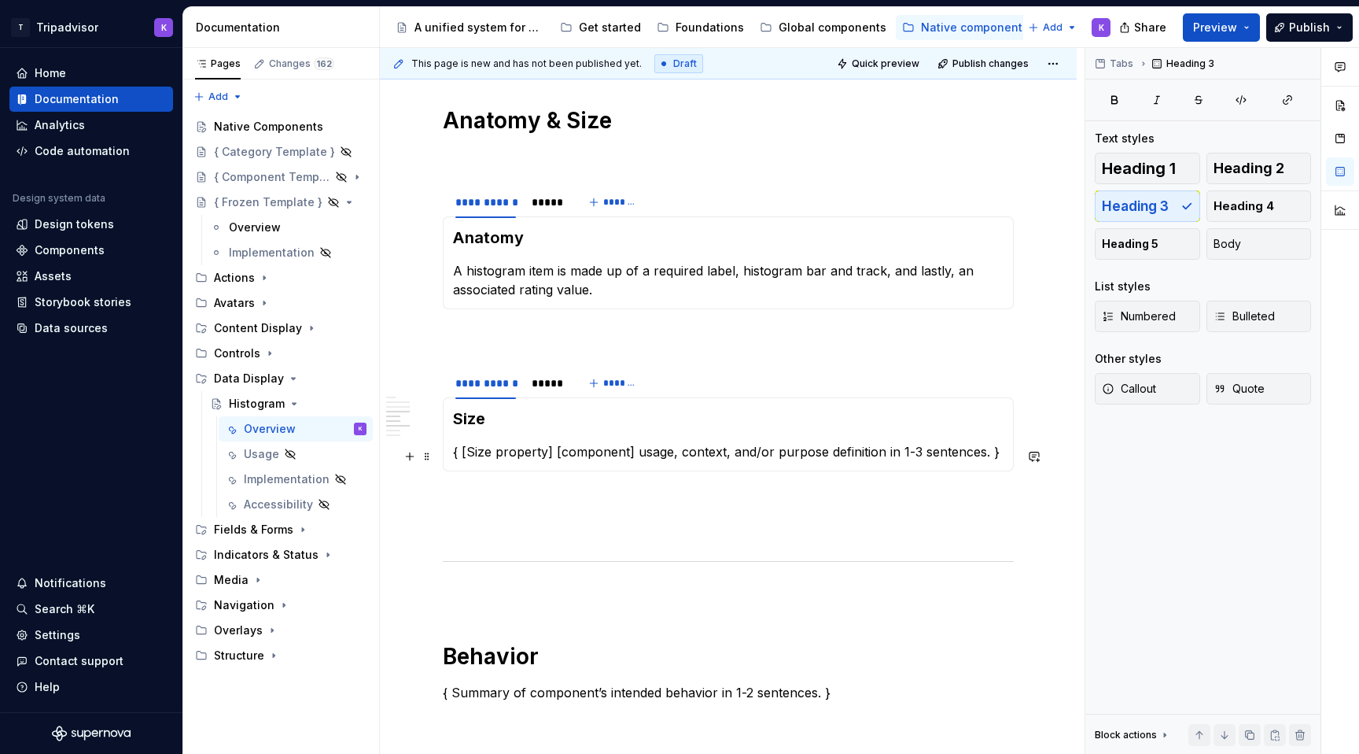
click at [619, 457] on p "{ [Size property] [component] usage, context, and/or purpose definition in 1-3 …" at bounding box center [728, 451] width 551 height 19
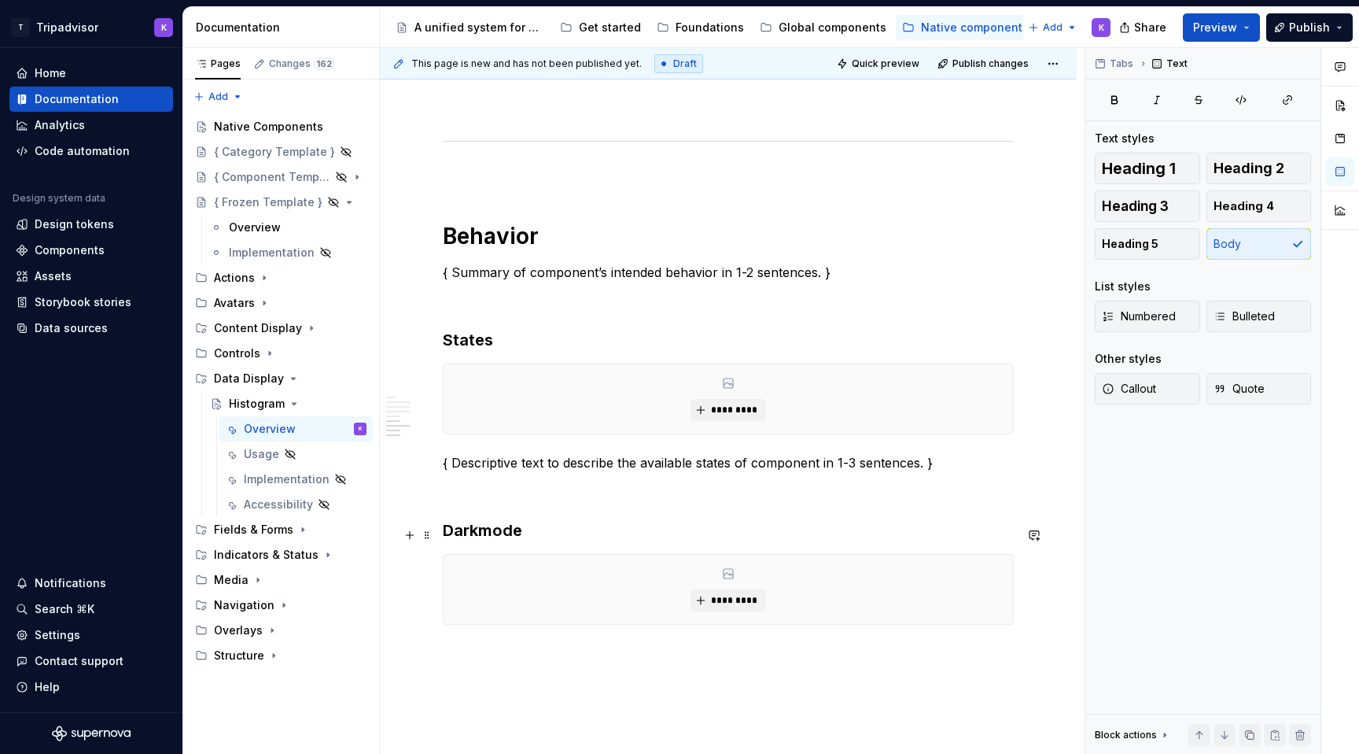
scroll to position [2680, 0]
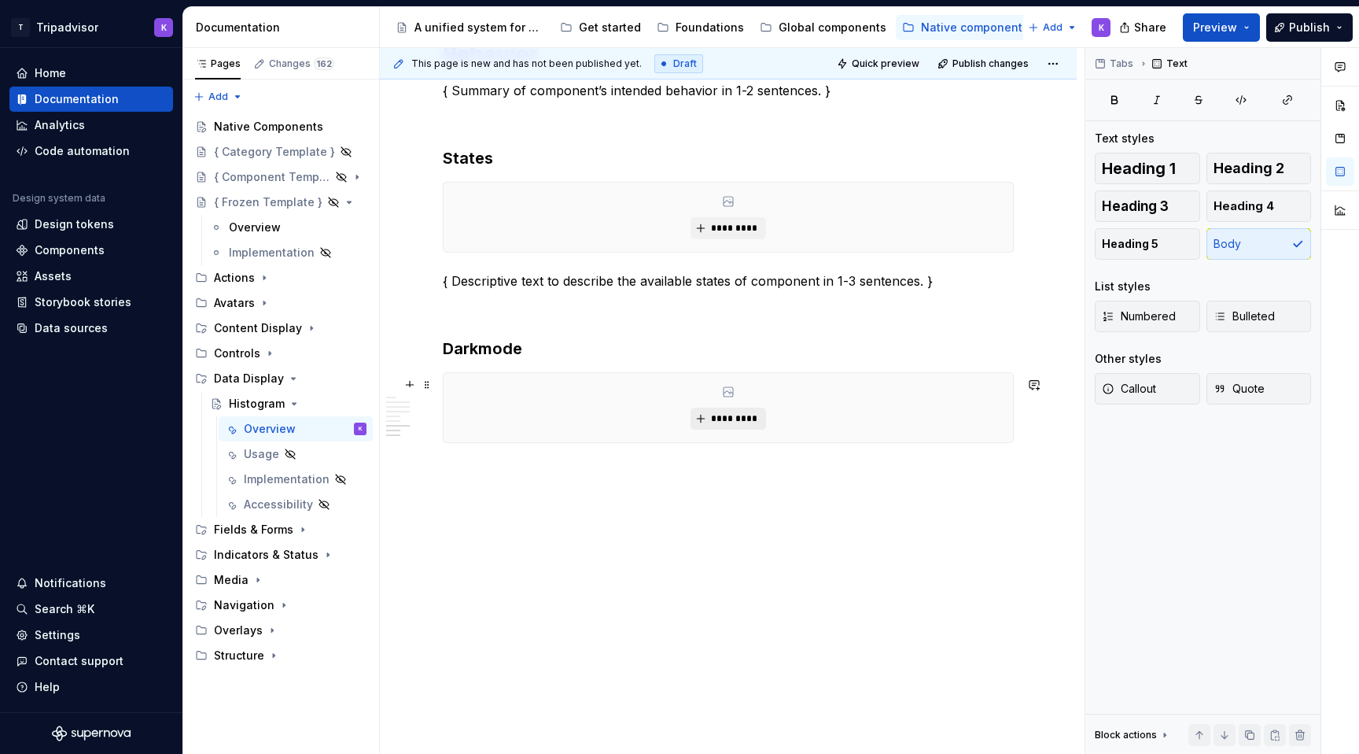
click at [740, 430] on button "*********" at bounding box center [728, 419] width 75 height 22
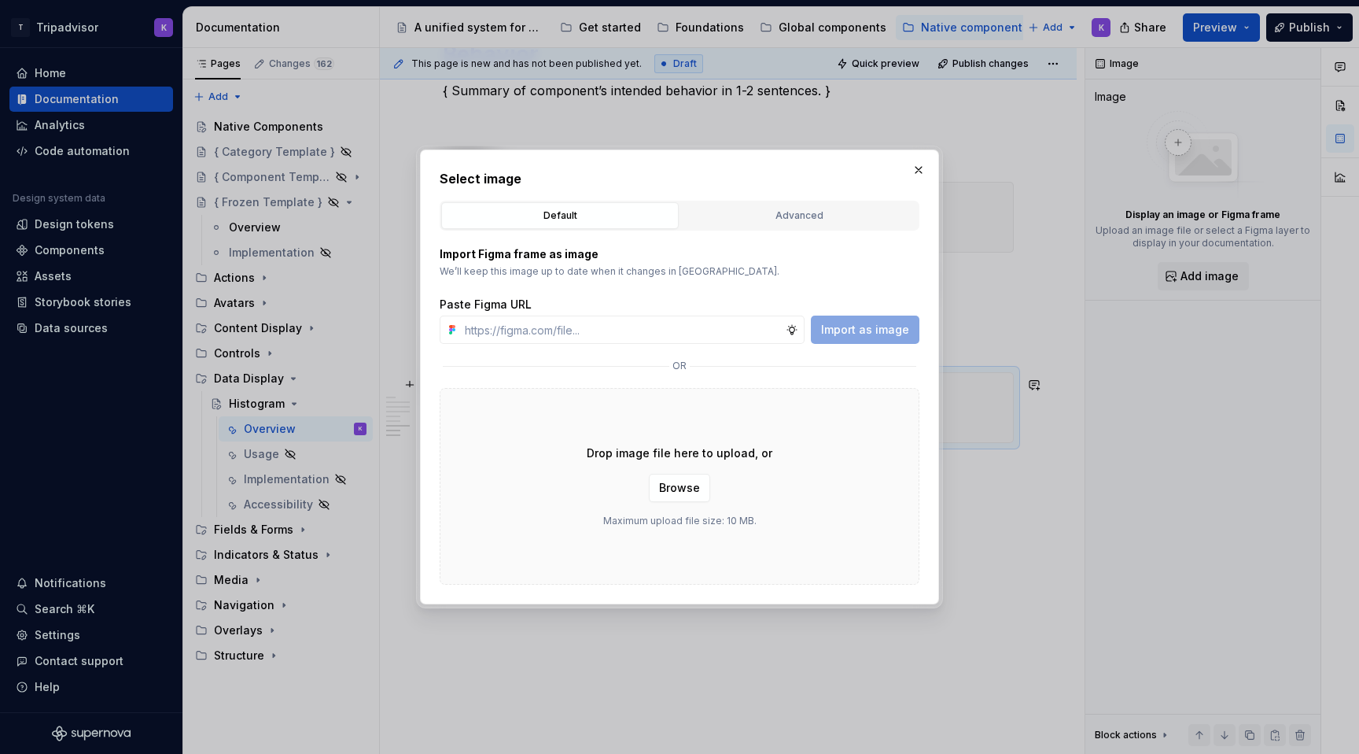
type textarea "*"
type input "https://www.figma.com/design/eWzZGbXTCMsZ0gwC1u1MU0/Altas-Native-Documentation?…"
click at [881, 330] on span "Import as image" at bounding box center [865, 330] width 88 height 16
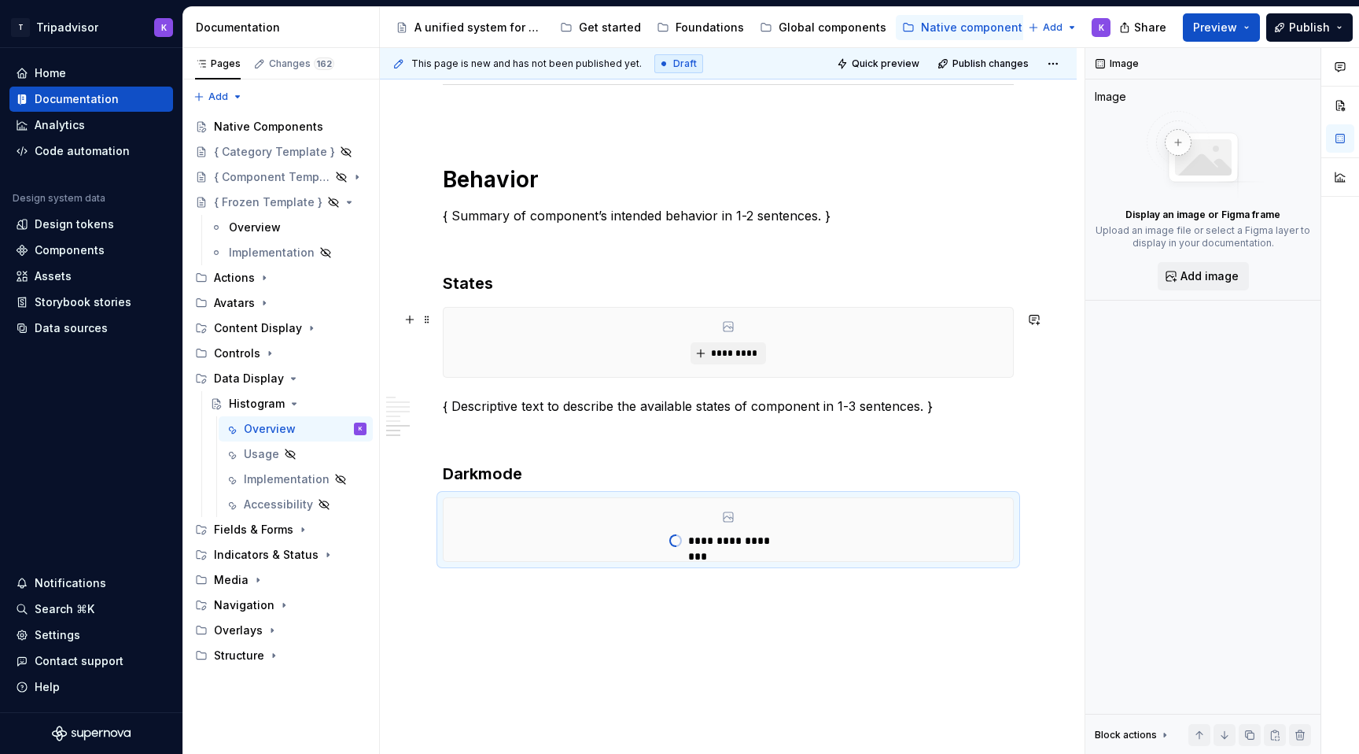
scroll to position [2428, 0]
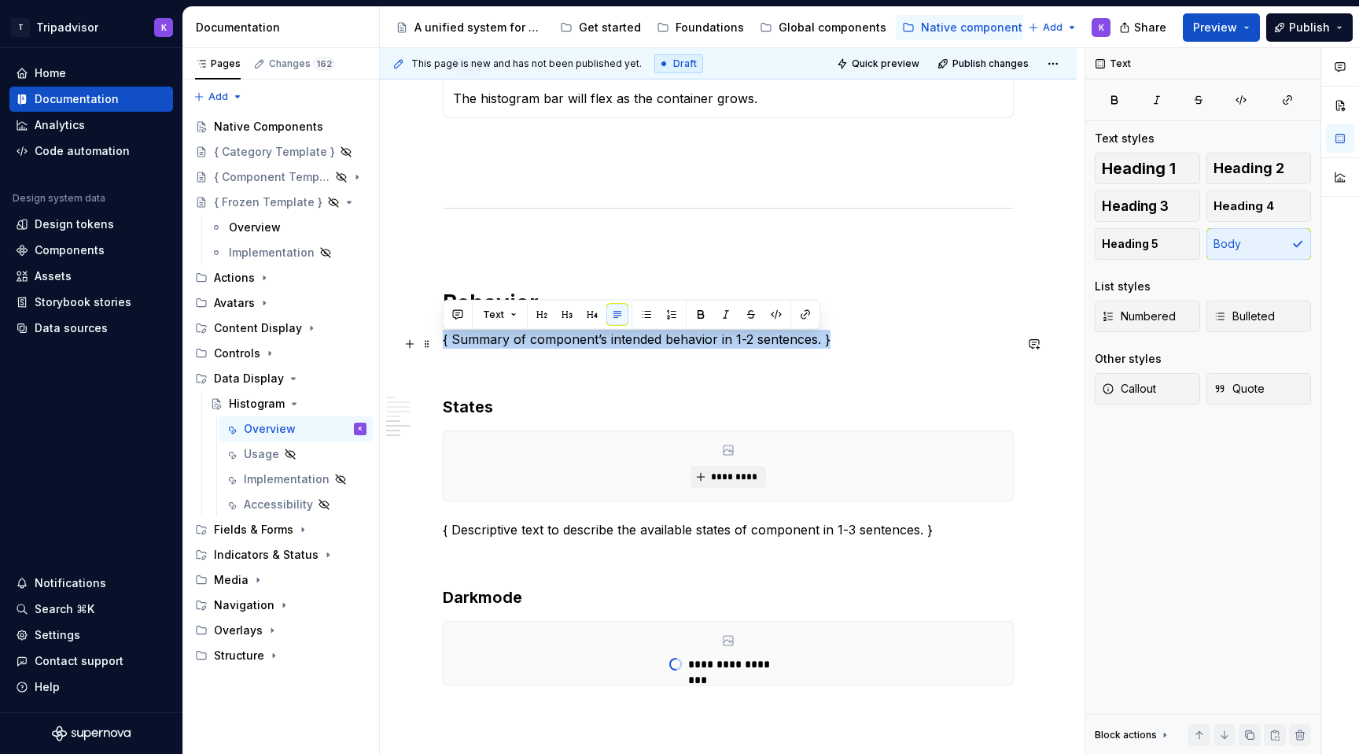
drag, startPoint x: 828, startPoint y: 346, endPoint x: 438, endPoint y: 340, distance: 389.5
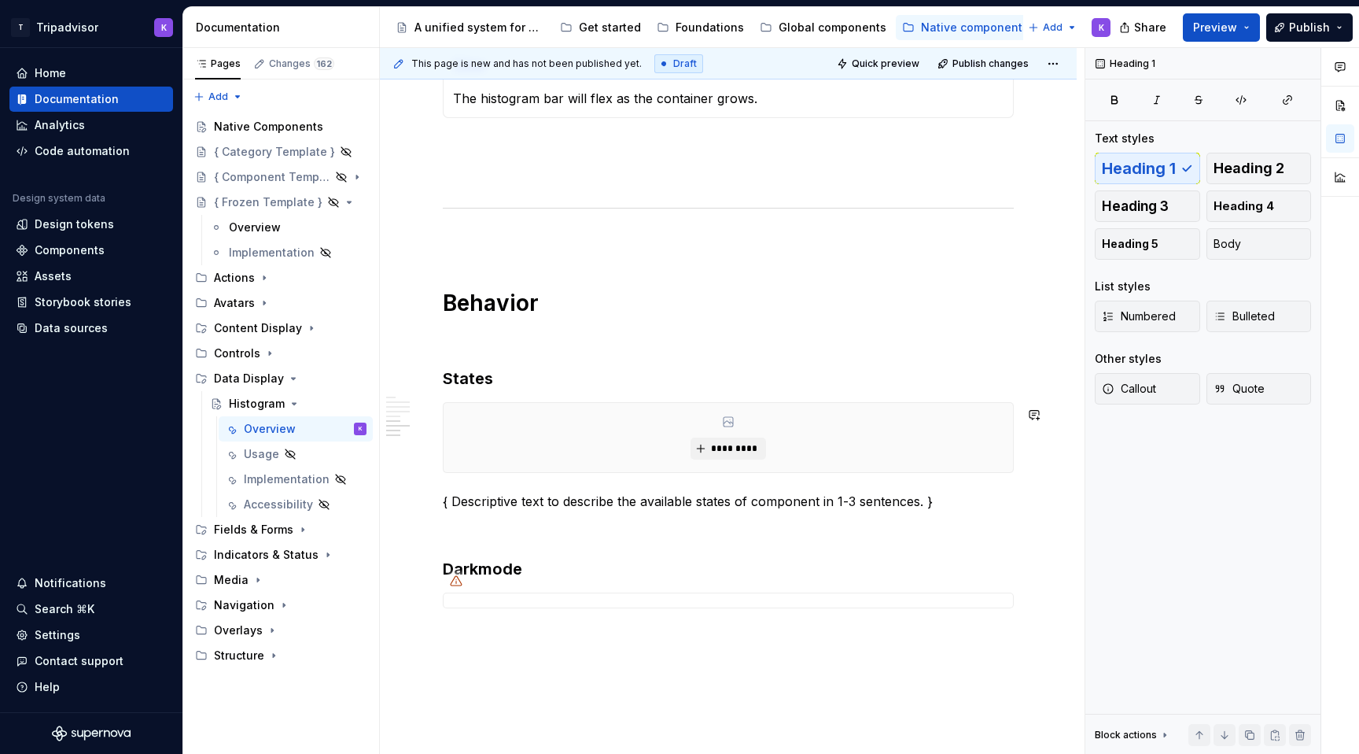
type textarea "*"
click at [729, 448] on span "*********" at bounding box center [734, 448] width 48 height 13
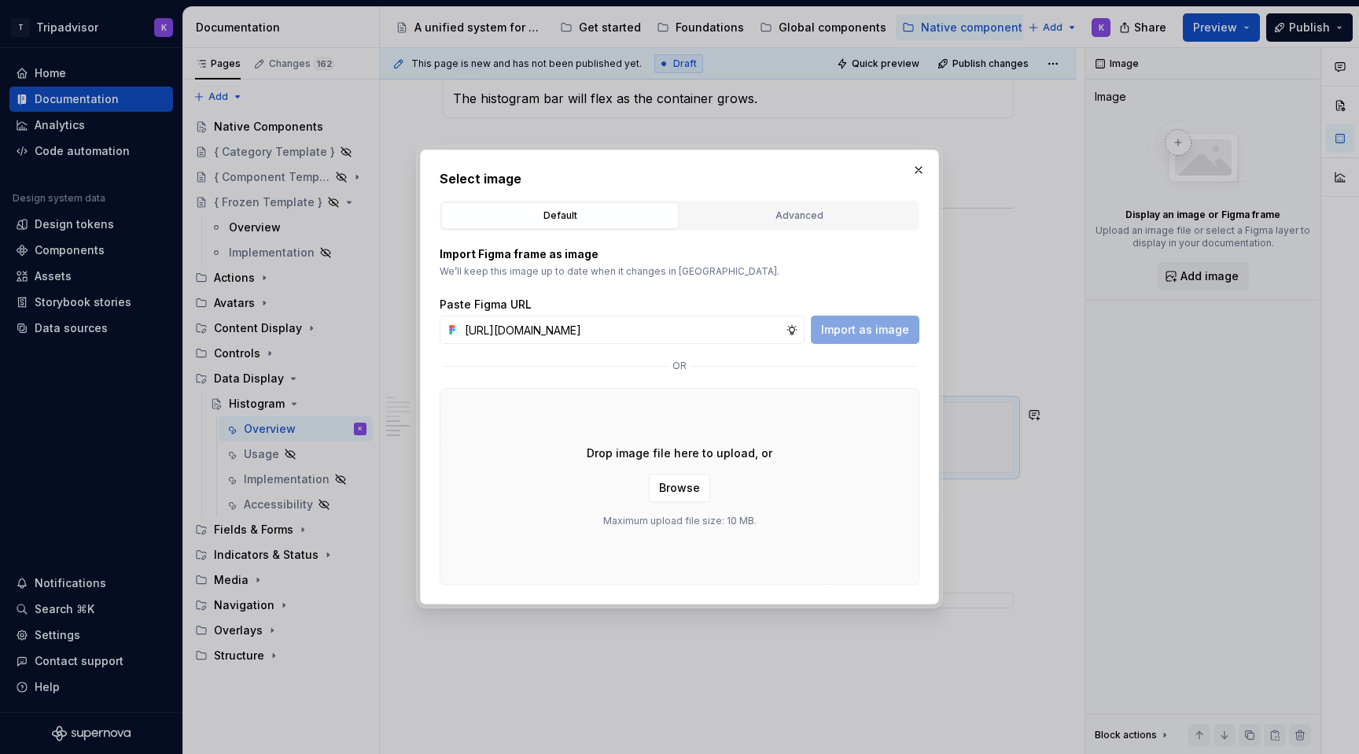
scroll to position [0, 419]
type input "https://www.figma.com/design/eWzZGbXTCMsZ0gwC1u1MU0/Altas-Native-Documentation?…"
click at [868, 317] on button "Import as image" at bounding box center [865, 329] width 109 height 28
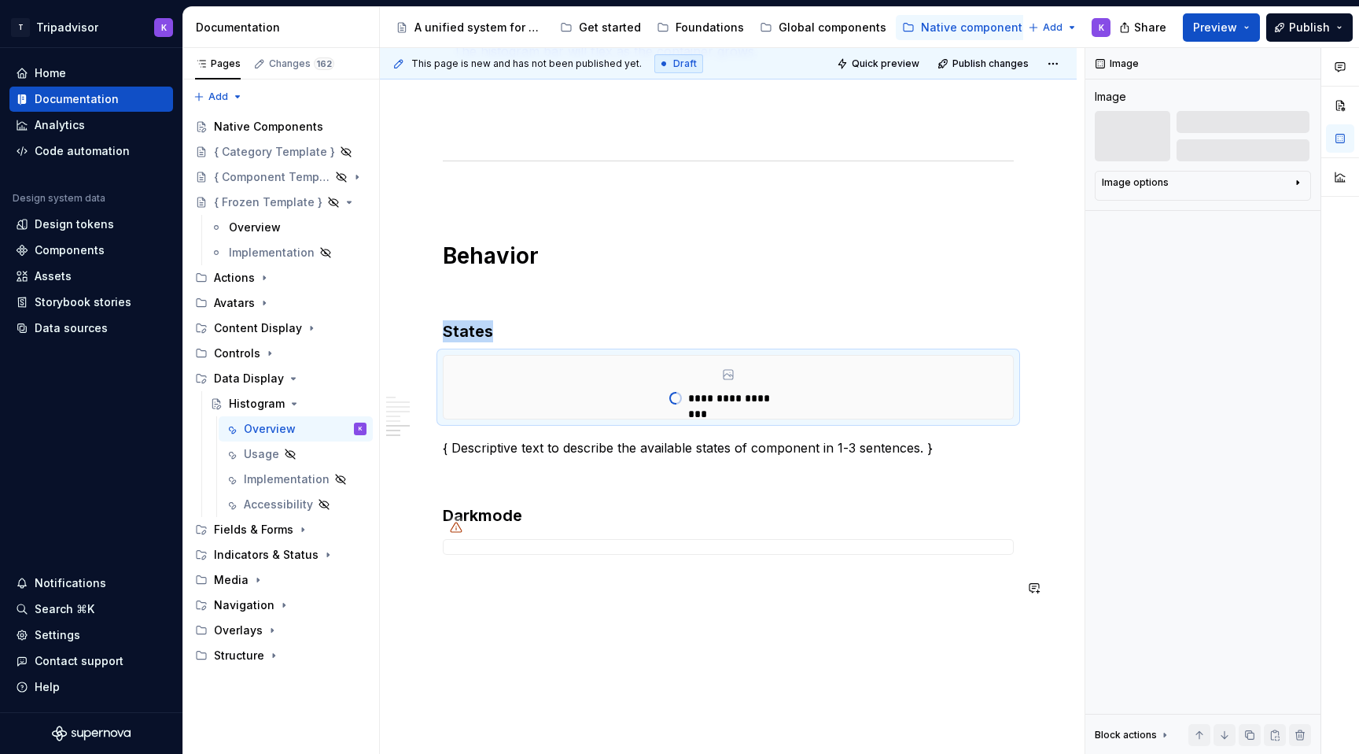
scroll to position [2478, 0]
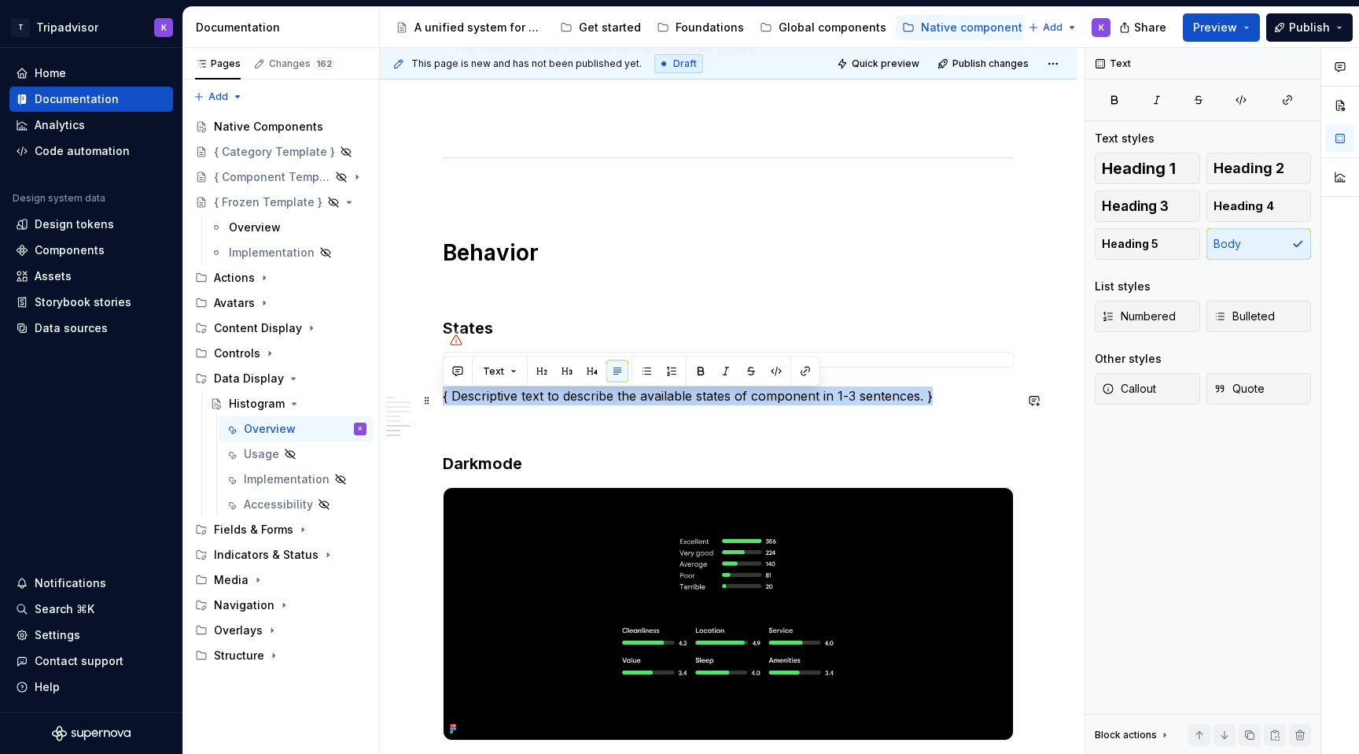
drag, startPoint x: 739, startPoint y: 403, endPoint x: 443, endPoint y: 401, distance: 295.8
click at [443, 401] on p "{ Descriptive text to describe the available states of component in 1-3 sentenc…" at bounding box center [728, 395] width 571 height 19
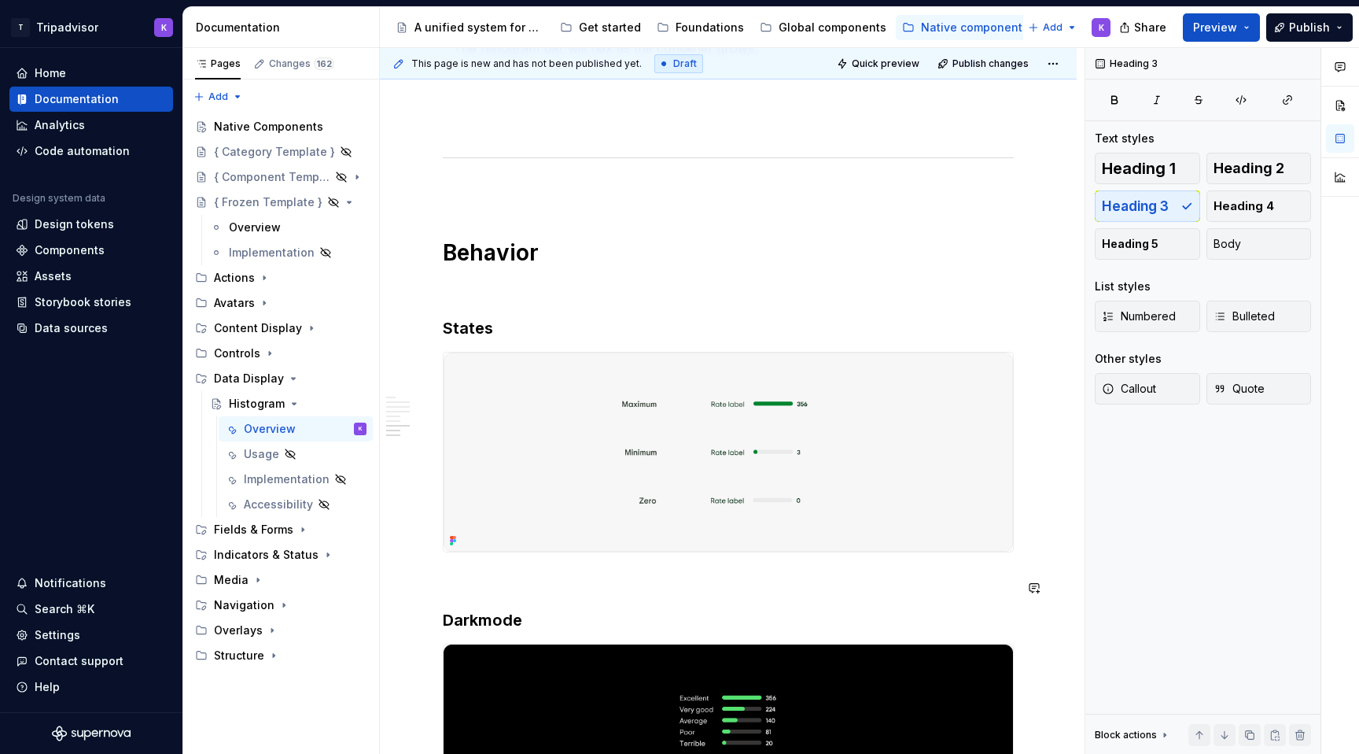
click at [644, 290] on p at bounding box center [728, 288] width 571 height 19
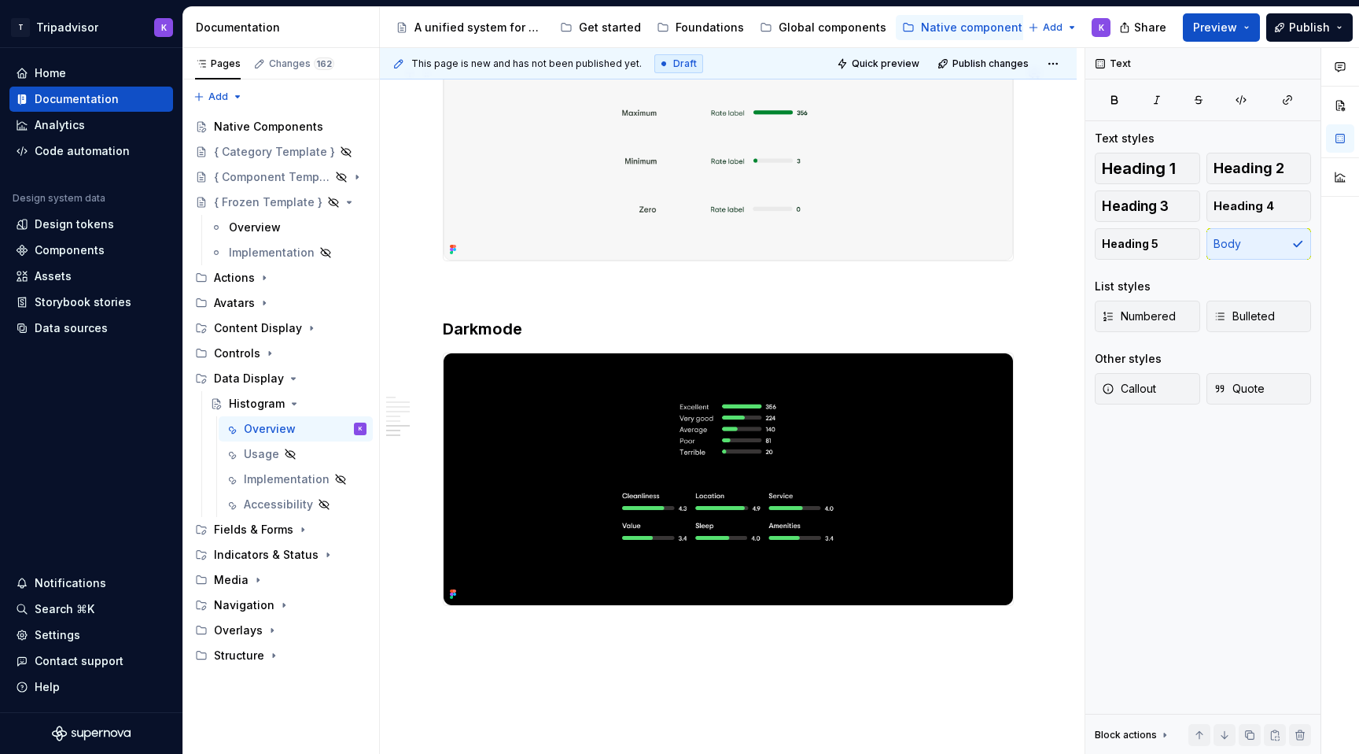
scroll to position [2475, 0]
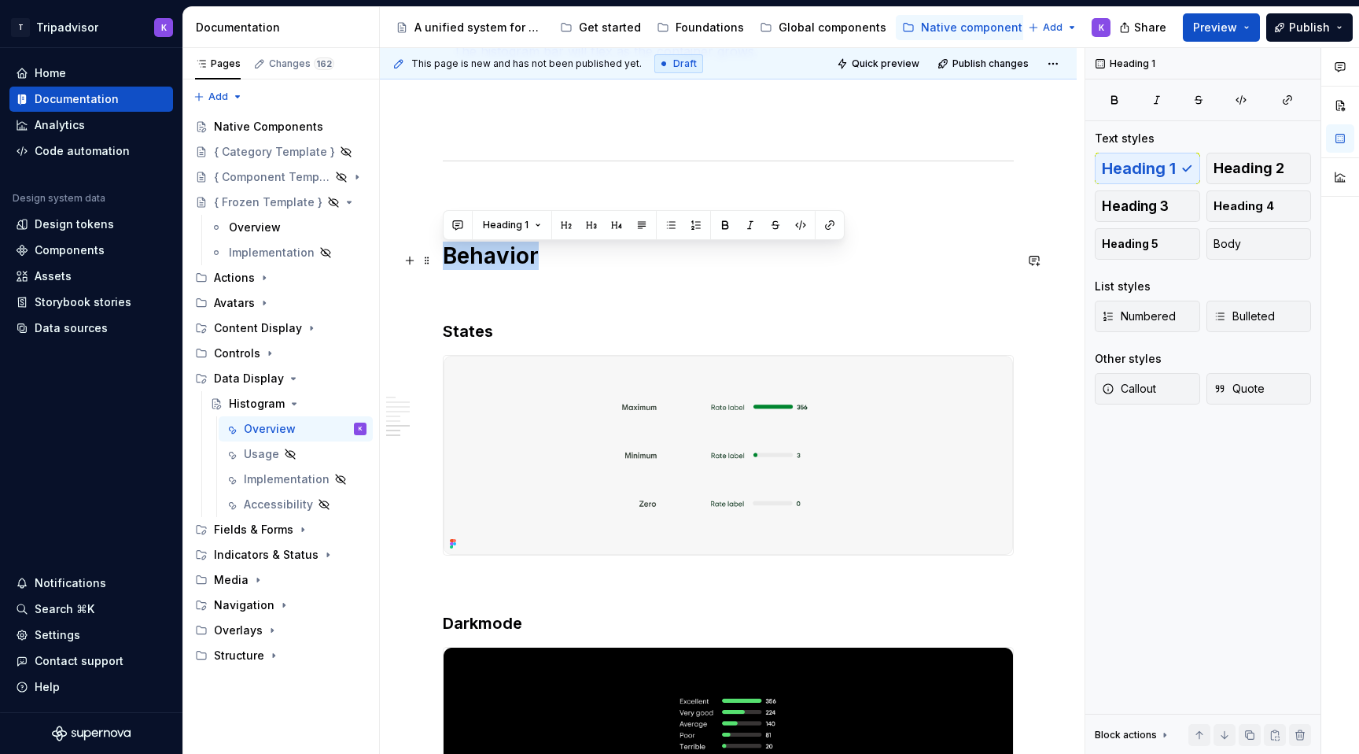
drag, startPoint x: 553, startPoint y: 259, endPoint x: 439, endPoint y: 259, distance: 114.1
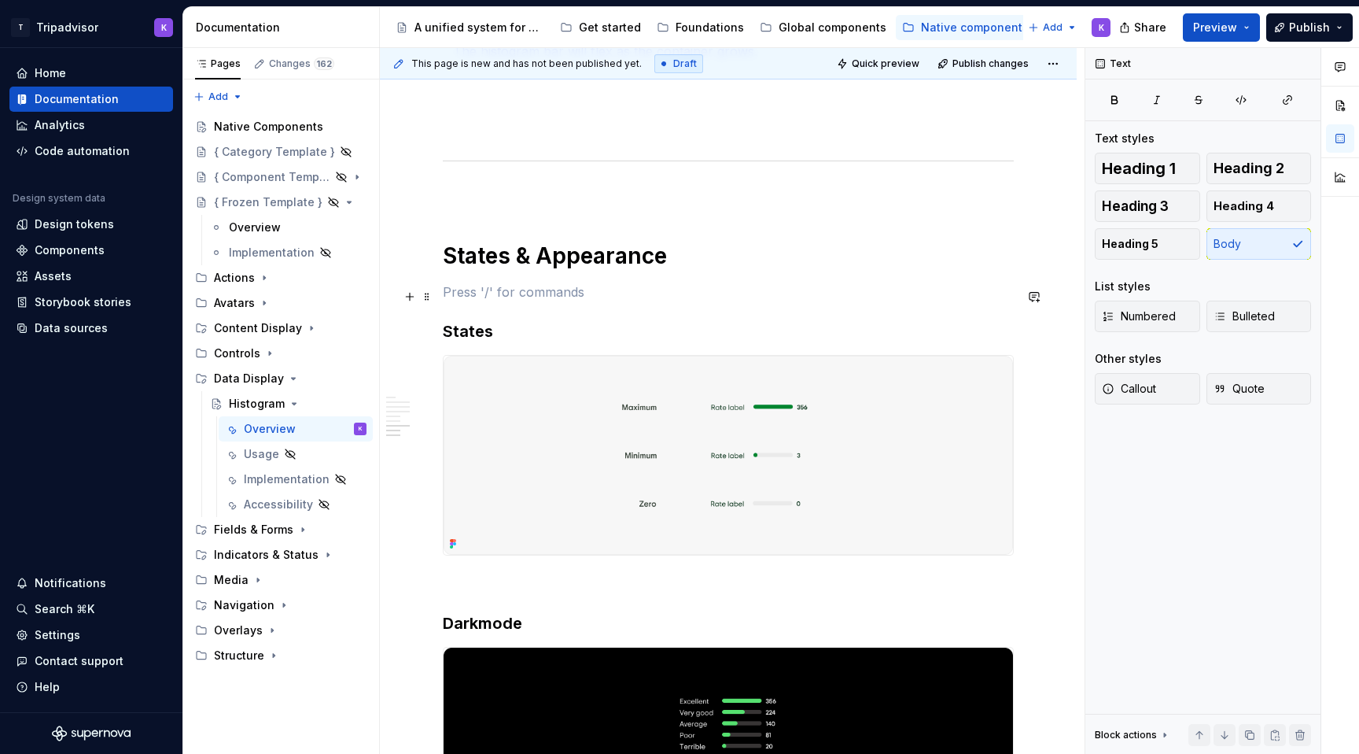
click at [542, 297] on p at bounding box center [728, 291] width 571 height 19
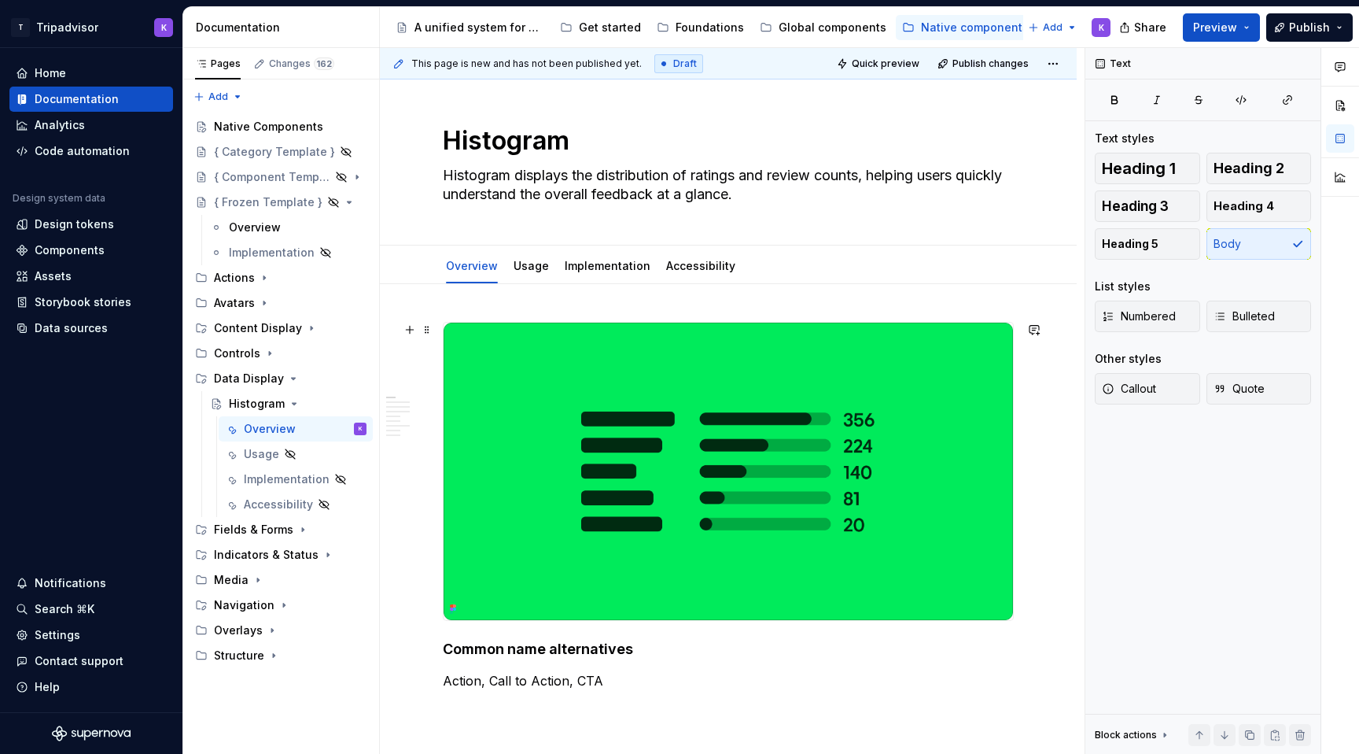
scroll to position [17, 0]
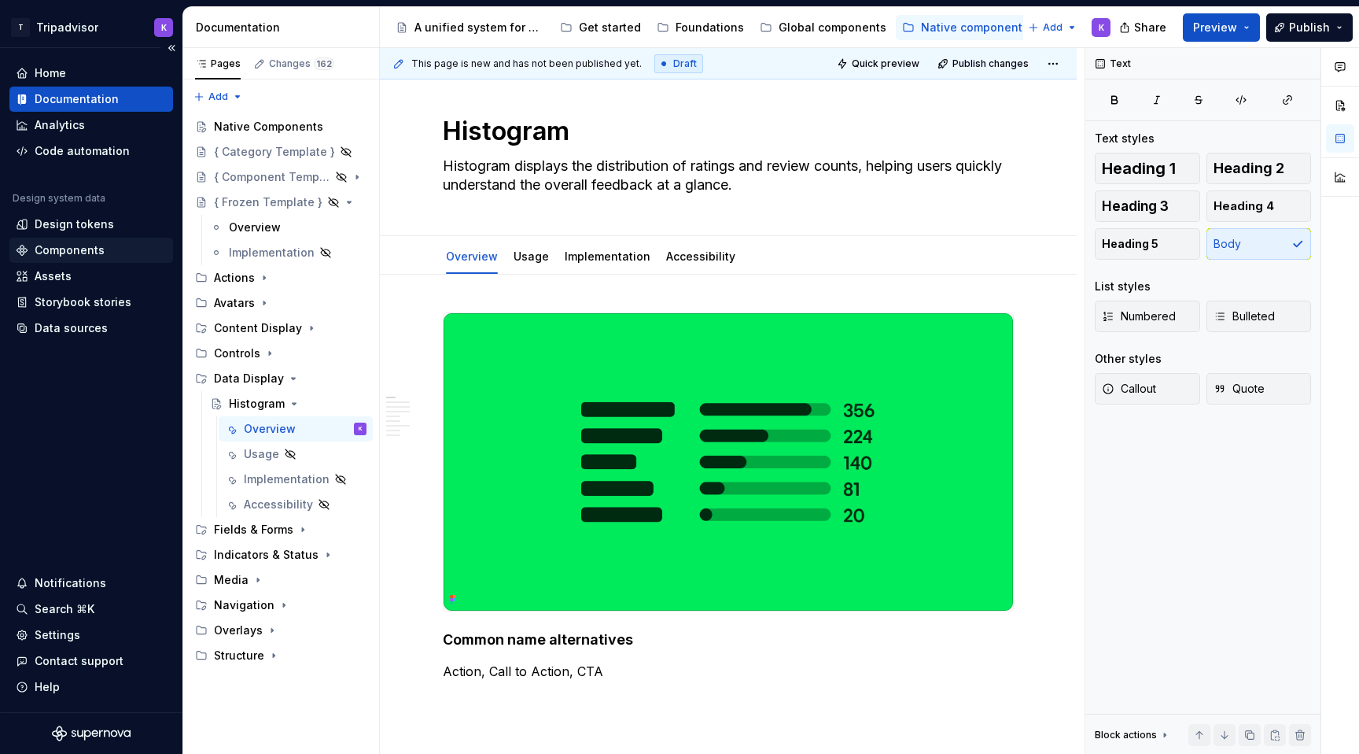
click at [90, 241] on div "Components" at bounding box center [91, 250] width 164 height 25
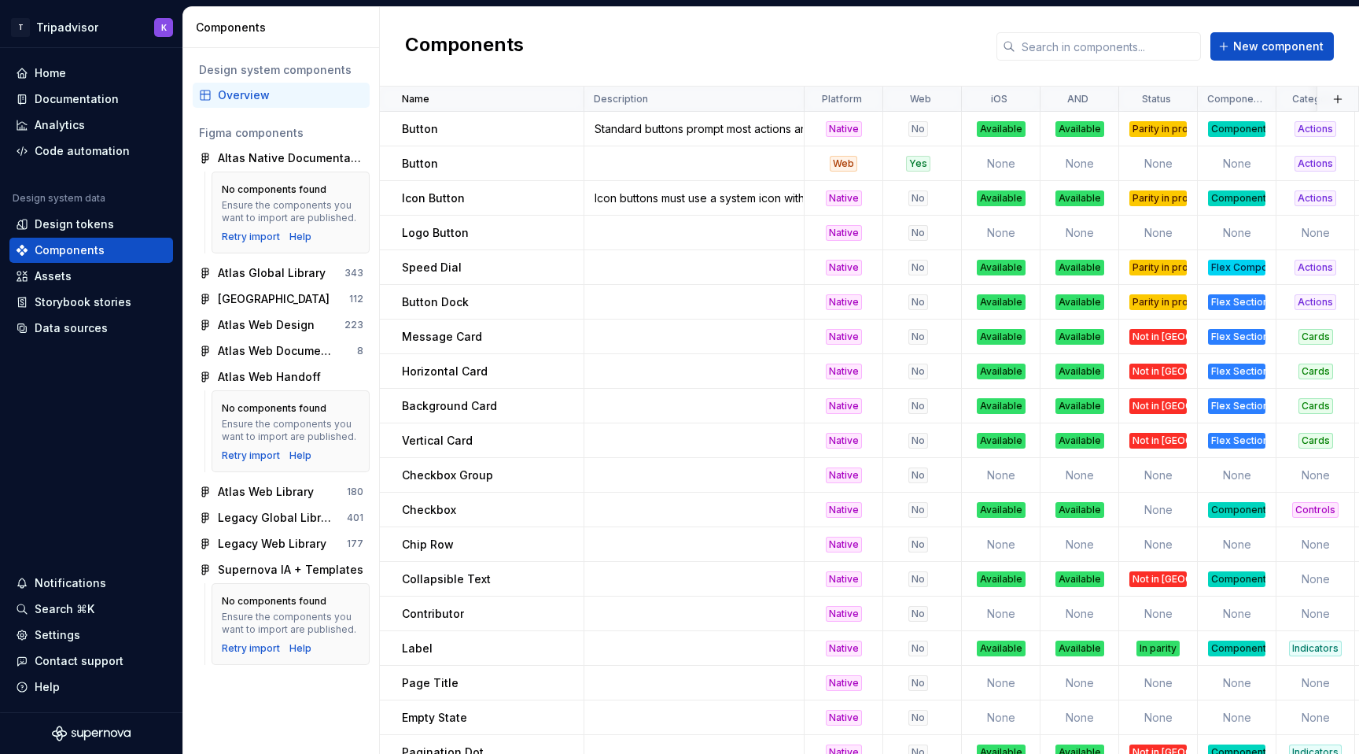
scroll to position [1158, 0]
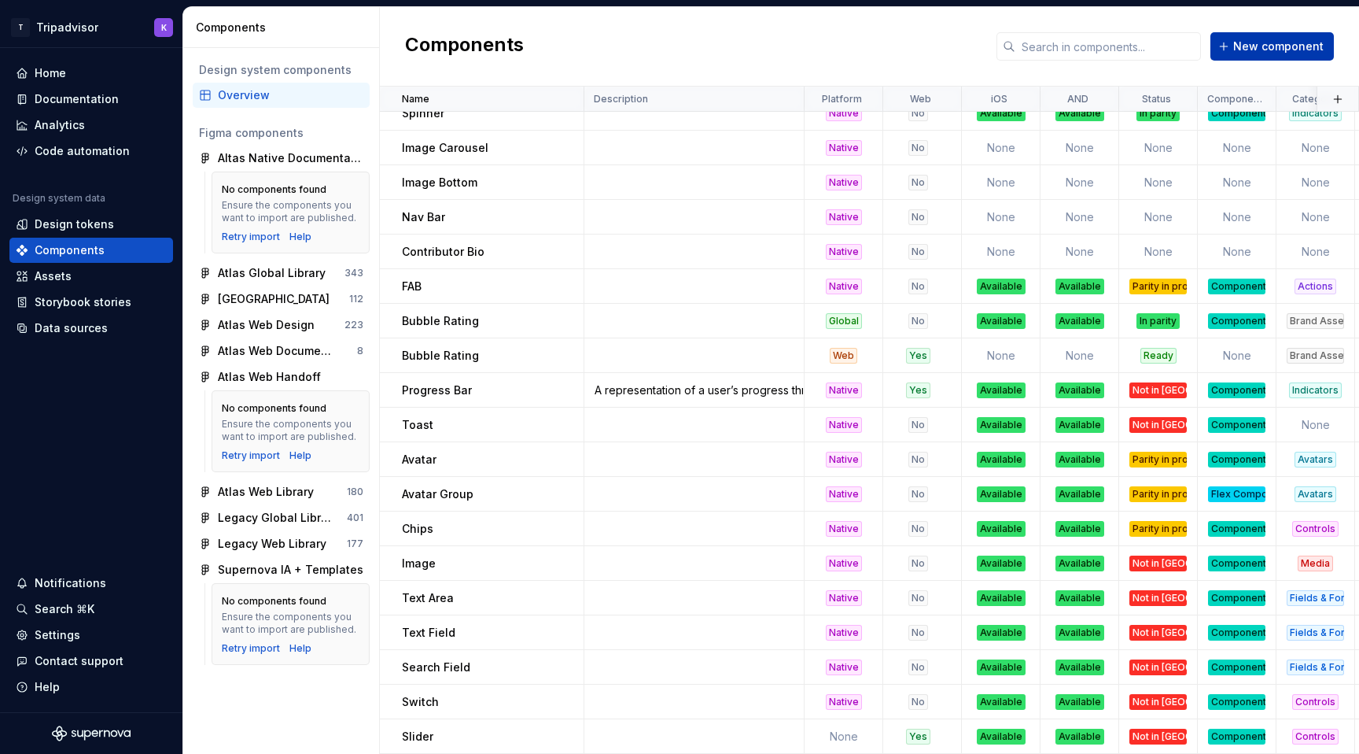
click at [1284, 46] on span "New component" at bounding box center [1279, 47] width 90 height 16
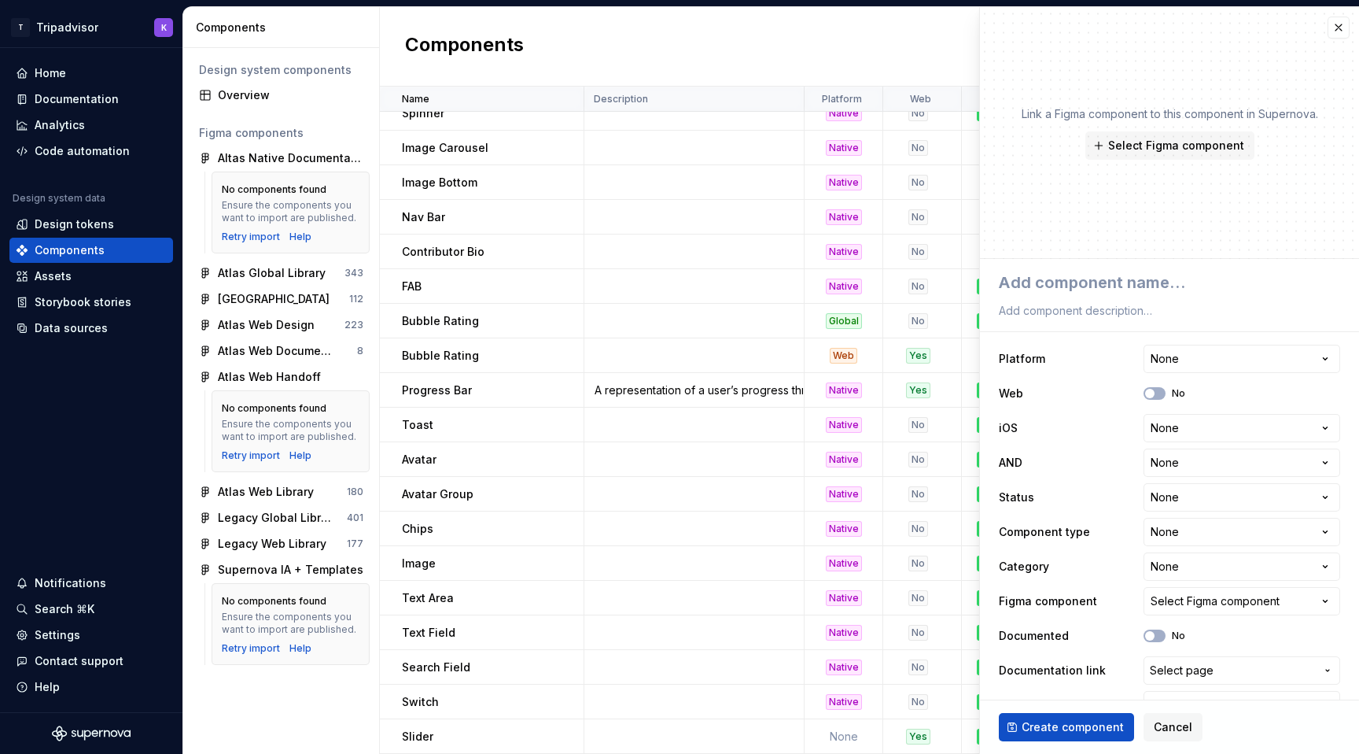
type textarea "*"
type textarea "h"
type textarea "*"
type textarea "hi"
type textarea "*"
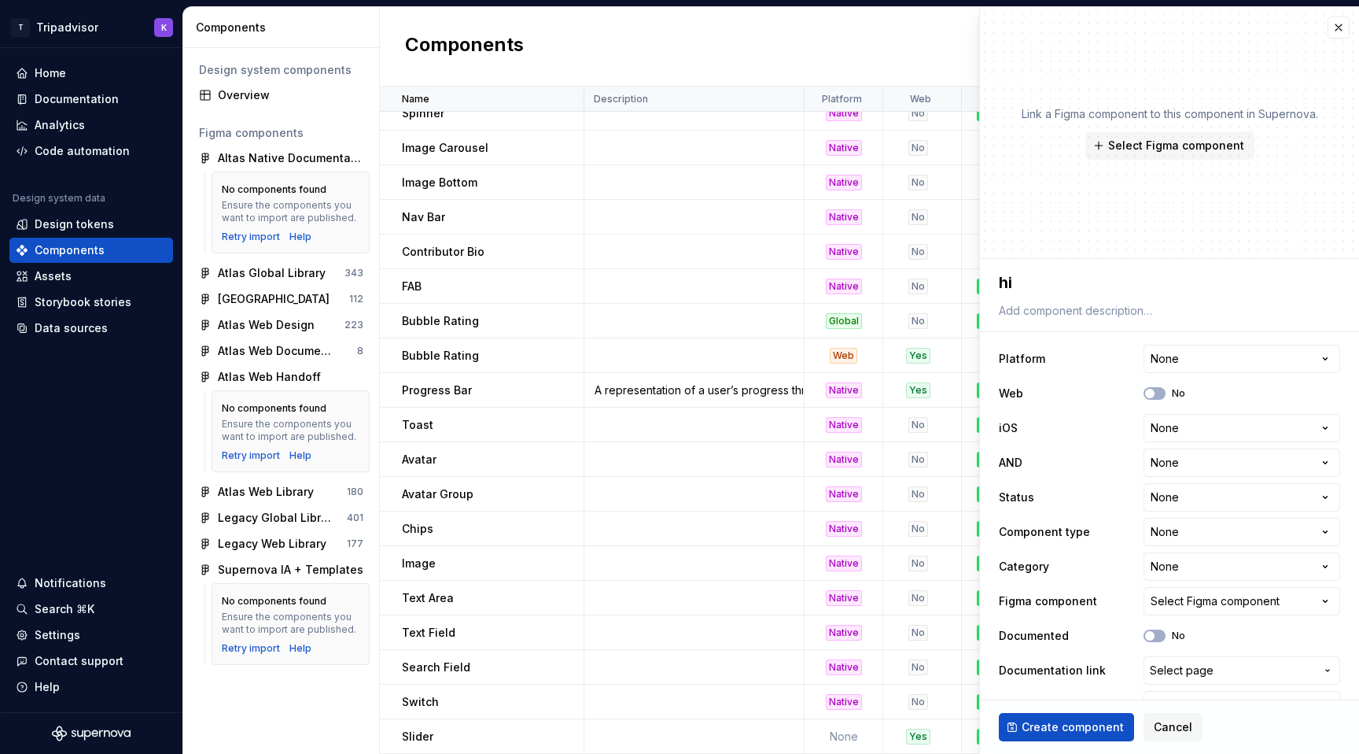
type textarea "his"
type textarea "*"
type textarea "hi"
type textarea "*"
type textarea "h"
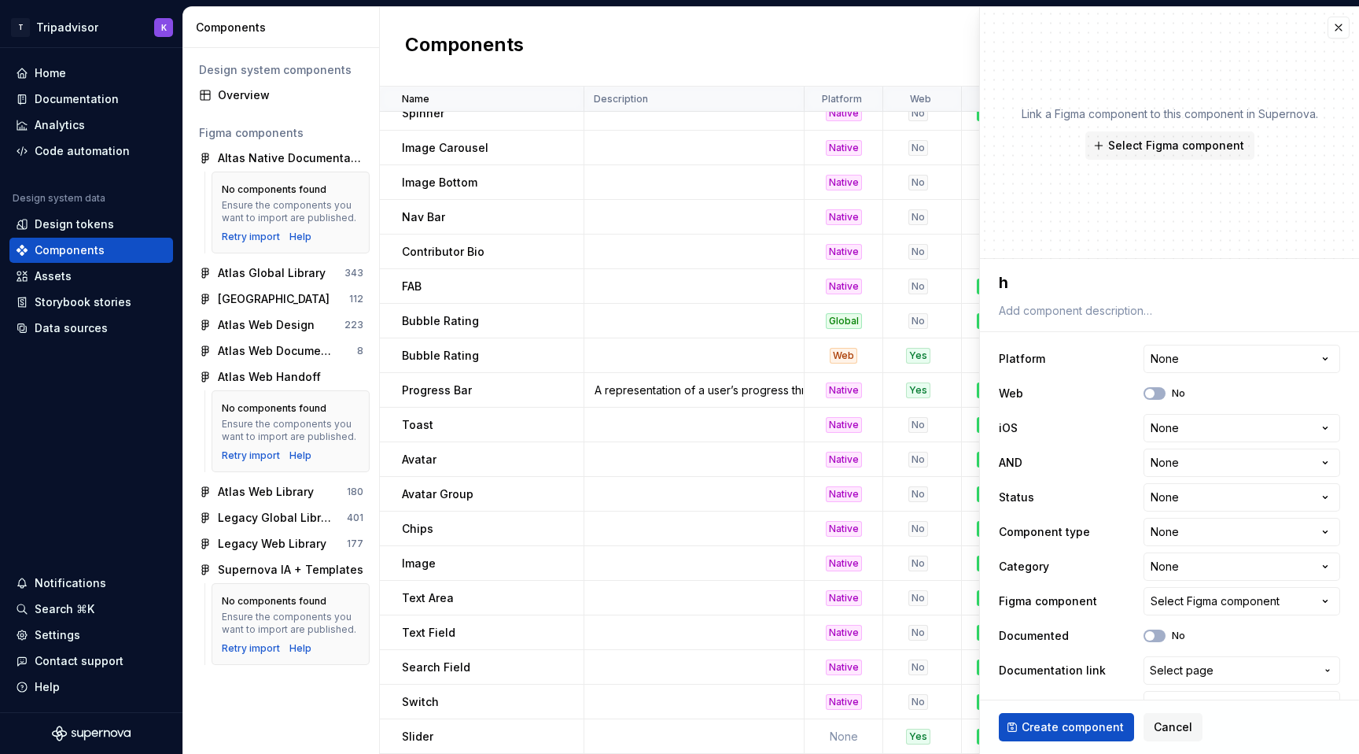
type textarea "*"
type textarea "H"
type textarea "*"
type textarea "Hi"
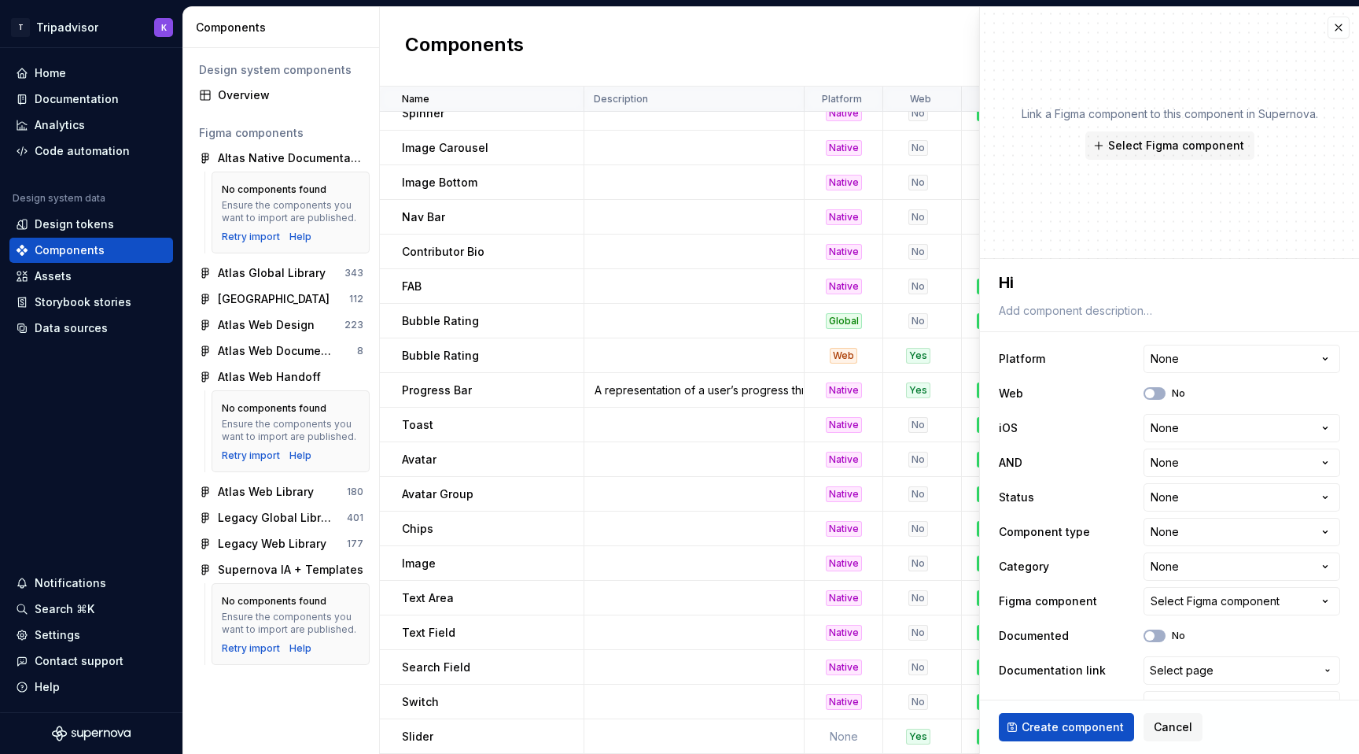
type textarea "*"
type textarea "His"
type textarea "*"
type textarea "Hist"
type textarea "*"
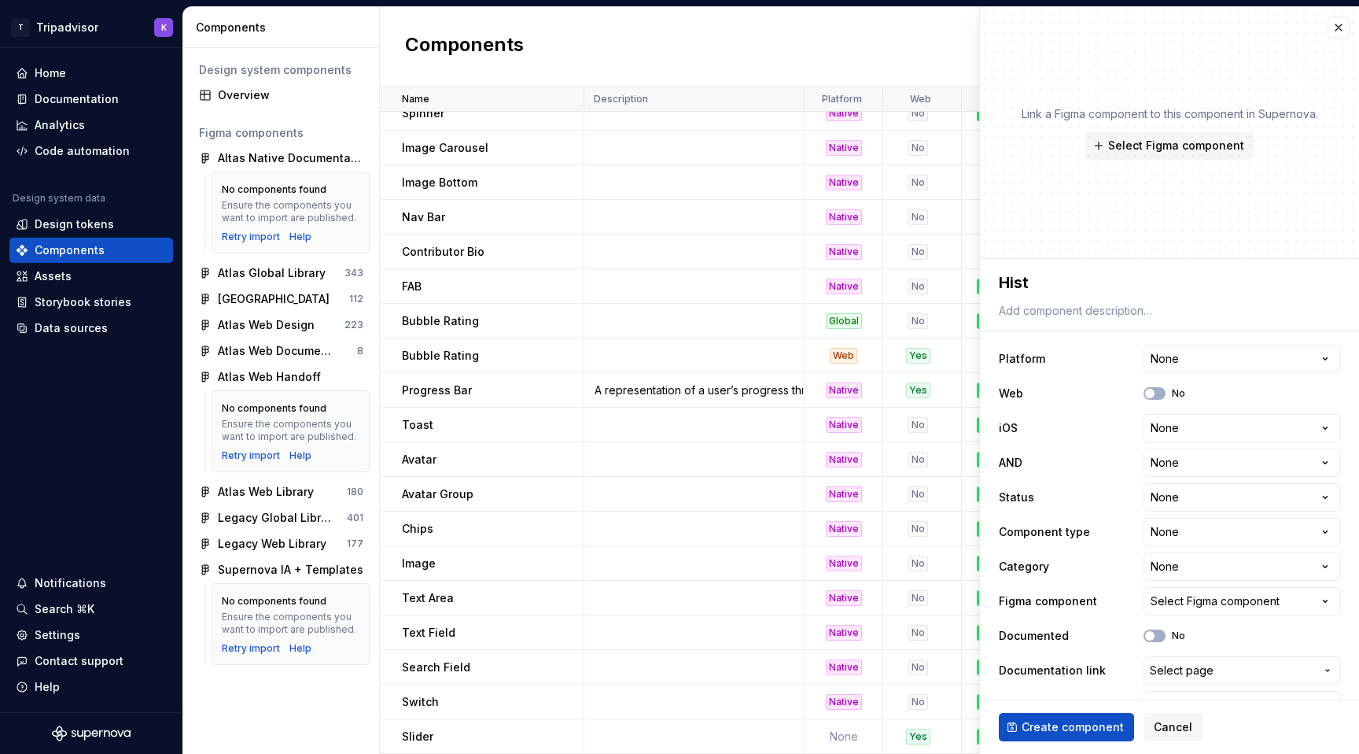
type textarea "Histo"
type textarea "*"
type textarea "Histog"
type textarea "*"
type textarea "Histogr"
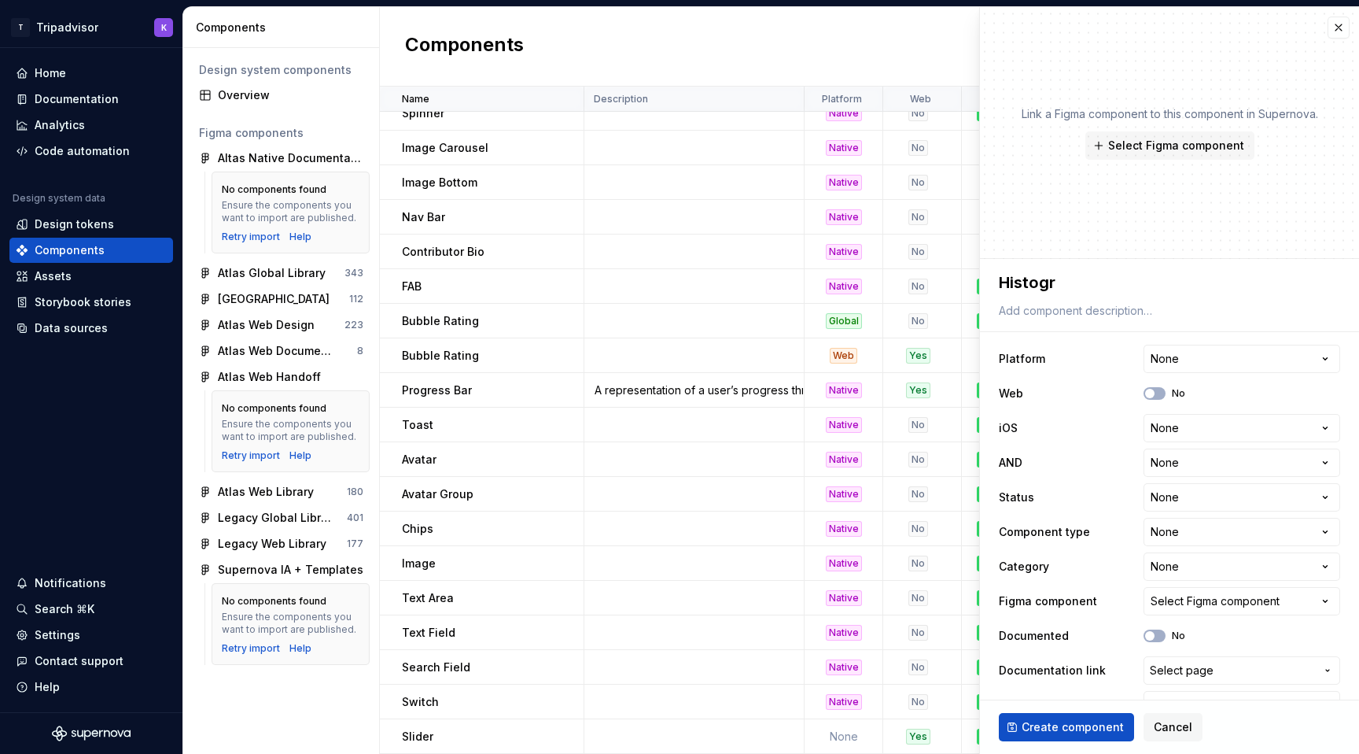
type textarea "*"
type textarea "Histogrm"
type textarea "*"
type textarea "Histogr"
type textarea "*"
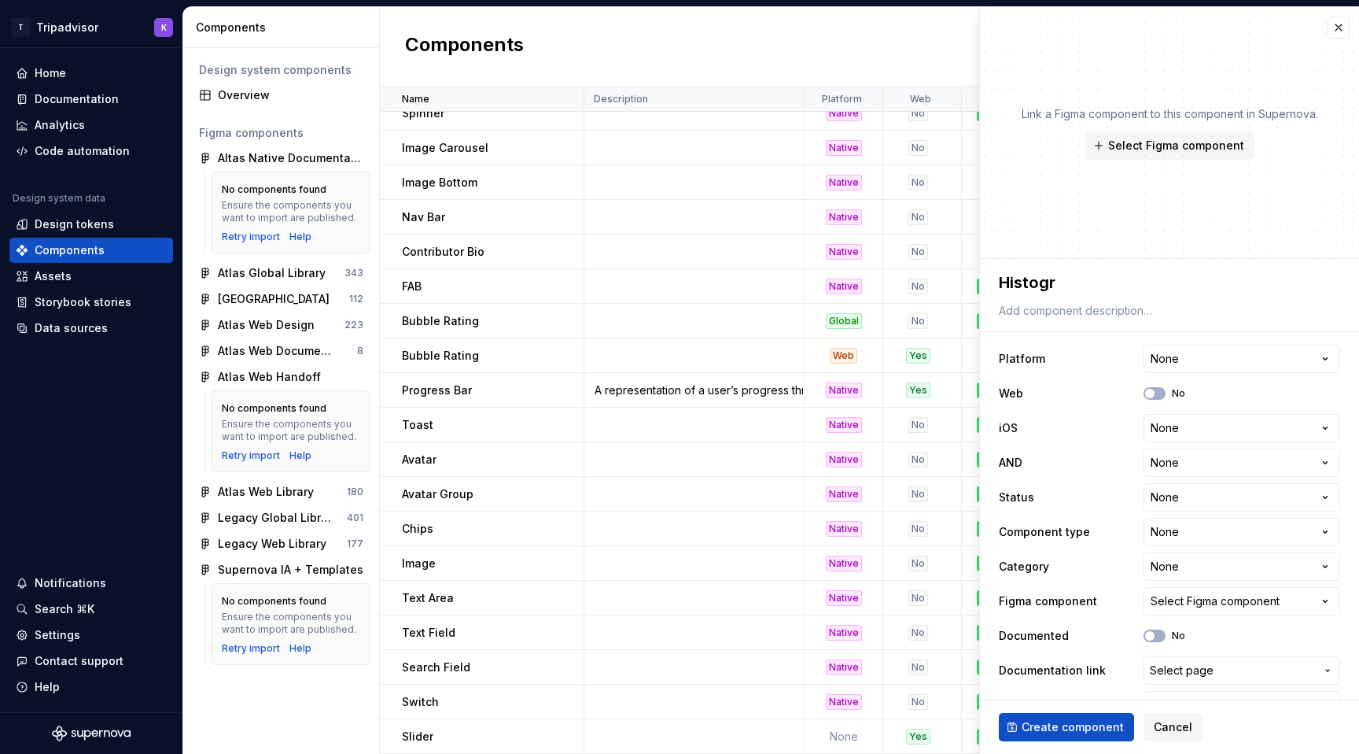
type textarea "Histogra"
type textarea "*"
type textarea "Histogram"
click at [1256, 358] on html "T Tripadvisor K Home Documentation Analytics Code automation Design system data…" at bounding box center [679, 377] width 1359 height 754
select select "**********"
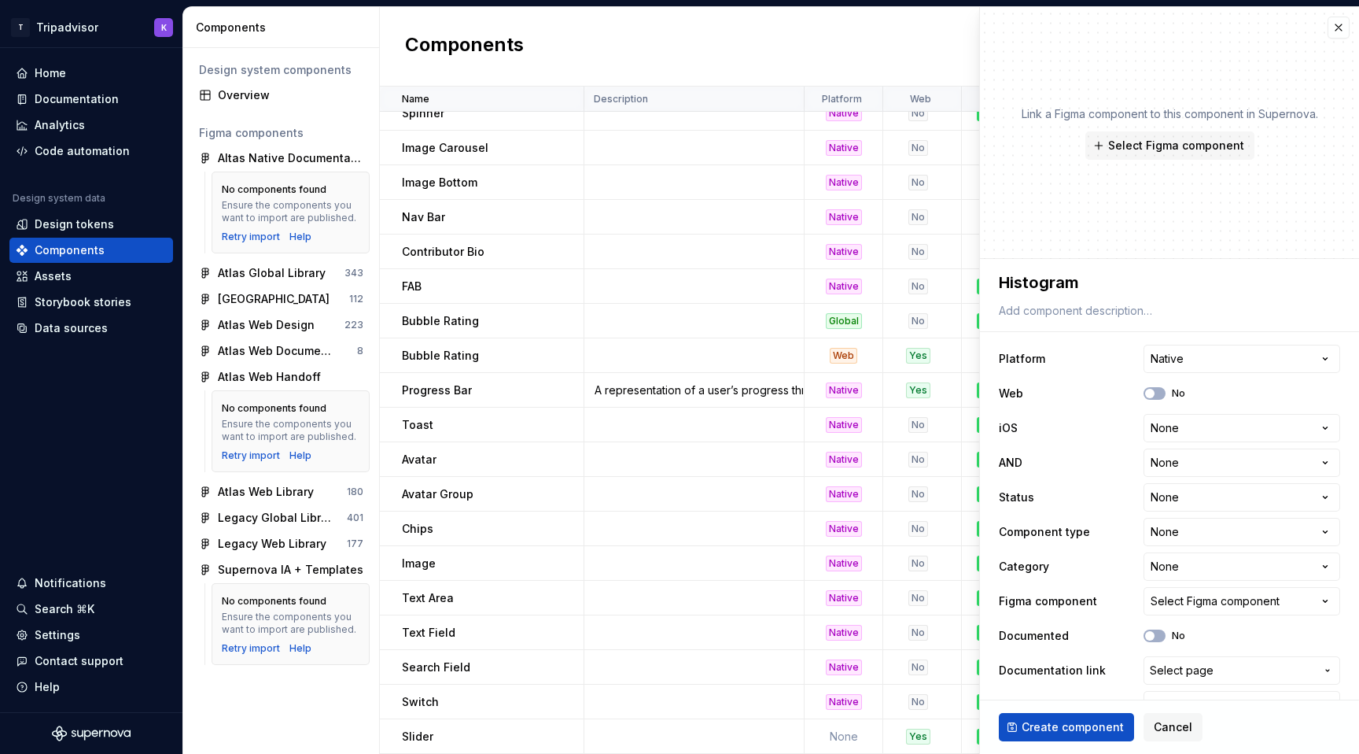
type textarea "*"
click at [1198, 433] on html "T Tripadvisor K Home Documentation Analytics Code automation Design system data…" at bounding box center [679, 377] width 1359 height 754
select select "**********"
type textarea "*"
click at [1192, 473] on html "T Tripadvisor K Home Documentation Analytics Code automation Design system data…" at bounding box center [679, 377] width 1359 height 754
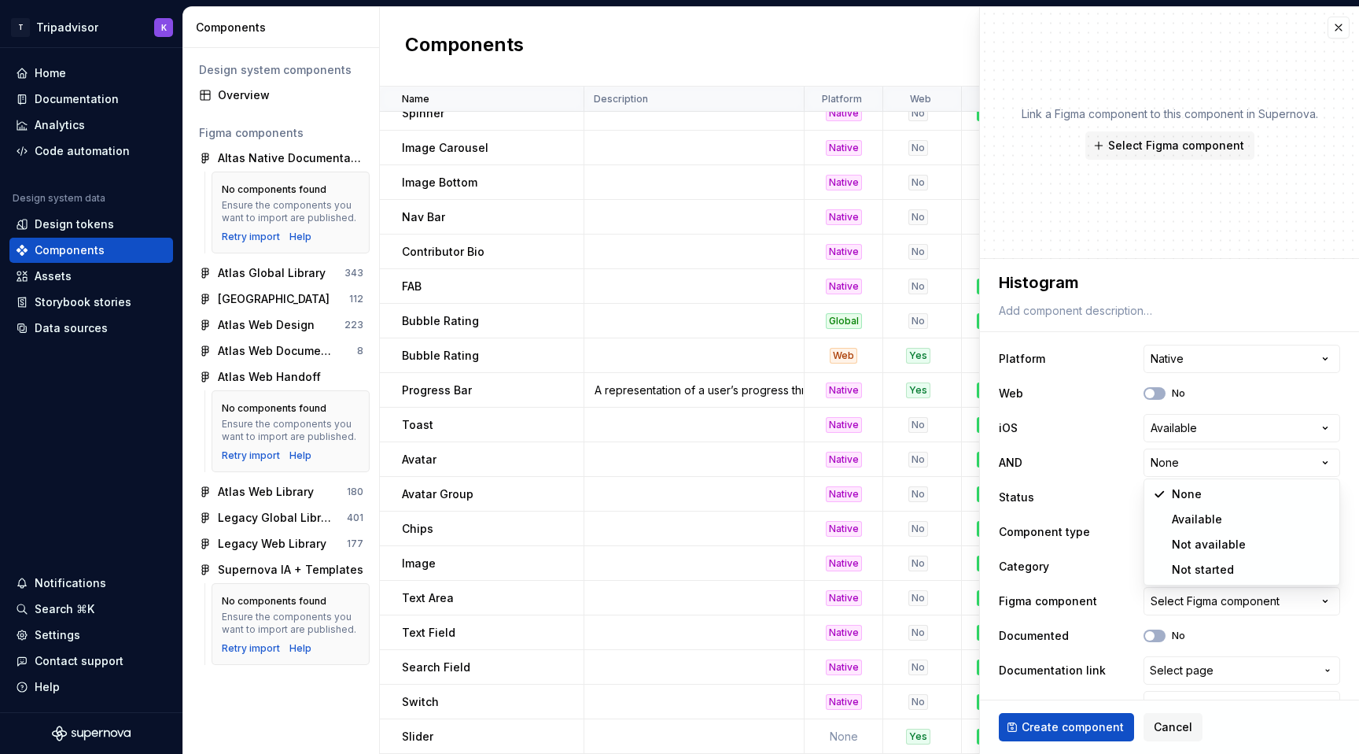
select select "**********"
type textarea "*"
click at [1179, 495] on html "T Tripadvisor K Home Documentation Analytics Code automation Design system data…" at bounding box center [679, 377] width 1359 height 754
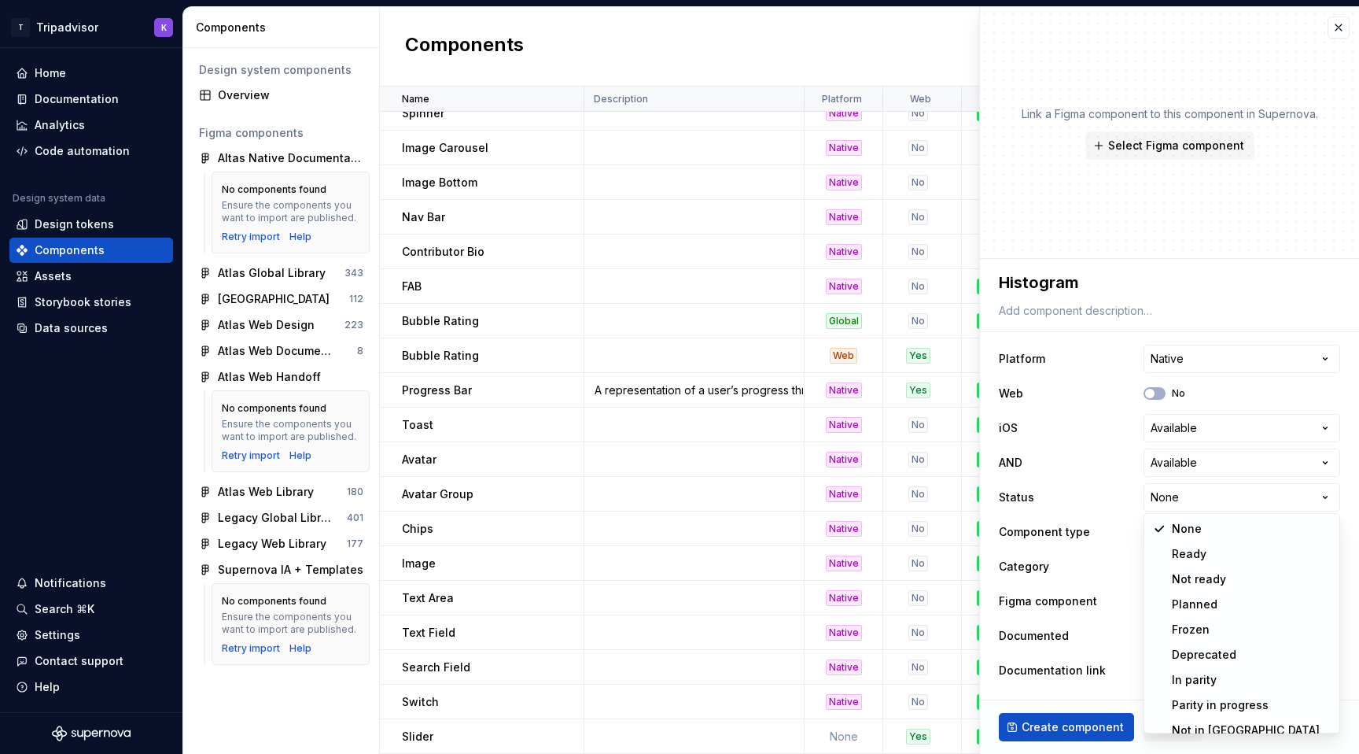
scroll to position [13, 0]
select select "**********"
type textarea "*"
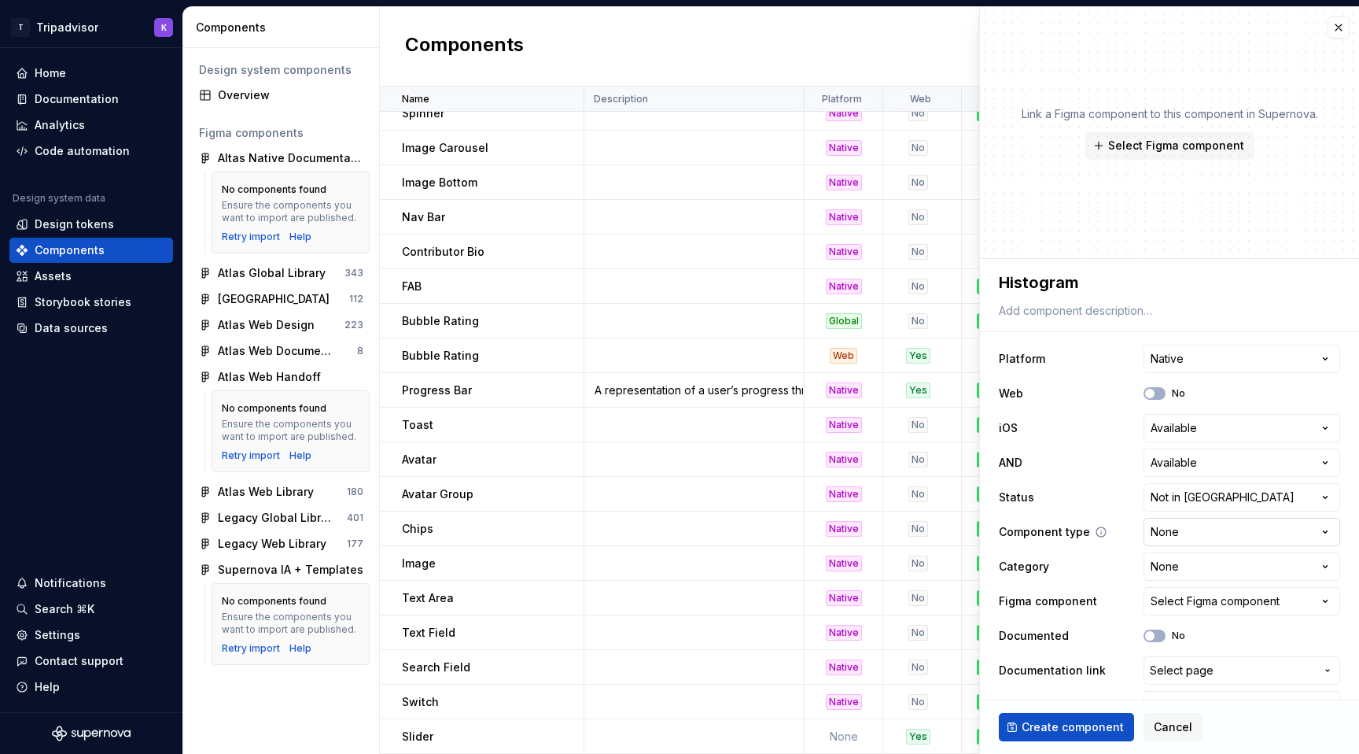
click at [1199, 542] on html "T Tripadvisor K Home Documentation Analytics Code automation Design system data…" at bounding box center [679, 377] width 1359 height 754
select select "**********"
type textarea "*"
click at [1182, 562] on html "T Tripadvisor K Home Documentation Analytics Code automation Design system data…" at bounding box center [679, 377] width 1359 height 754
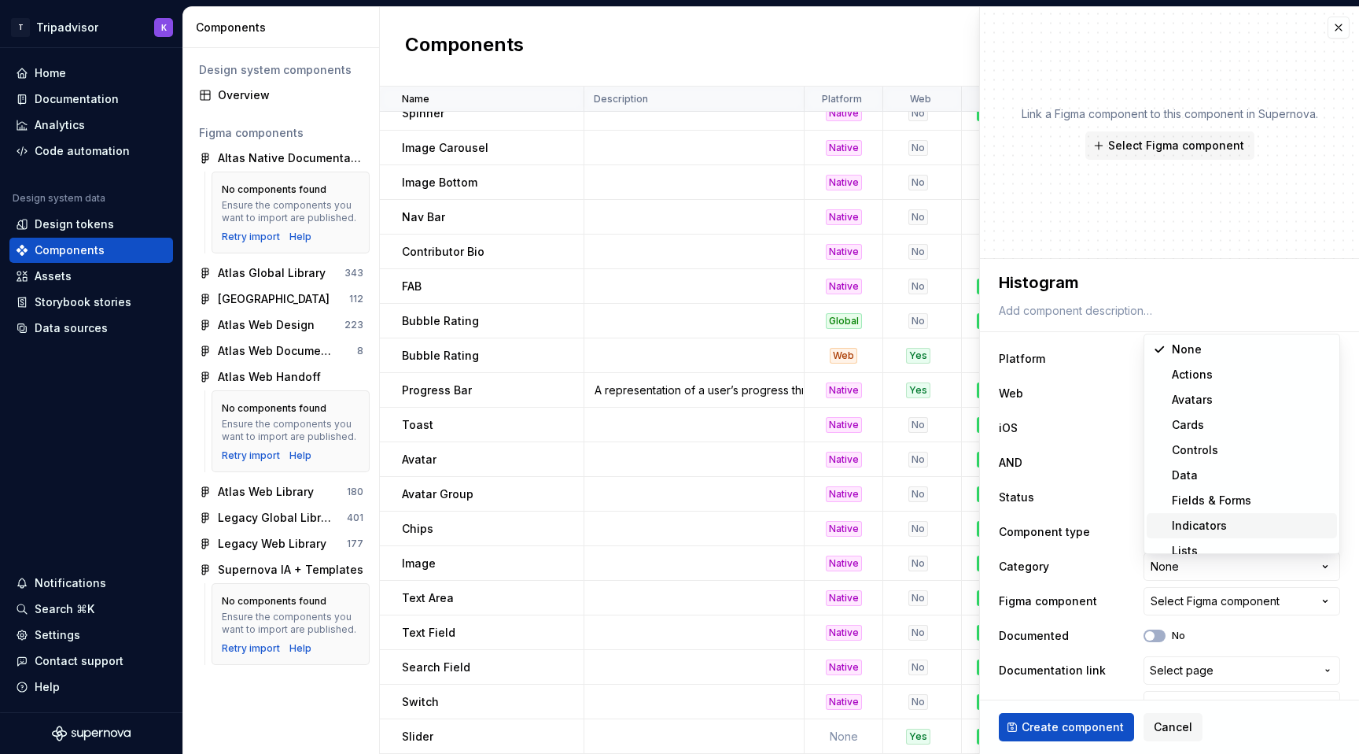
scroll to position [9, 0]
select select "**********"
type textarea "*"
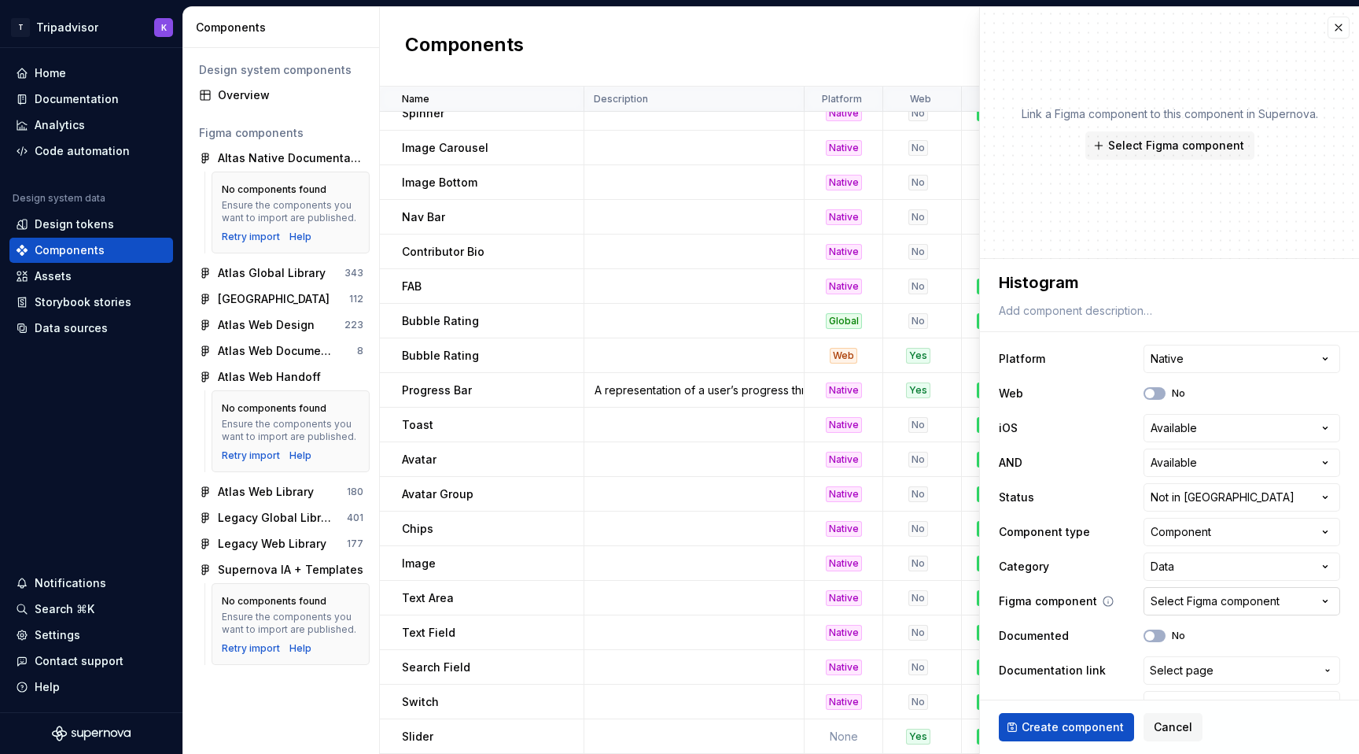
click at [1187, 602] on div "Select Figma component" at bounding box center [1215, 601] width 129 height 16
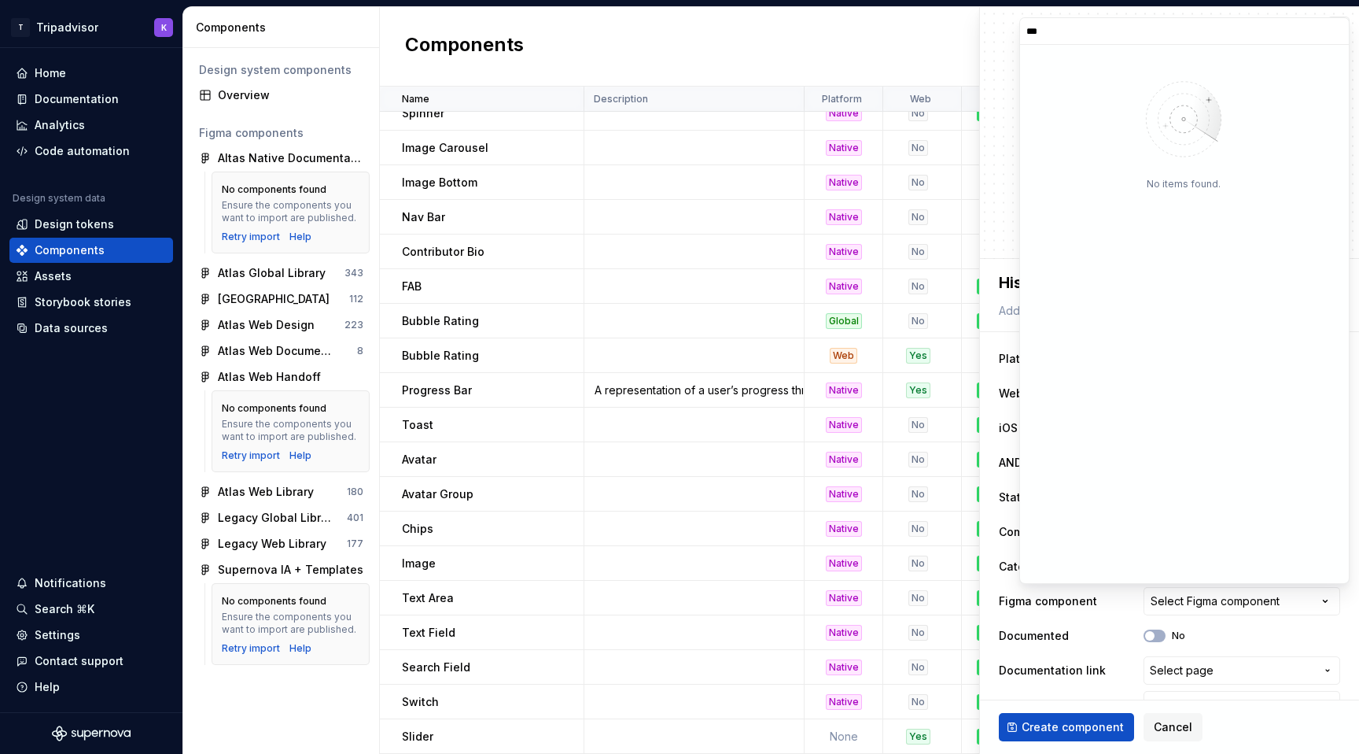
type input "***"
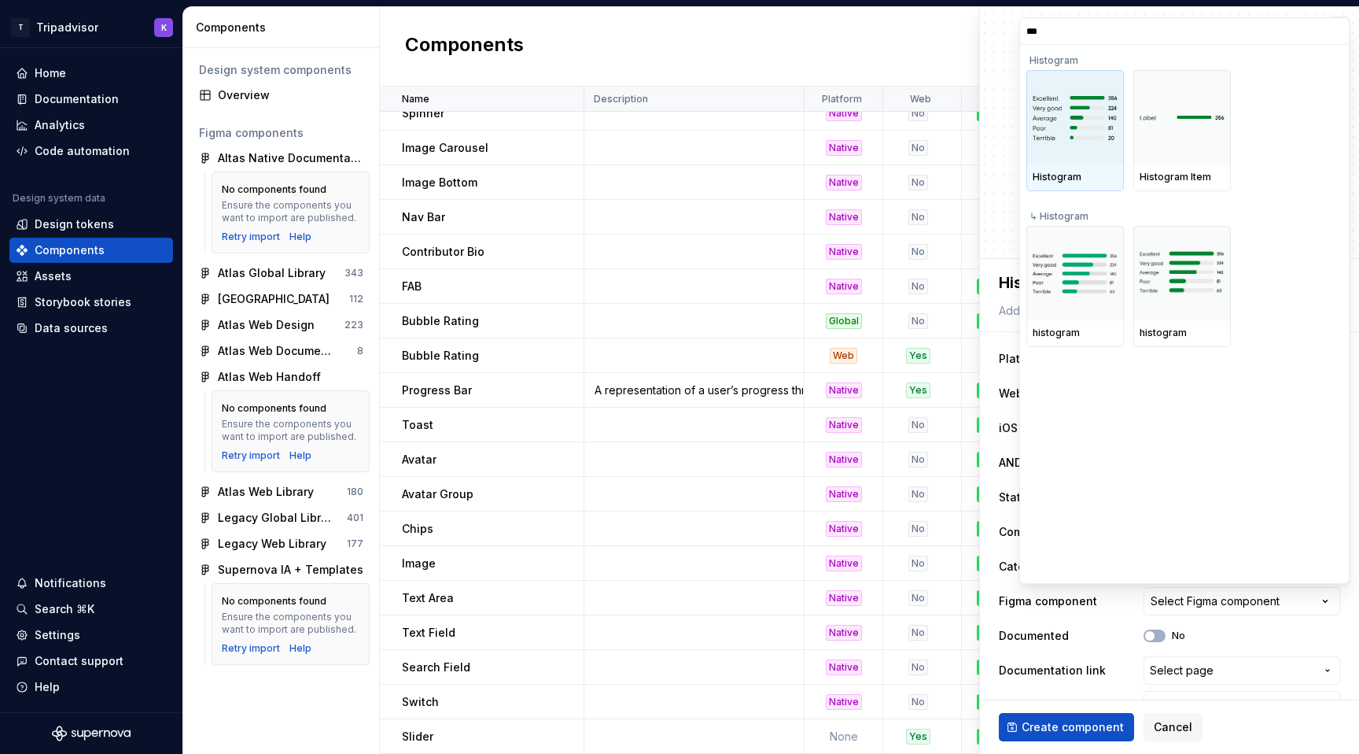
click at [1095, 124] on img at bounding box center [1075, 118] width 85 height 48
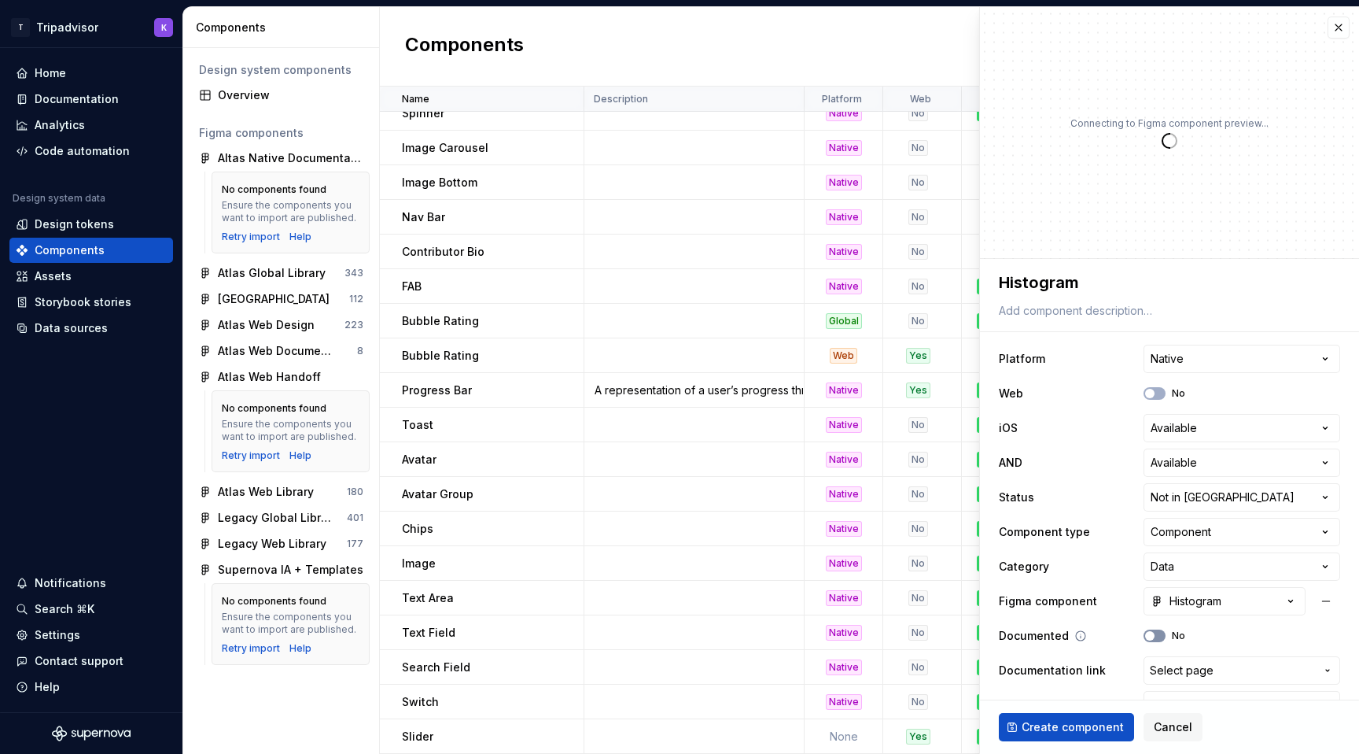
click at [1158, 636] on button "No" at bounding box center [1155, 635] width 22 height 13
click at [1078, 736] on button "Create component" at bounding box center [1066, 727] width 135 height 28
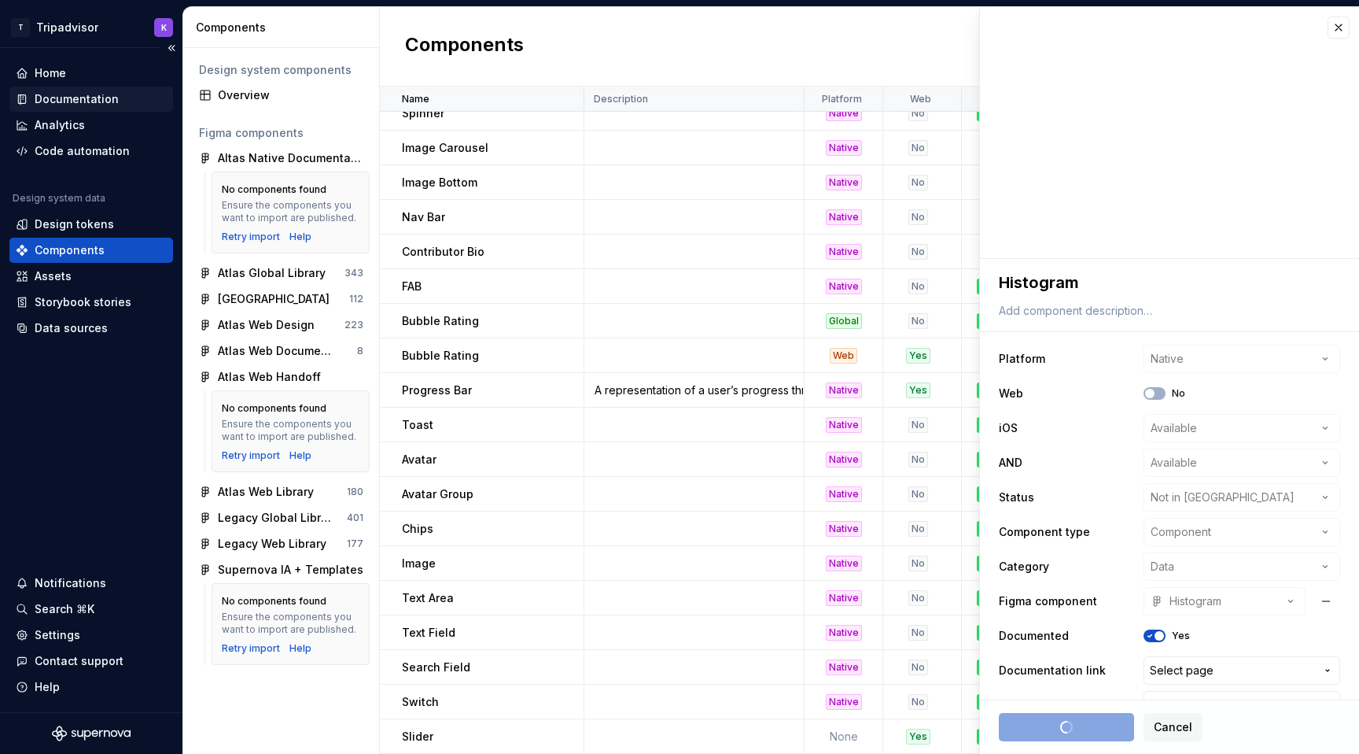
click at [89, 102] on div "Documentation" at bounding box center [77, 99] width 84 height 16
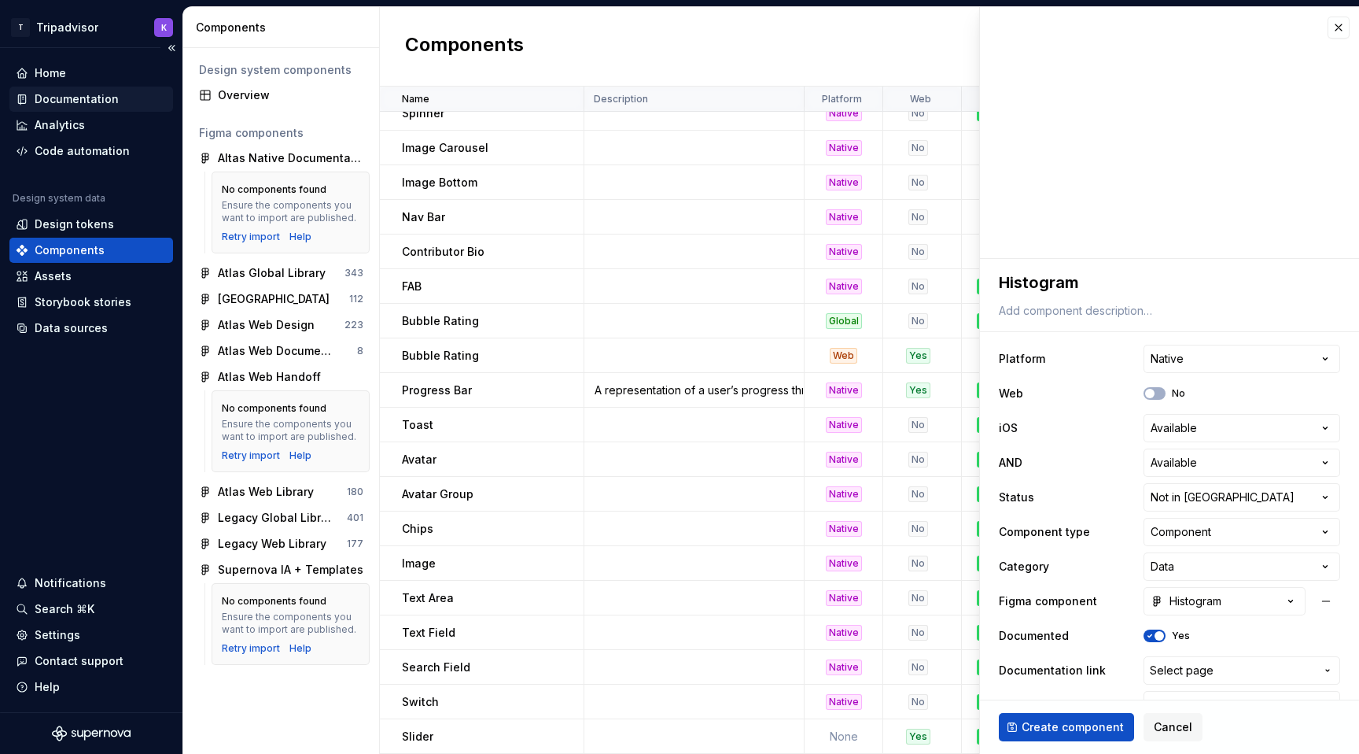
type textarea "*"
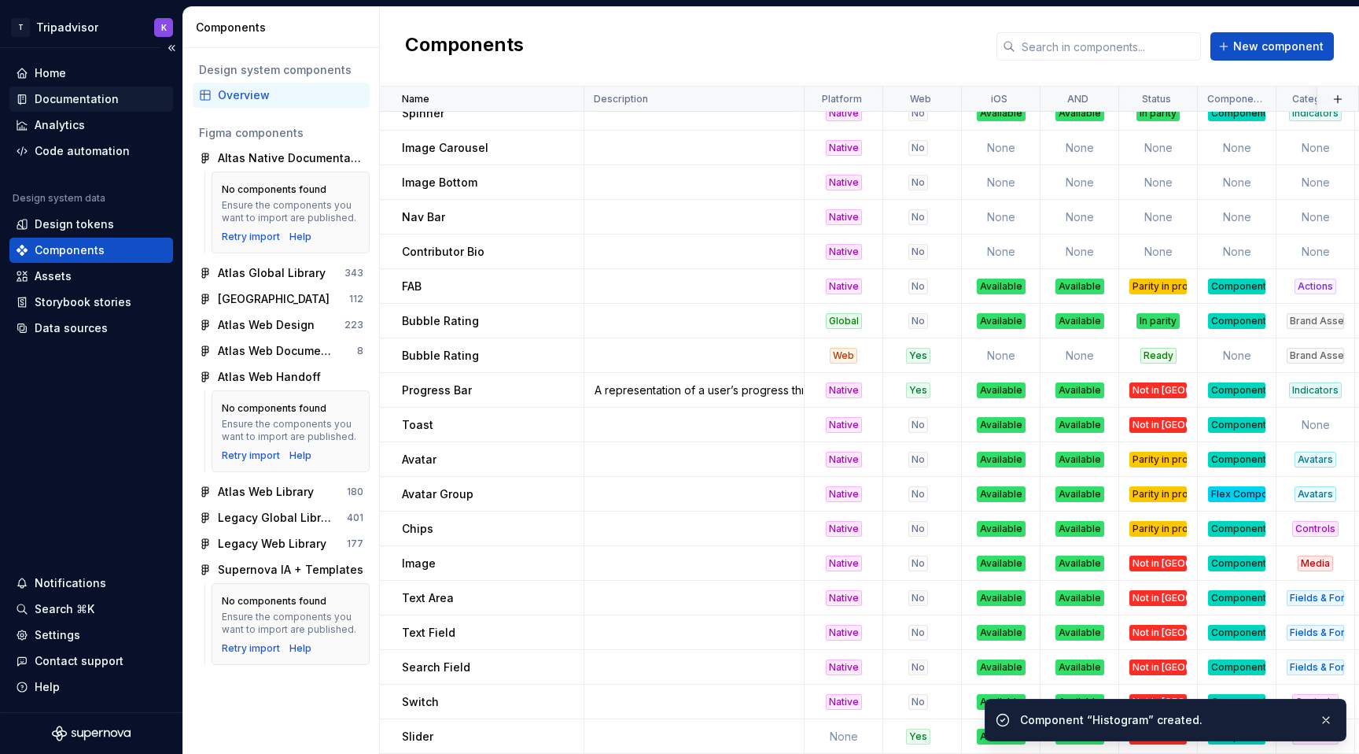
click at [73, 94] on div "Documentation" at bounding box center [77, 99] width 84 height 16
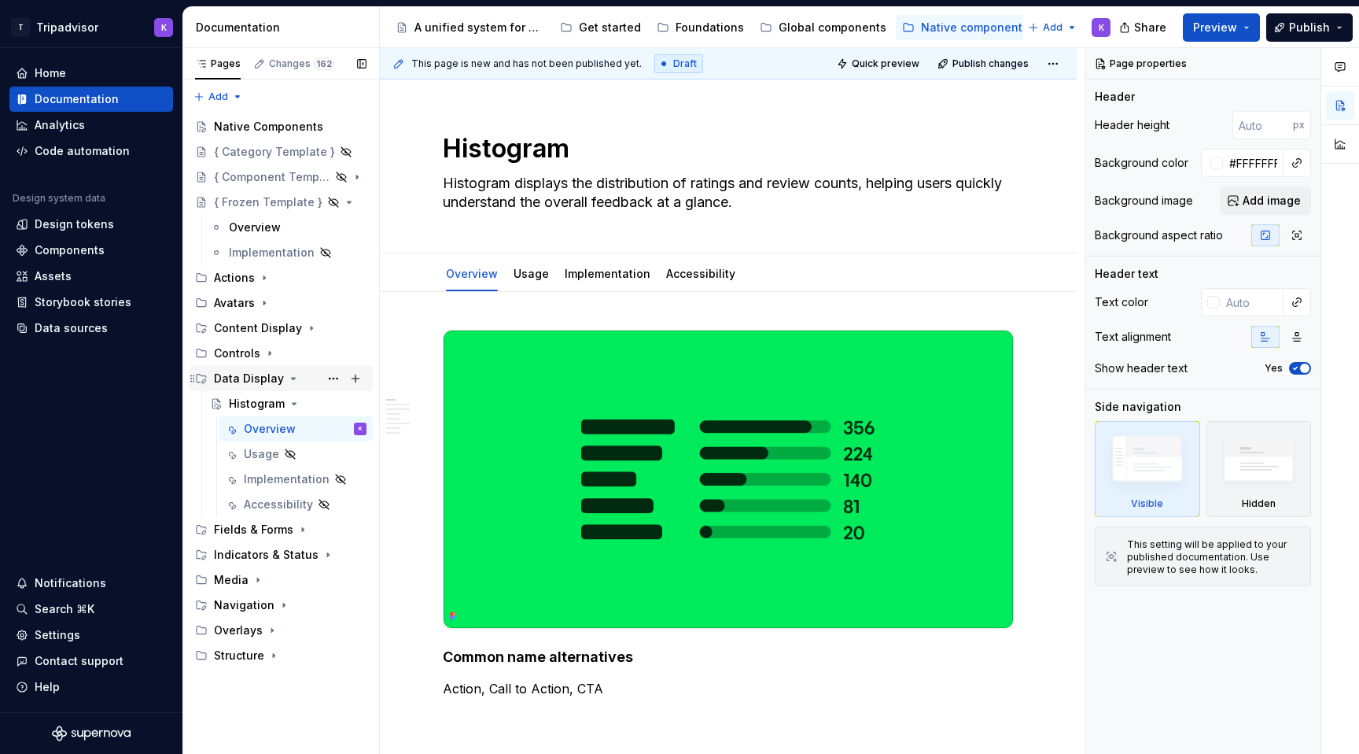
click at [251, 386] on div "Data Display" at bounding box center [249, 379] width 70 height 16
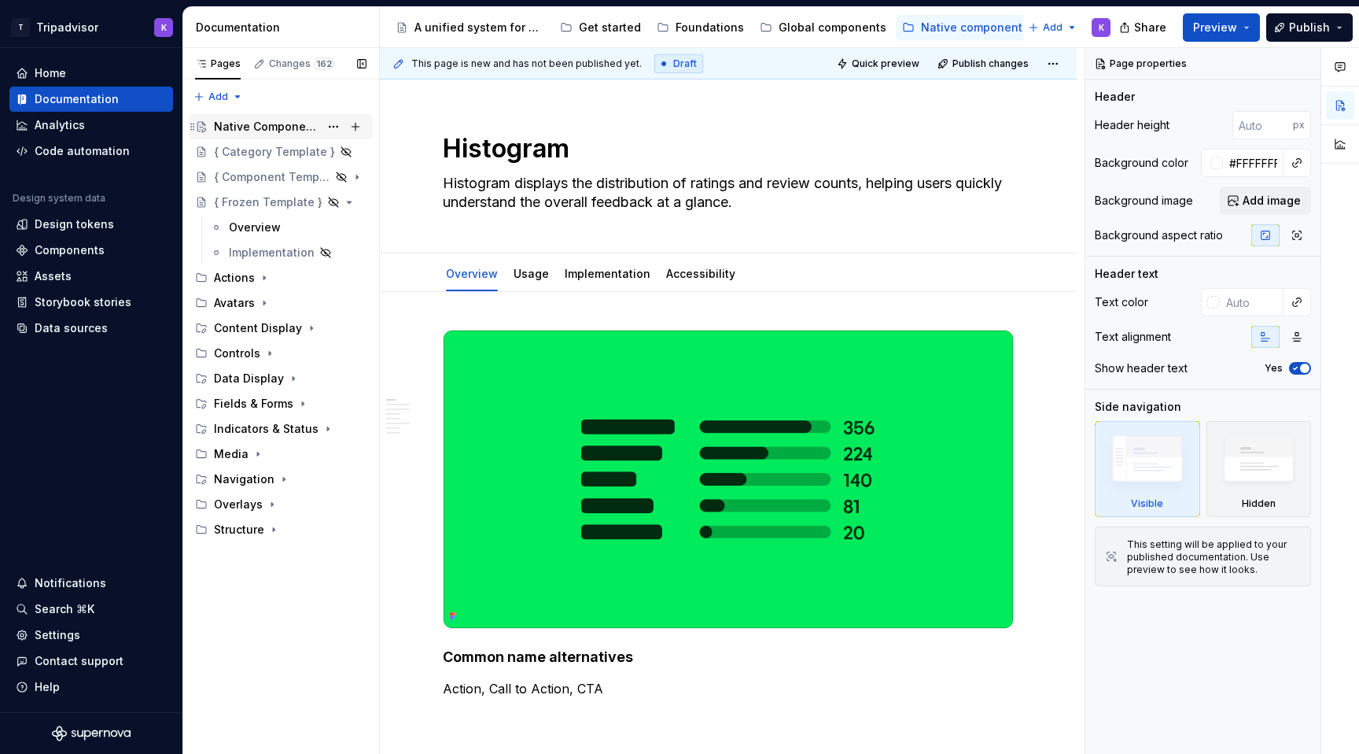
click at [277, 123] on div "Native Components" at bounding box center [266, 127] width 105 height 16
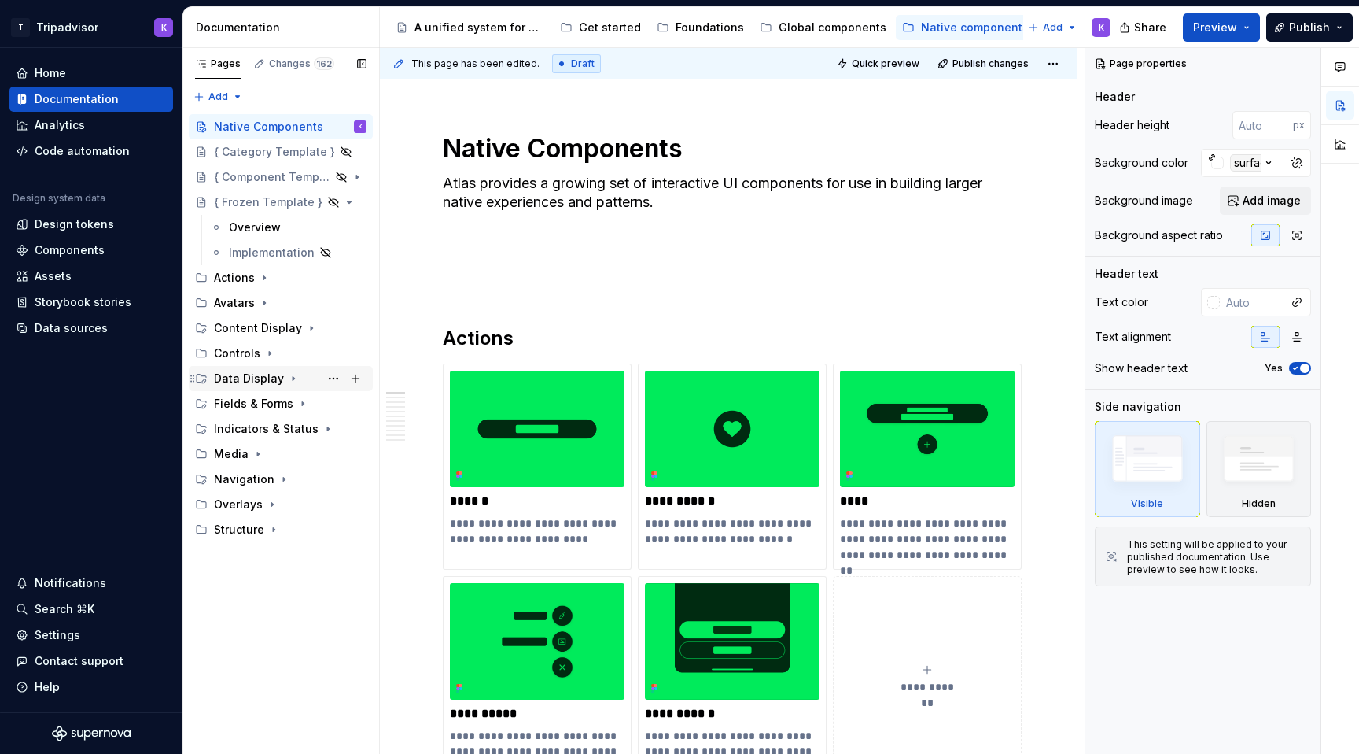
click at [278, 375] on div "Data Display" at bounding box center [249, 379] width 70 height 16
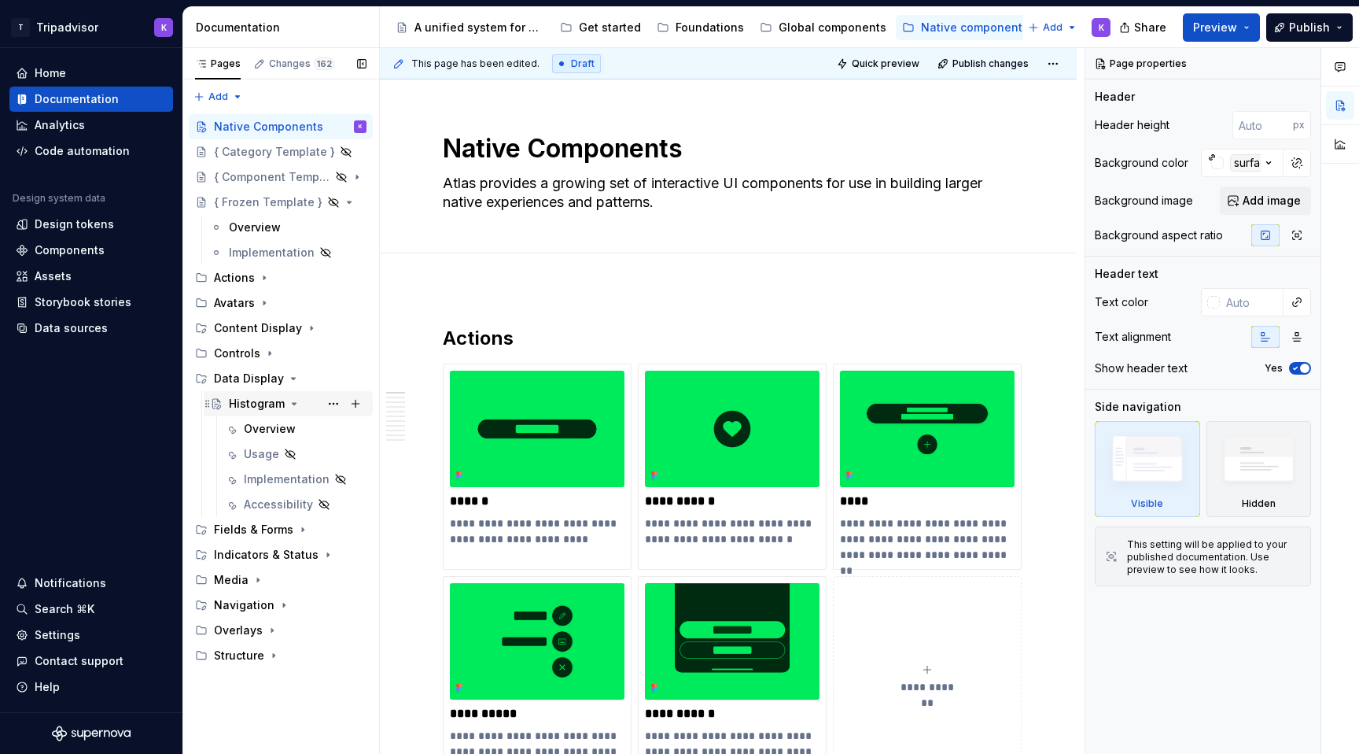
click at [273, 404] on div "Histogram" at bounding box center [257, 404] width 56 height 16
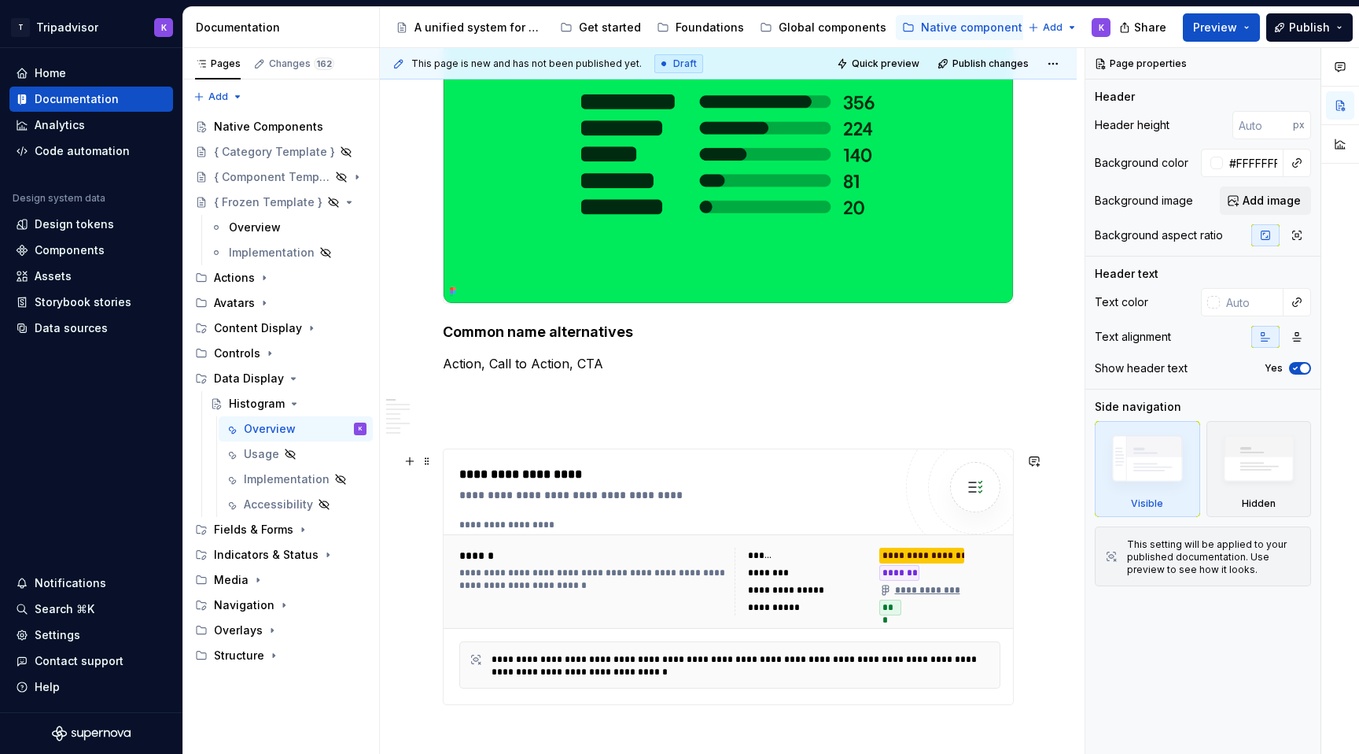
scroll to position [492, 0]
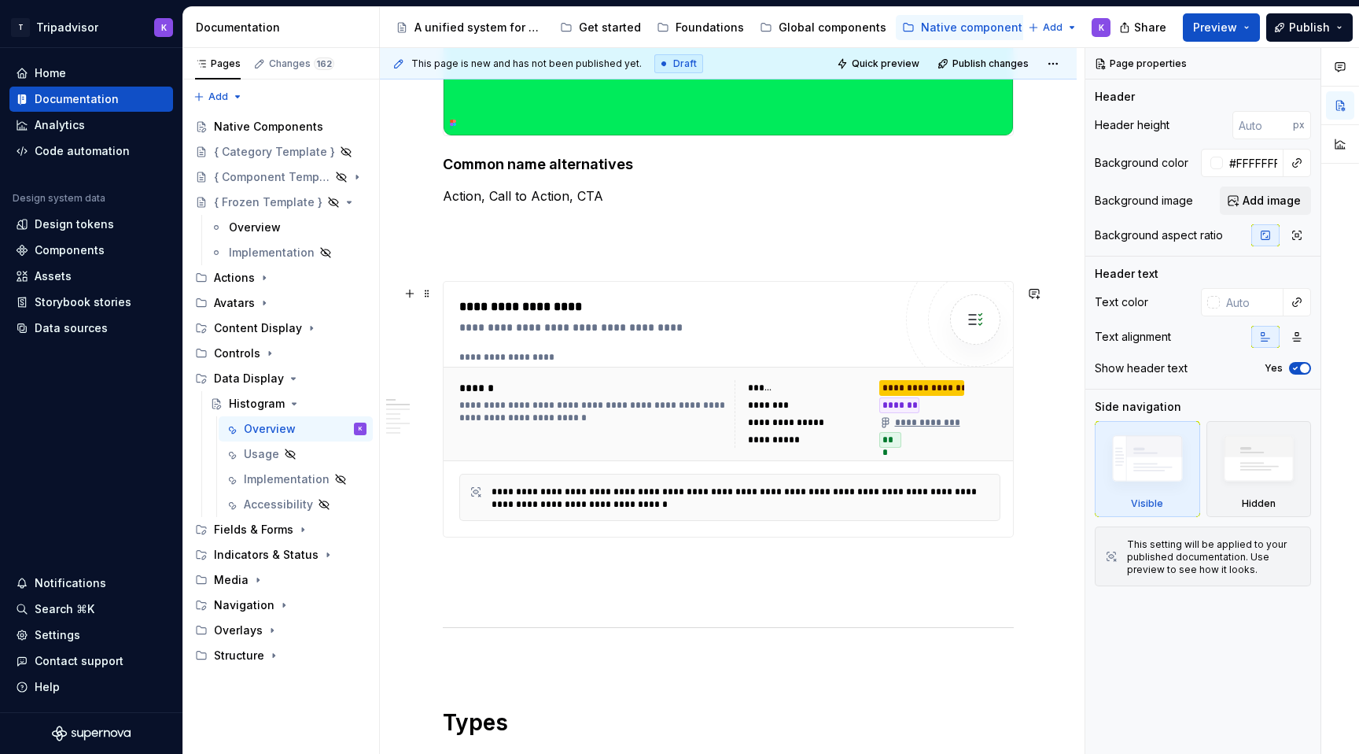
click at [690, 358] on div "**********" at bounding box center [733, 357] width 549 height 13
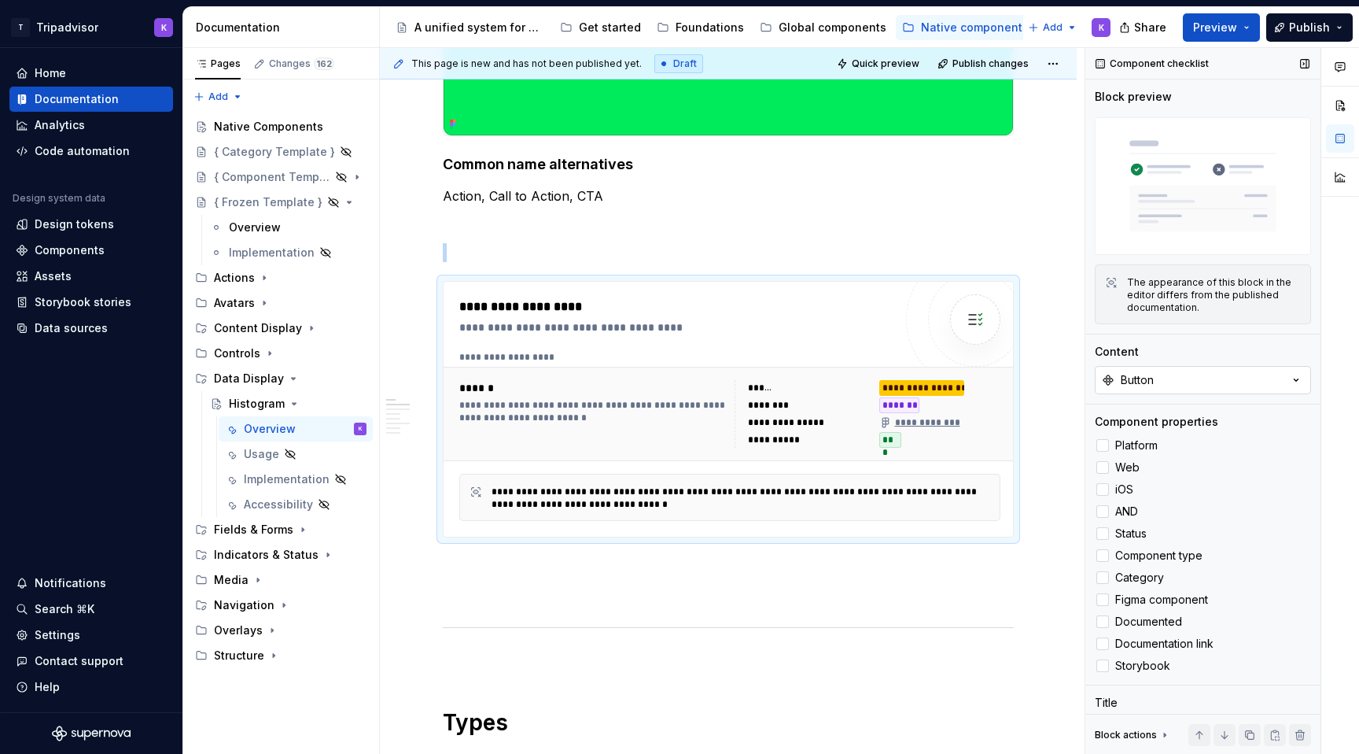
click at [1186, 376] on button "Button" at bounding box center [1203, 380] width 216 height 28
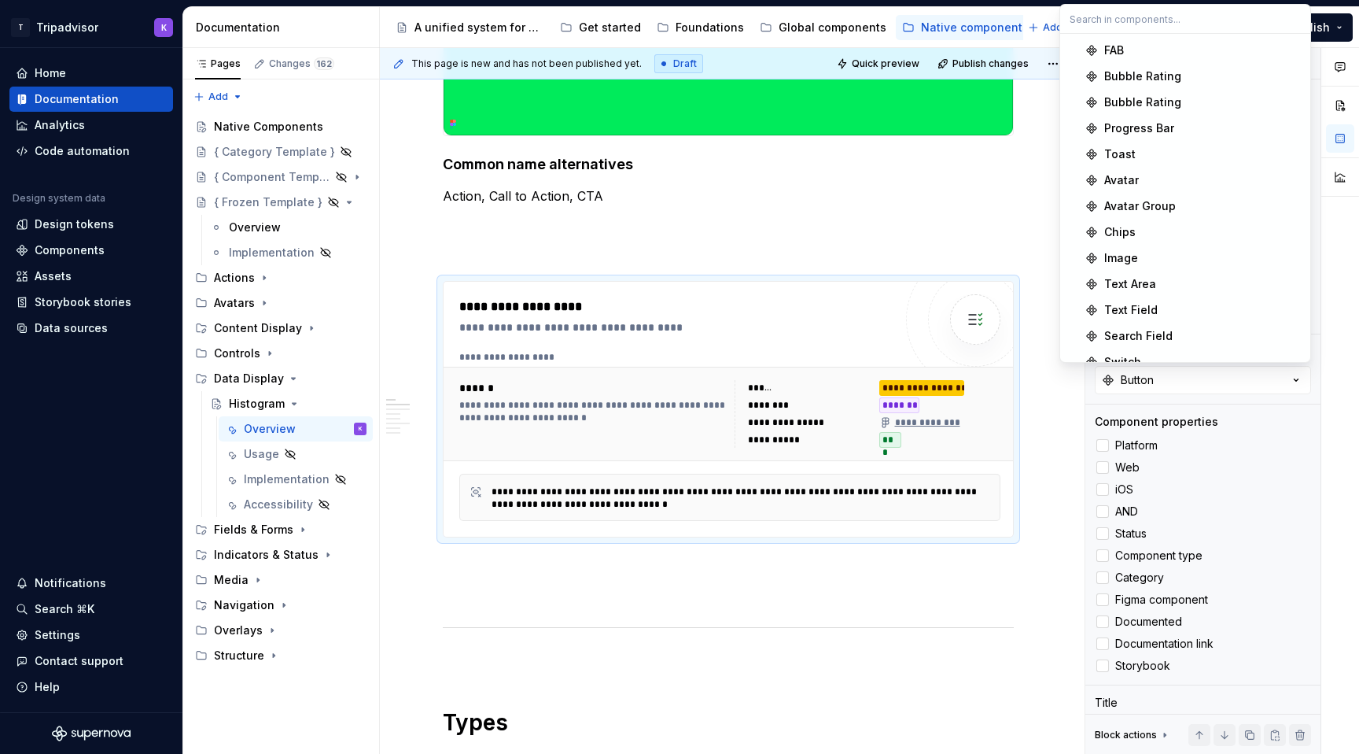
scroll to position [1053, 0]
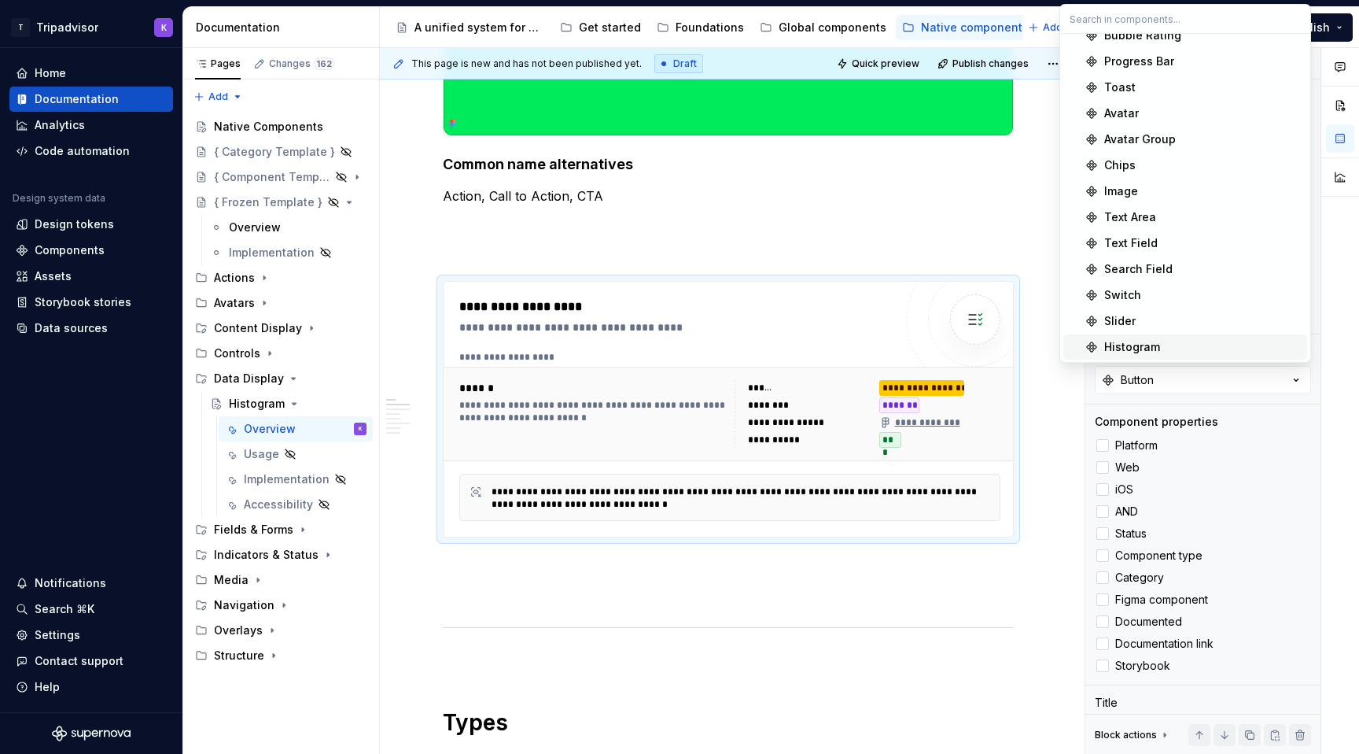
click at [1134, 343] on div "Histogram" at bounding box center [1133, 347] width 56 height 16
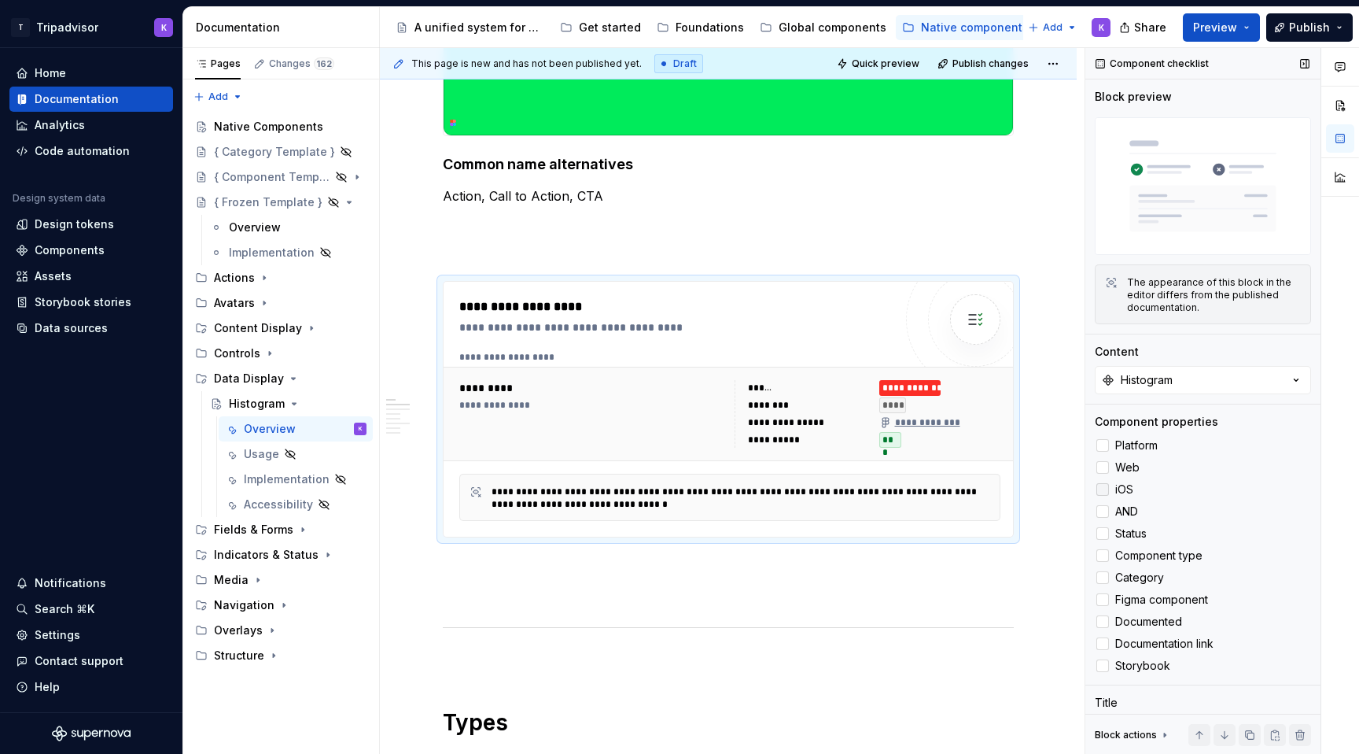
click at [1108, 488] on div at bounding box center [1103, 489] width 13 height 13
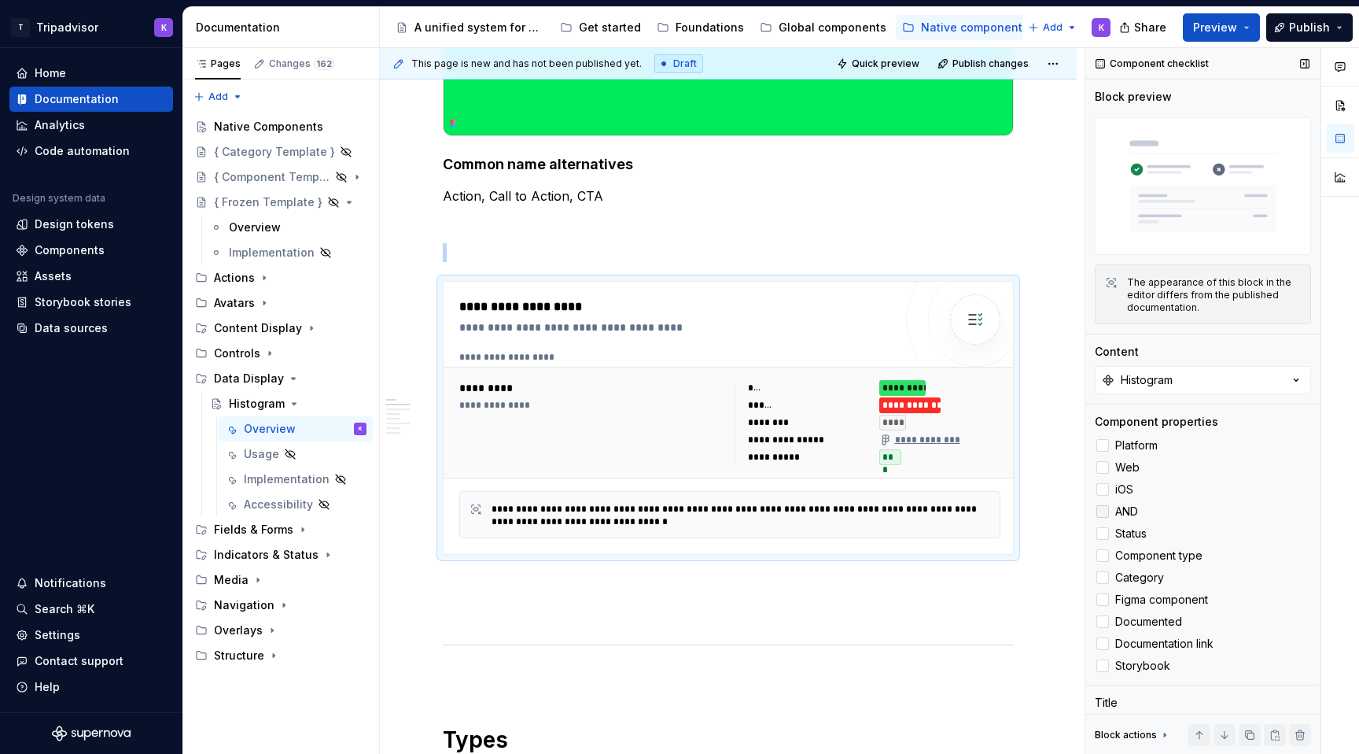
click at [1107, 508] on div at bounding box center [1103, 511] width 13 height 13
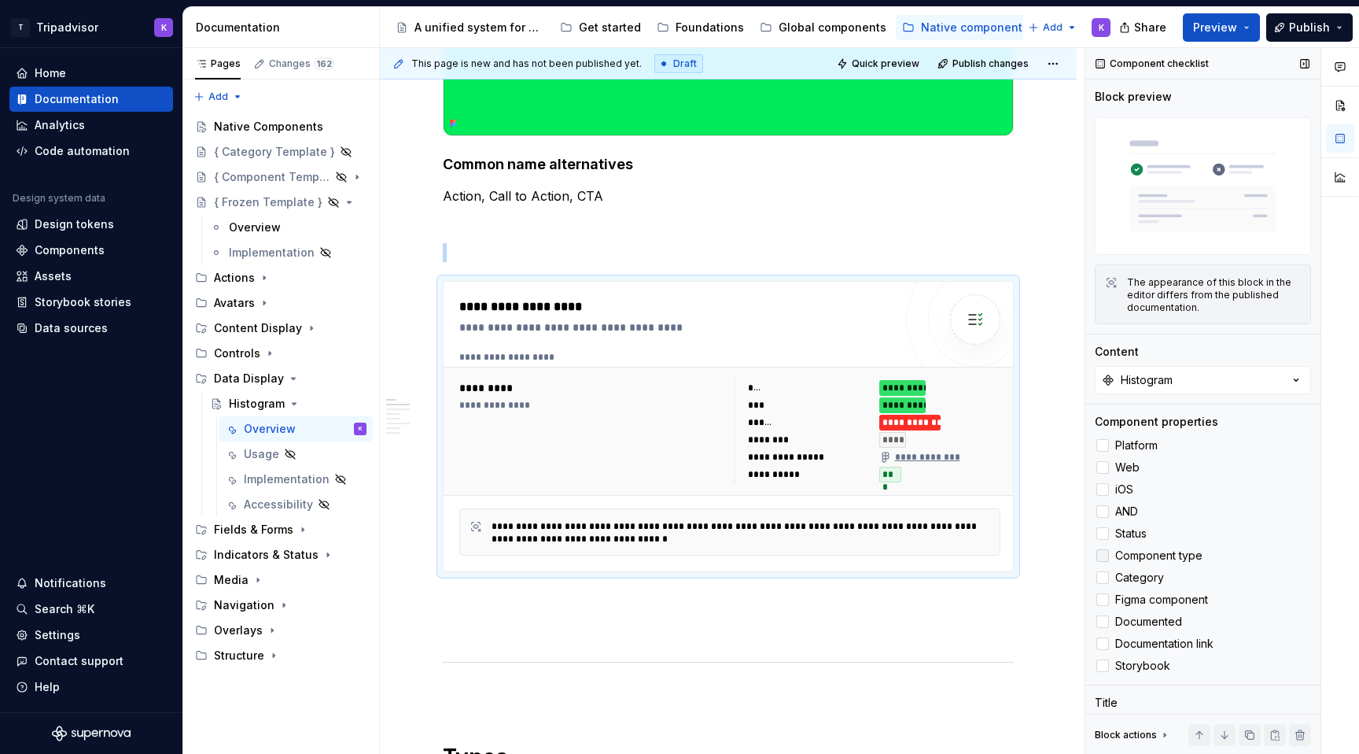
click at [1105, 558] on div at bounding box center [1103, 555] width 13 height 13
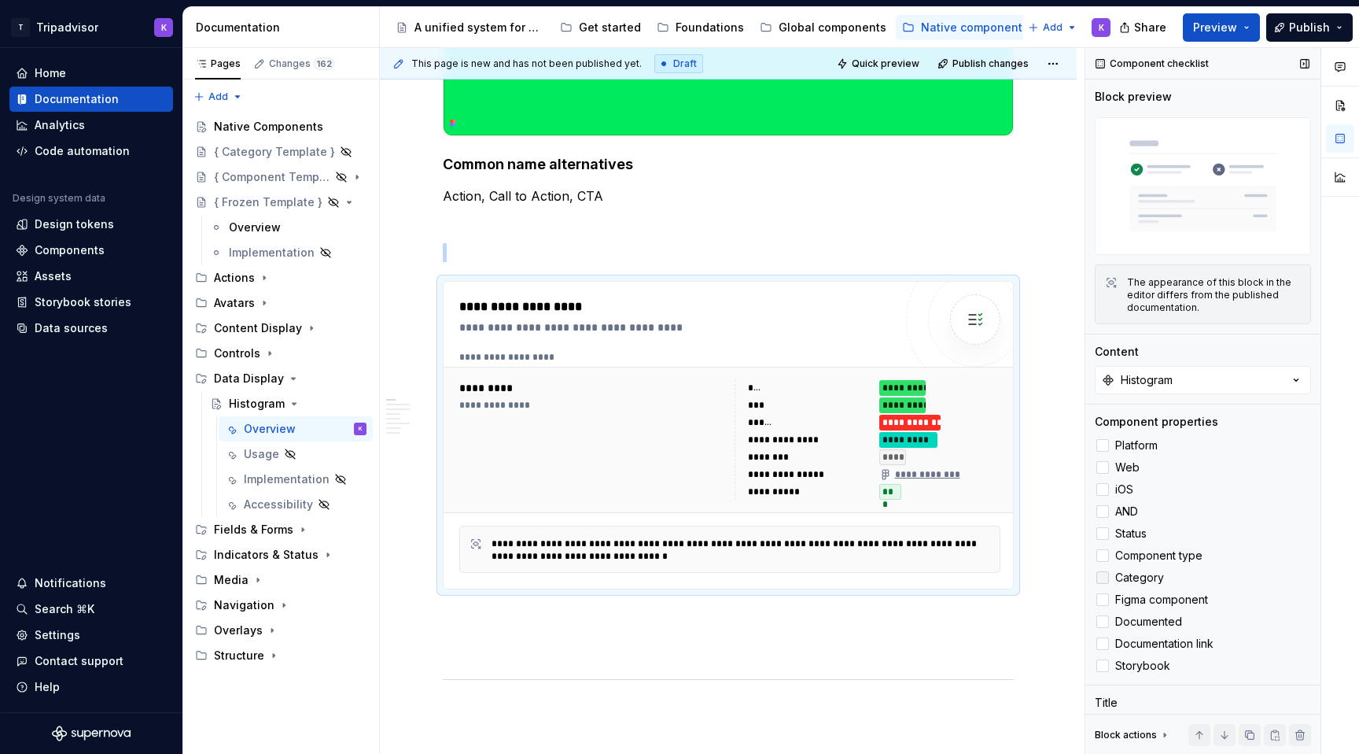
click at [1103, 577] on icon at bounding box center [1103, 577] width 0 height 0
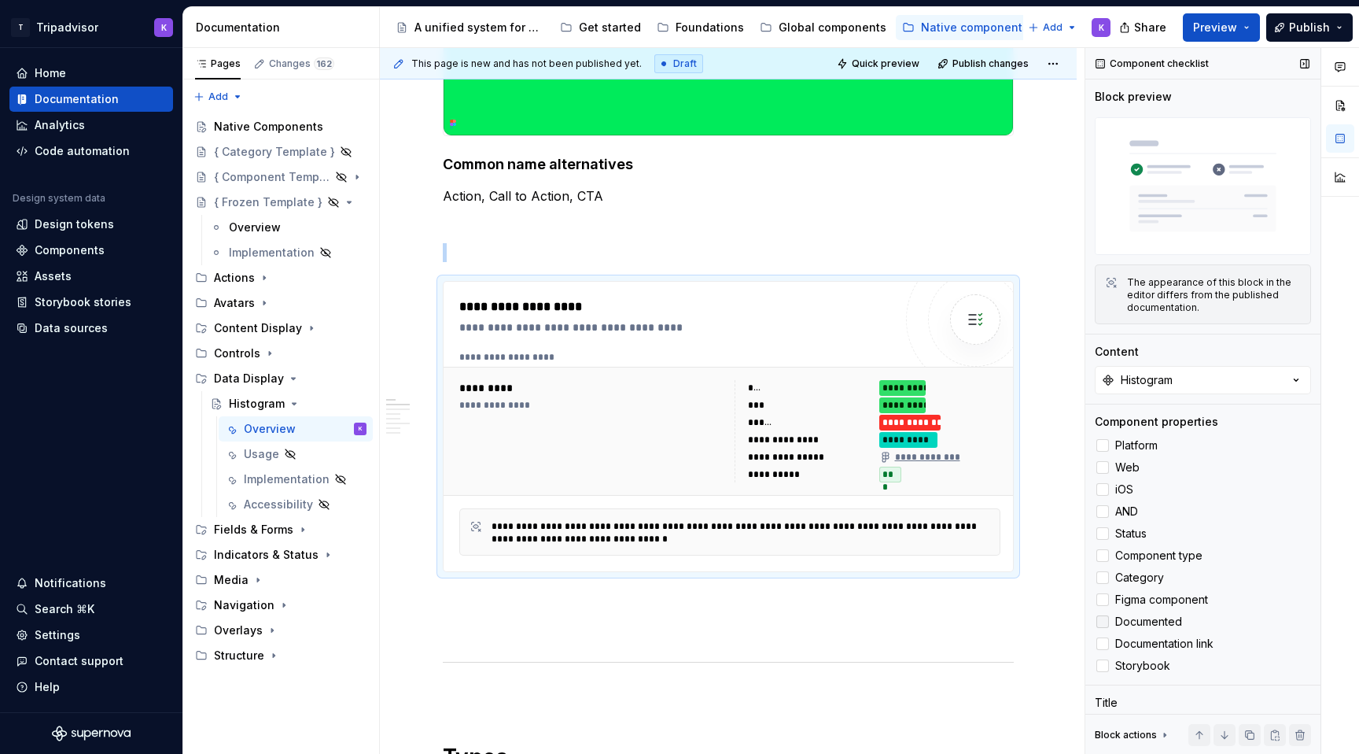
click at [1103, 622] on polyline at bounding box center [1103, 622] width 0 height 0
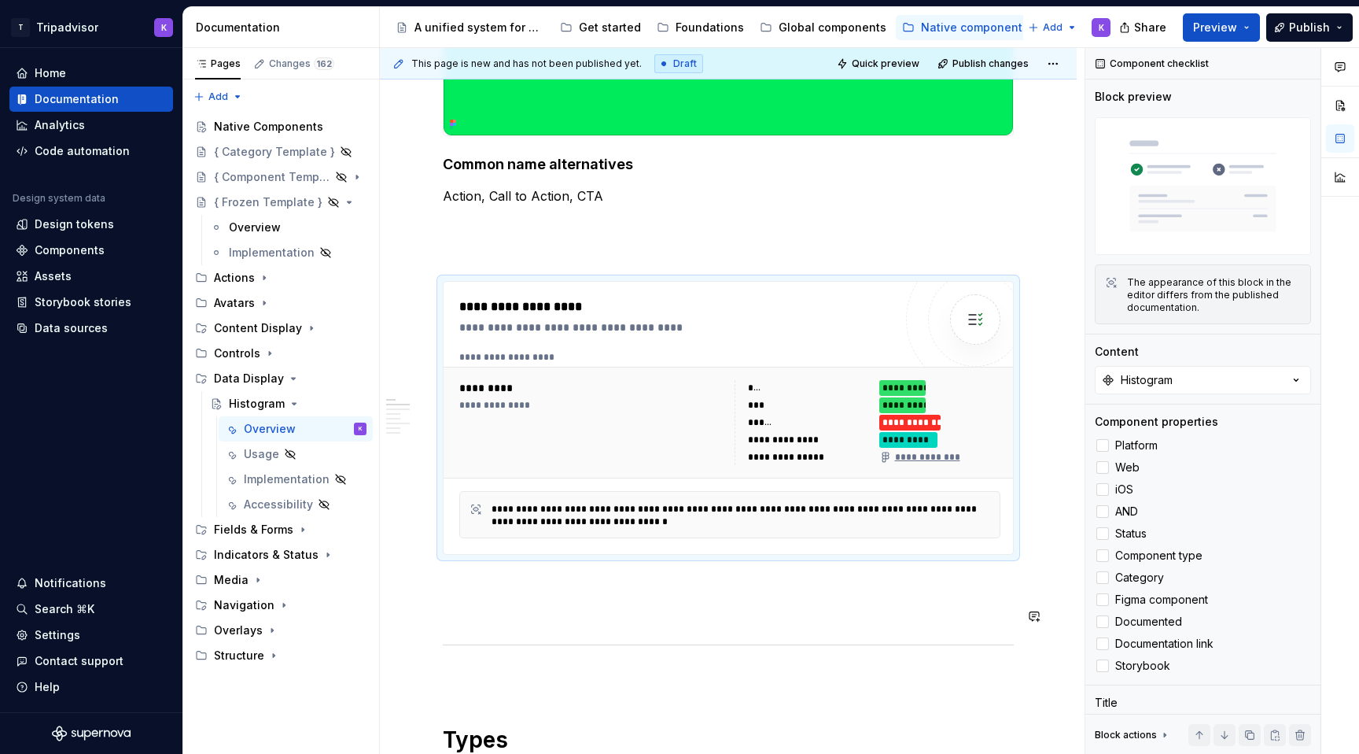
click at [706, 606] on p at bounding box center [728, 611] width 571 height 19
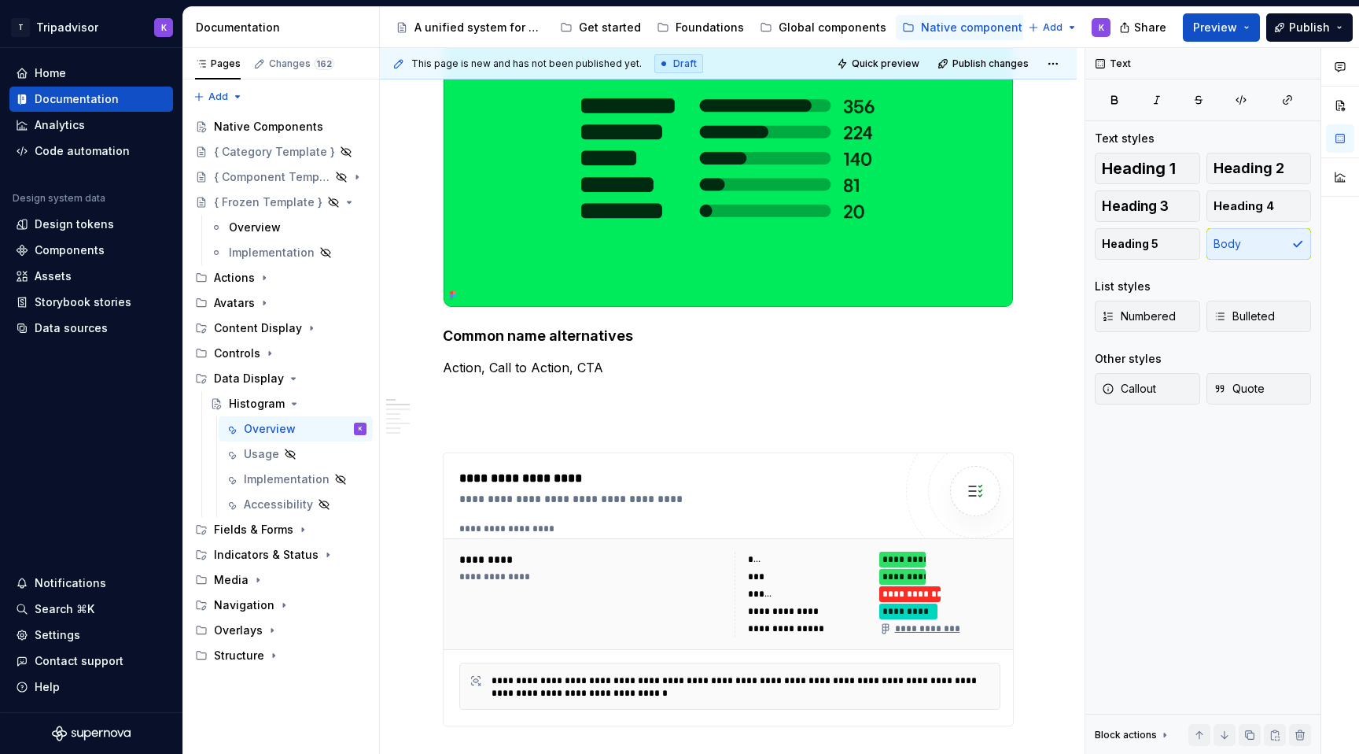
scroll to position [253, 0]
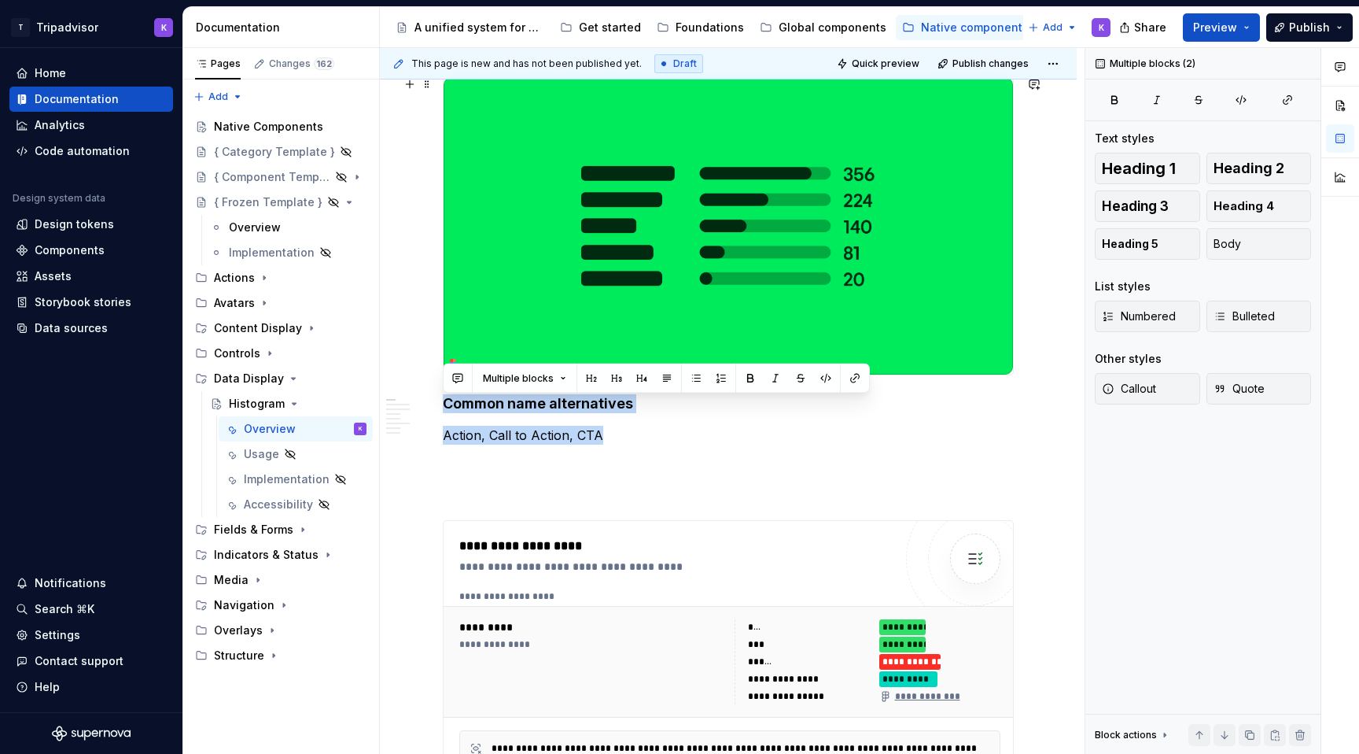
drag, startPoint x: 552, startPoint y: 433, endPoint x: 402, endPoint y: 382, distance: 158.2
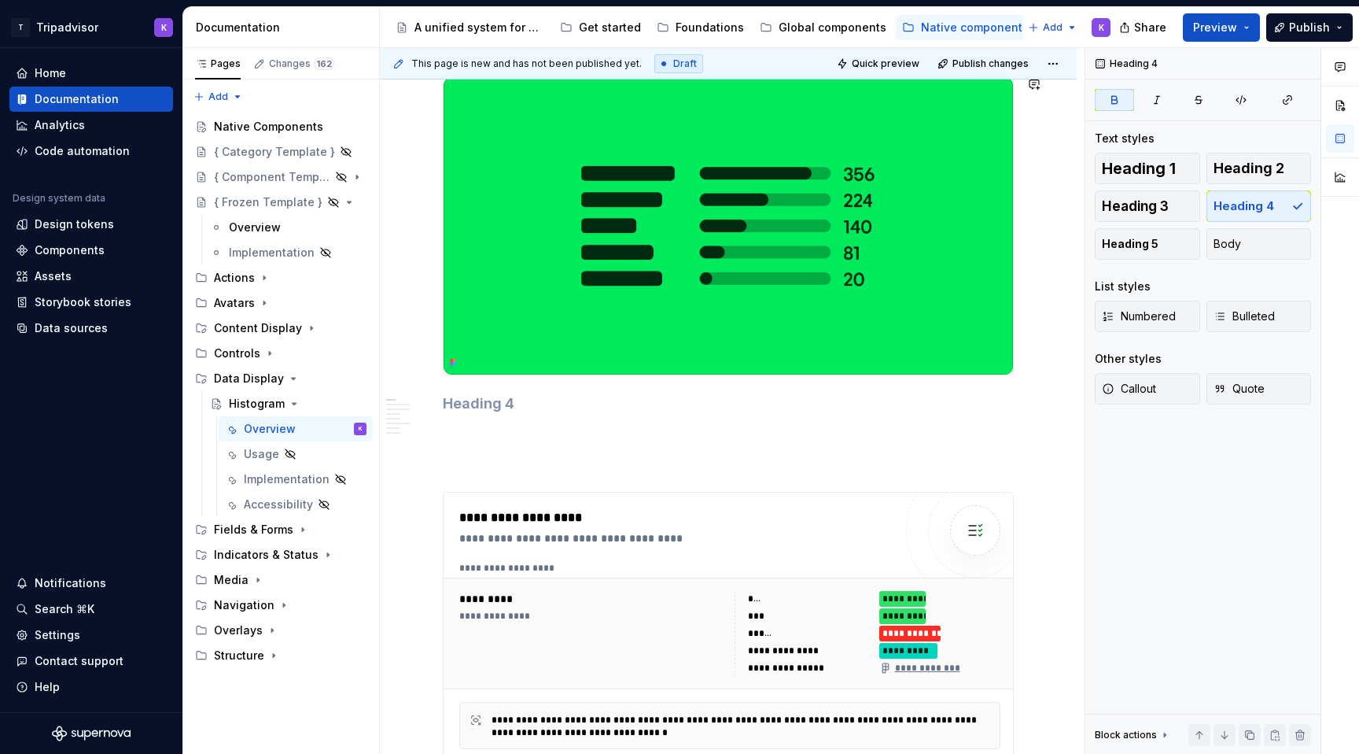
type textarea "*"
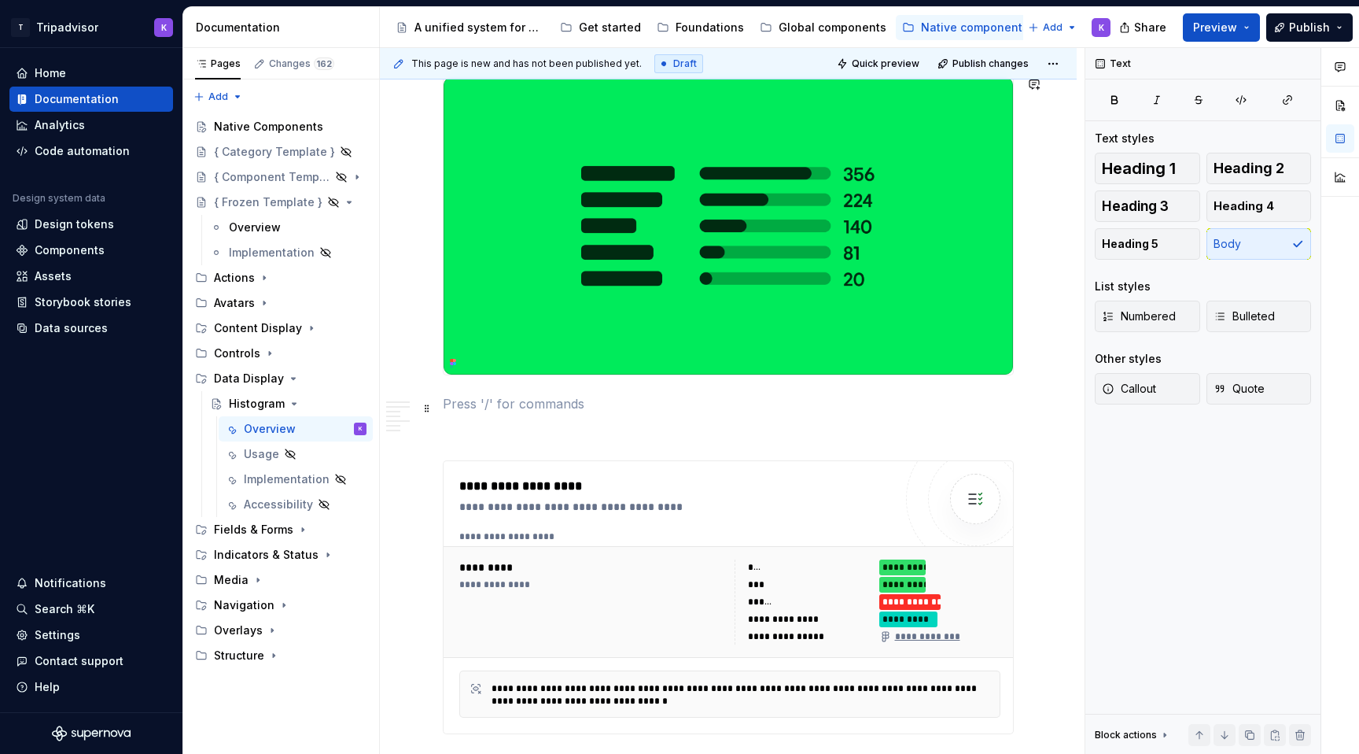
click at [526, 436] on p at bounding box center [728, 431] width 571 height 19
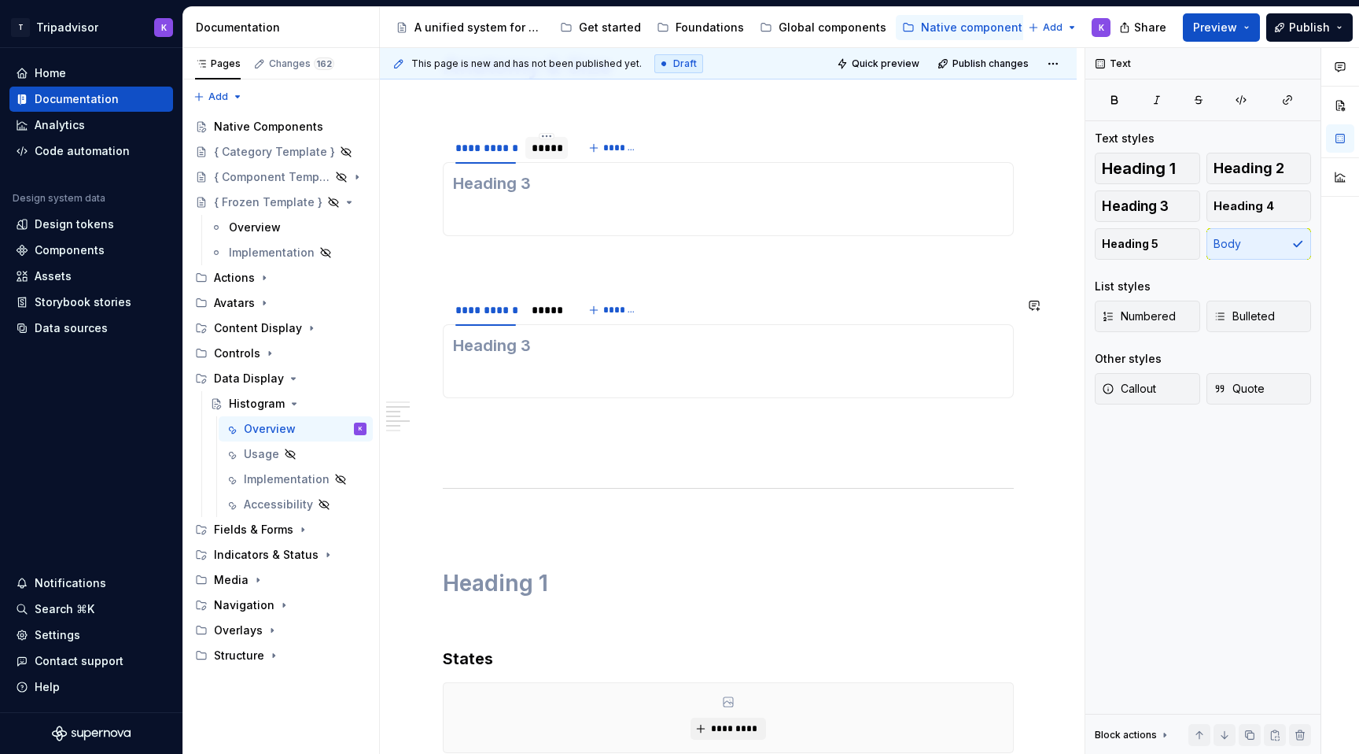
scroll to position [2102, 0]
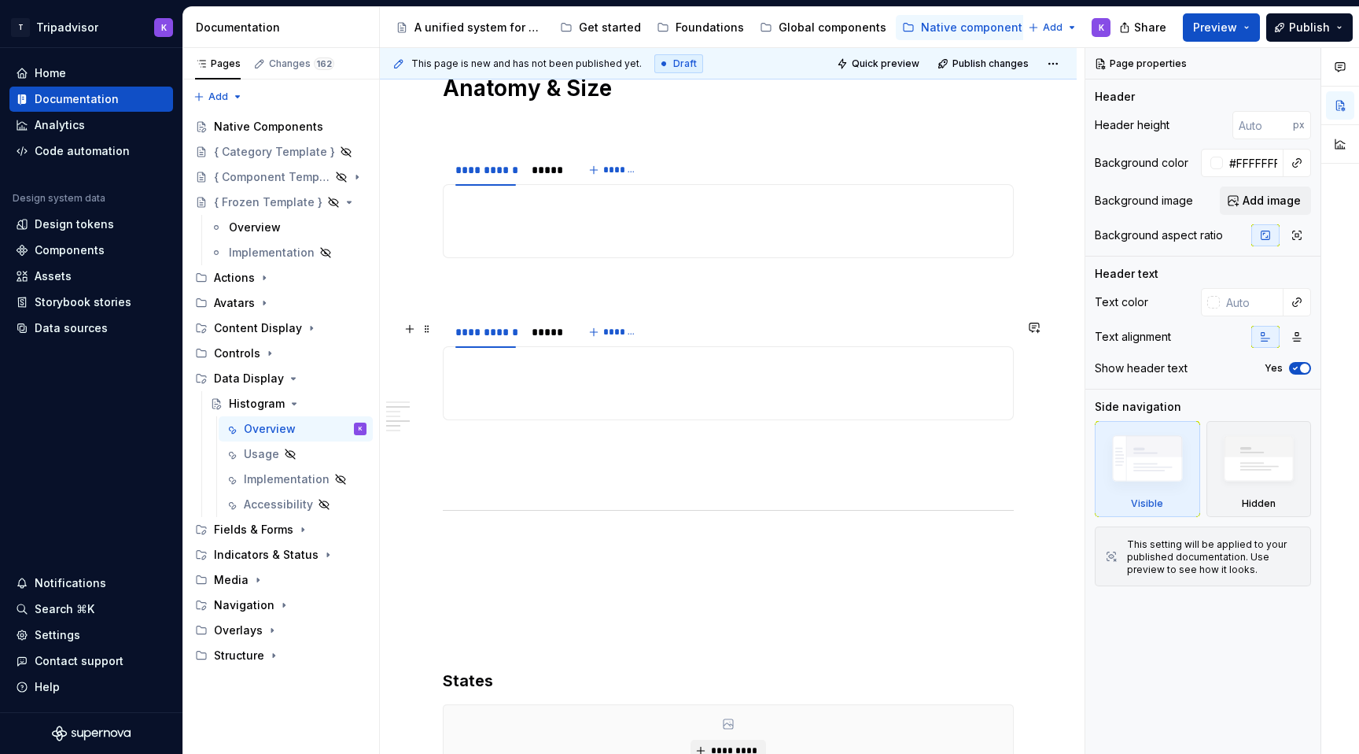
scroll to position [1583, 0]
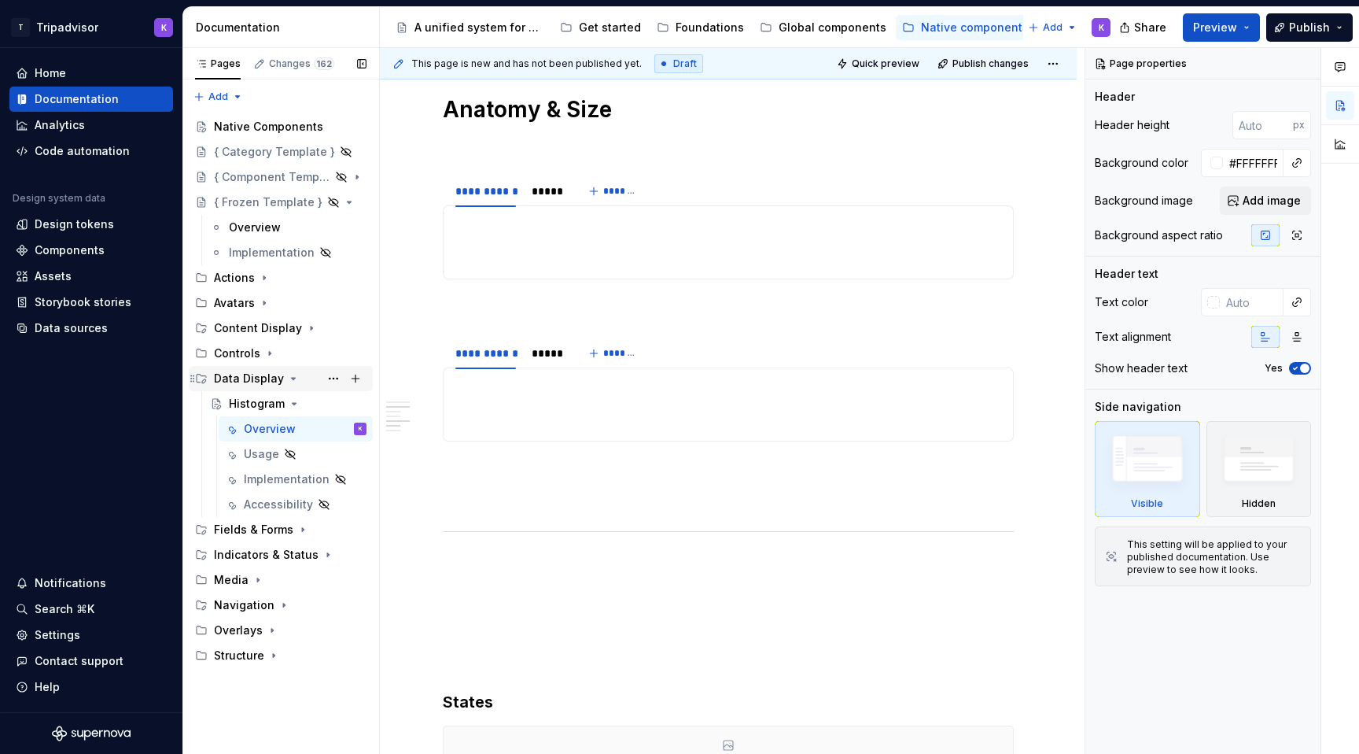
click at [266, 384] on div "Data Display" at bounding box center [249, 379] width 70 height 16
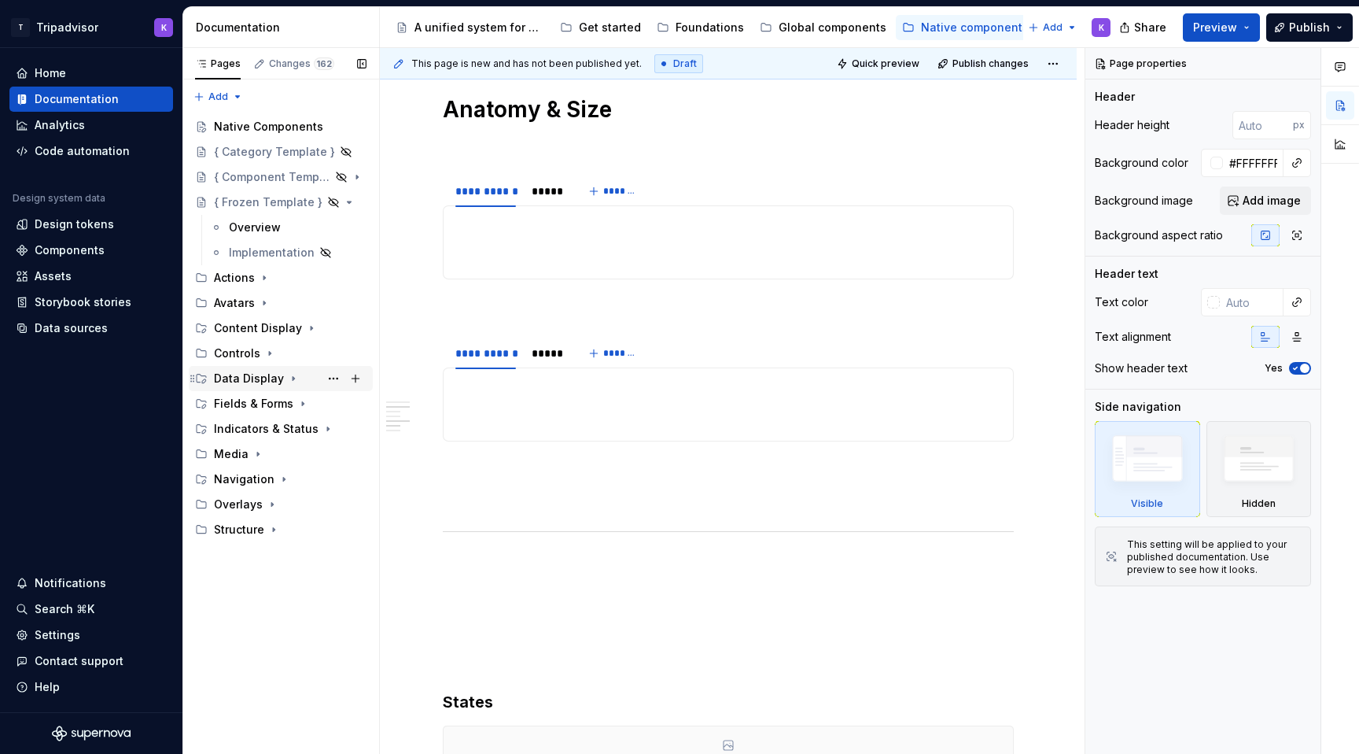
click at [281, 378] on div "Data Display" at bounding box center [290, 378] width 153 height 22
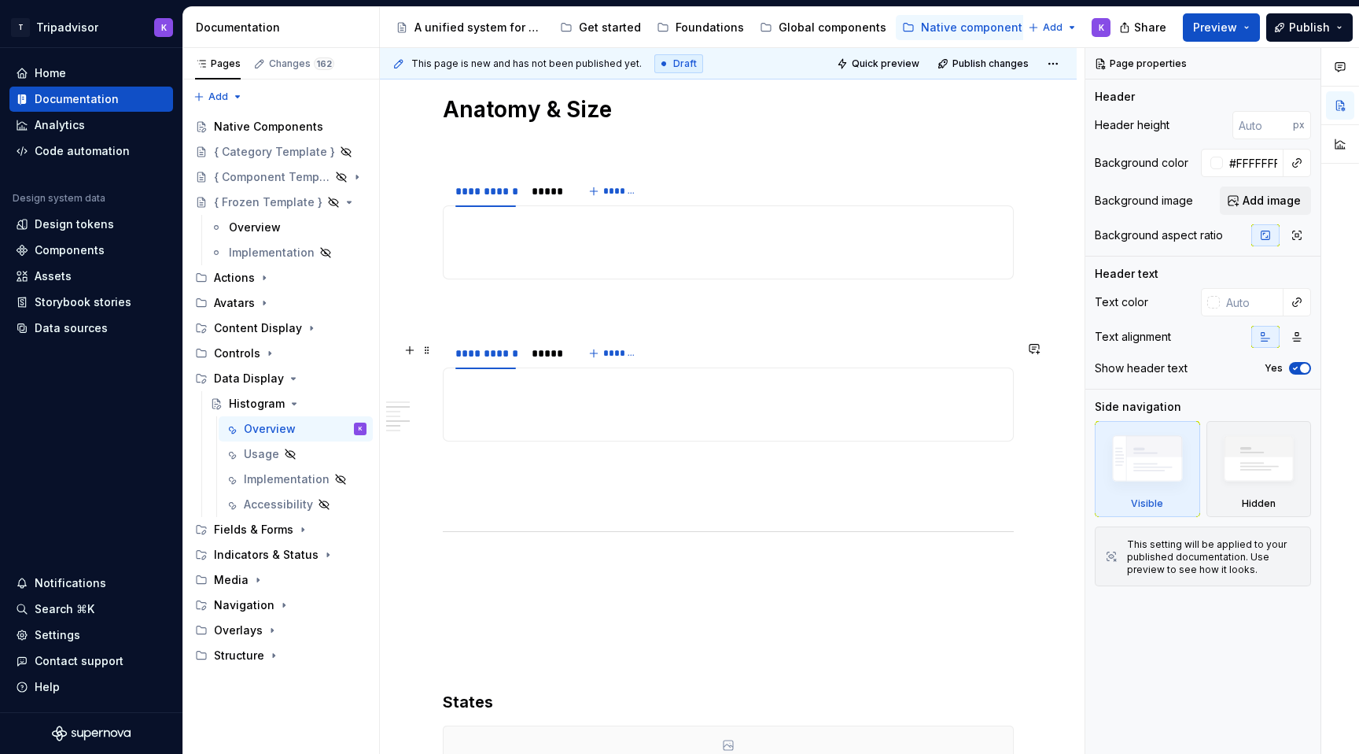
type textarea "*"
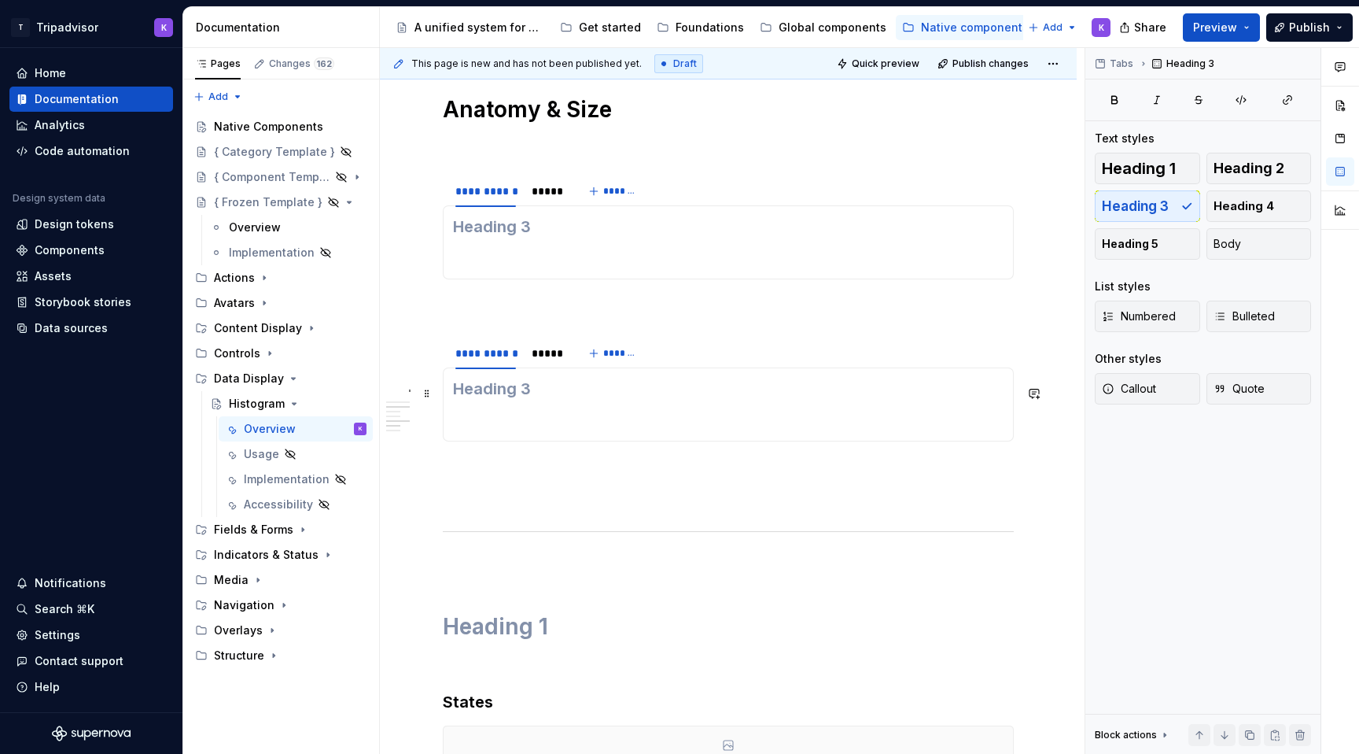
click at [587, 388] on h3 at bounding box center [728, 389] width 551 height 22
click at [573, 416] on p at bounding box center [728, 421] width 551 height 19
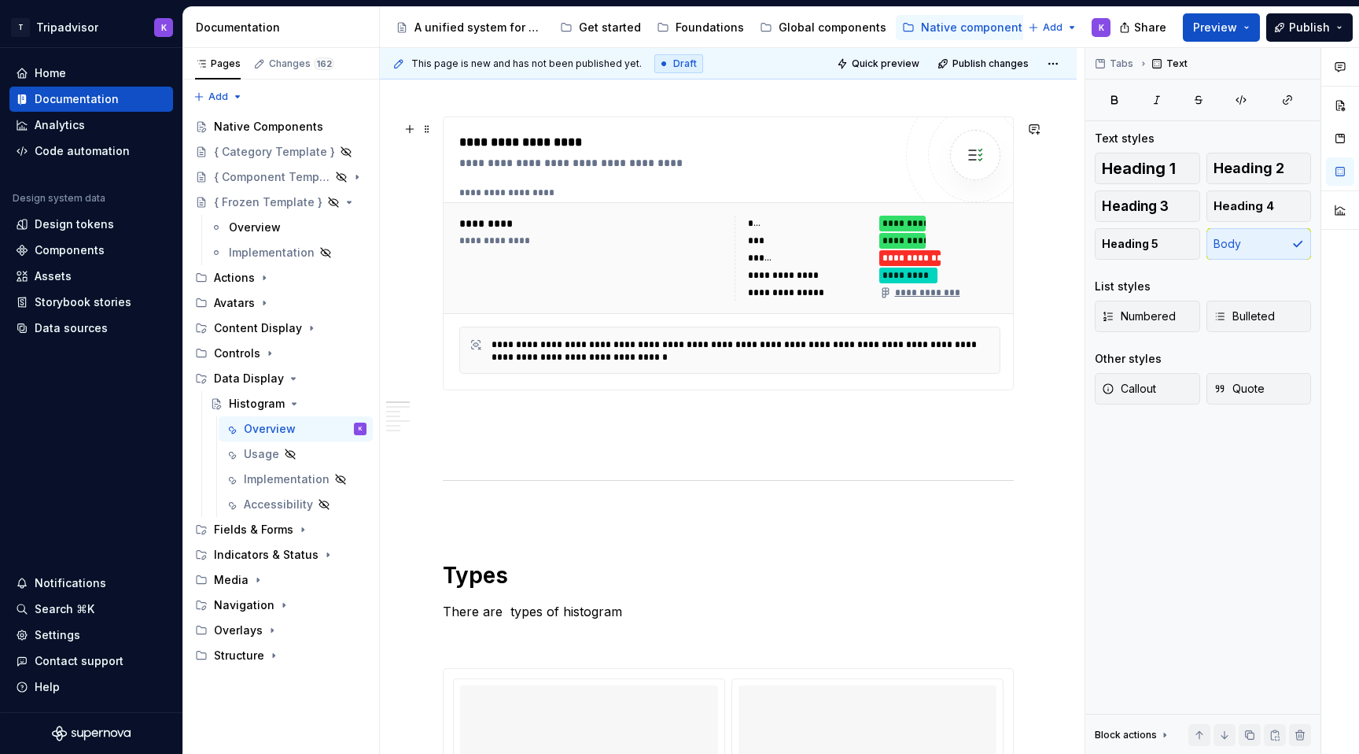
scroll to position [977, 0]
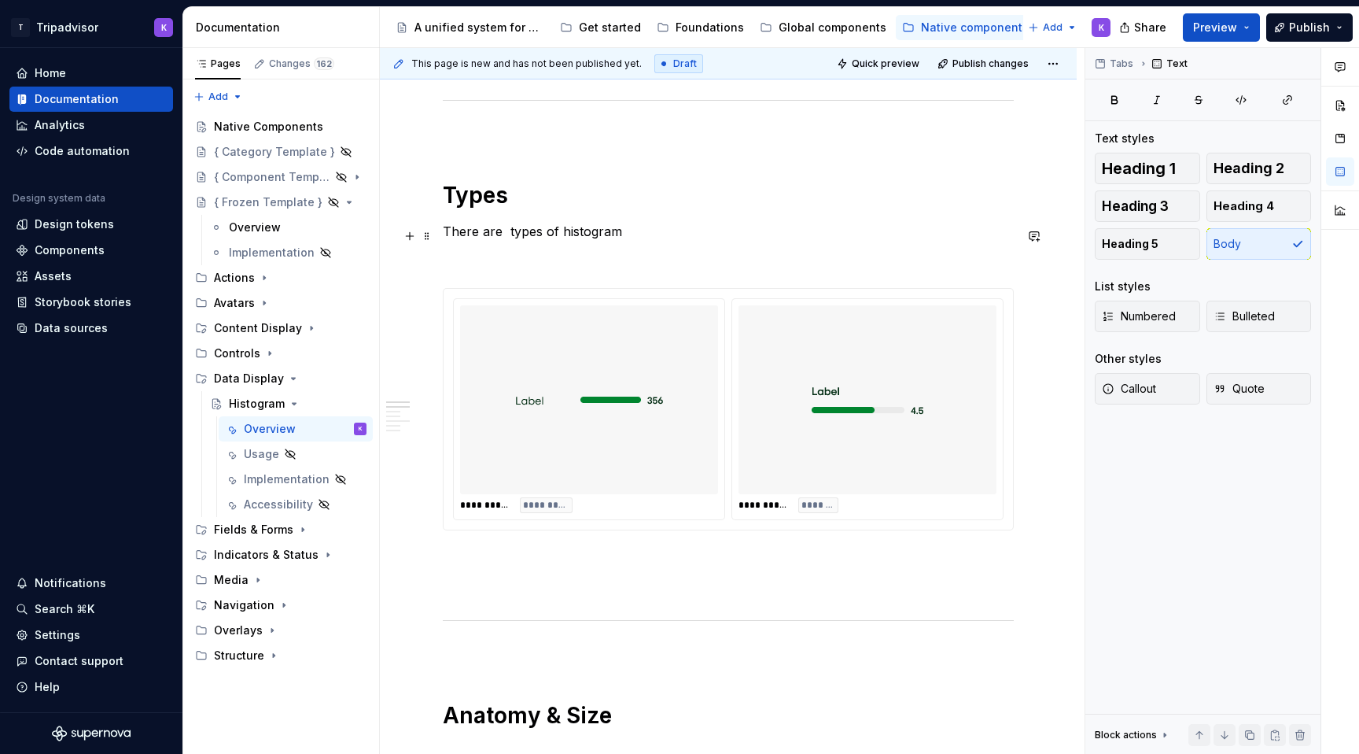
click at [506, 237] on p "There are types of histogram" at bounding box center [728, 231] width 571 height 19
click at [657, 234] on p "There are two types of histogram" at bounding box center [728, 231] width 571 height 19
type textarea "*"
click at [536, 572] on div "**********" at bounding box center [728, 492] width 571 height 2278
click at [488, 663] on p at bounding box center [728, 653] width 571 height 19
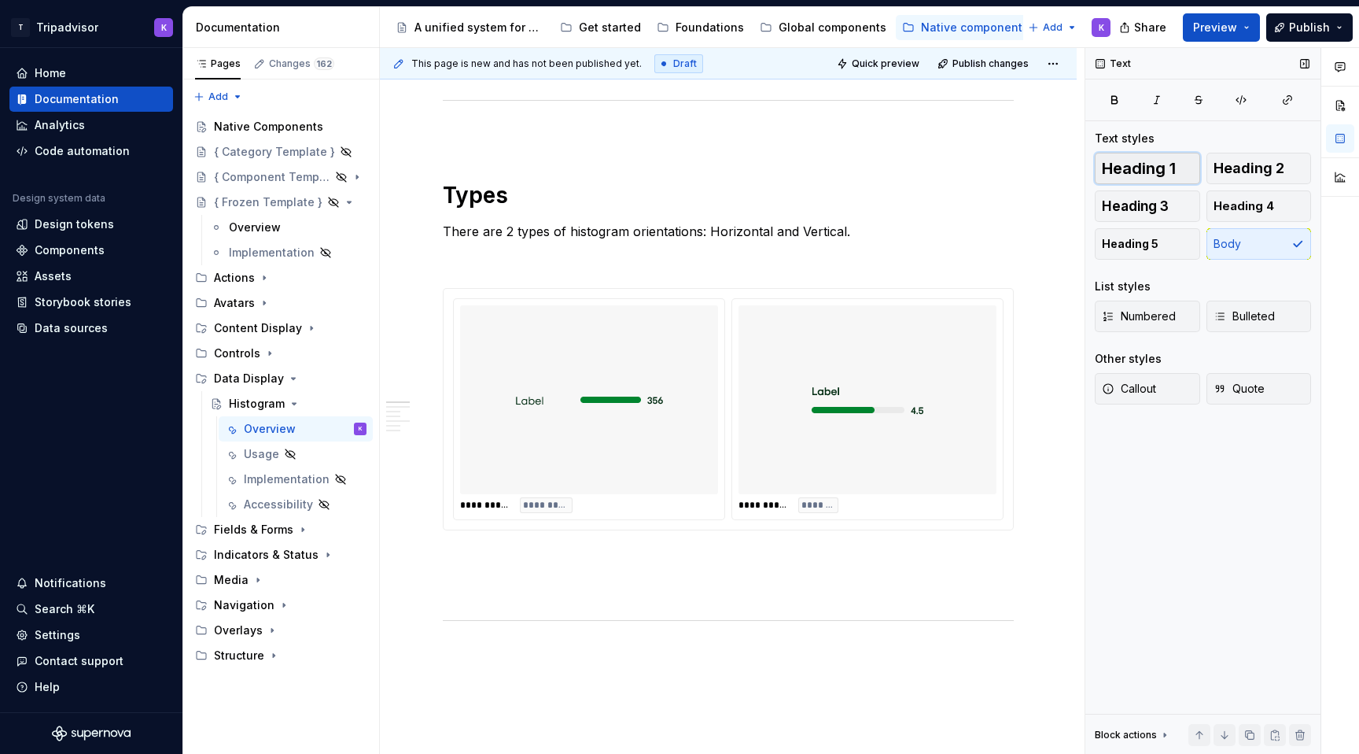
click at [1157, 183] on button "Heading 1" at bounding box center [1147, 168] width 105 height 31
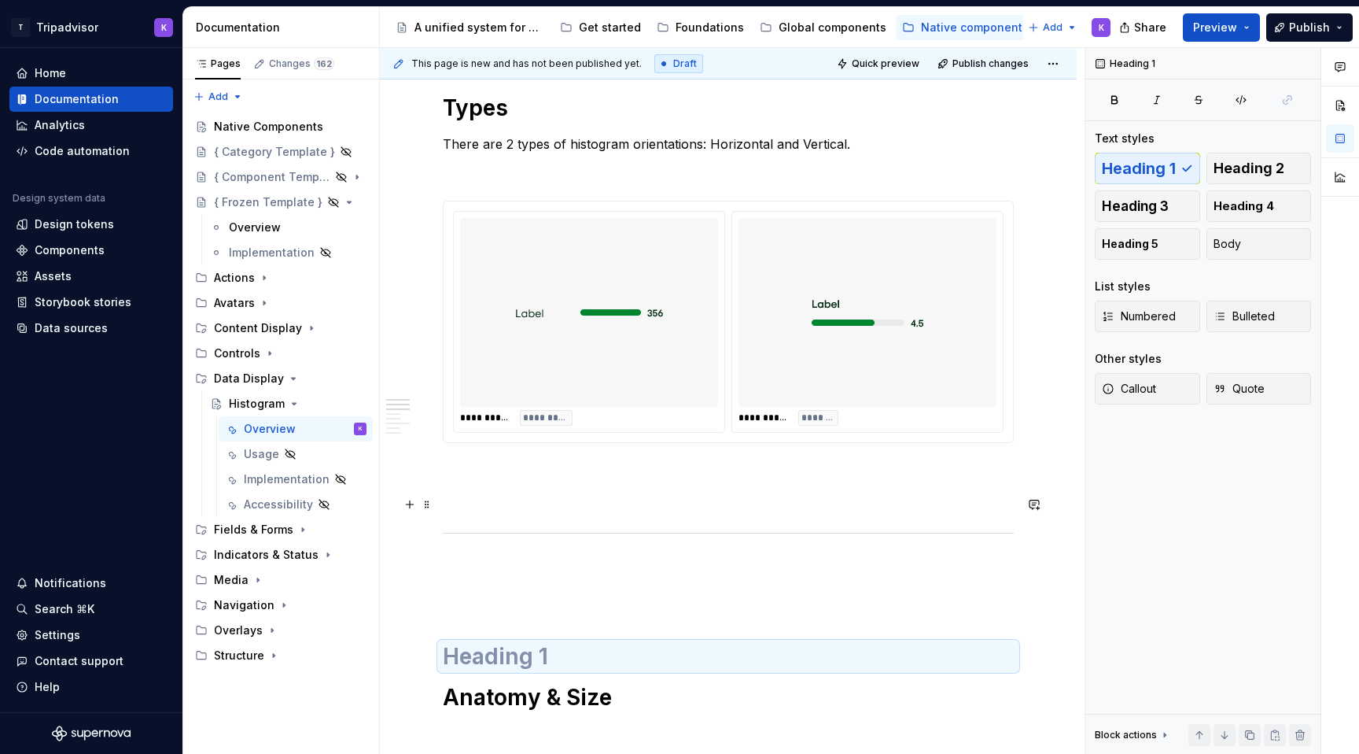
scroll to position [1098, 0]
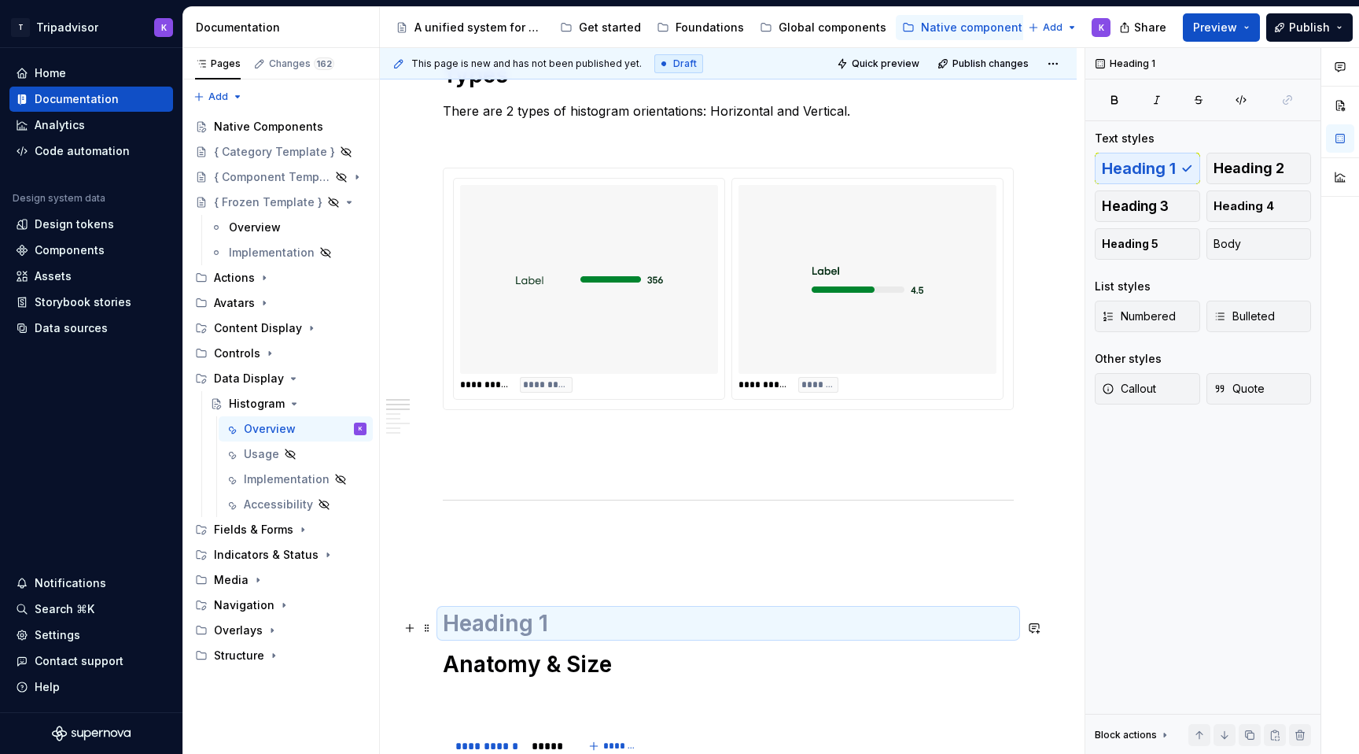
click at [477, 625] on h1 at bounding box center [728, 623] width 571 height 28
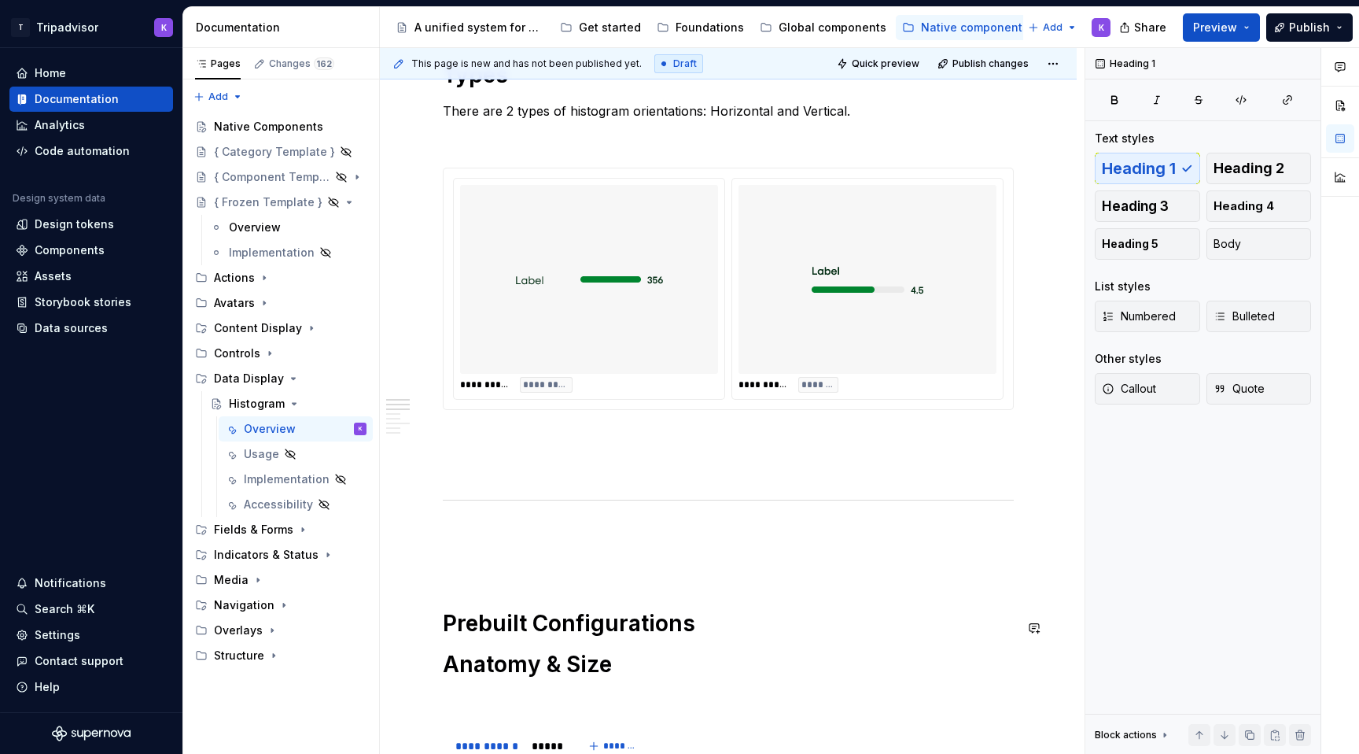
click at [539, 561] on p at bounding box center [728, 561] width 571 height 19
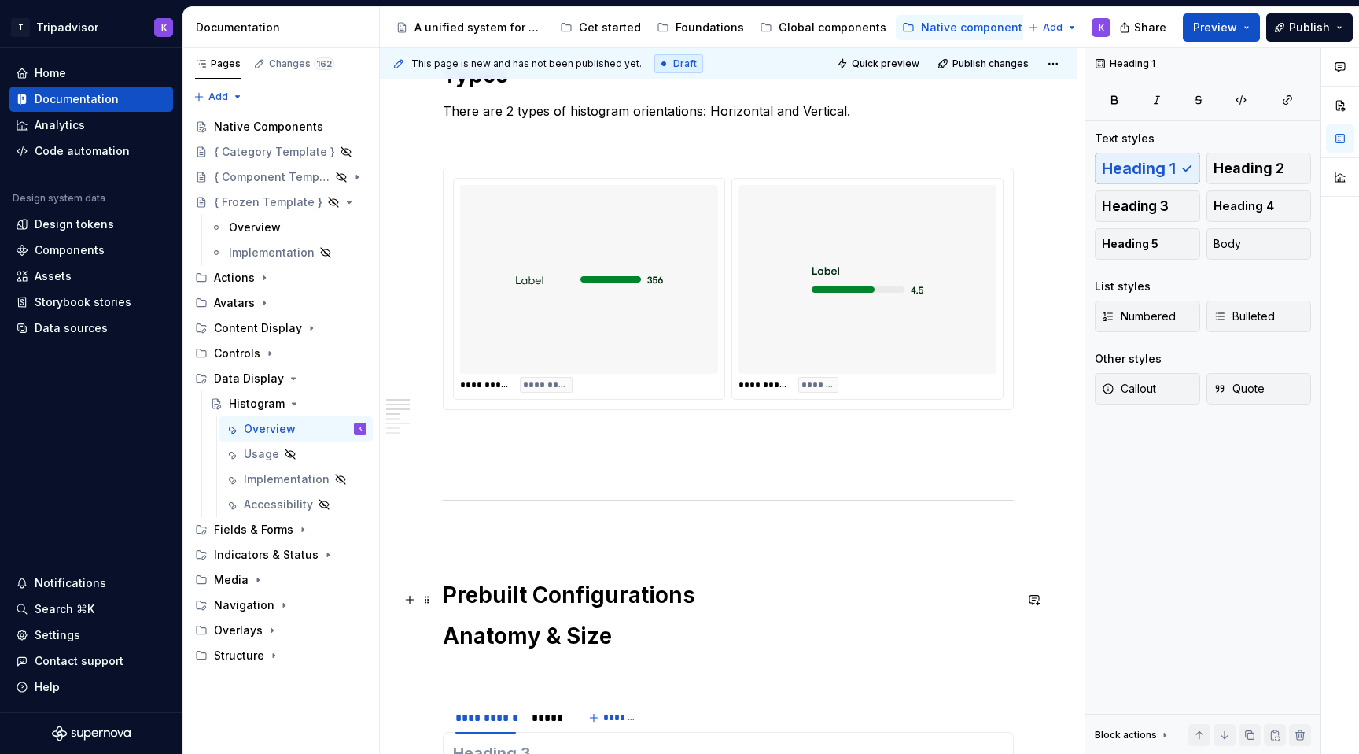
click at [725, 601] on h1 "Prebuilt Configurations" at bounding box center [728, 595] width 571 height 28
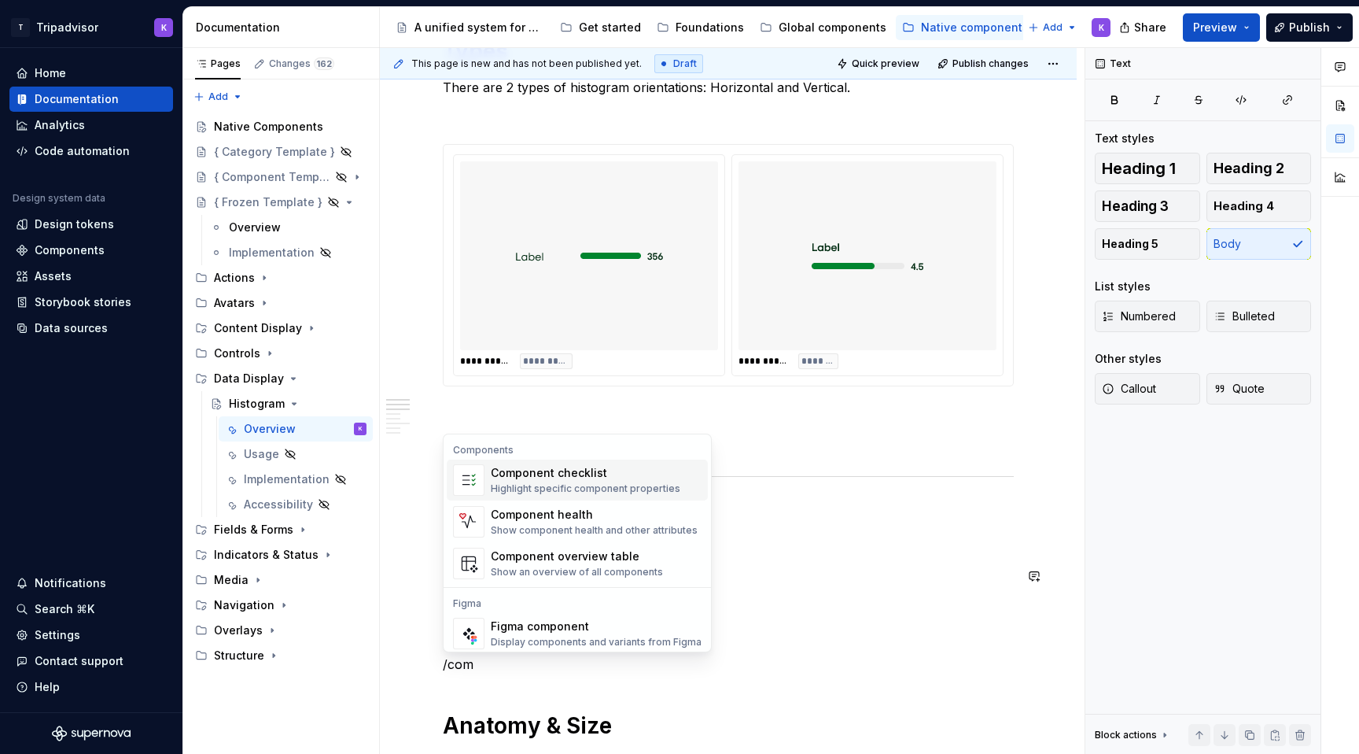
click at [632, 630] on div "Figma component" at bounding box center [596, 626] width 211 height 16
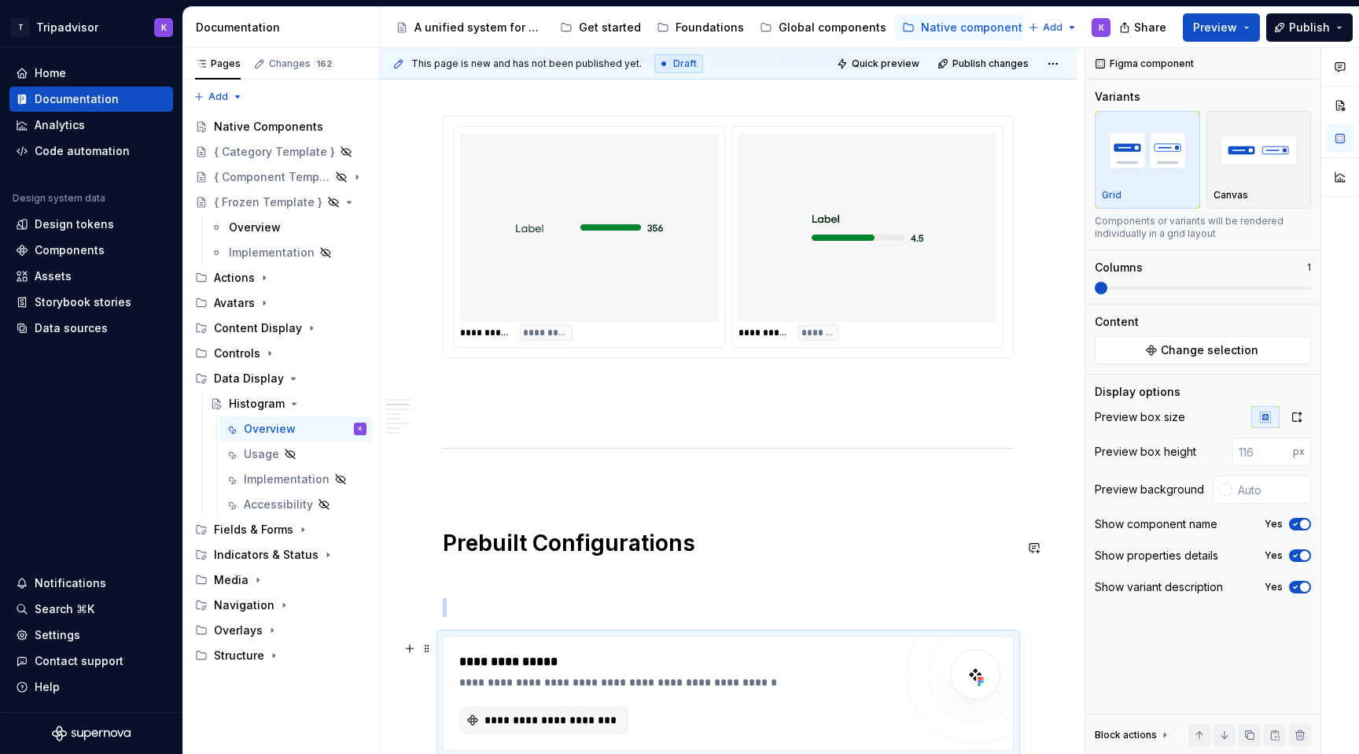
scroll to position [1344, 0]
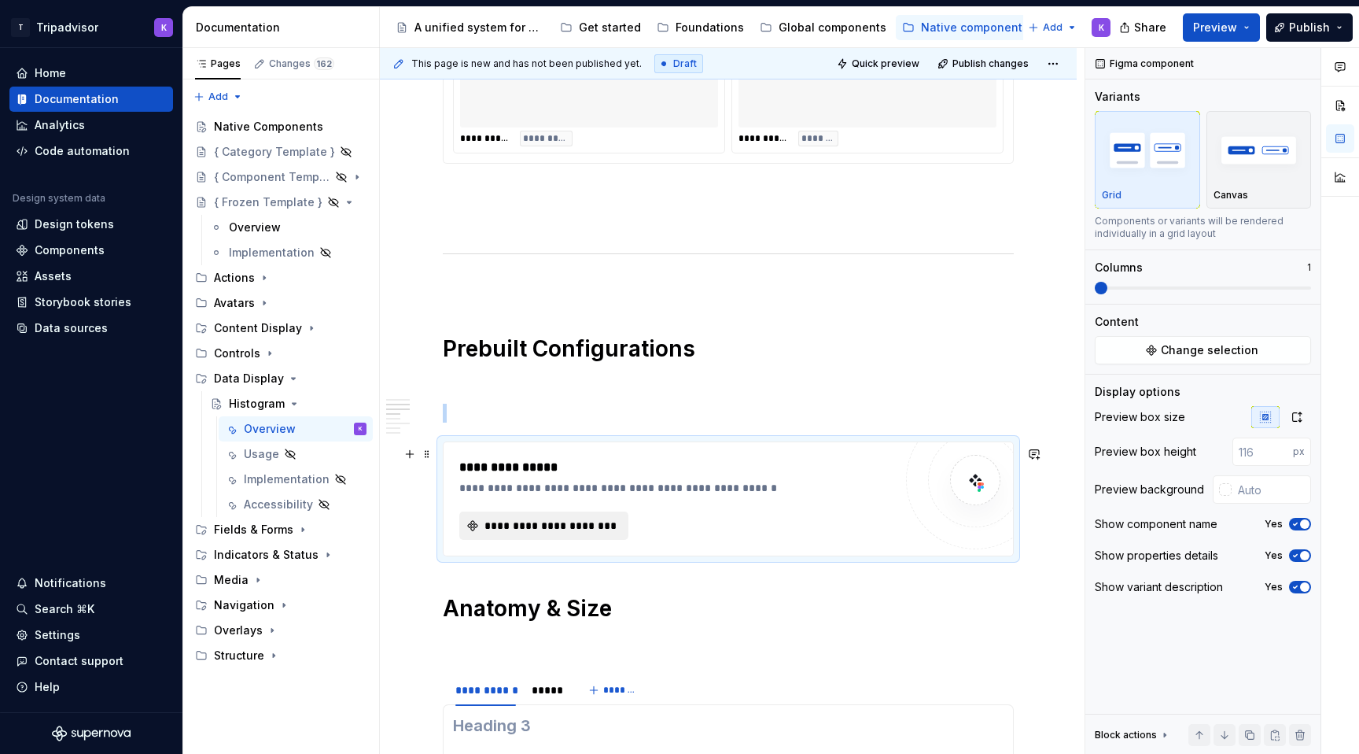
click at [588, 529] on span "**********" at bounding box center [550, 526] width 136 height 16
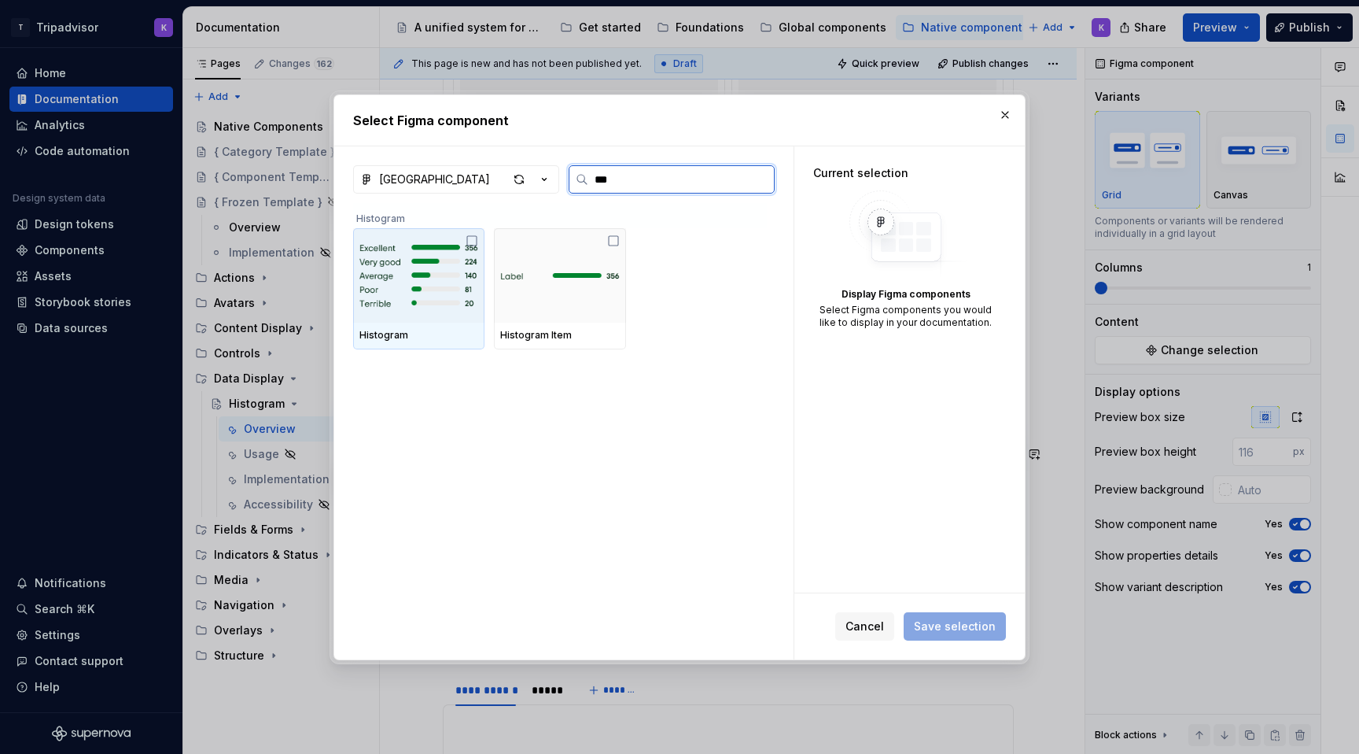
type input "****"
click at [440, 275] on img at bounding box center [419, 275] width 119 height 82
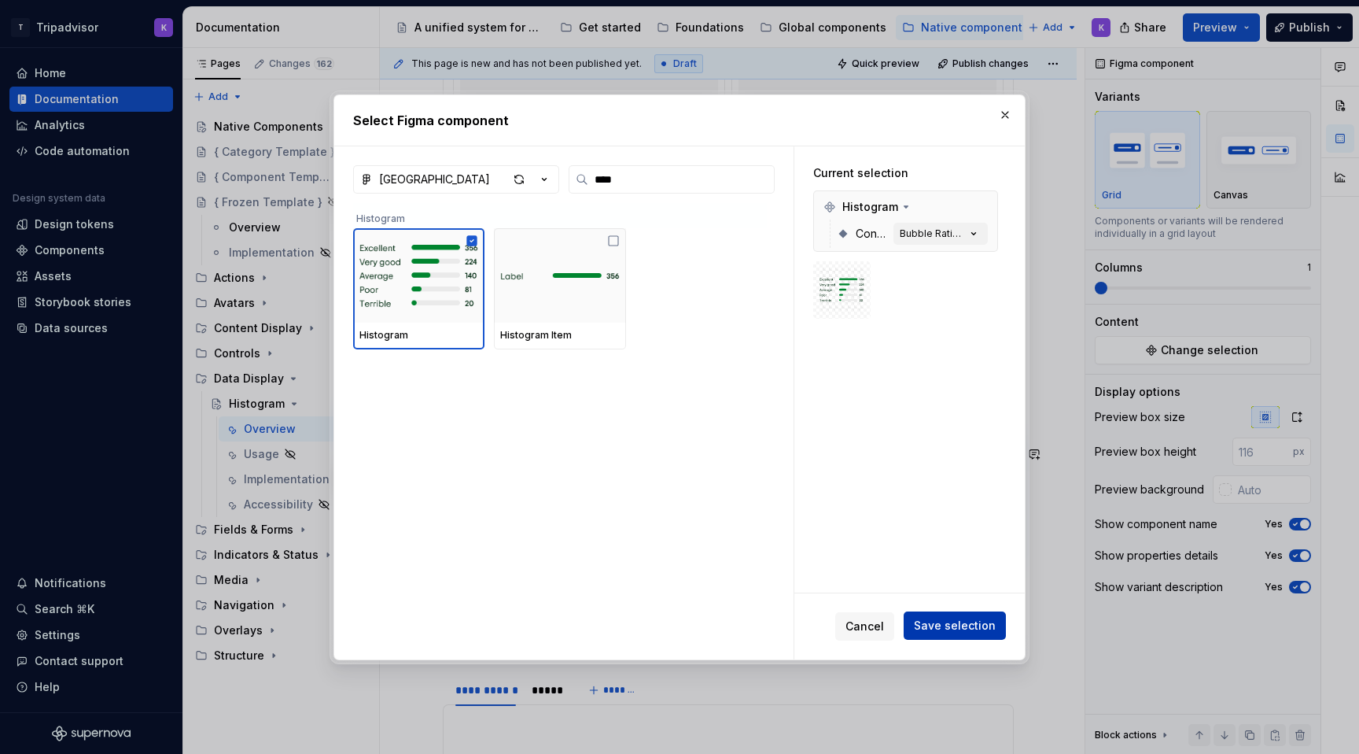
click at [985, 620] on span "Save selection" at bounding box center [955, 626] width 82 height 16
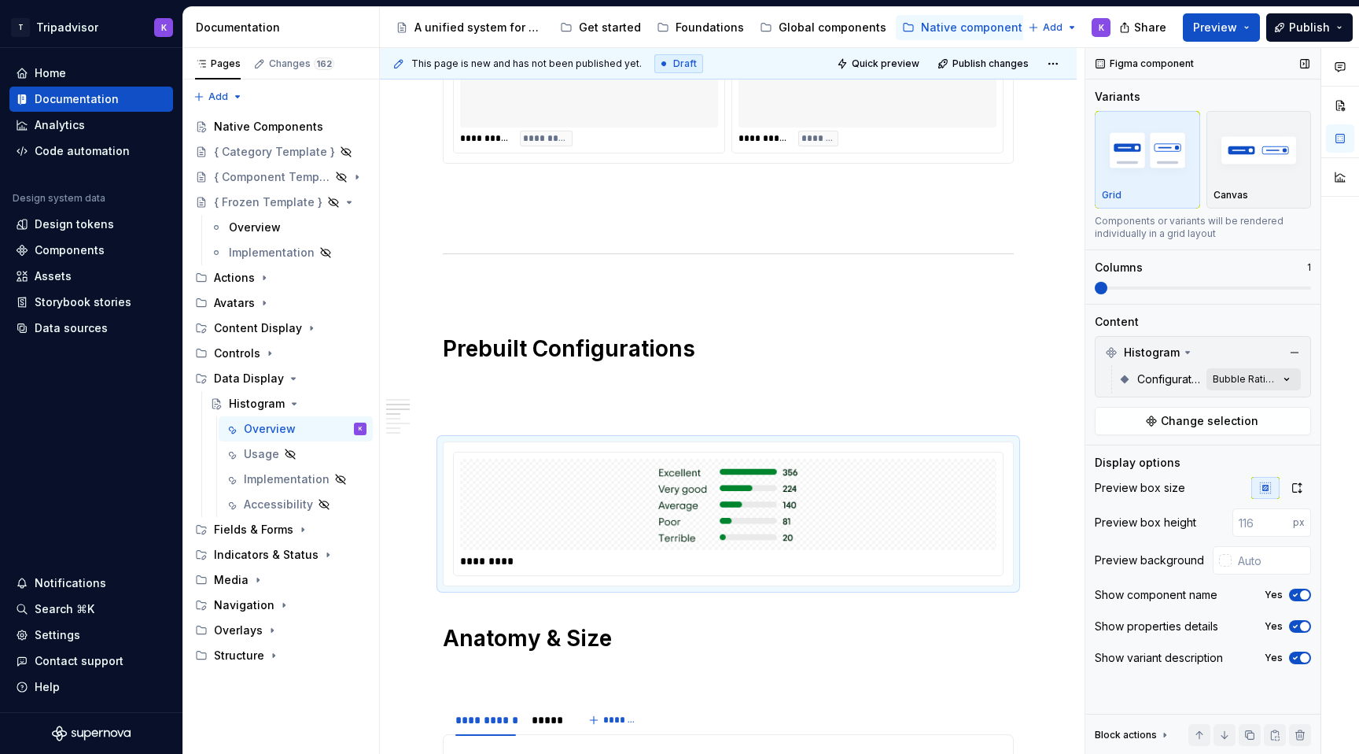
click at [1262, 380] on div "Comments Open comments No comments yet Select ‘Comment’ from the block context …" at bounding box center [1223, 401] width 274 height 706
click at [1216, 461] on div "Subratings" at bounding box center [1195, 455] width 192 height 16
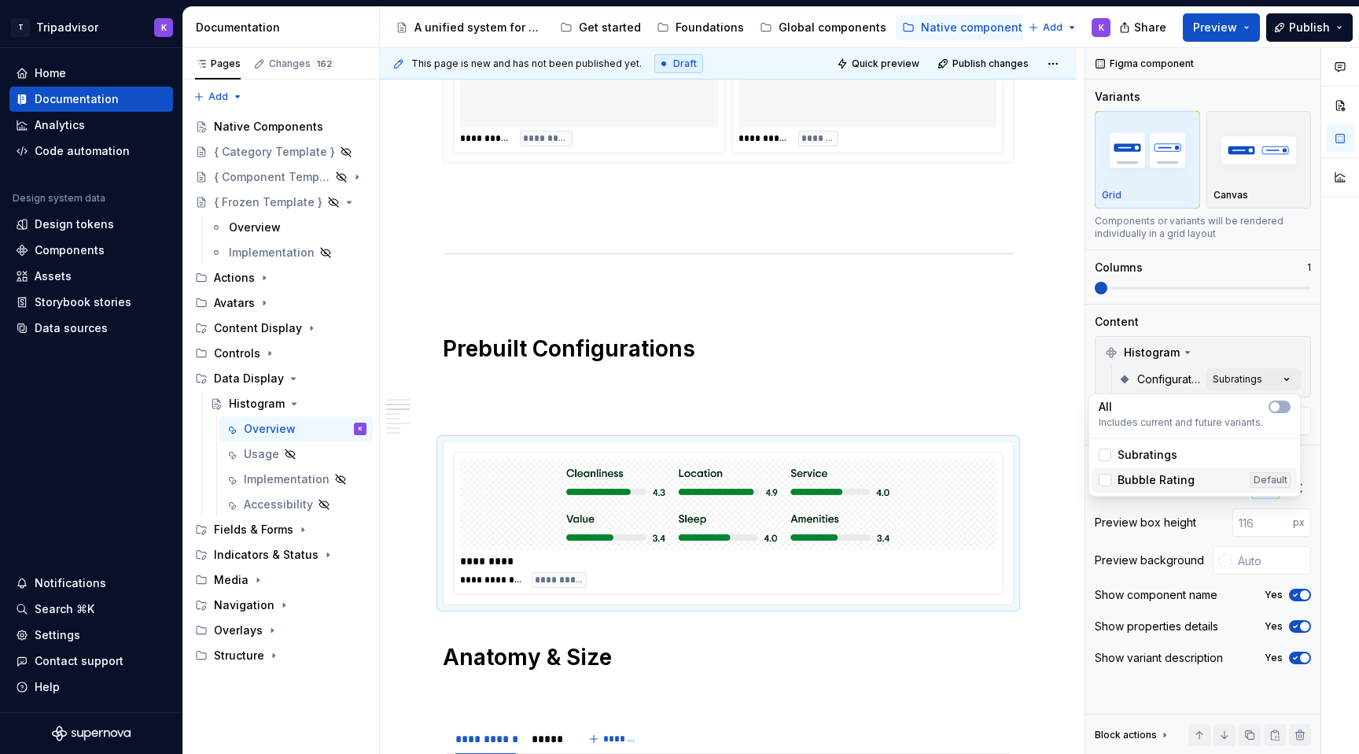
click at [1202, 477] on div "Bubble Rating Default" at bounding box center [1195, 480] width 192 height 16
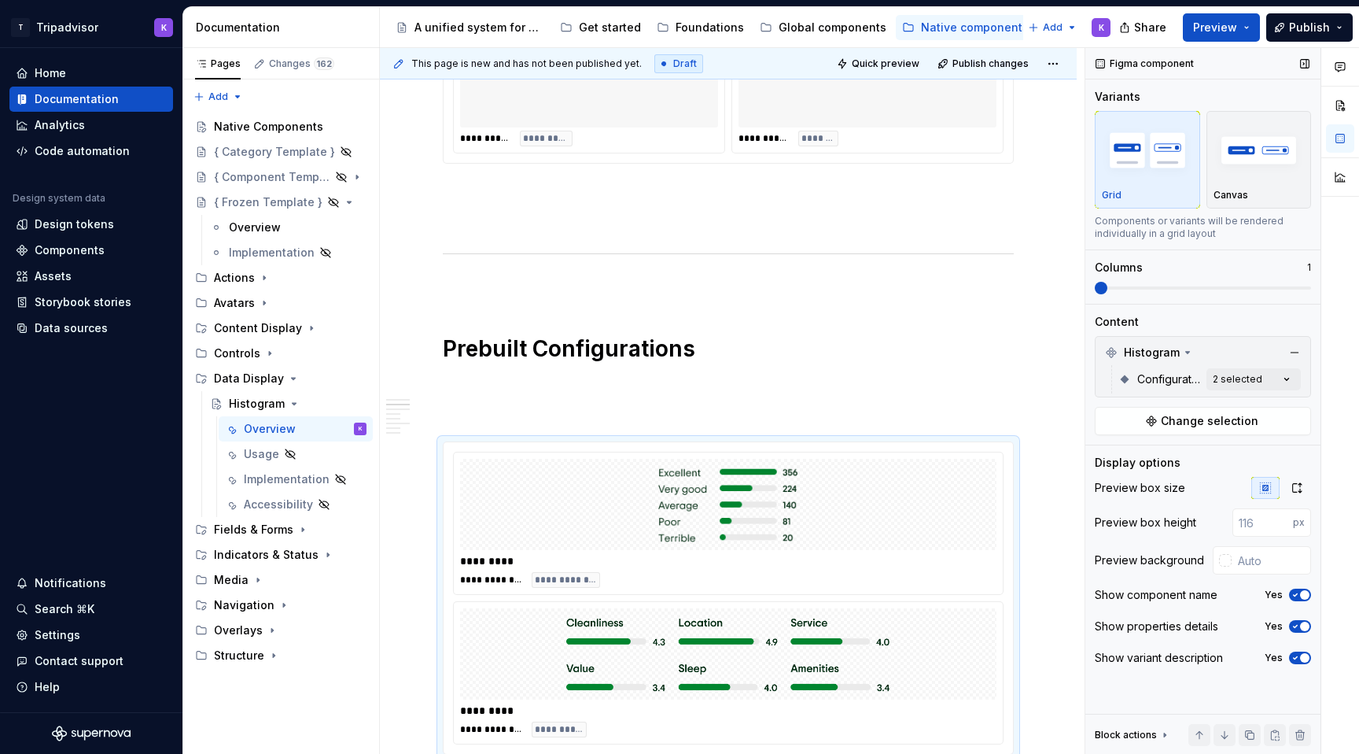
drag, startPoint x: 1101, startPoint y: 286, endPoint x: 1196, endPoint y: 281, distance: 94.6
click at [1196, 281] on div "Comments Open comments No comments yet Select ‘Comment’ from the block context …" at bounding box center [1223, 401] width 274 height 706
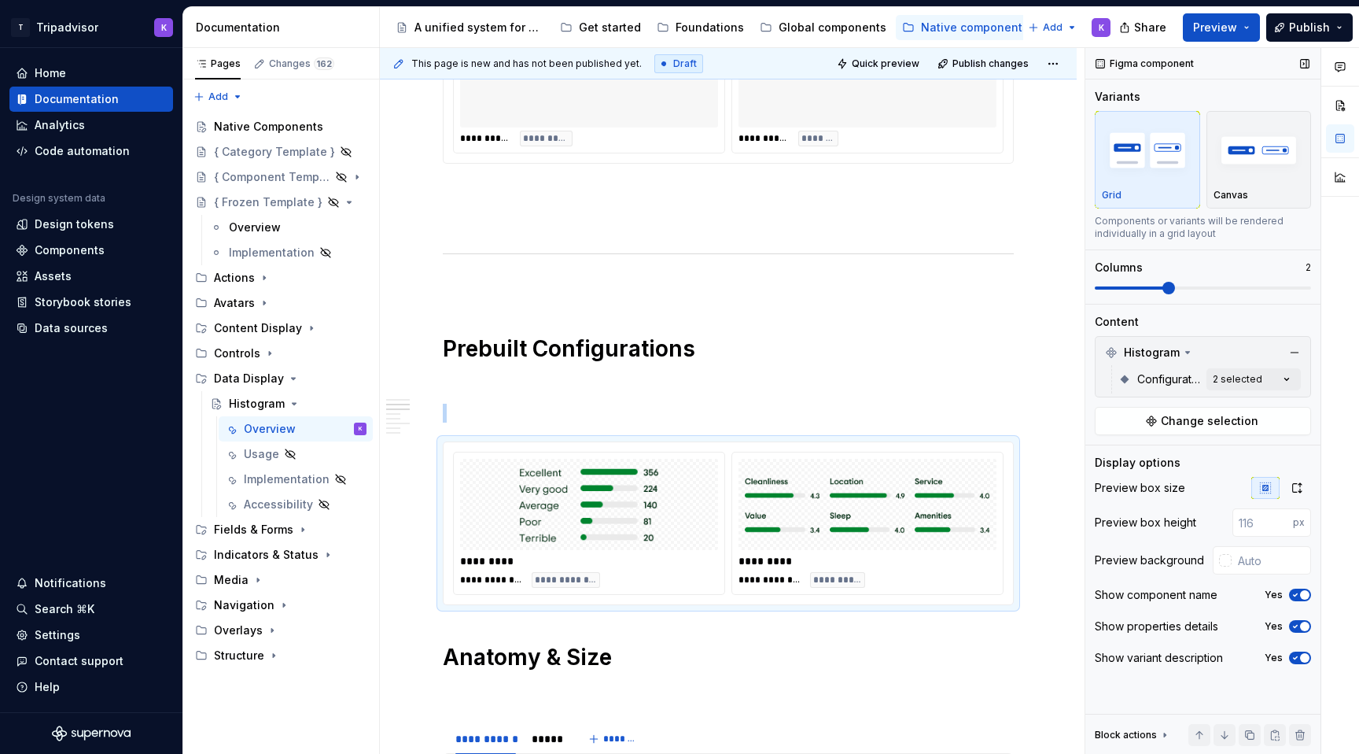
click at [1168, 289] on span at bounding box center [1169, 288] width 13 height 13
click at [1304, 596] on span "button" at bounding box center [1304, 594] width 9 height 9
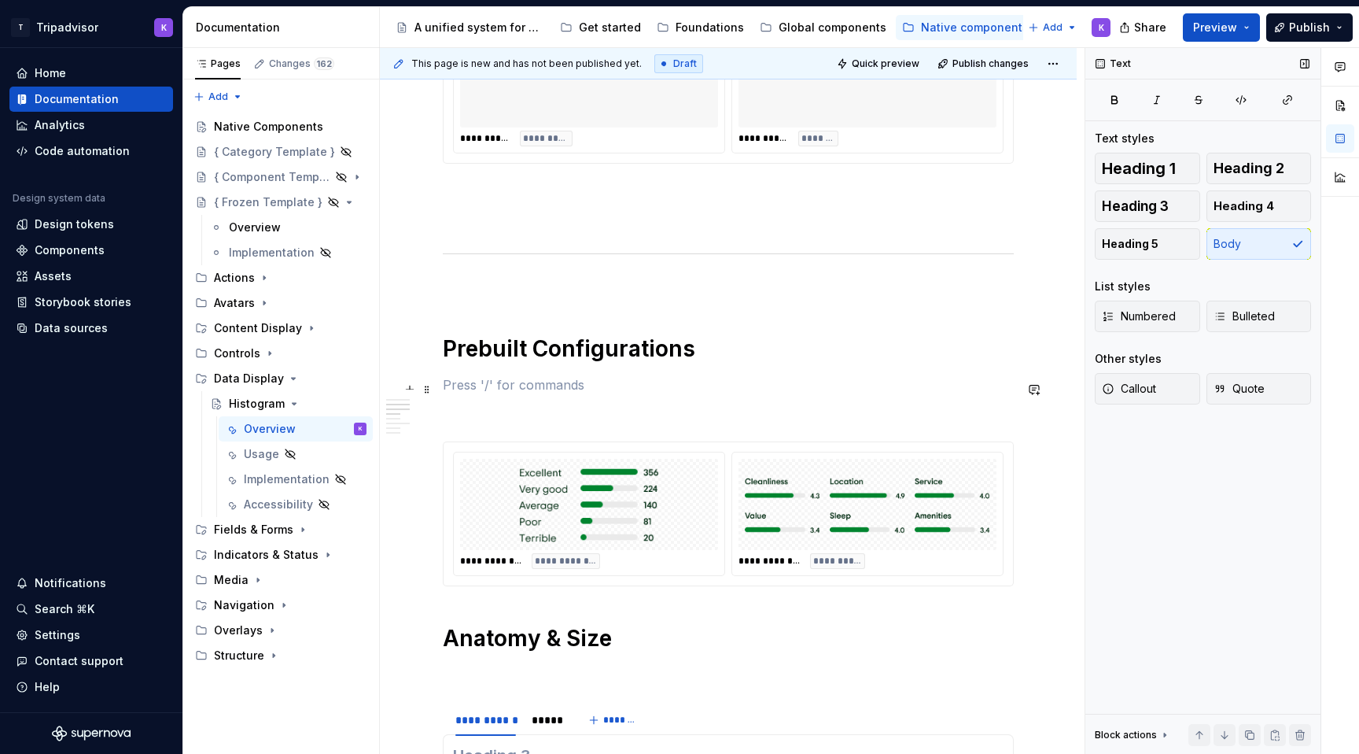
click at [629, 381] on p at bounding box center [728, 384] width 571 height 19
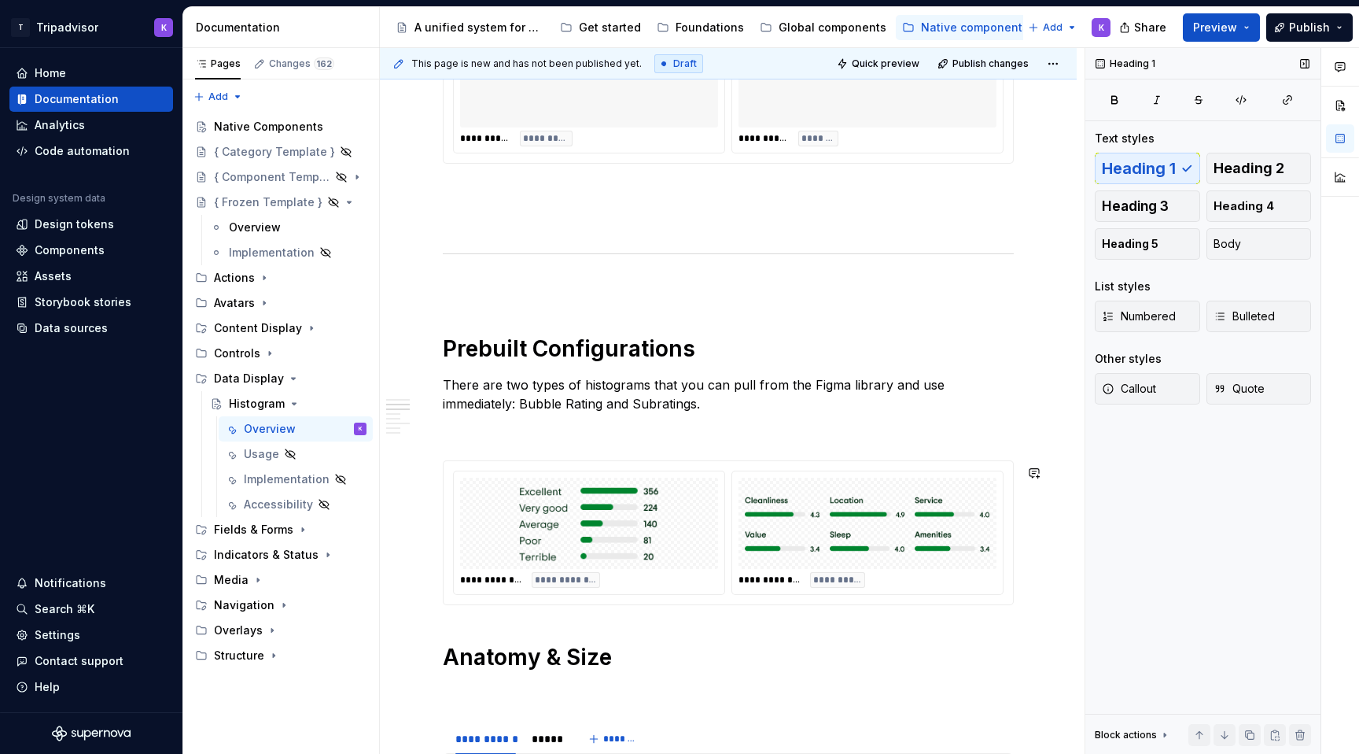
click at [576, 623] on div "**********" at bounding box center [728, 279] width 571 height 2586
click at [520, 685] on div "**********" at bounding box center [728, 312] width 571 height 2652
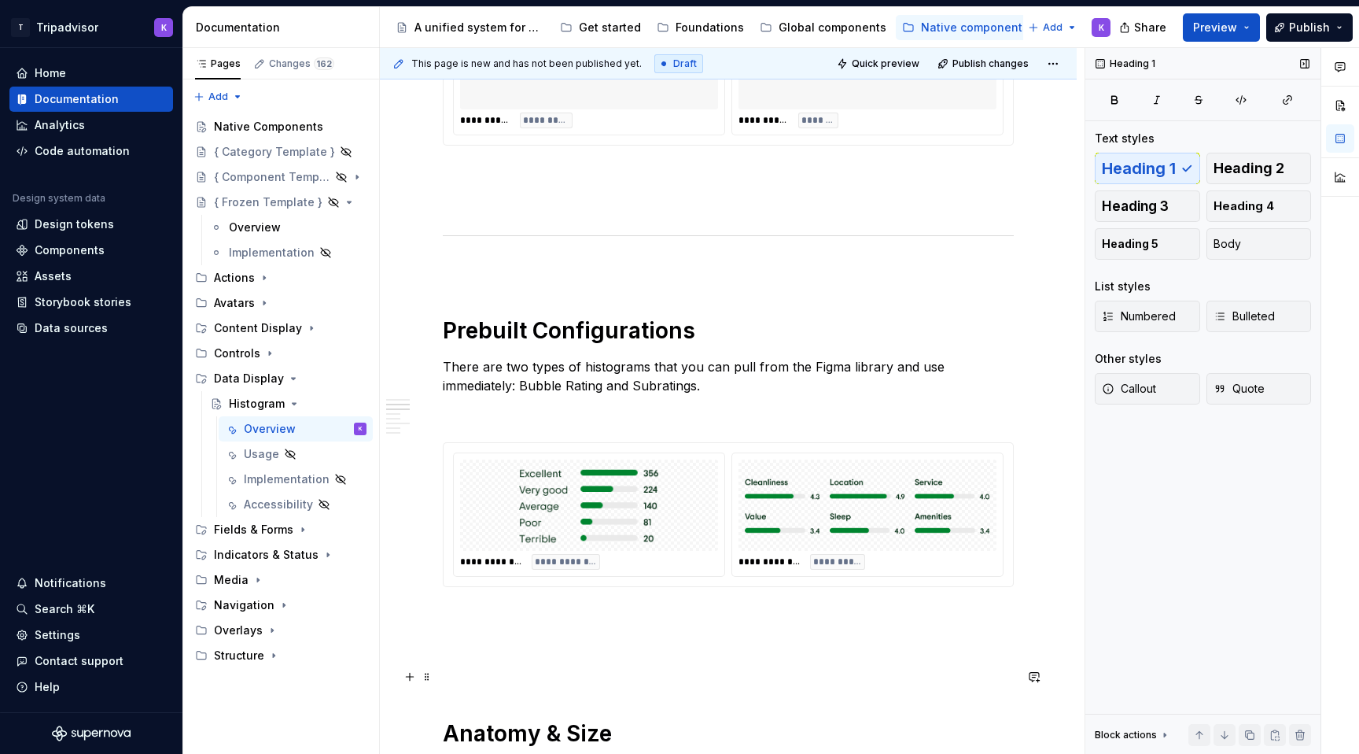
click at [518, 685] on div "**********" at bounding box center [728, 308] width 571 height 2680
click at [509, 668] on p at bounding box center [728, 671] width 571 height 19
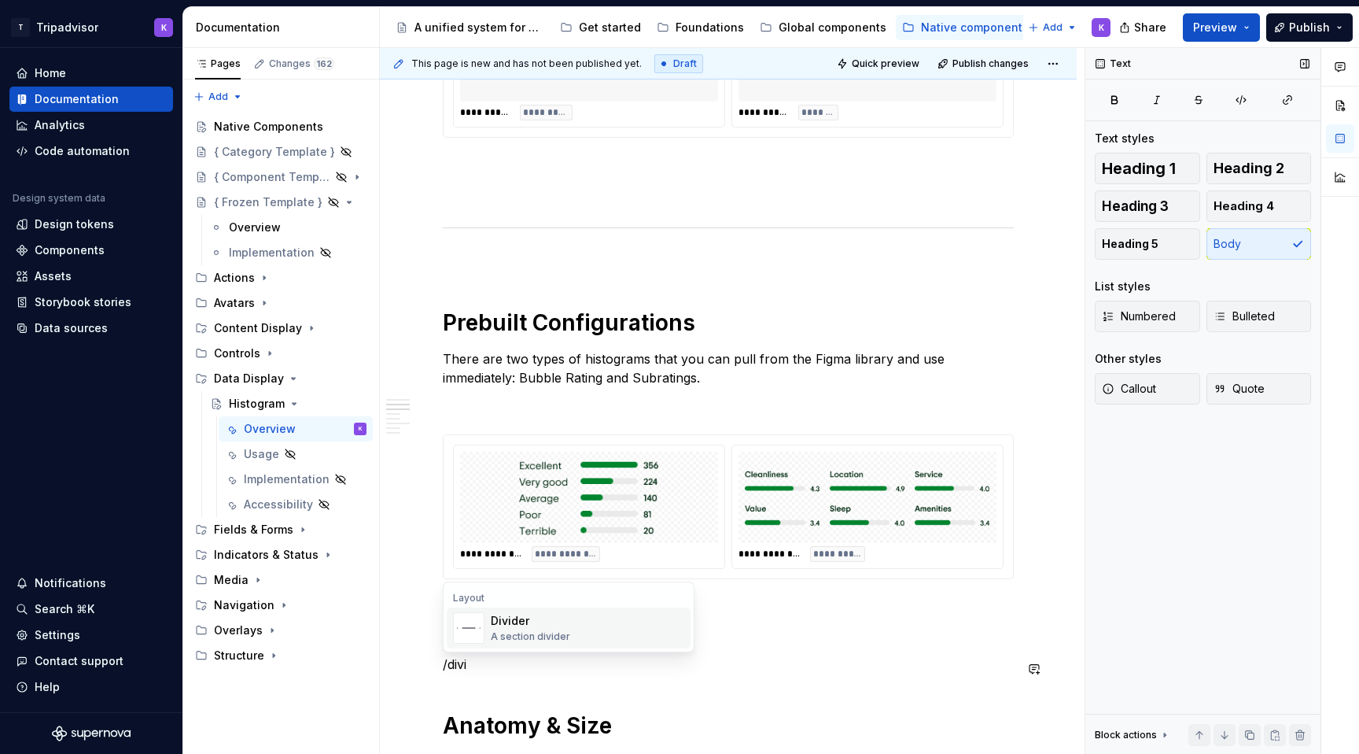
click at [511, 639] on div "A section divider" at bounding box center [530, 636] width 79 height 13
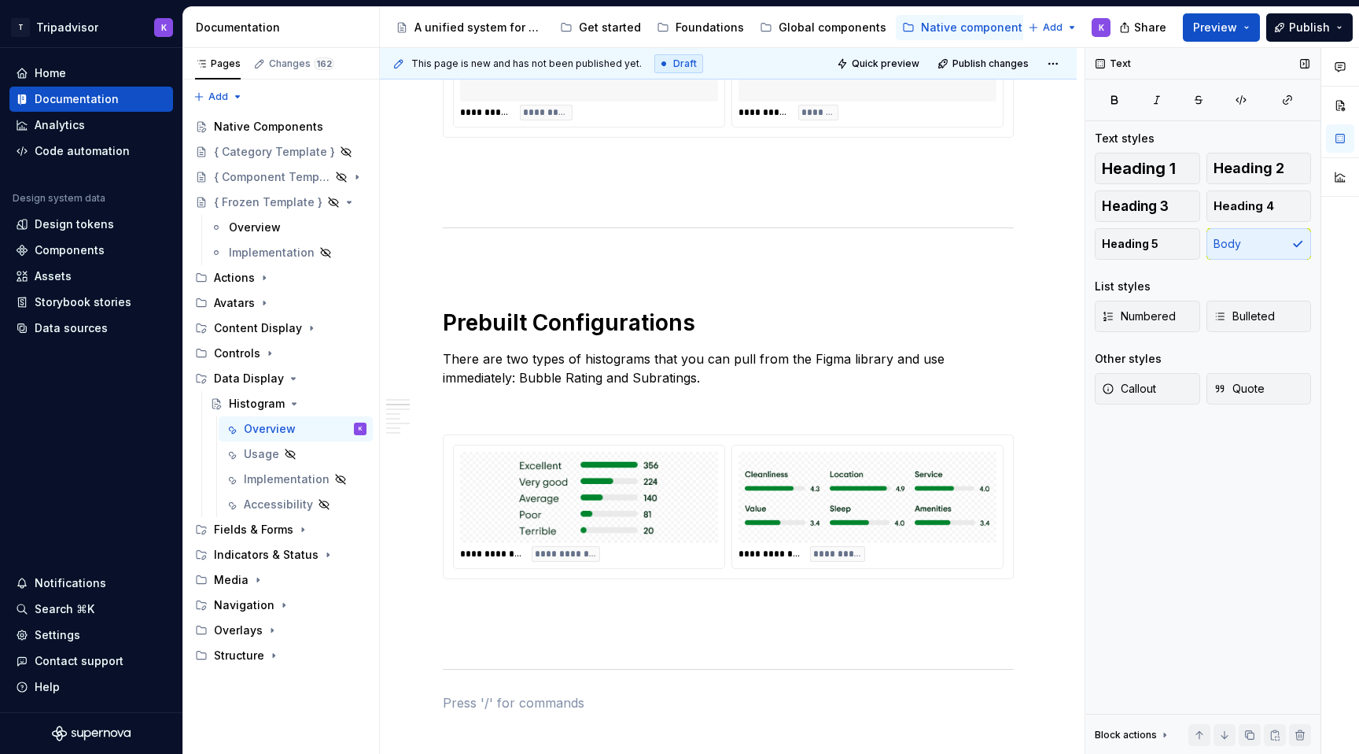
click at [507, 614] on p at bounding box center [728, 607] width 571 height 19
click at [500, 640] on p at bounding box center [728, 635] width 571 height 19
click at [503, 411] on p at bounding box center [728, 406] width 571 height 19
click at [515, 281] on div "**********" at bounding box center [728, 319] width 571 height 2719
click at [515, 279] on div "**********" at bounding box center [728, 319] width 571 height 2719
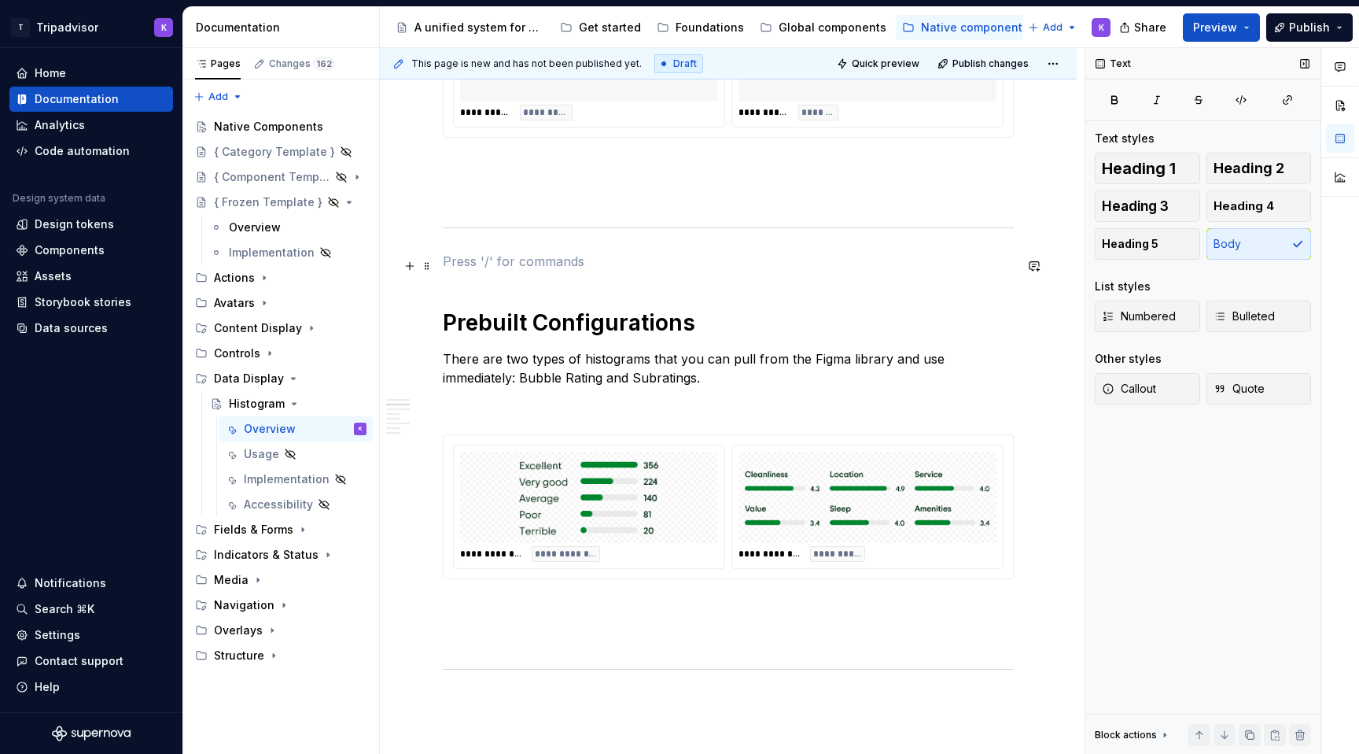
click at [515, 265] on p at bounding box center [728, 261] width 571 height 19
click at [507, 655] on div "**********" at bounding box center [728, 319] width 571 height 2719
click at [507, 617] on p at bounding box center [728, 607] width 571 height 19
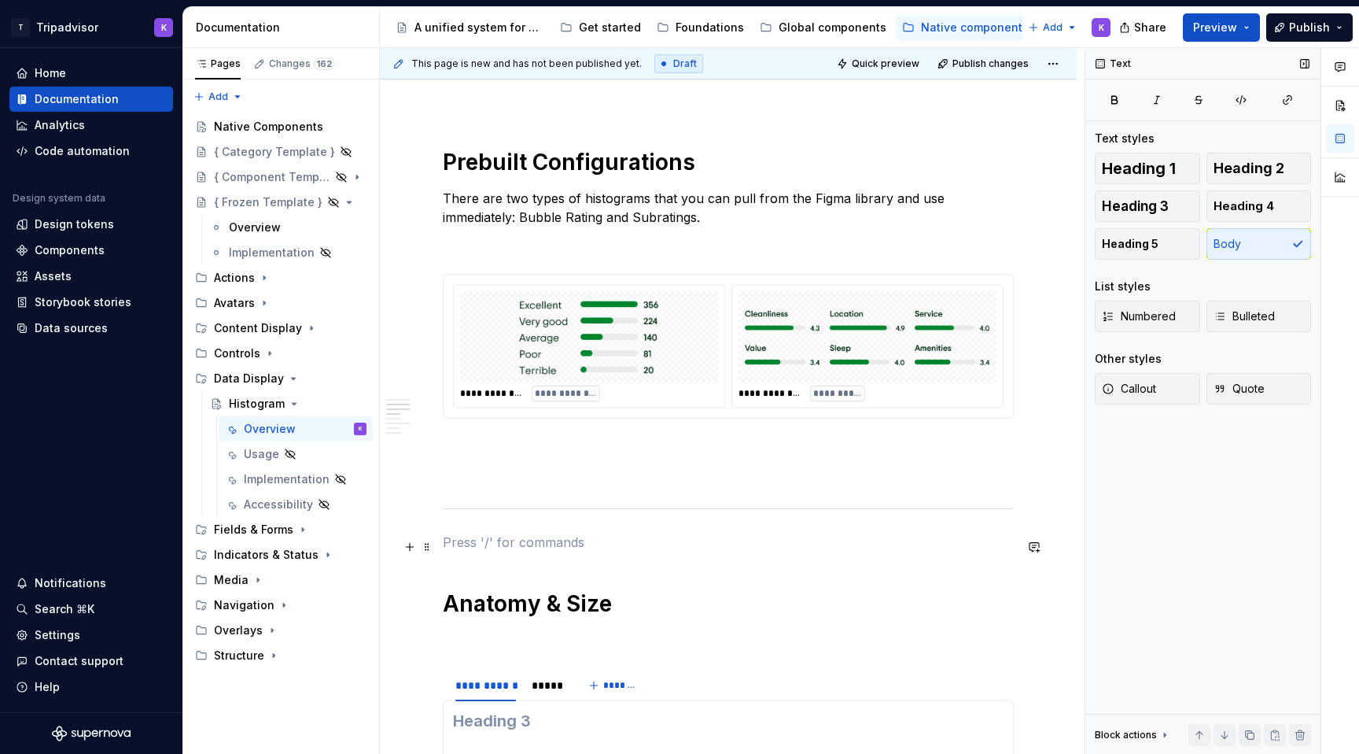
click at [522, 552] on p at bounding box center [728, 542] width 571 height 19
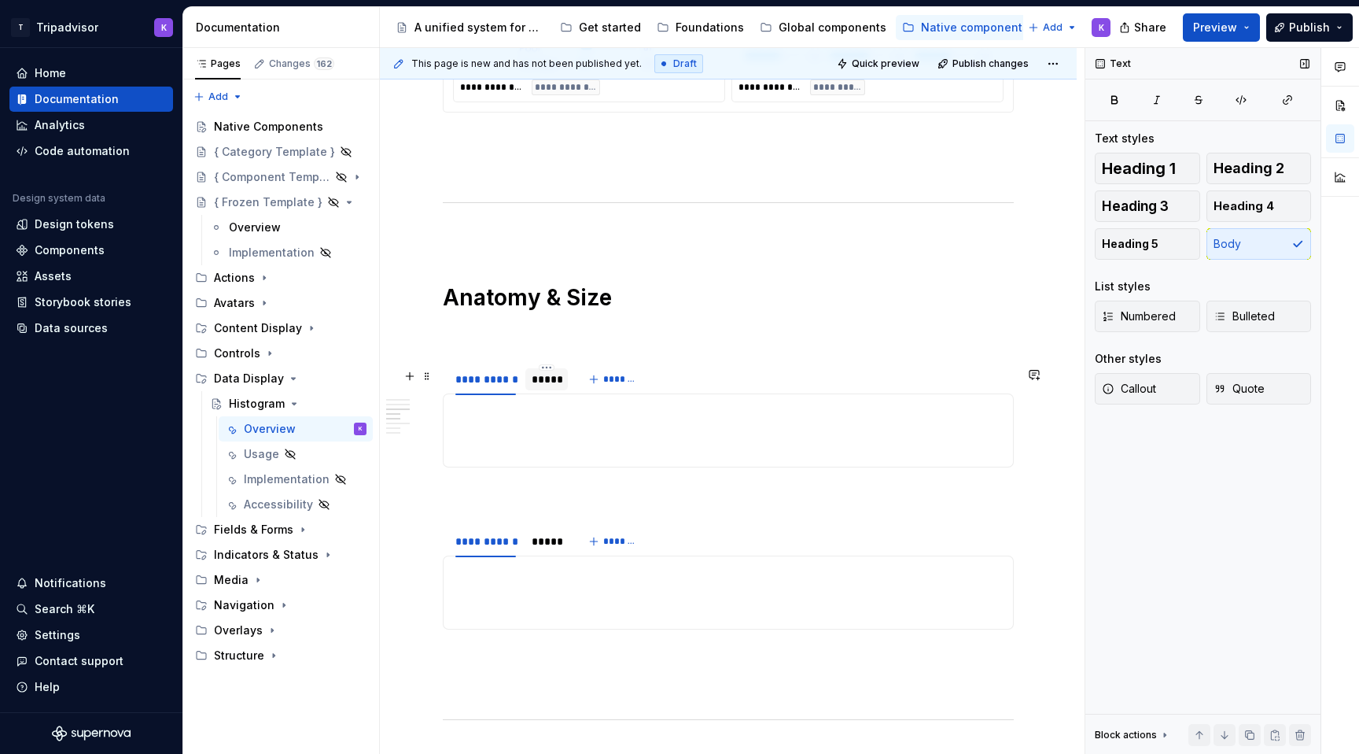
click at [545, 387] on div "*****" at bounding box center [547, 379] width 30 height 16
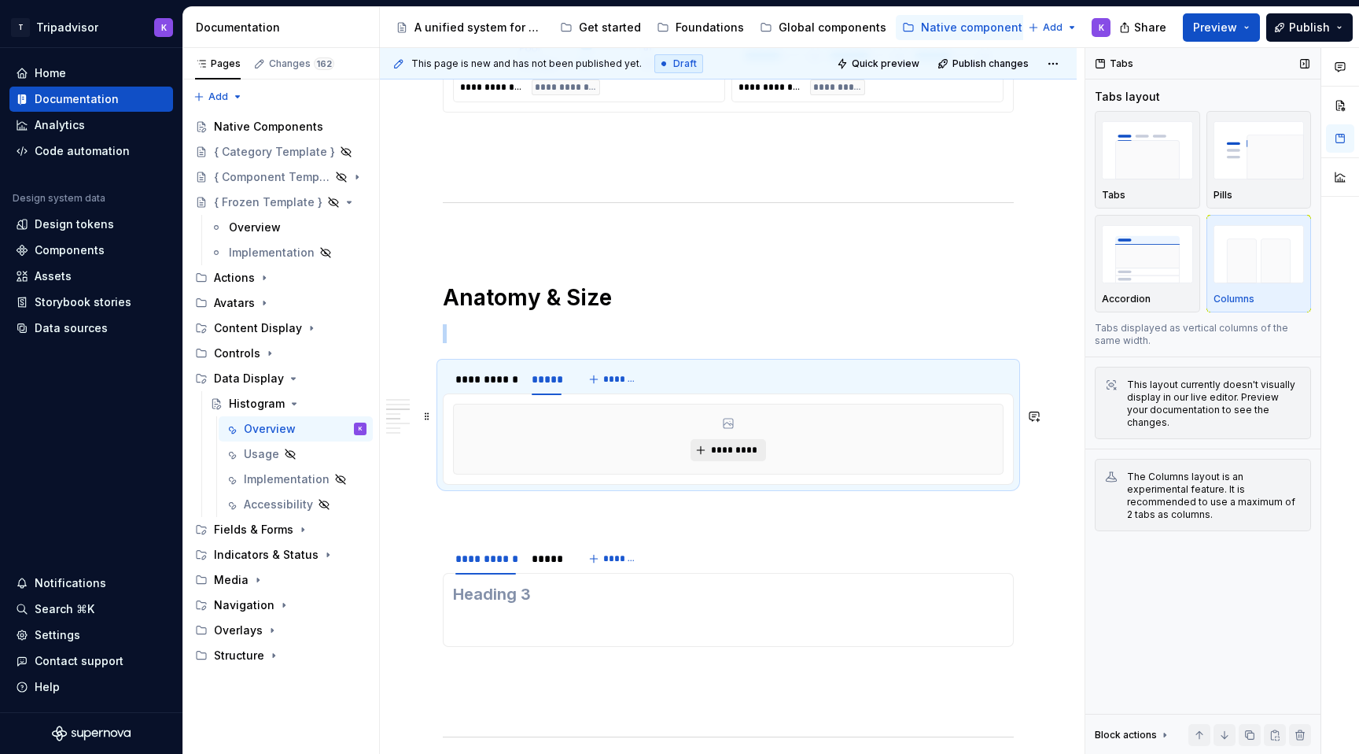
click at [718, 456] on span "*********" at bounding box center [734, 450] width 48 height 13
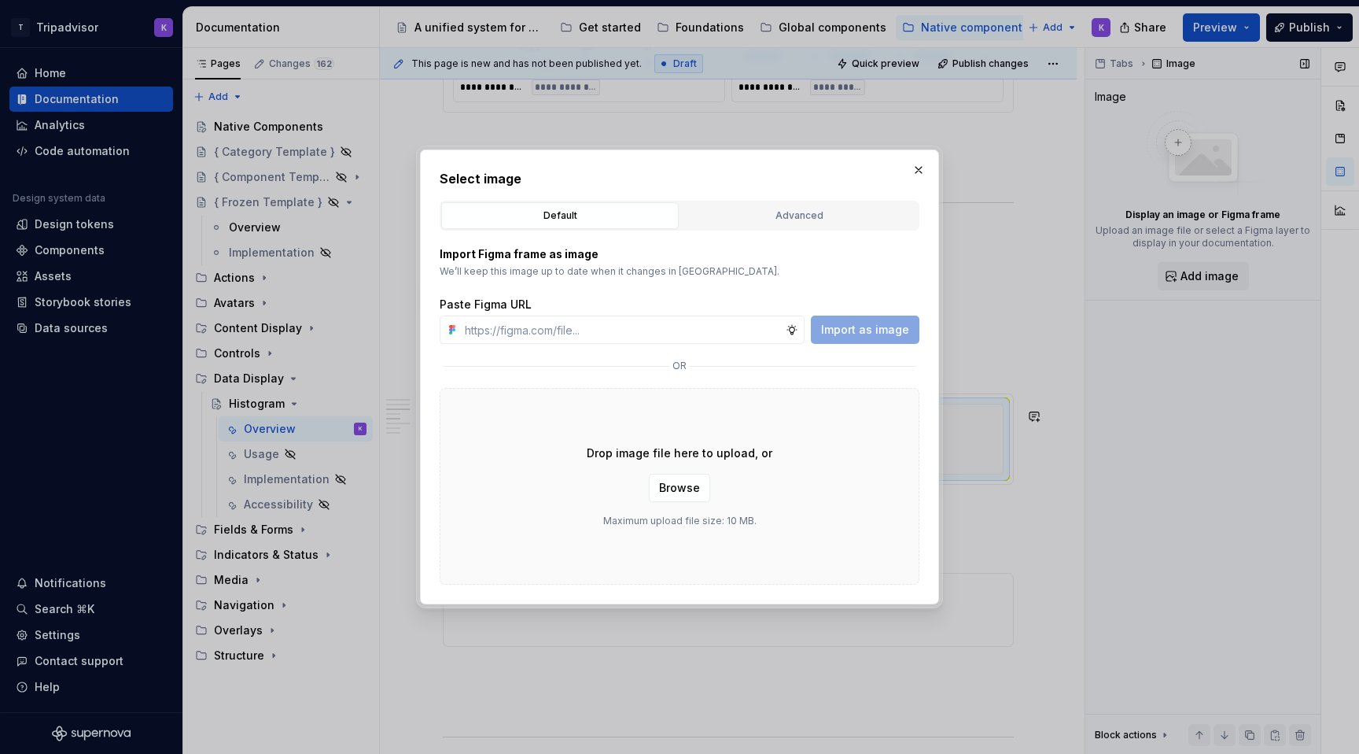
type textarea "*"
type input "https://www.figma.com/design/eWzZGbXTCMsZ0gwC1u1MU0/Altas-Native-Documentation?…"
click at [867, 339] on button "Import as image" at bounding box center [865, 329] width 109 height 28
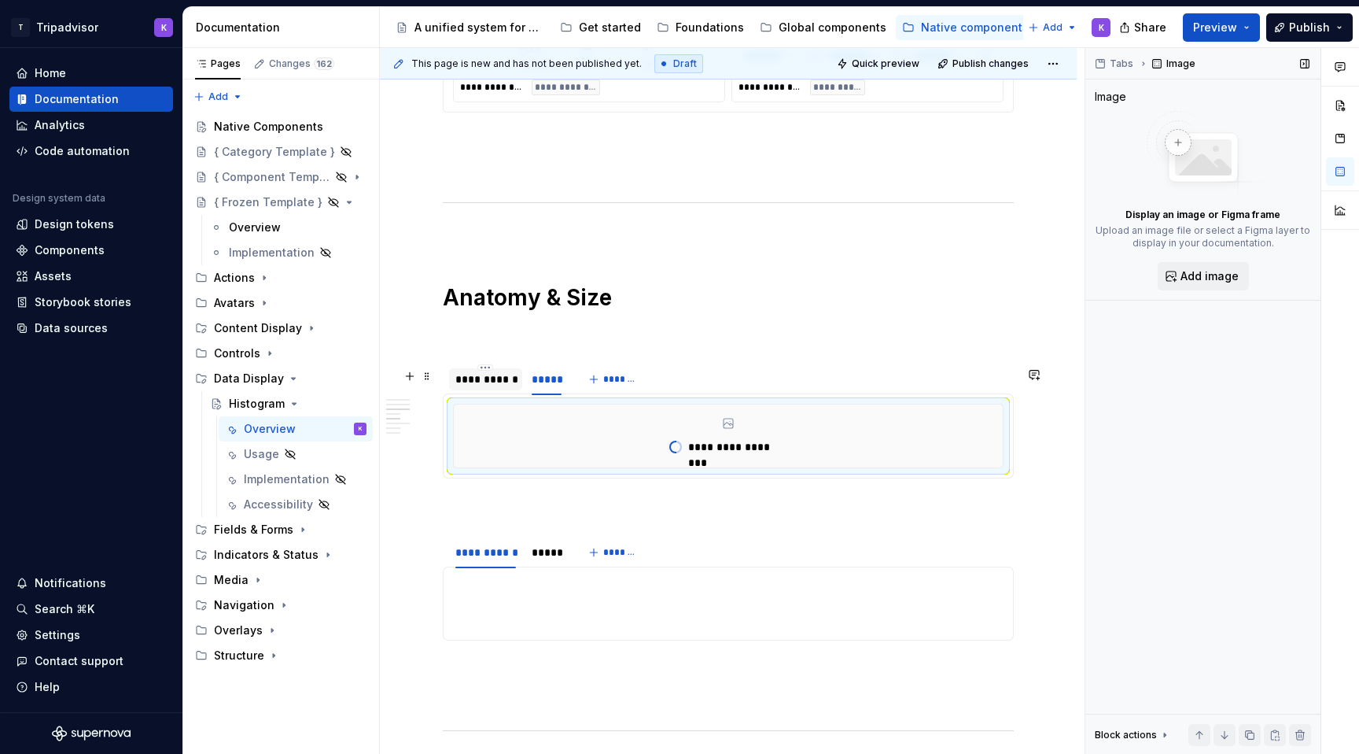
click at [492, 386] on div "**********" at bounding box center [486, 379] width 61 height 16
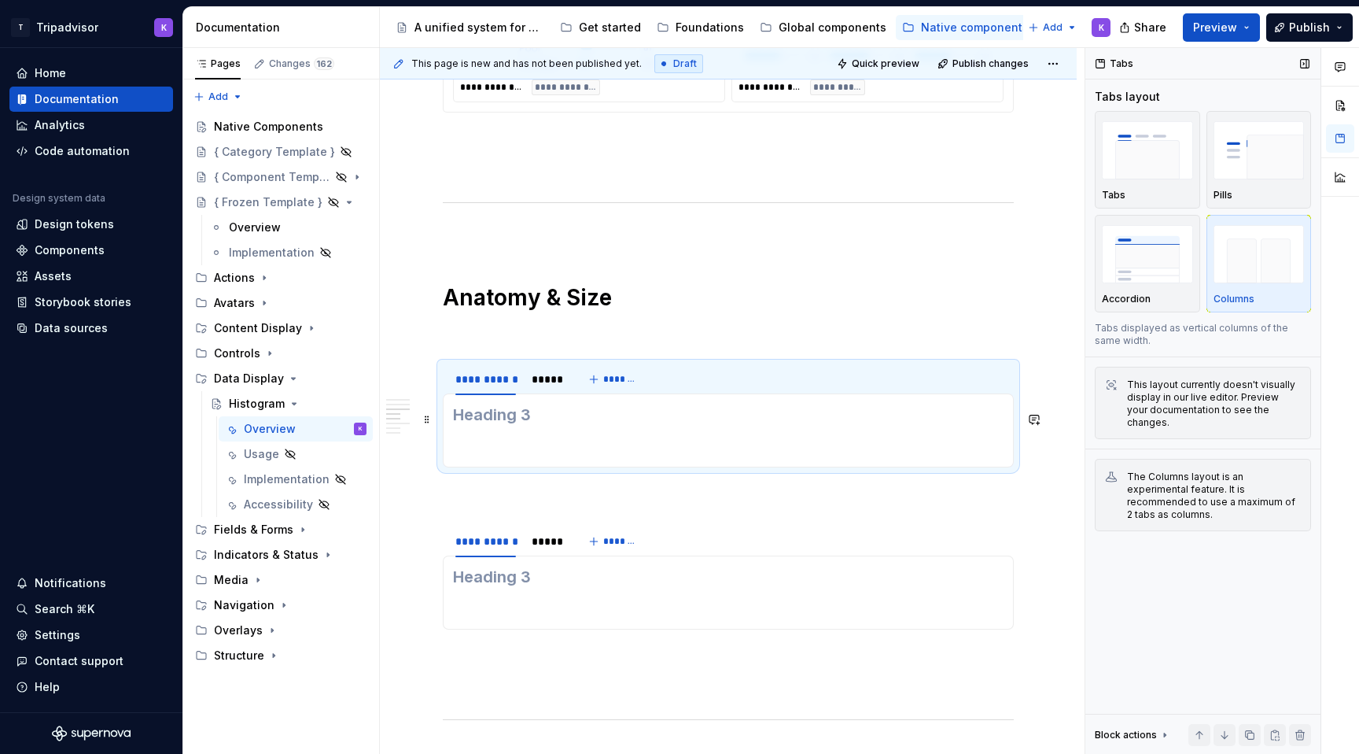
click at [535, 421] on h3 at bounding box center [728, 415] width 551 height 22
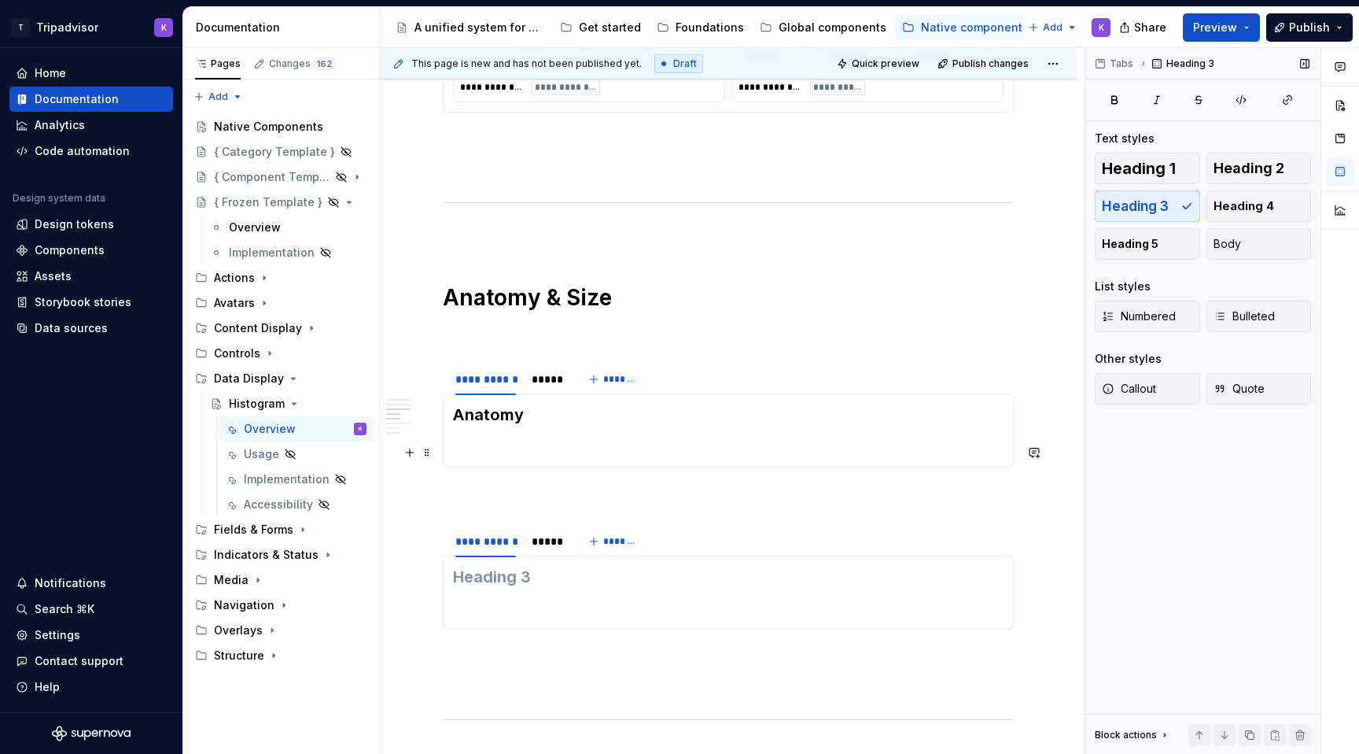
click at [547, 448] on p at bounding box center [728, 447] width 551 height 19
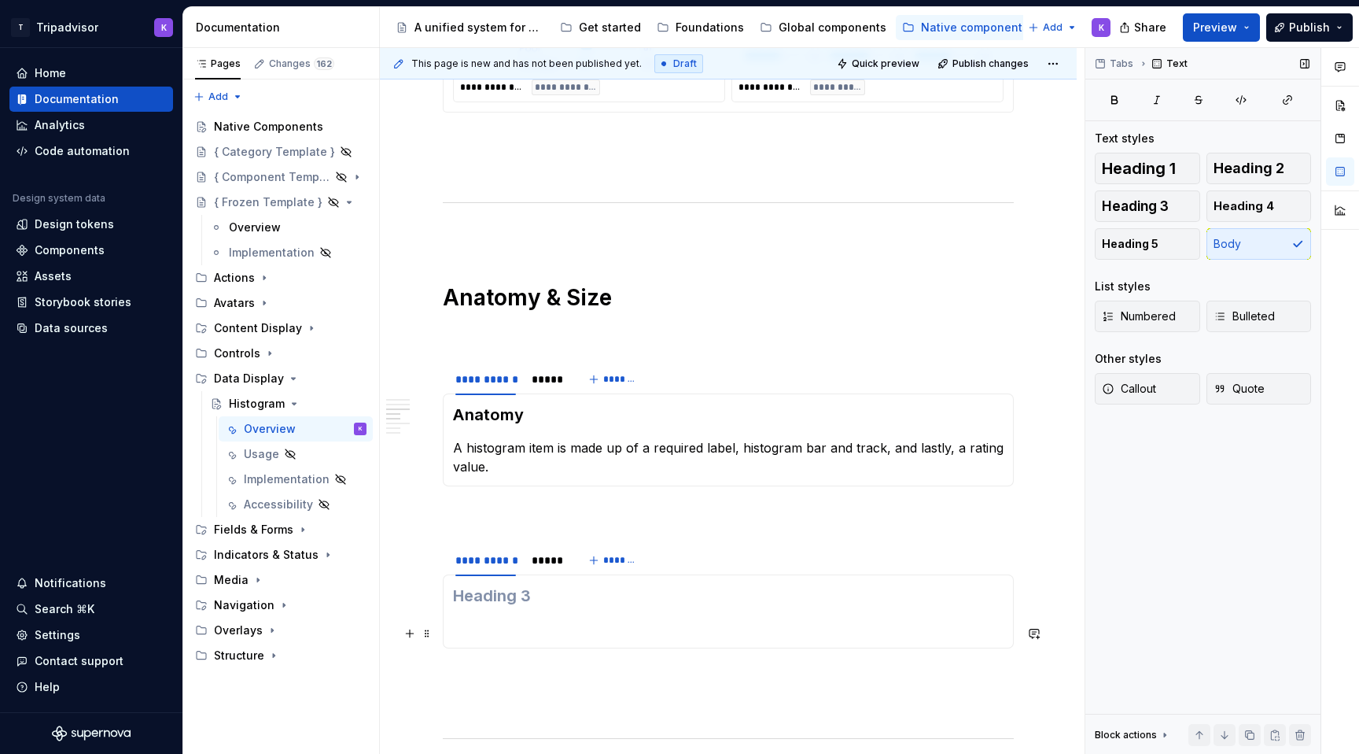
click at [507, 594] on h3 at bounding box center [728, 596] width 551 height 22
type textarea "*"
click at [549, 561] on div "*****" at bounding box center [547, 560] width 30 height 16
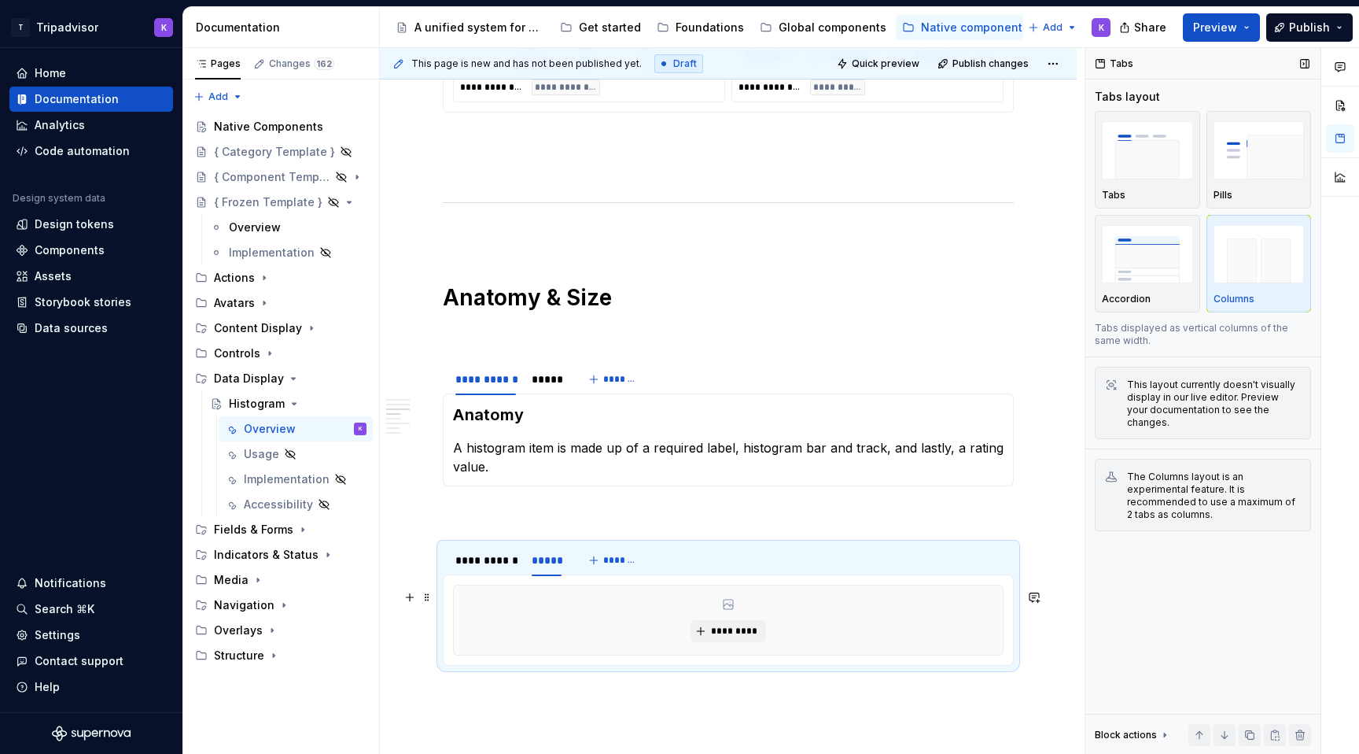
click at [555, 634] on div "*********" at bounding box center [728, 619] width 549 height 69
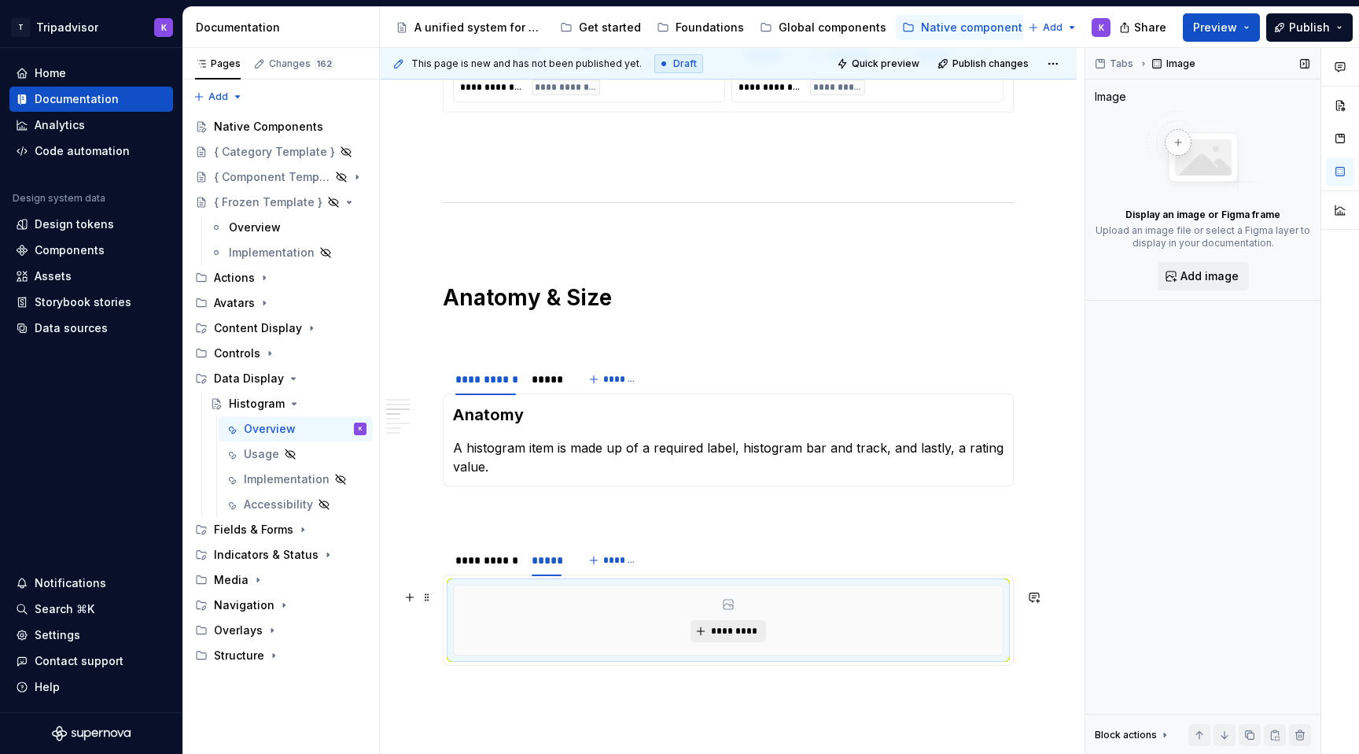
click at [737, 627] on button "*********" at bounding box center [728, 631] width 75 height 22
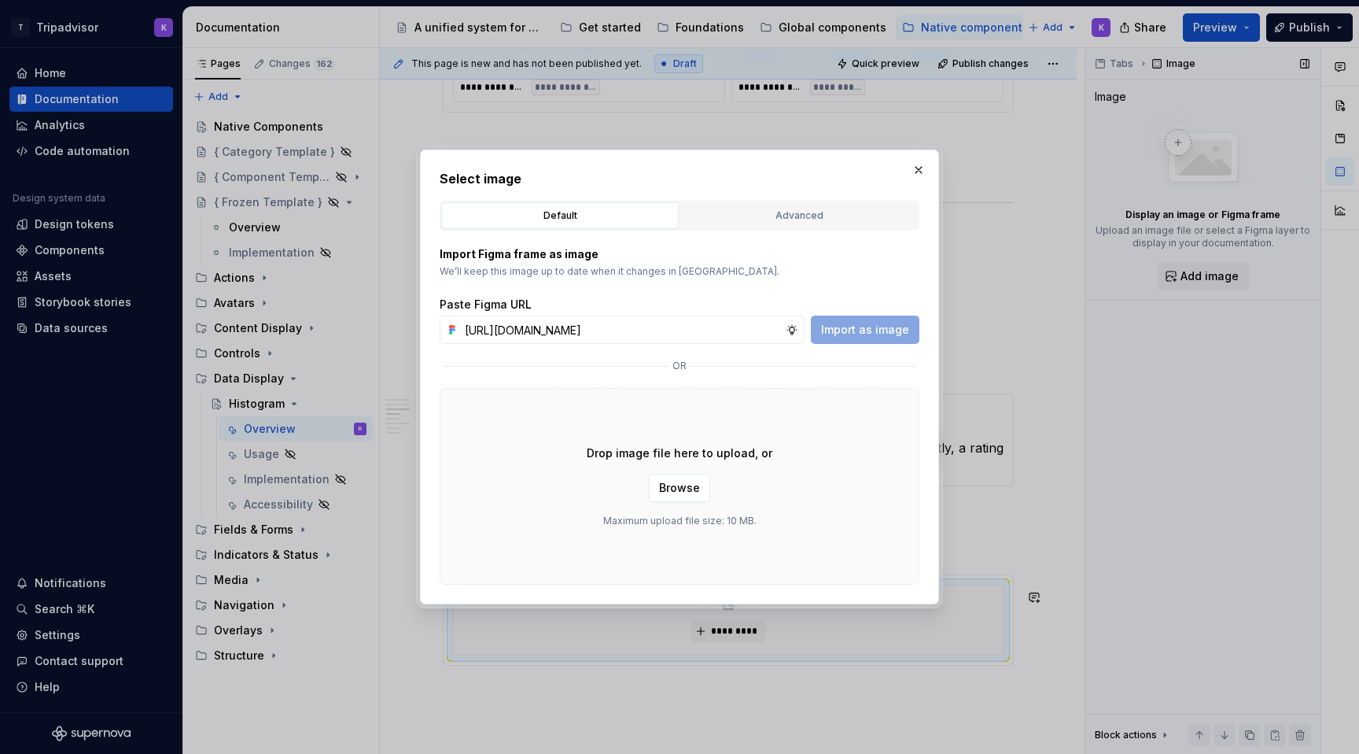
scroll to position [0, 419]
type input "https://www.figma.com/design/eWzZGbXTCMsZ0gwC1u1MU0/Altas-Native-Documentation?…"
click at [862, 331] on span "Import as image" at bounding box center [865, 330] width 88 height 16
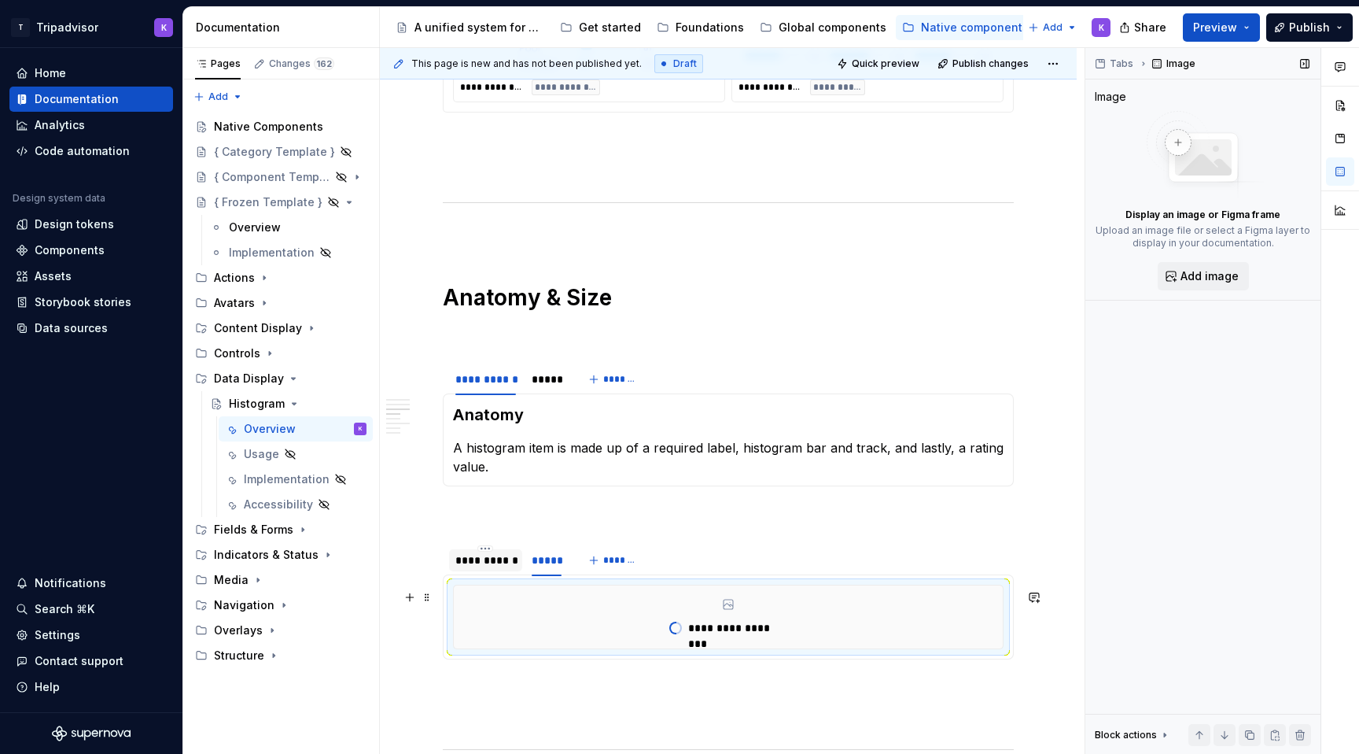
click at [499, 568] on div "**********" at bounding box center [486, 560] width 61 height 16
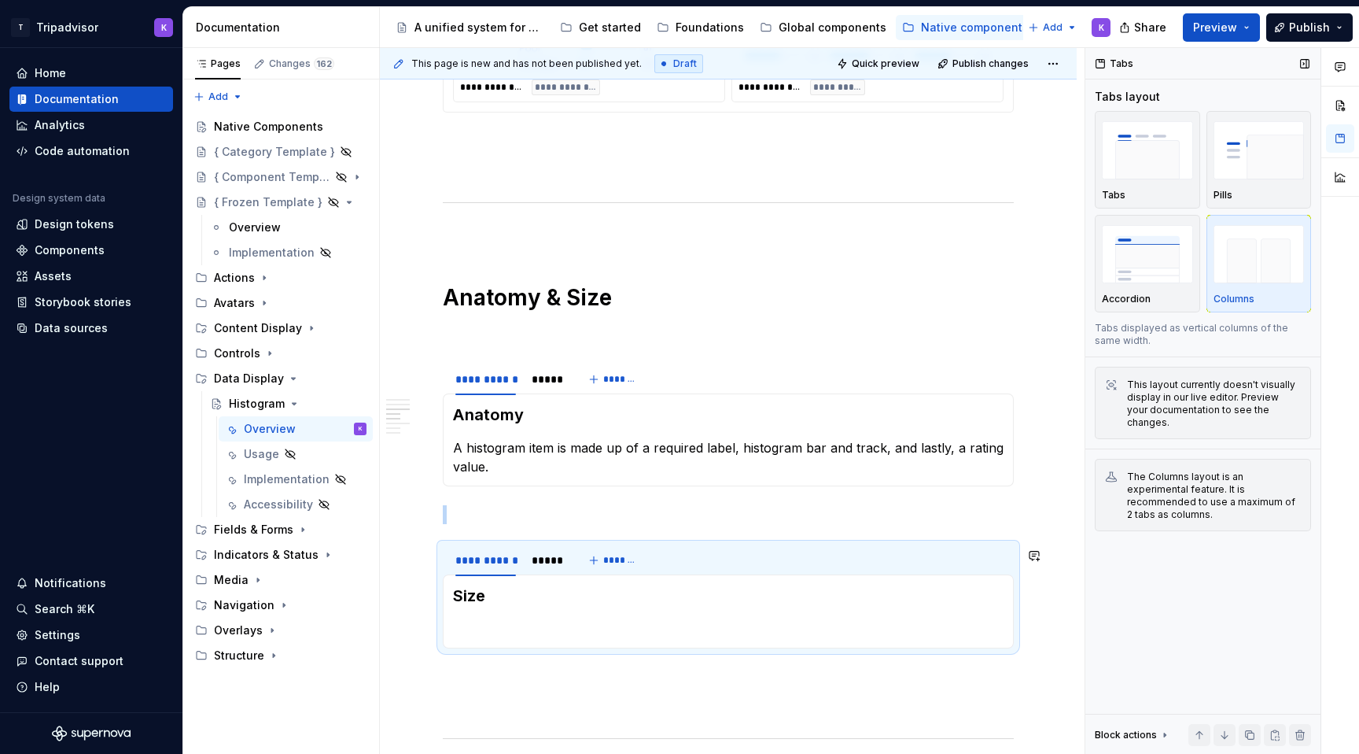
type textarea "*"
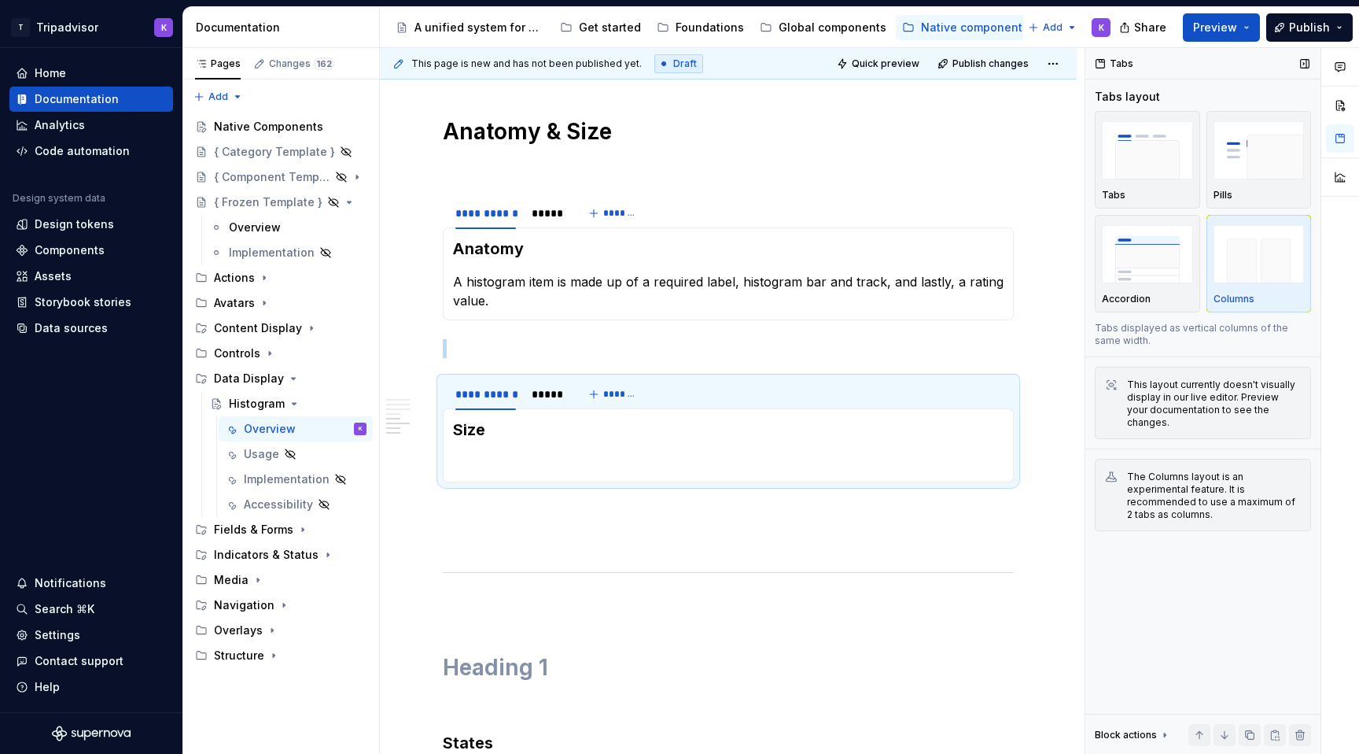
scroll to position [2238, 0]
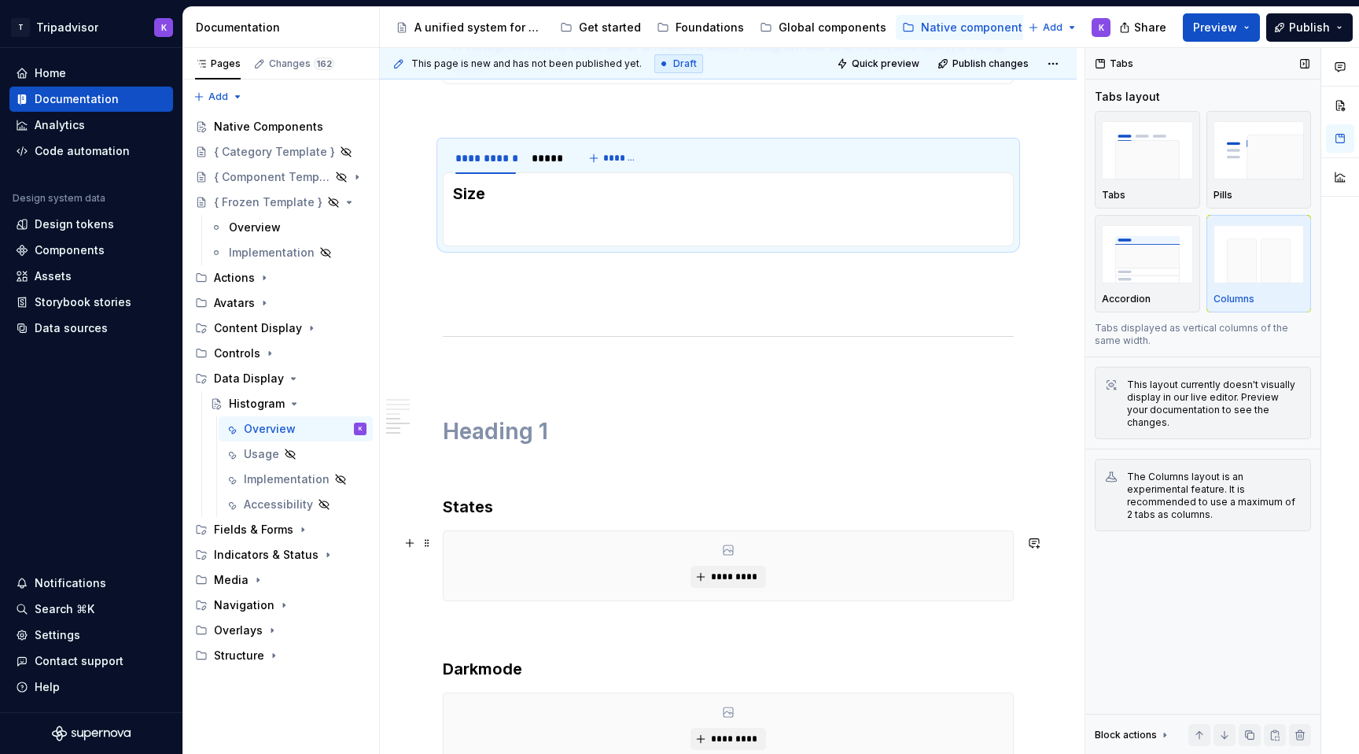
click at [717, 592] on div "*********" at bounding box center [729, 565] width 570 height 69
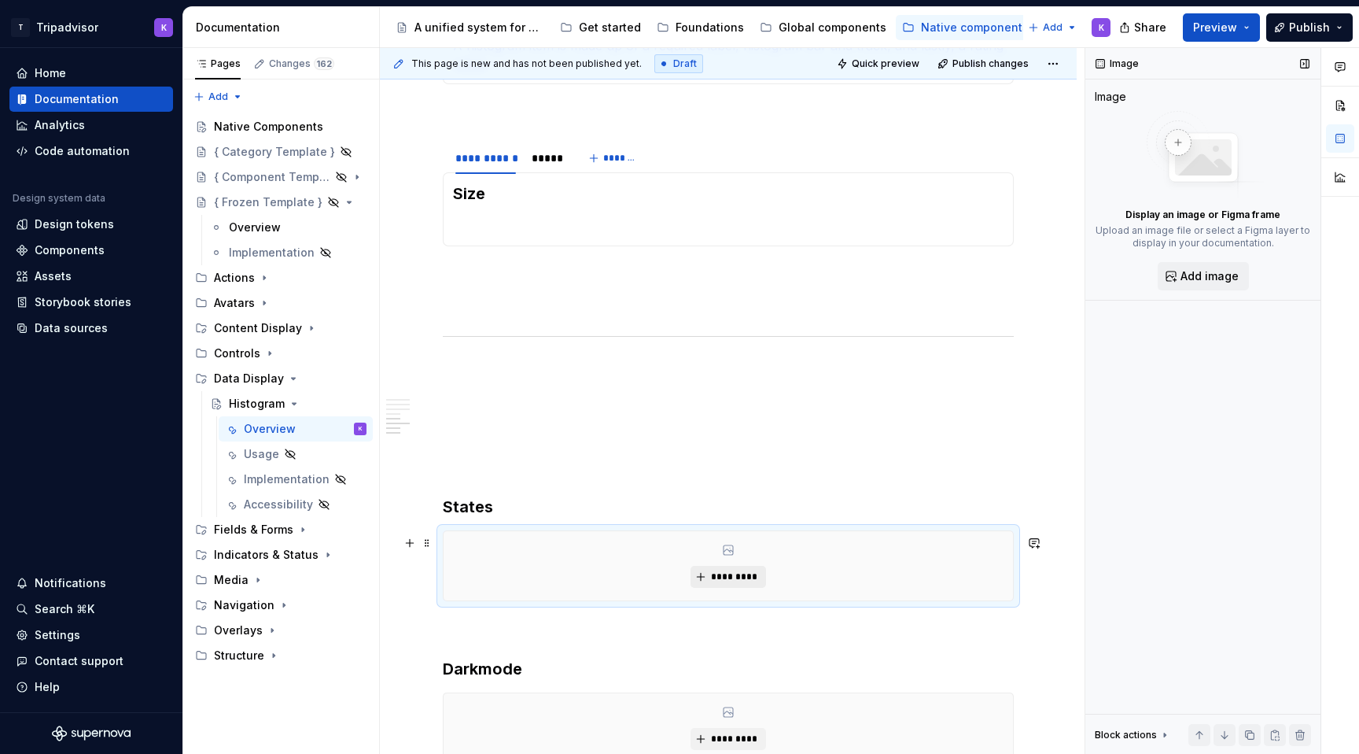
click at [718, 582] on span "*********" at bounding box center [734, 576] width 48 height 13
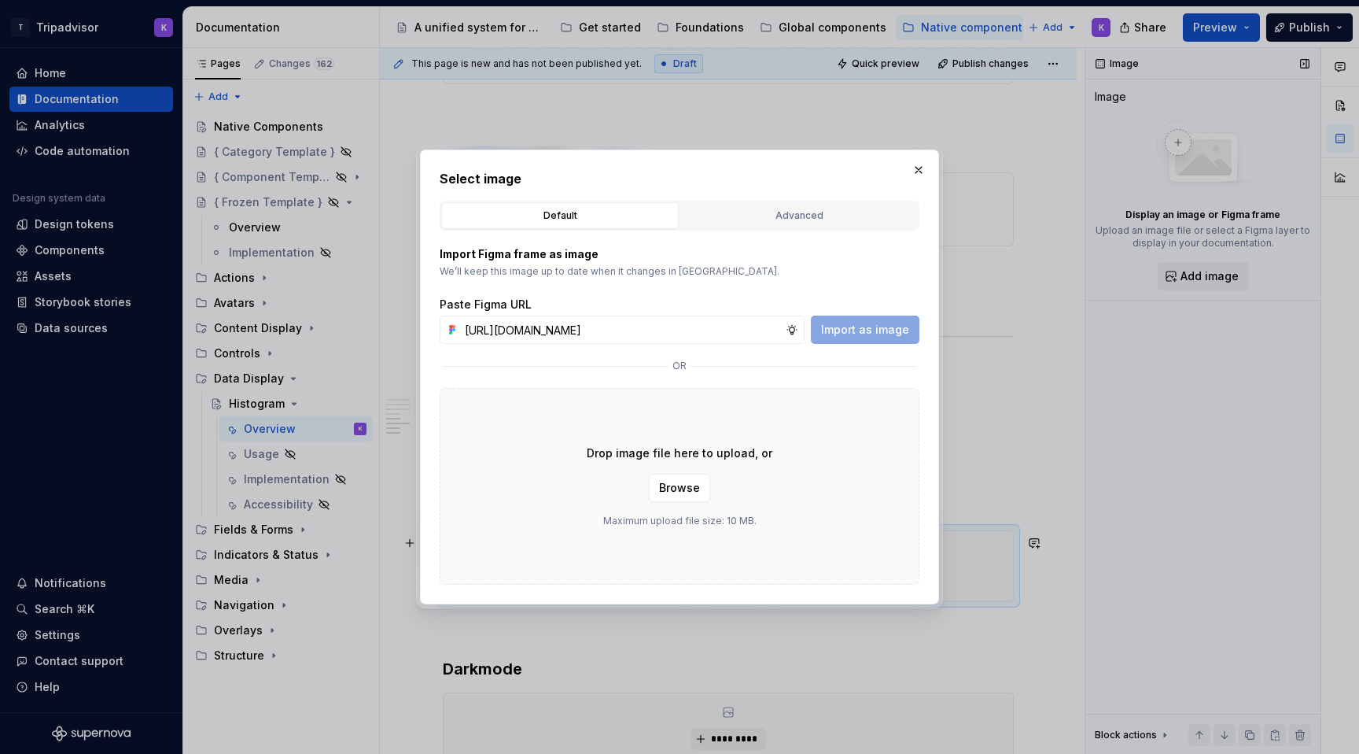
scroll to position [0, 419]
type input "https://www.figma.com/design/eWzZGbXTCMsZ0gwC1u1MU0/Altas-Native-Documentation?…"
click at [837, 330] on span "Import as image" at bounding box center [865, 330] width 88 height 16
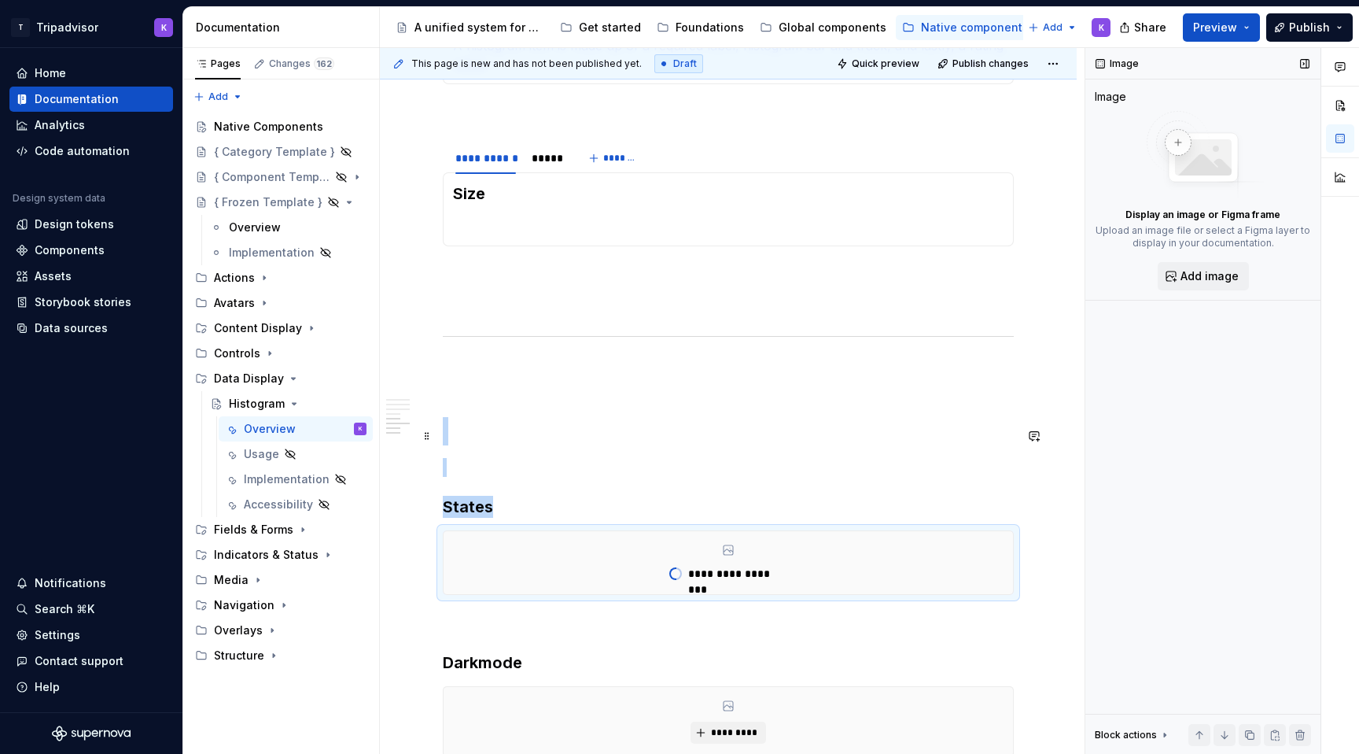
click at [484, 438] on h1 at bounding box center [728, 431] width 571 height 28
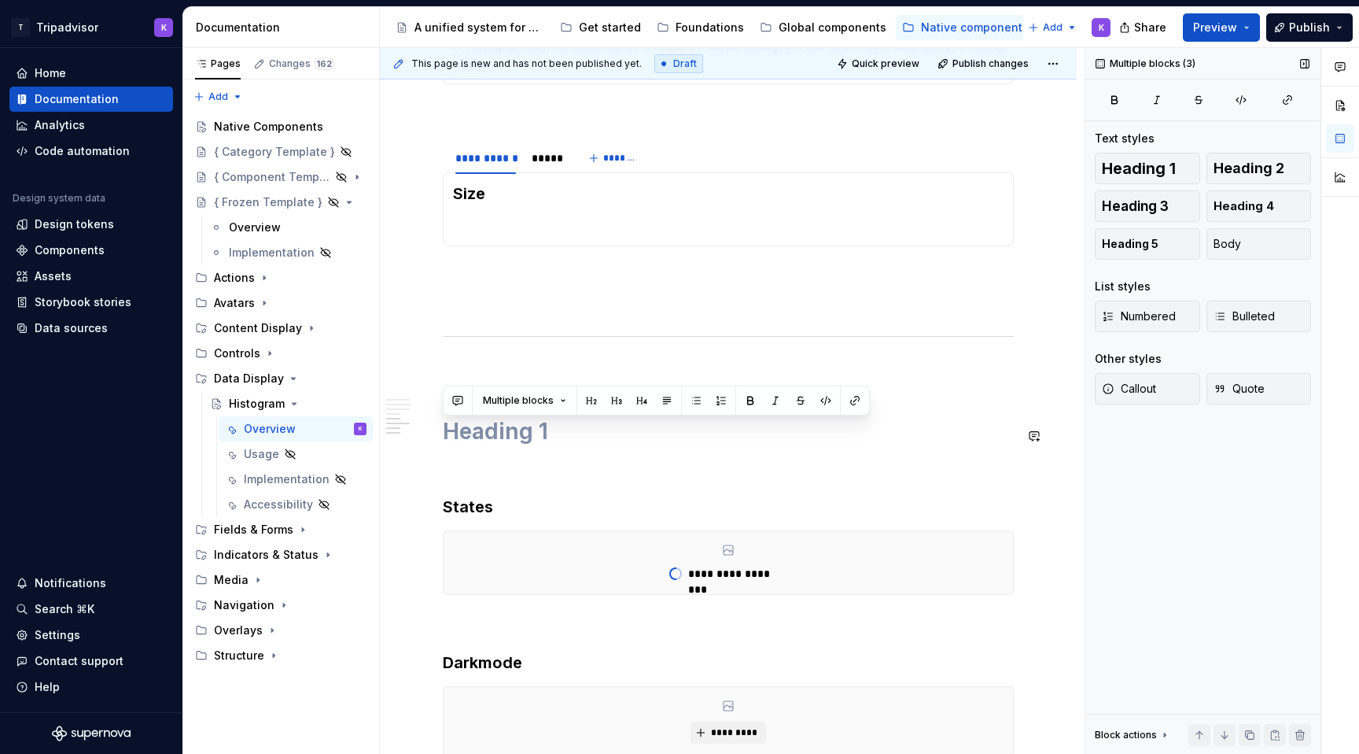
click at [479, 434] on h1 at bounding box center [728, 431] width 571 height 28
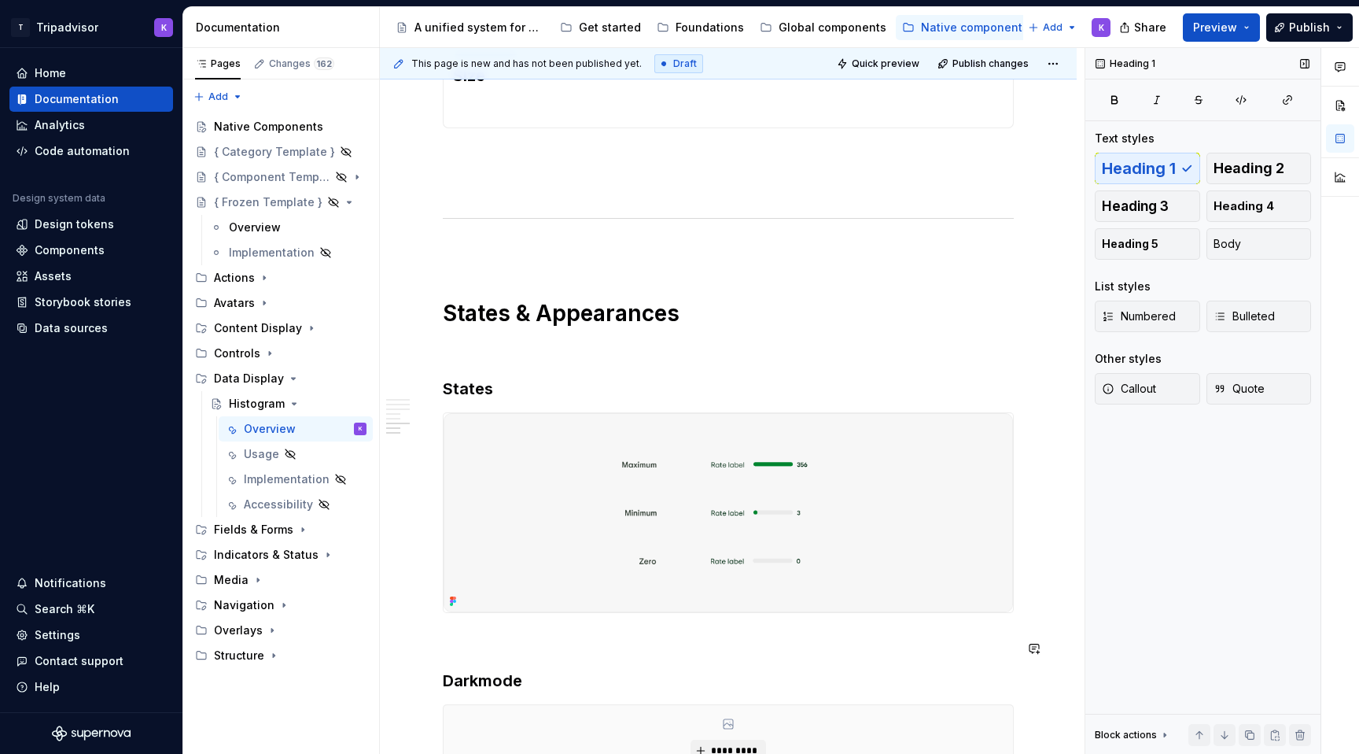
scroll to position [2578, 0]
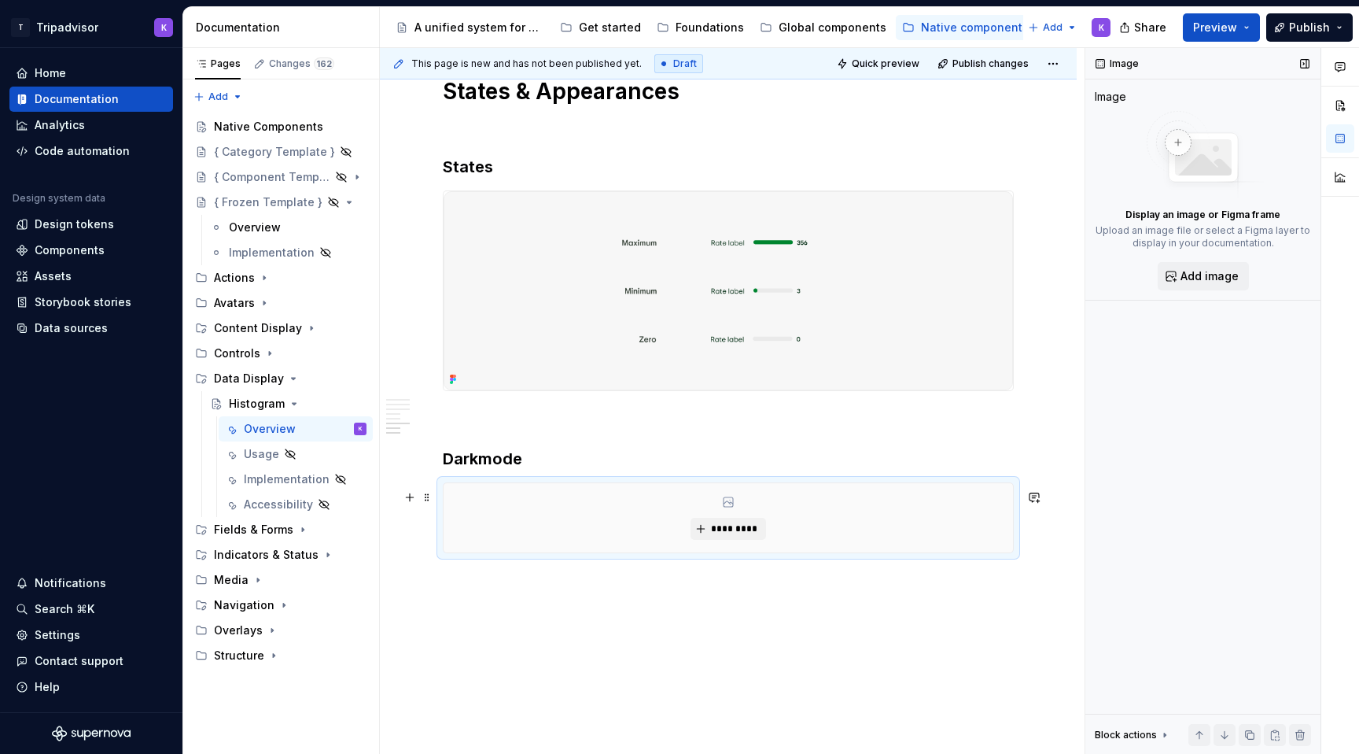
click at [569, 532] on div "*********" at bounding box center [729, 517] width 570 height 69
type textarea "*"
click at [713, 540] on button "*********" at bounding box center [728, 529] width 75 height 22
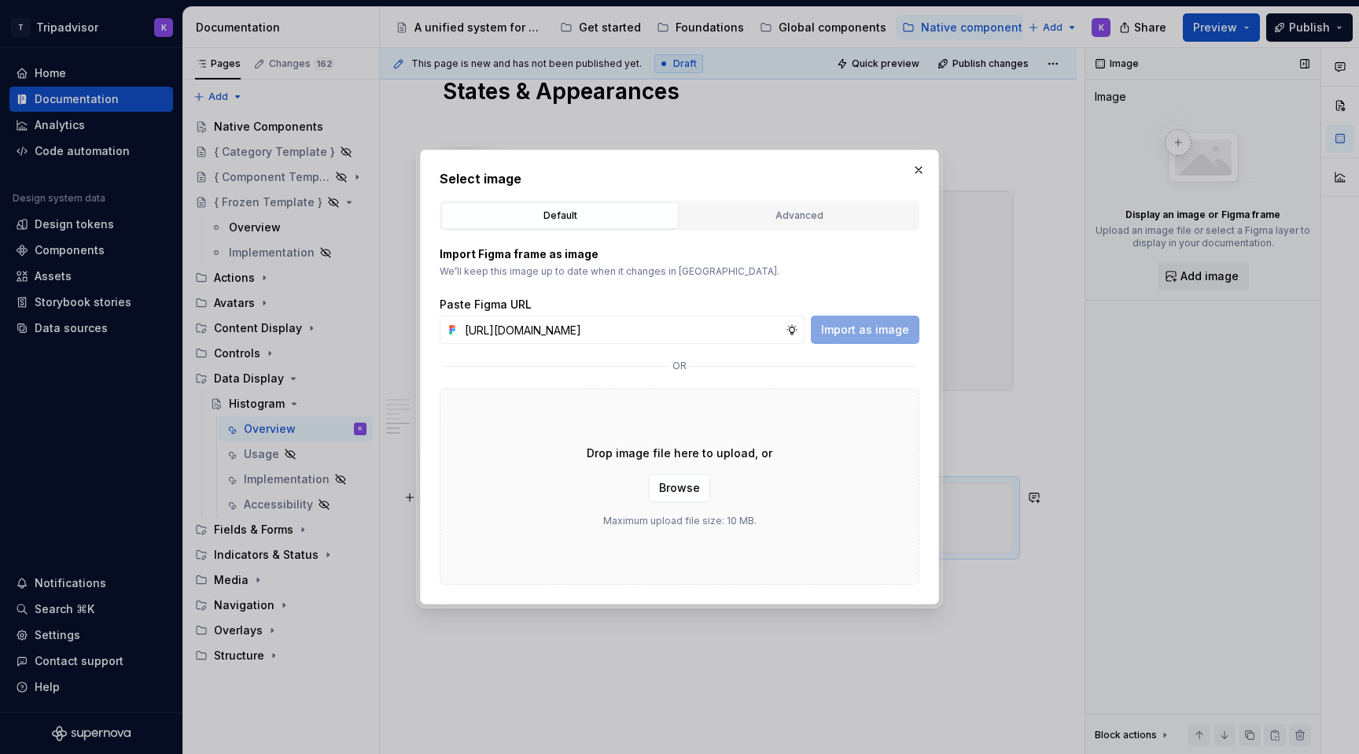
scroll to position [0, 421]
type input "https://www.figma.com/design/eWzZGbXTCMsZ0gwC1u1MU0/Altas-Native-Documentation?…"
click at [855, 332] on span "Import as image" at bounding box center [865, 330] width 88 height 16
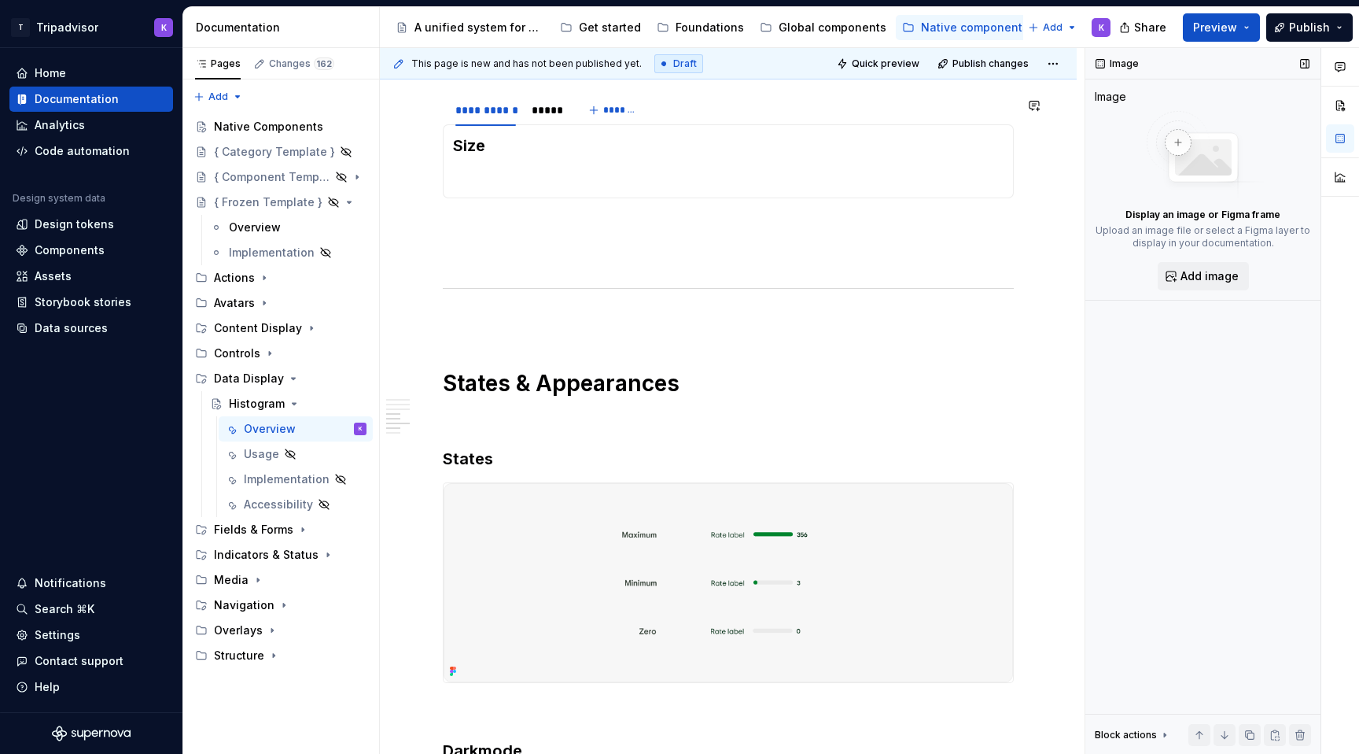
scroll to position [2074, 0]
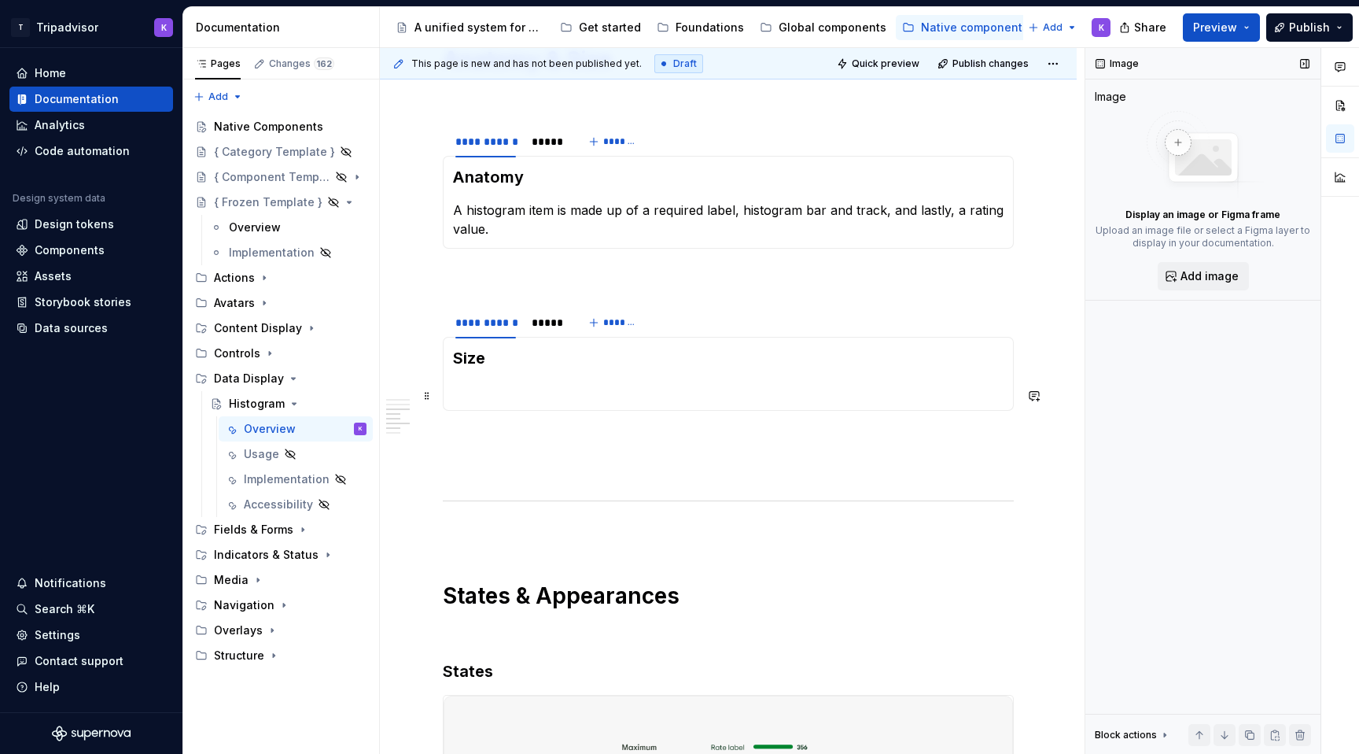
click at [491, 387] on p at bounding box center [728, 391] width 551 height 19
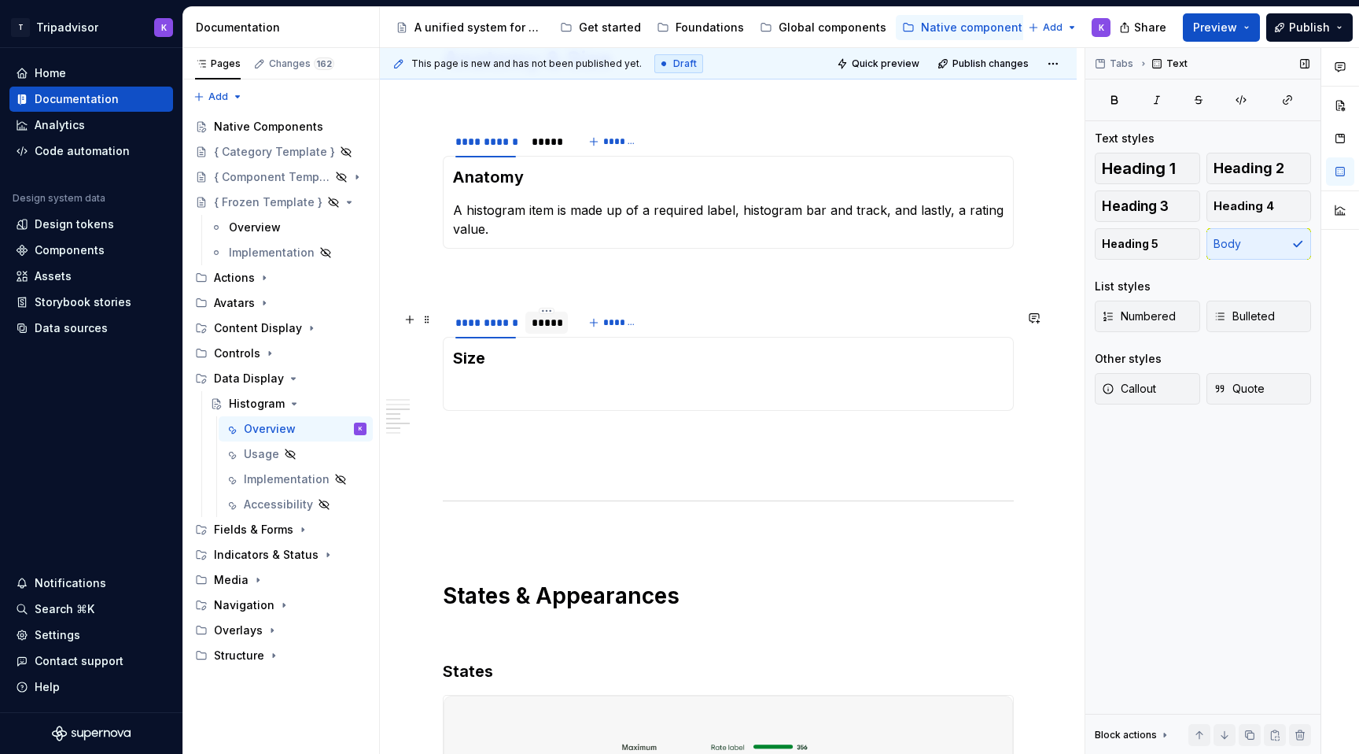
click at [549, 330] on div "*****" at bounding box center [547, 323] width 30 height 16
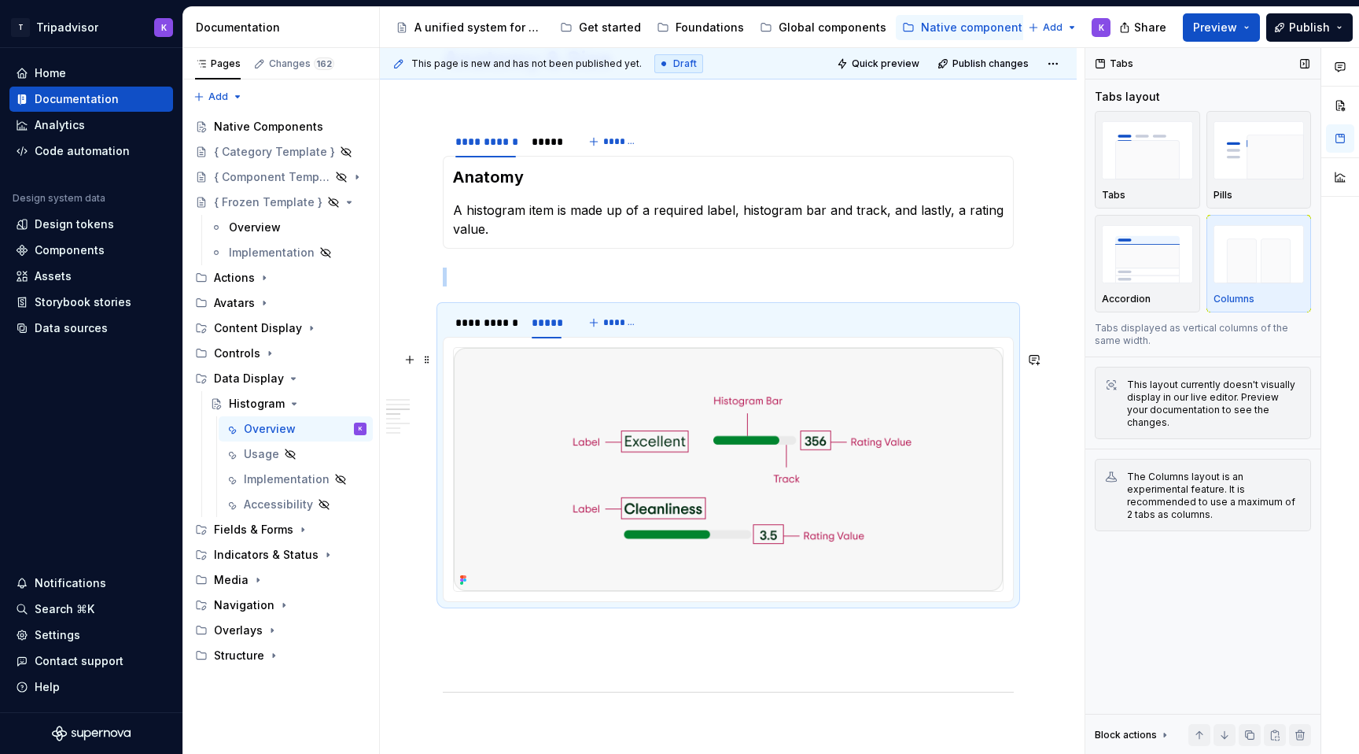
click at [773, 437] on img at bounding box center [728, 469] width 549 height 243
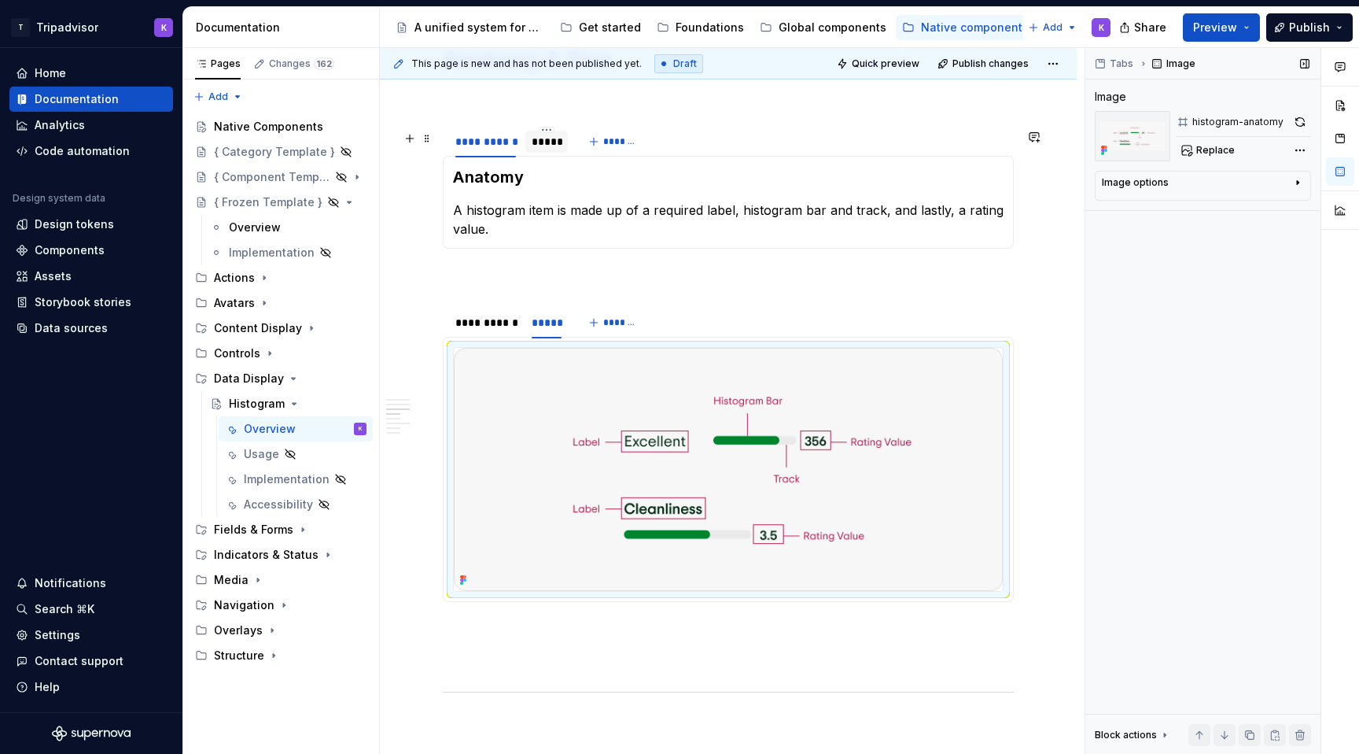
click at [552, 142] on div "*****" at bounding box center [547, 142] width 30 height 16
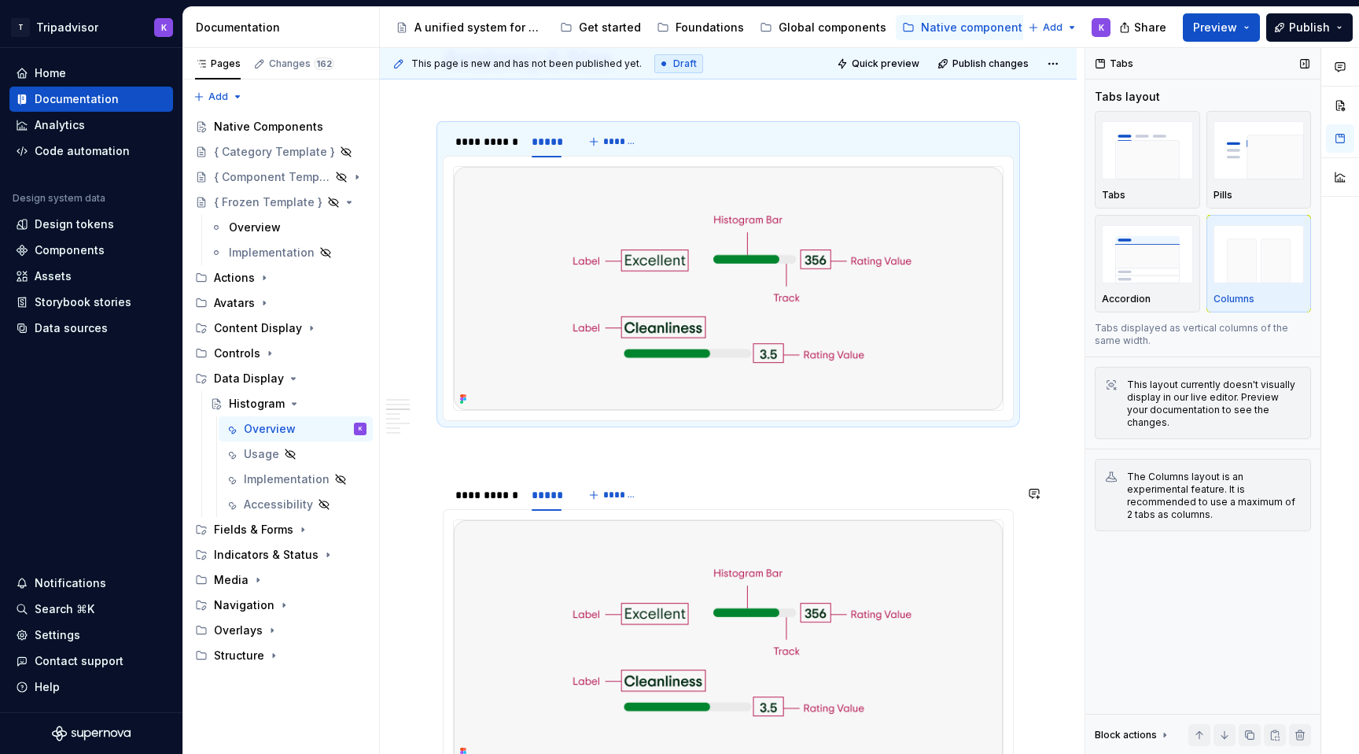
click at [650, 603] on img at bounding box center [728, 641] width 549 height 243
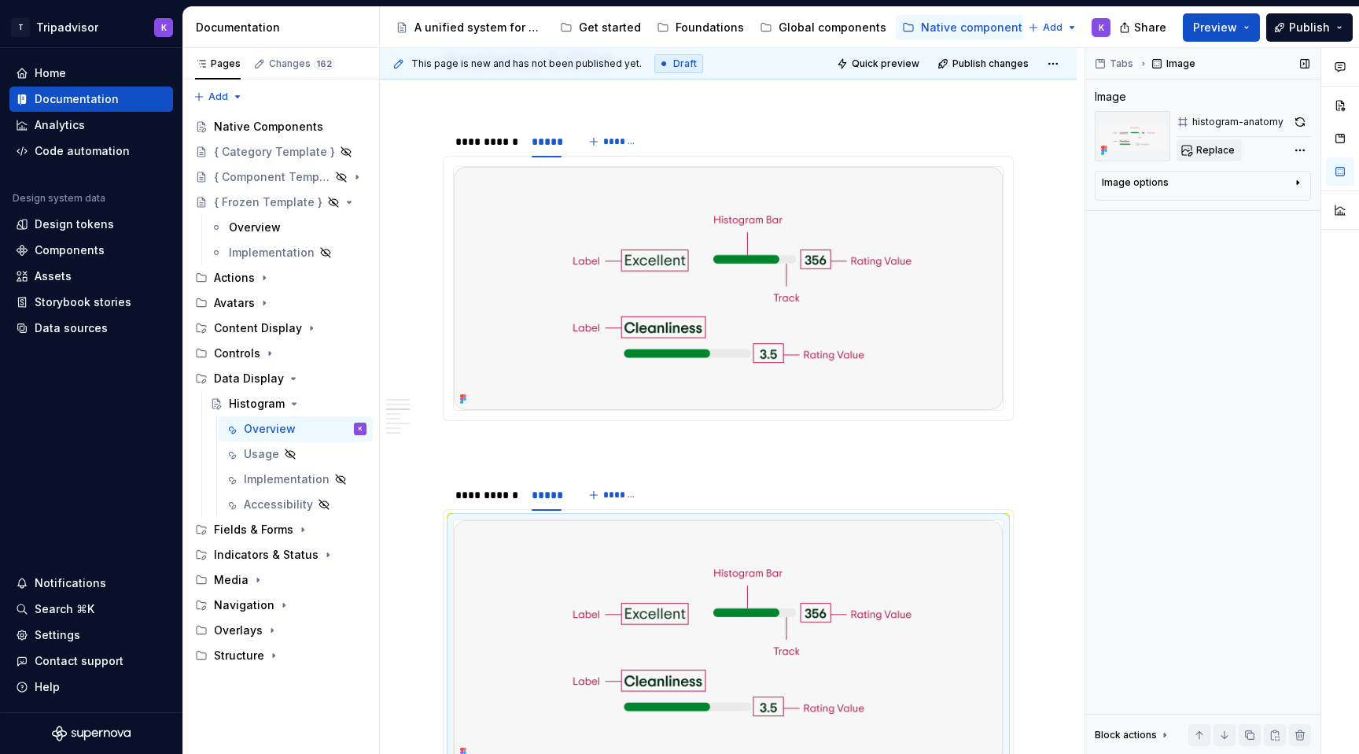
click at [1212, 144] on span "Replace" at bounding box center [1216, 150] width 39 height 13
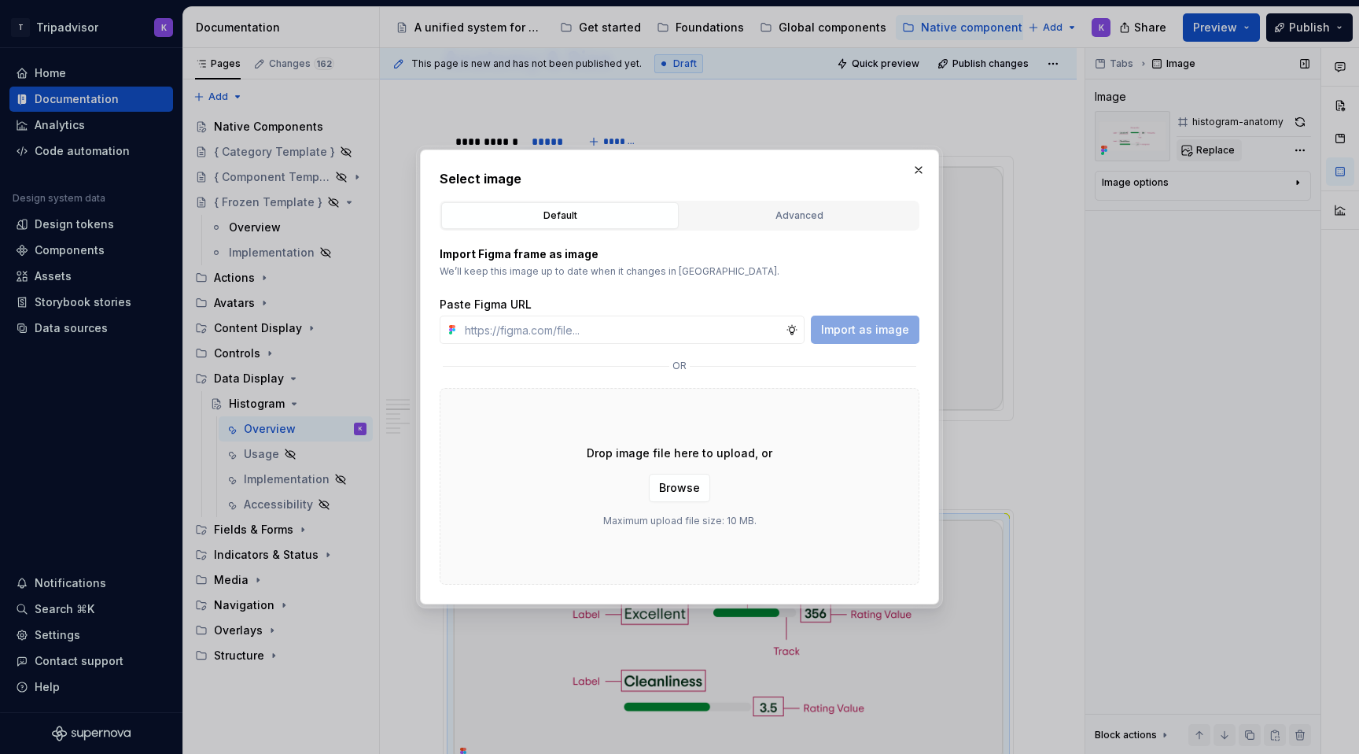
type textarea "*"
type input "https://www.figma.com/design/eWzZGbXTCMsZ0gwC1u1MU0/Altas-Native-Documentation?…"
click at [890, 330] on span "Import as image" at bounding box center [865, 330] width 88 height 16
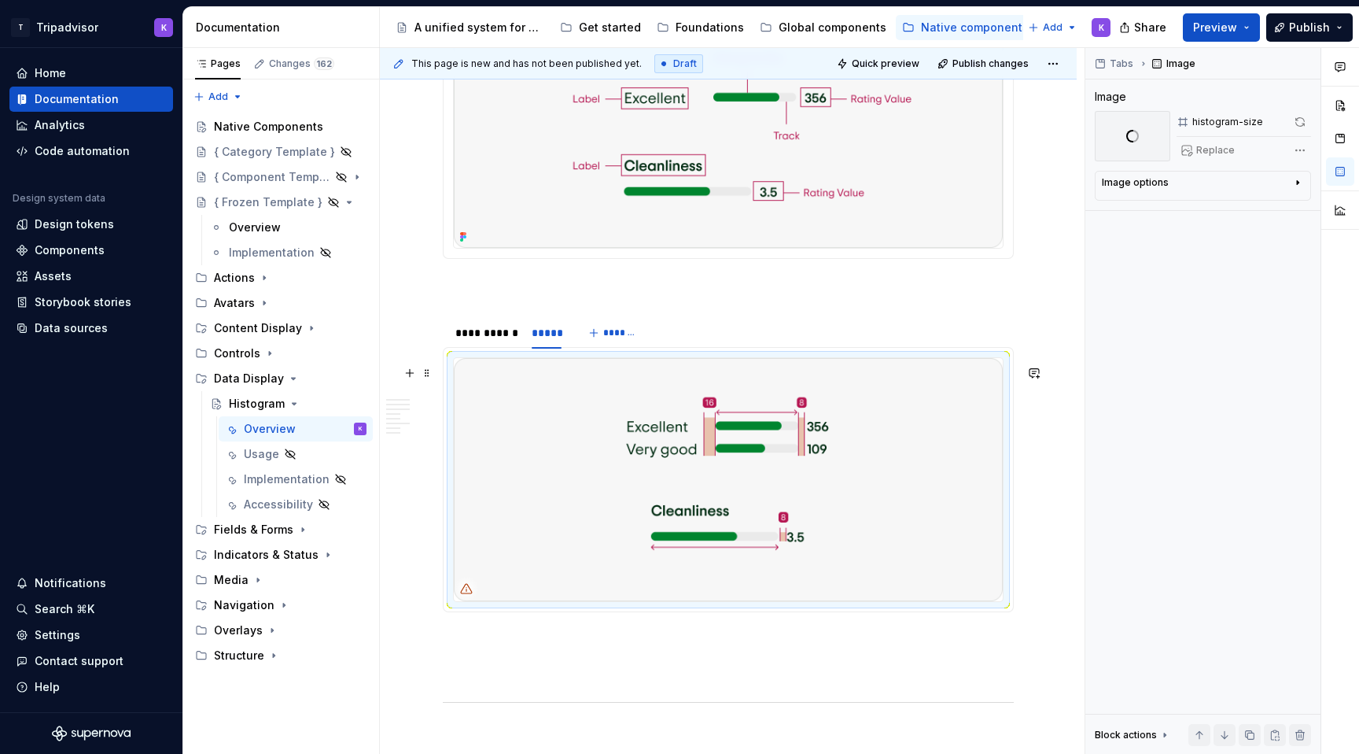
scroll to position [2354, 0]
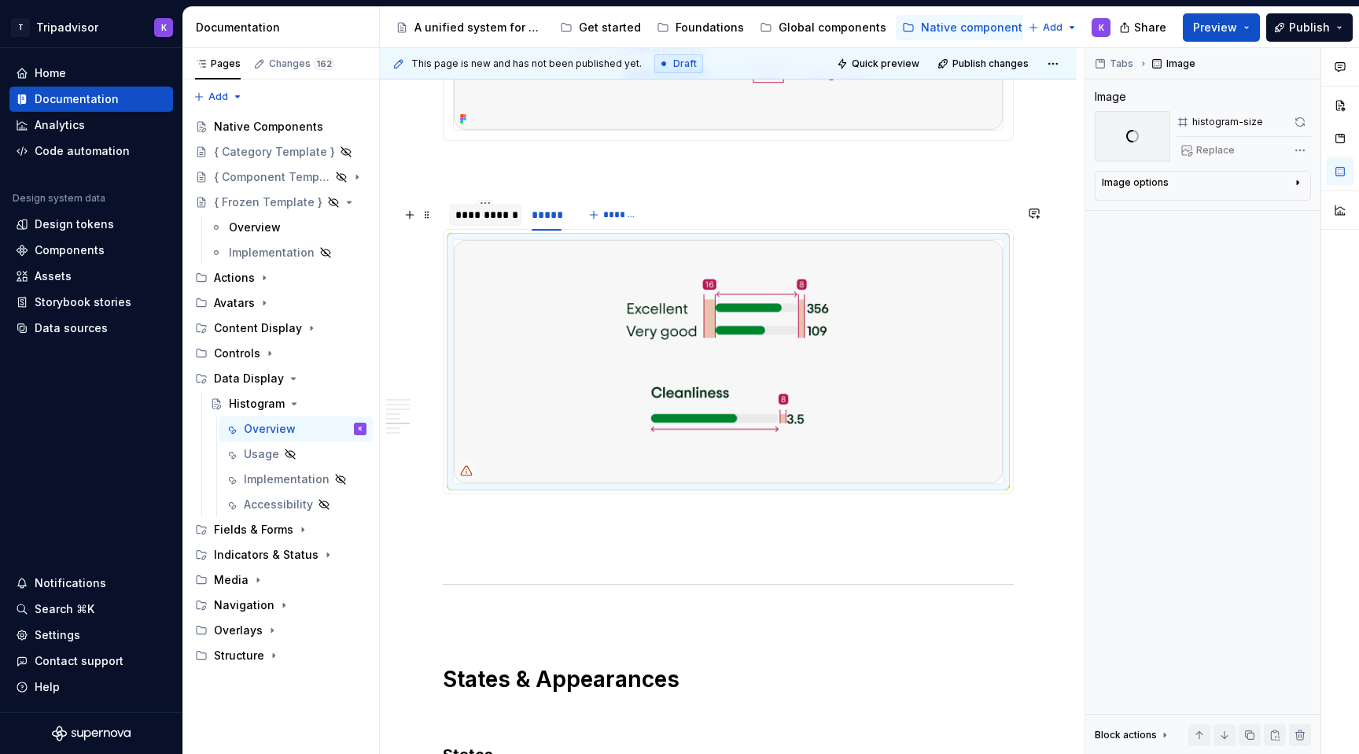
click at [481, 223] on div "**********" at bounding box center [486, 215] width 61 height 16
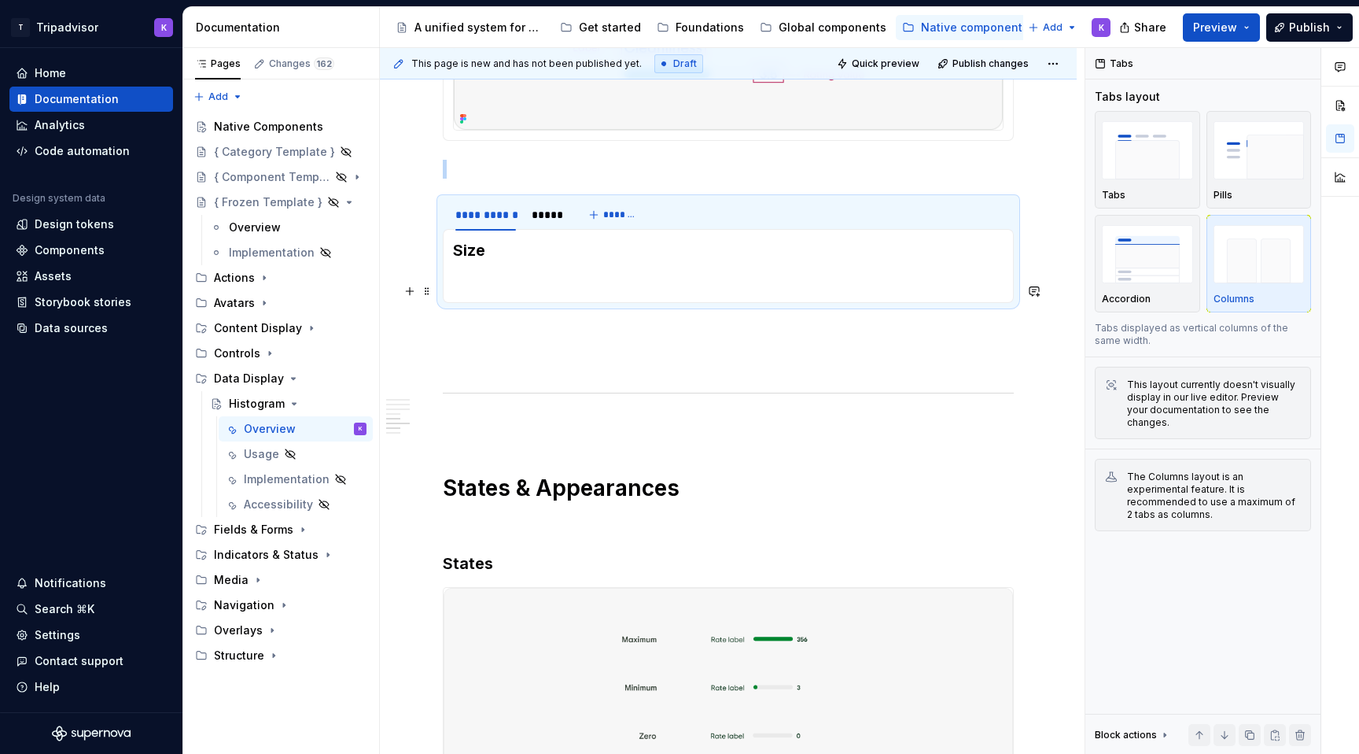
click at [554, 275] on section-item-column "Size" at bounding box center [728, 265] width 551 height 53
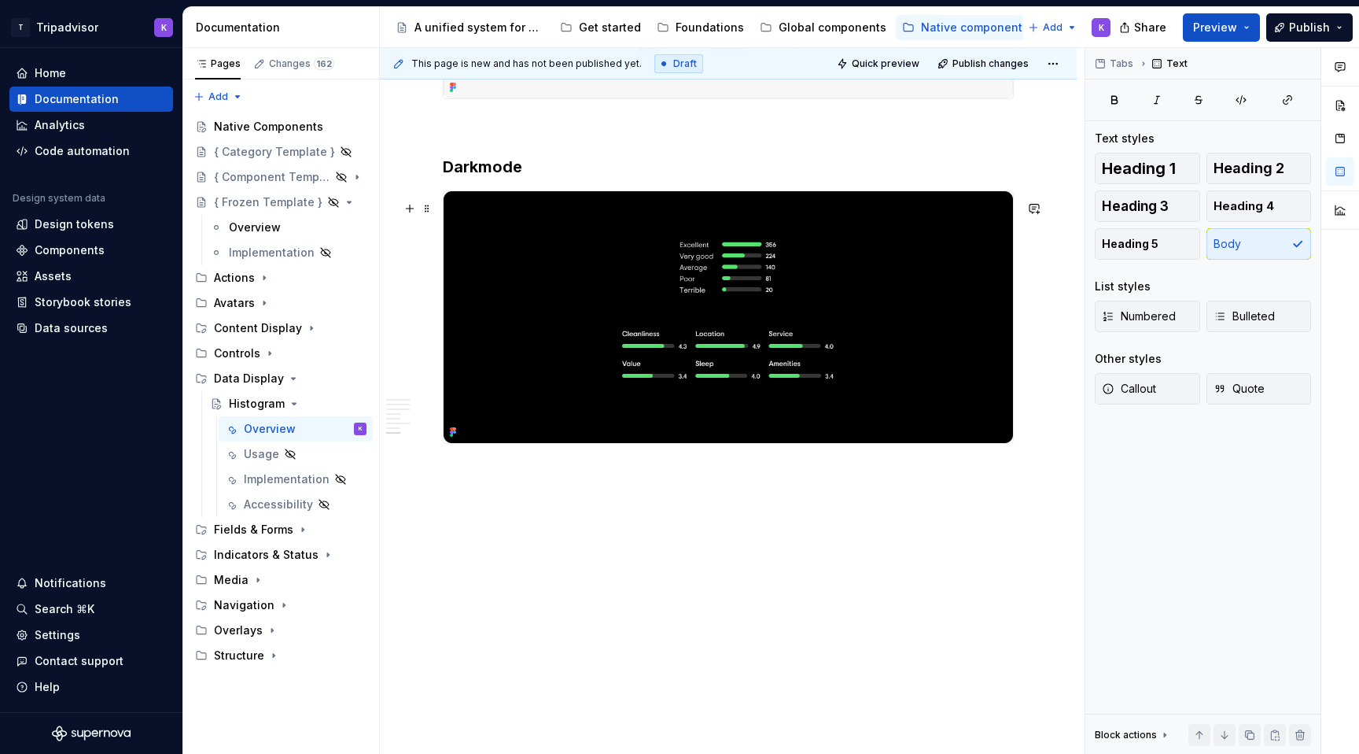
scroll to position [3042, 0]
click at [570, 510] on p at bounding box center [728, 500] width 571 height 19
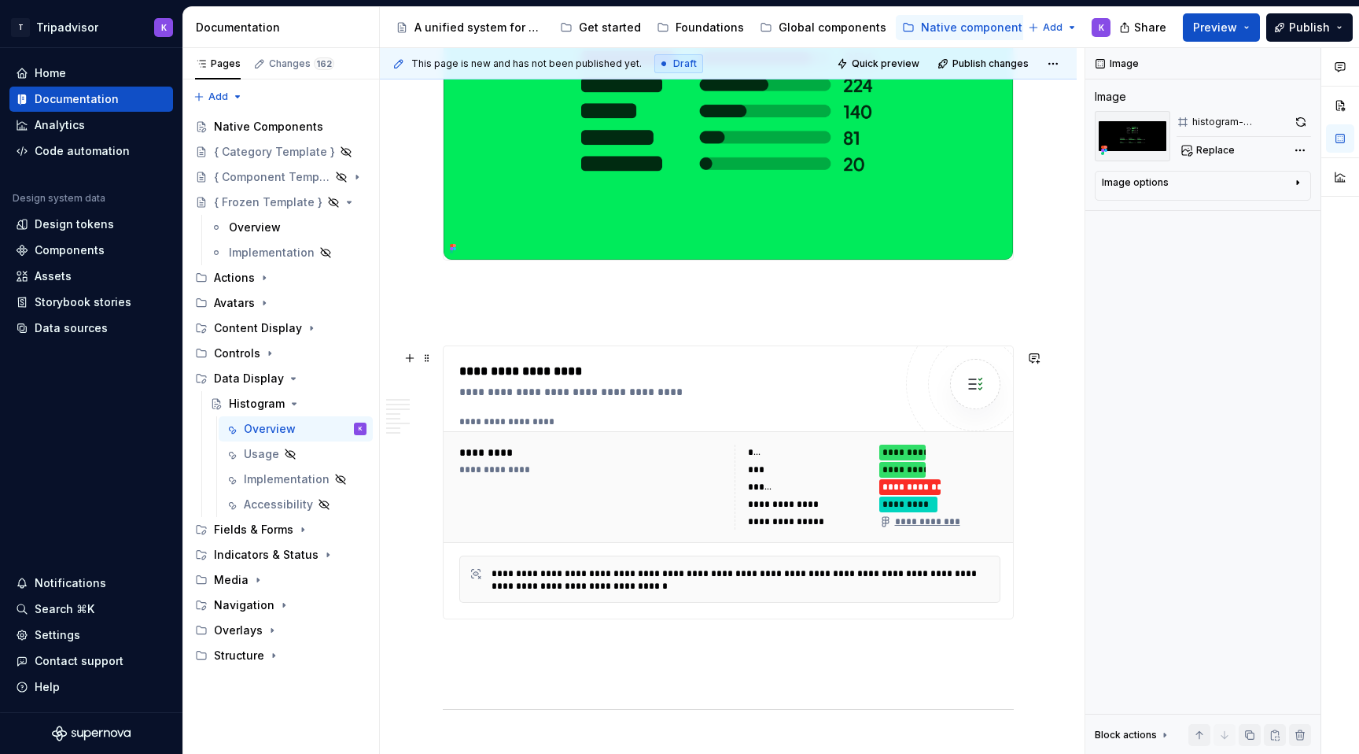
scroll to position [0, 0]
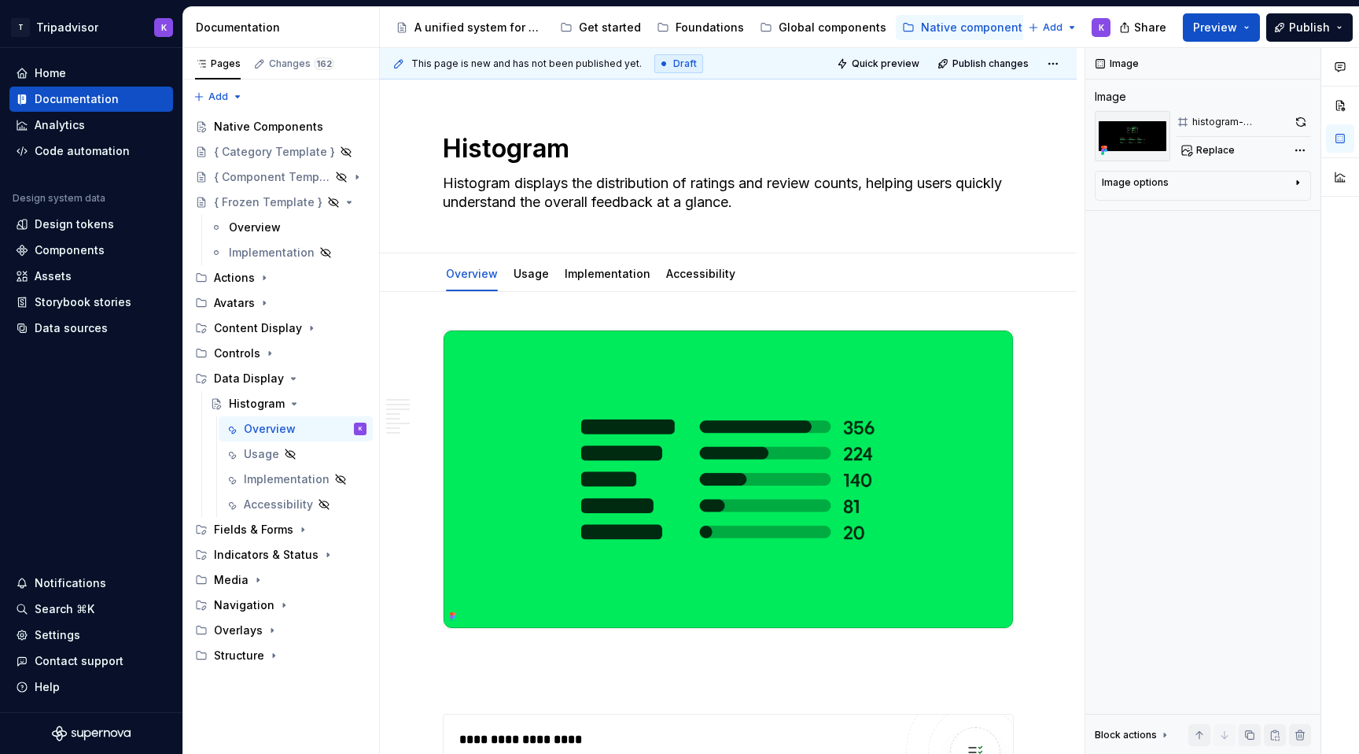
type textarea "*"
